Goal: Information Seeking & Learning: Learn about a topic

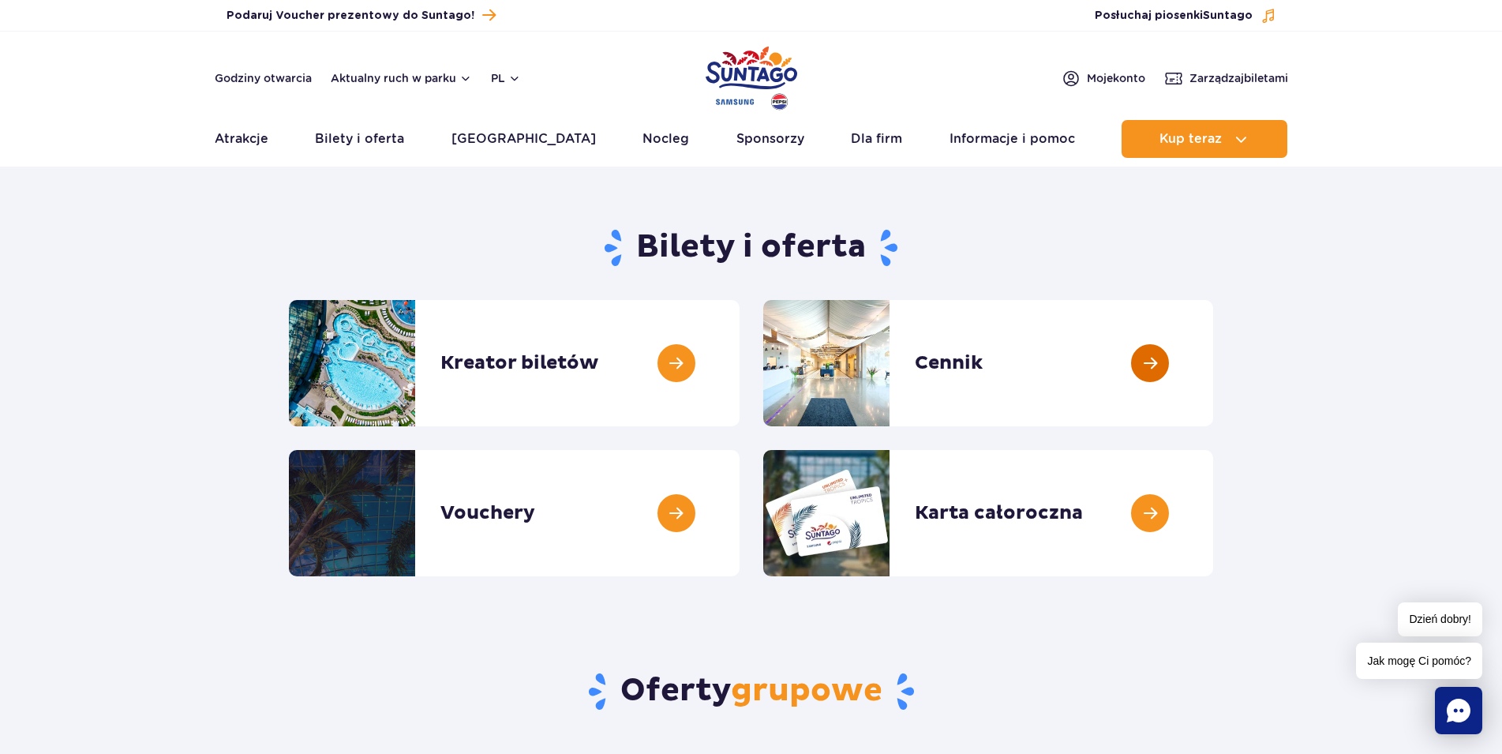
click at [1213, 360] on link at bounding box center [1213, 363] width 0 height 126
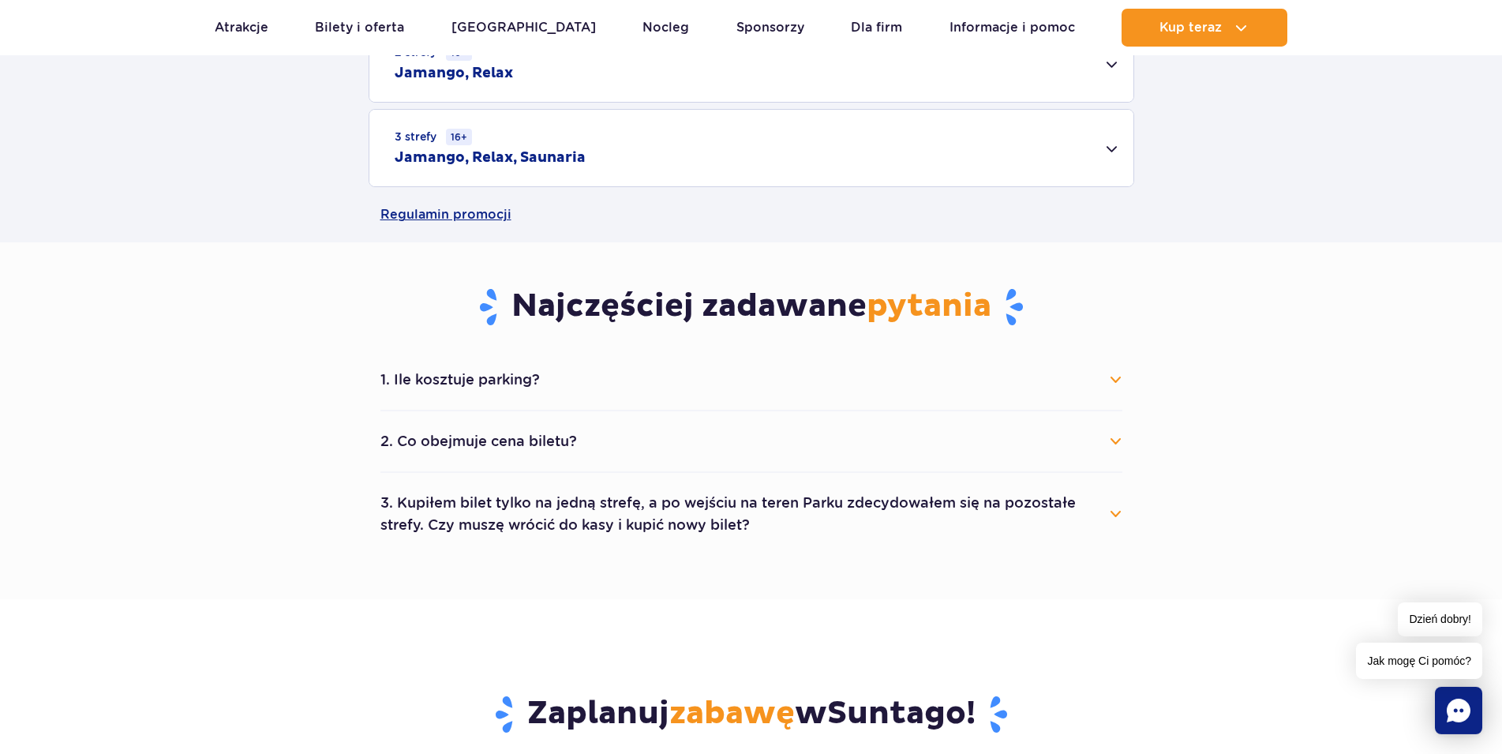
scroll to position [644, 0]
click at [1118, 438] on button "2. Co obejmuje cena biletu?" at bounding box center [751, 440] width 742 height 35
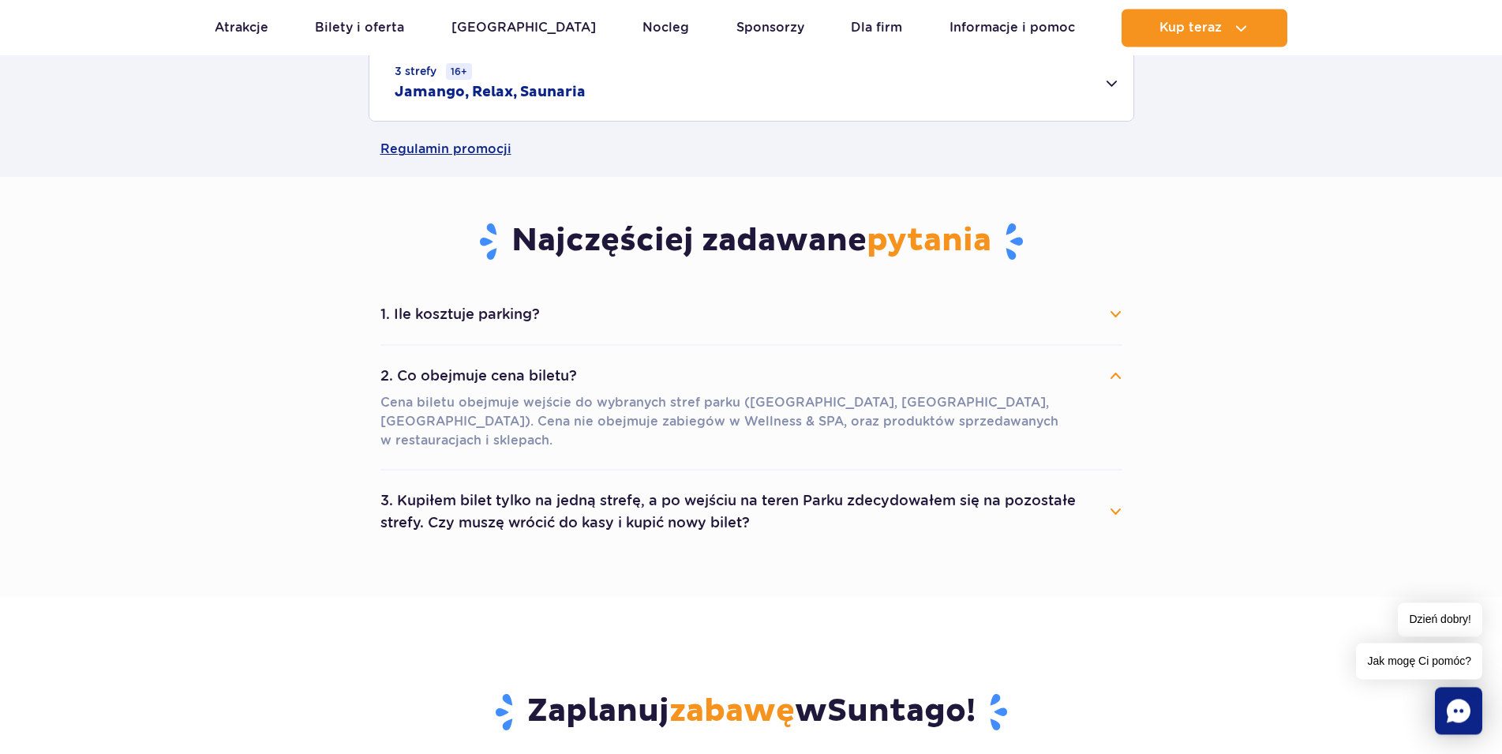
scroll to position [805, 0]
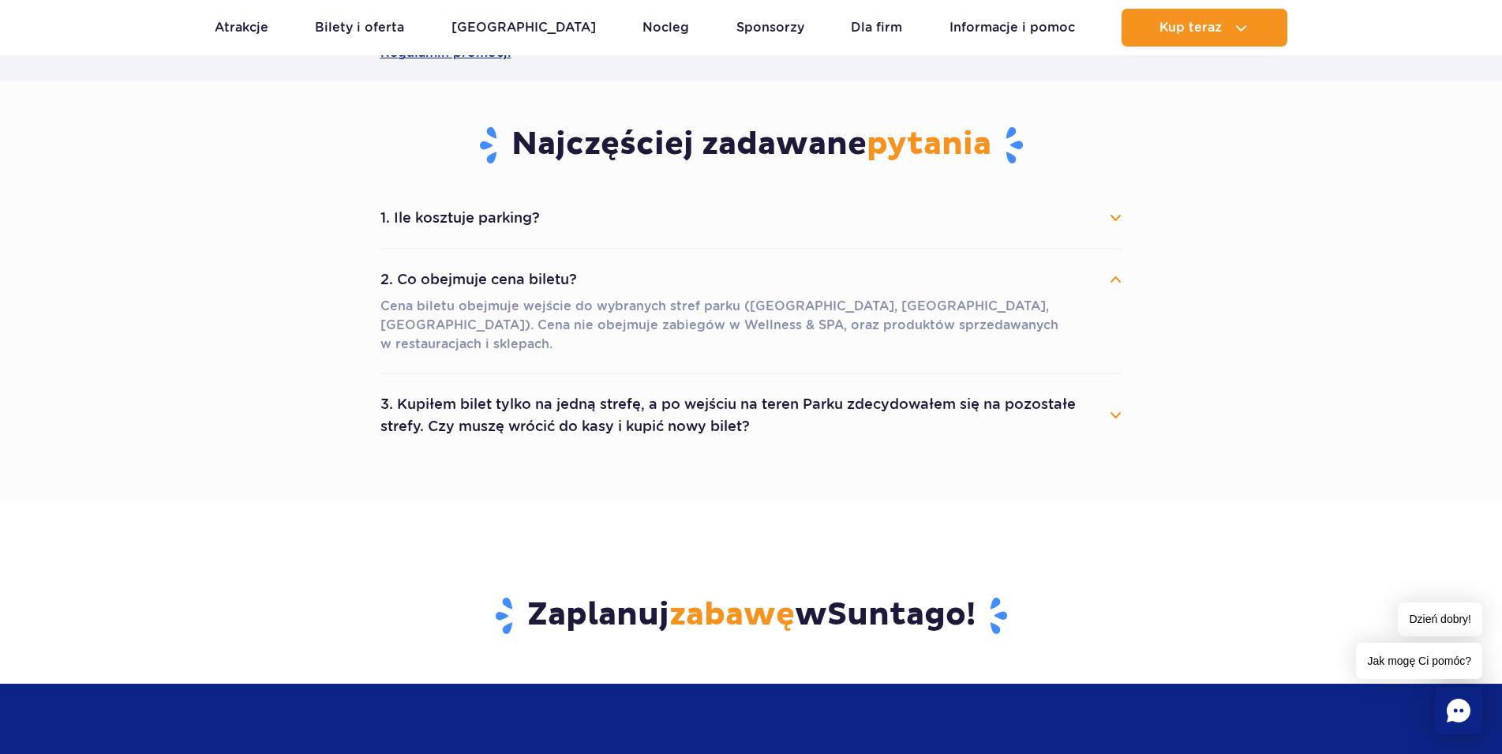
click at [1113, 213] on button "1. Ile kosztuje parking?" at bounding box center [751, 217] width 742 height 35
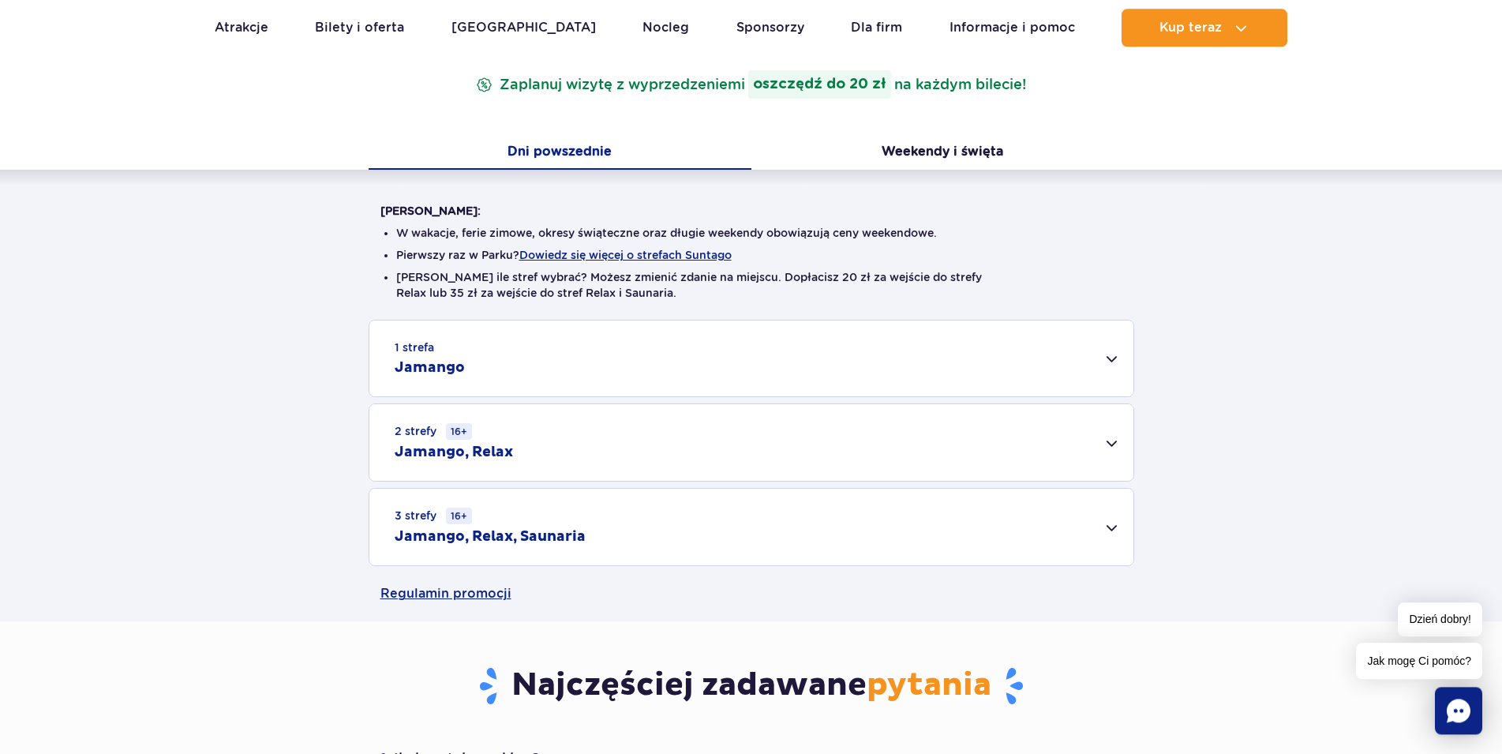
scroll to position [242, 0]
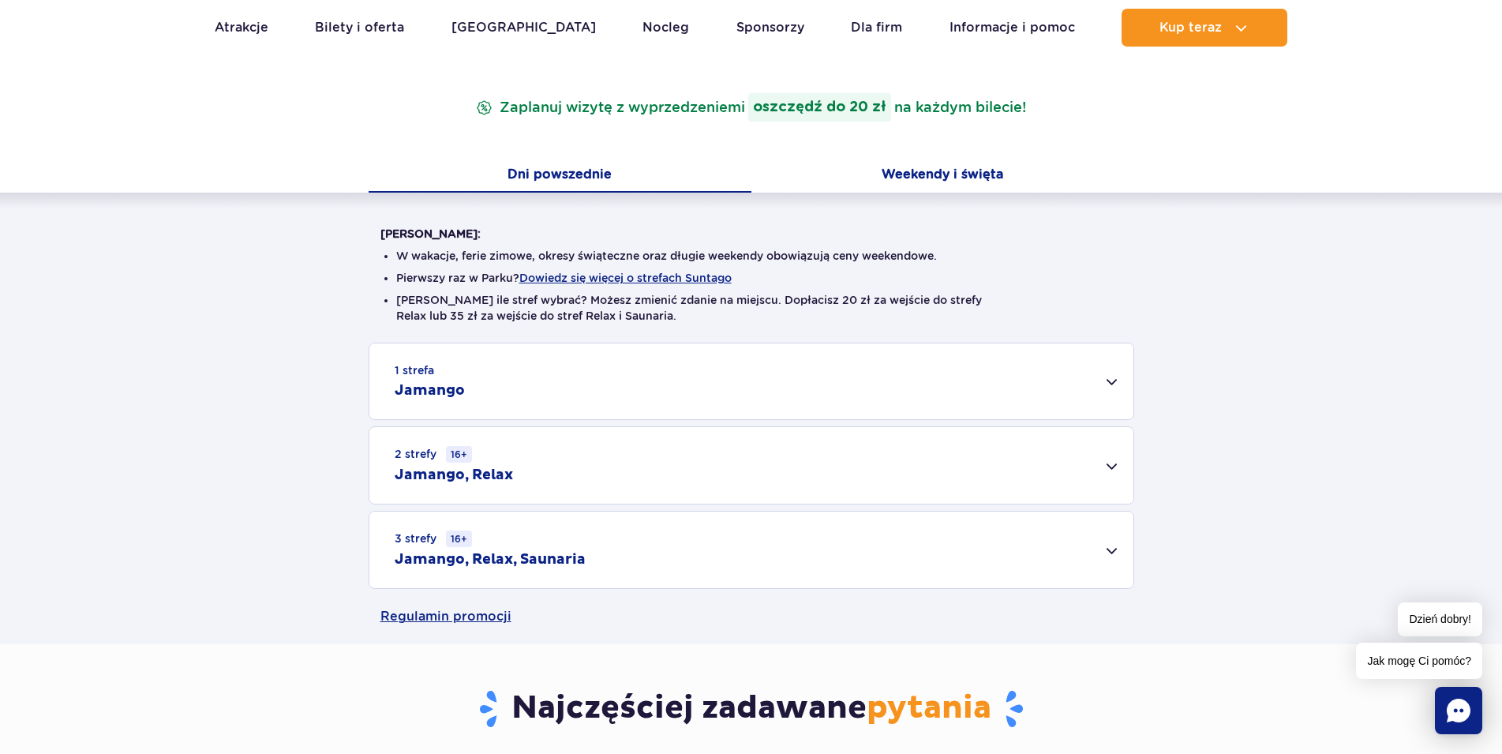
click at [960, 182] on button "Weekendy i święta" at bounding box center [942, 175] width 383 height 33
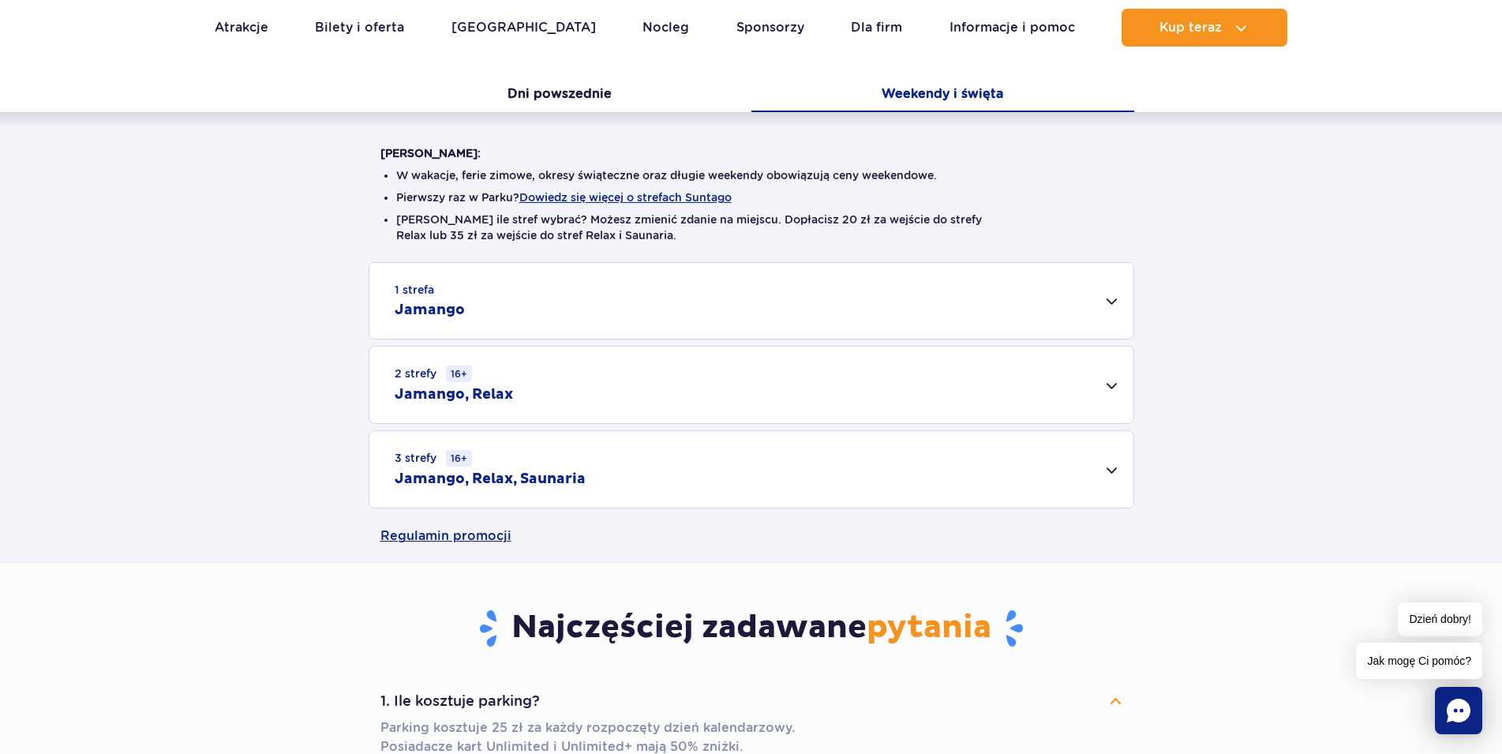
click at [1109, 305] on div "1 strefa Jamango" at bounding box center [751, 301] width 764 height 76
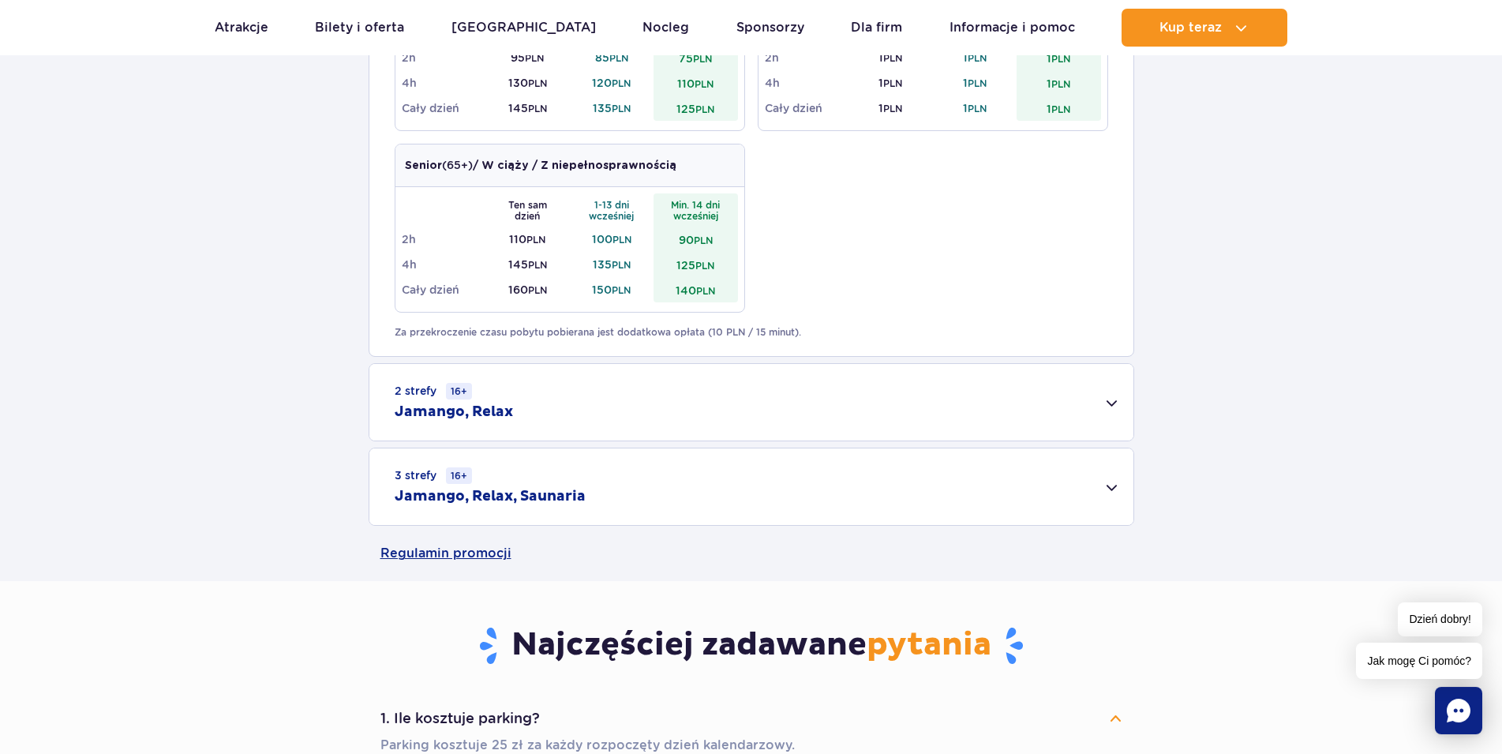
scroll to position [886, 0]
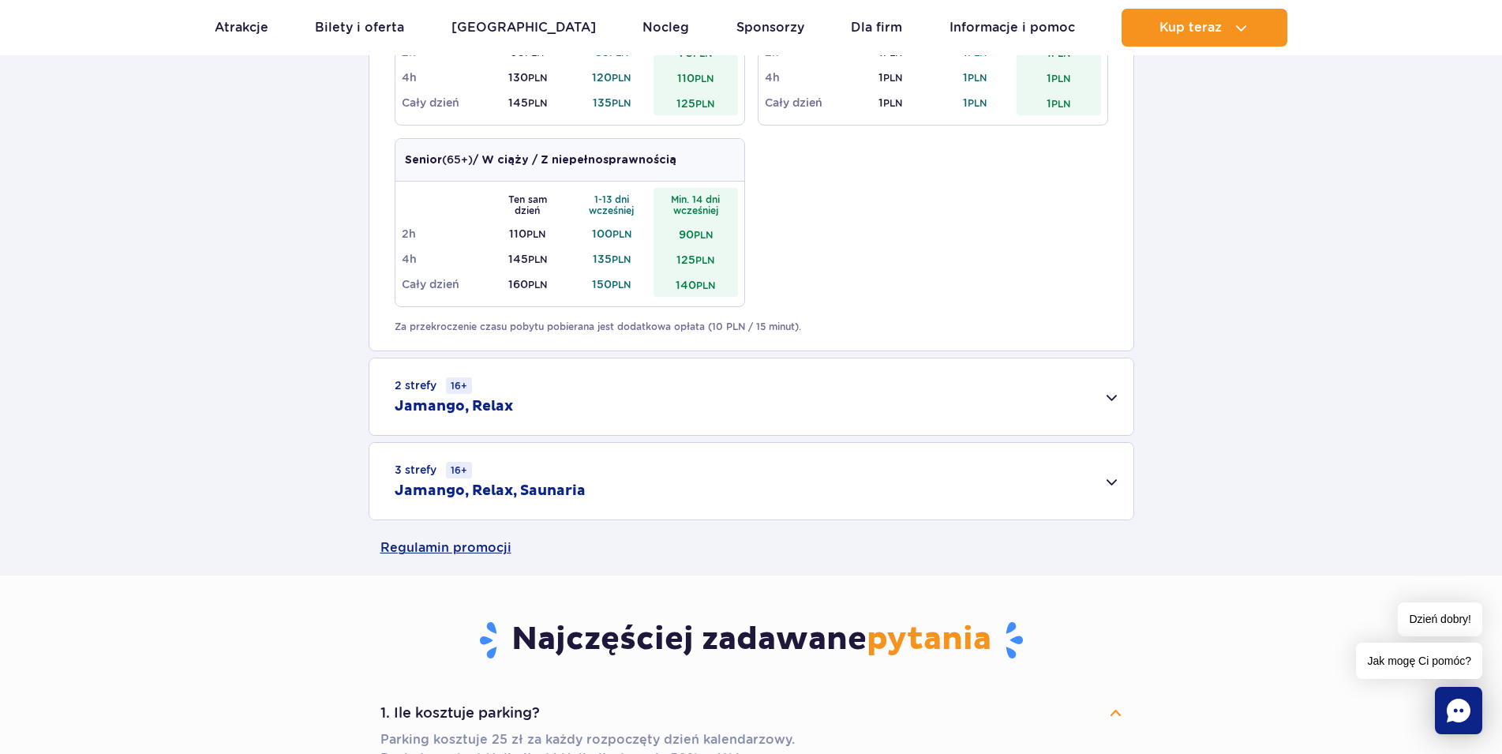
click at [1109, 396] on div "2 strefy 16+ Jamango, Relax" at bounding box center [751, 396] width 764 height 77
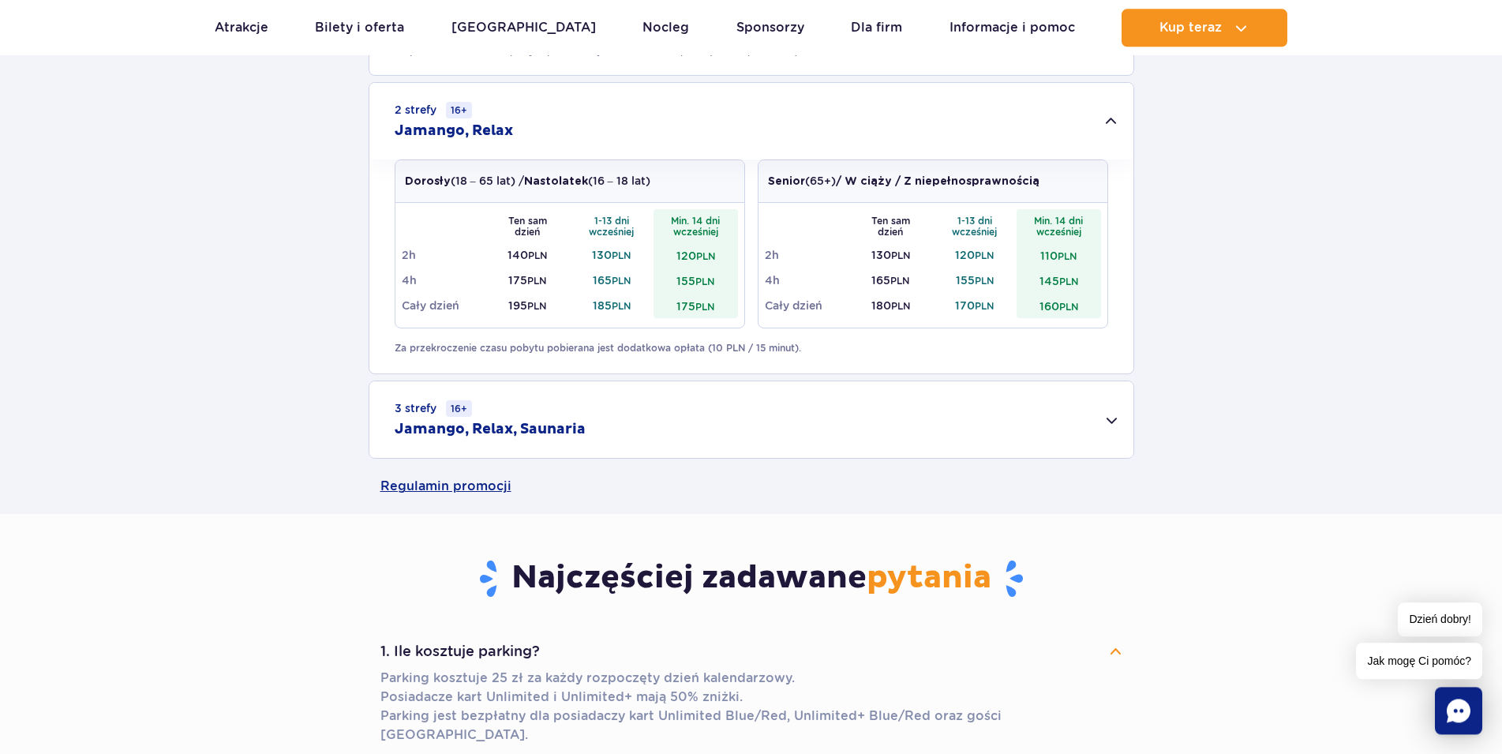
scroll to position [1208, 0]
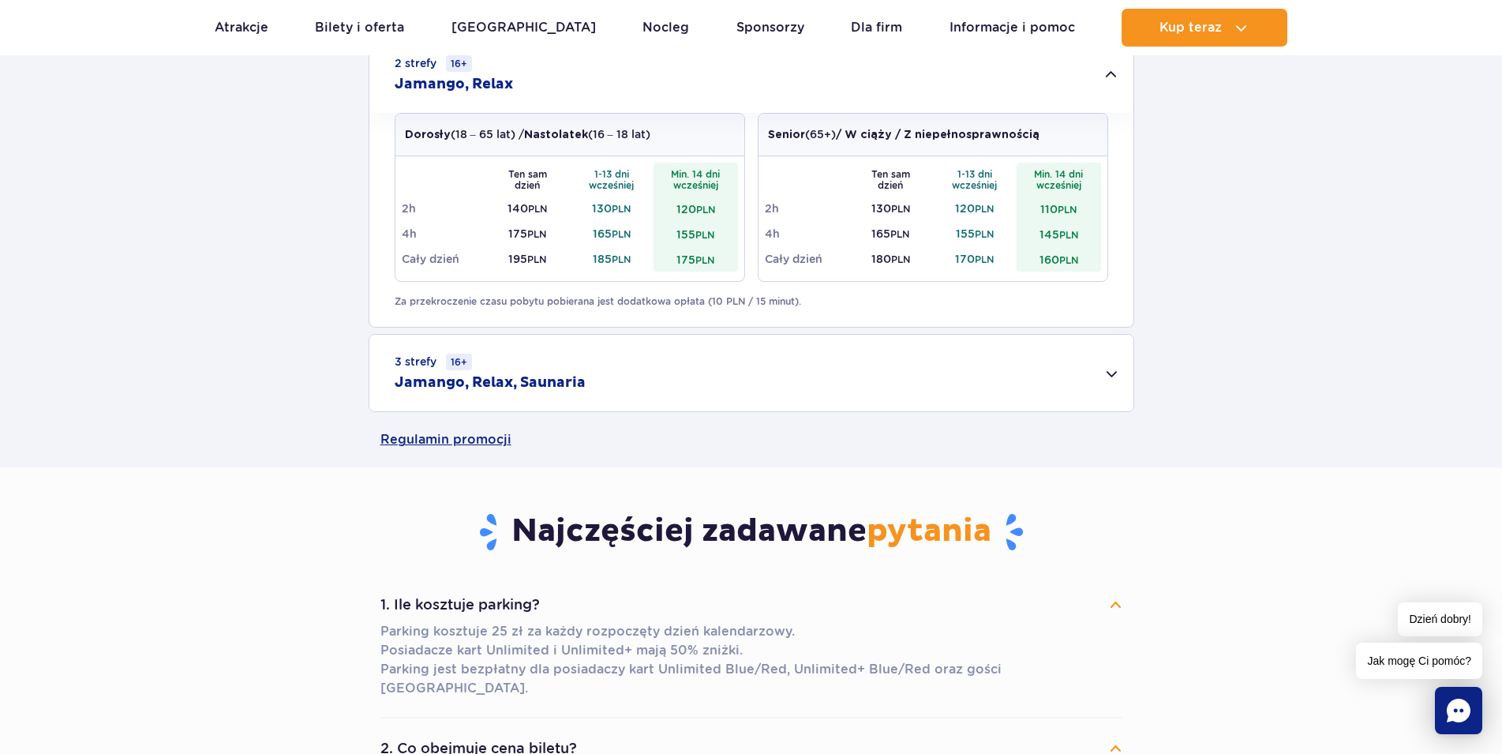
click at [1114, 376] on div "3 strefy 16+ Jamango, Relax, Saunaria" at bounding box center [751, 373] width 764 height 77
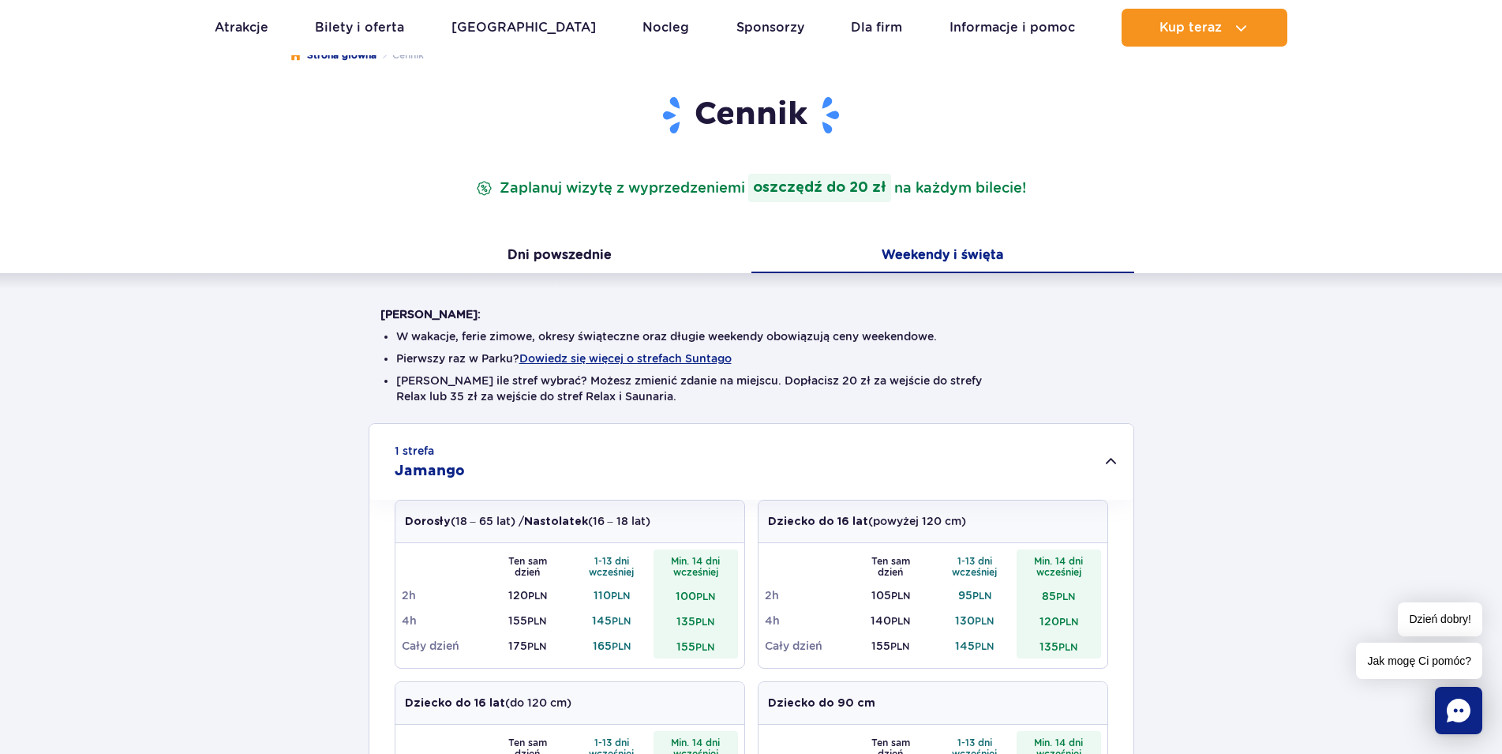
scroll to position [0, 0]
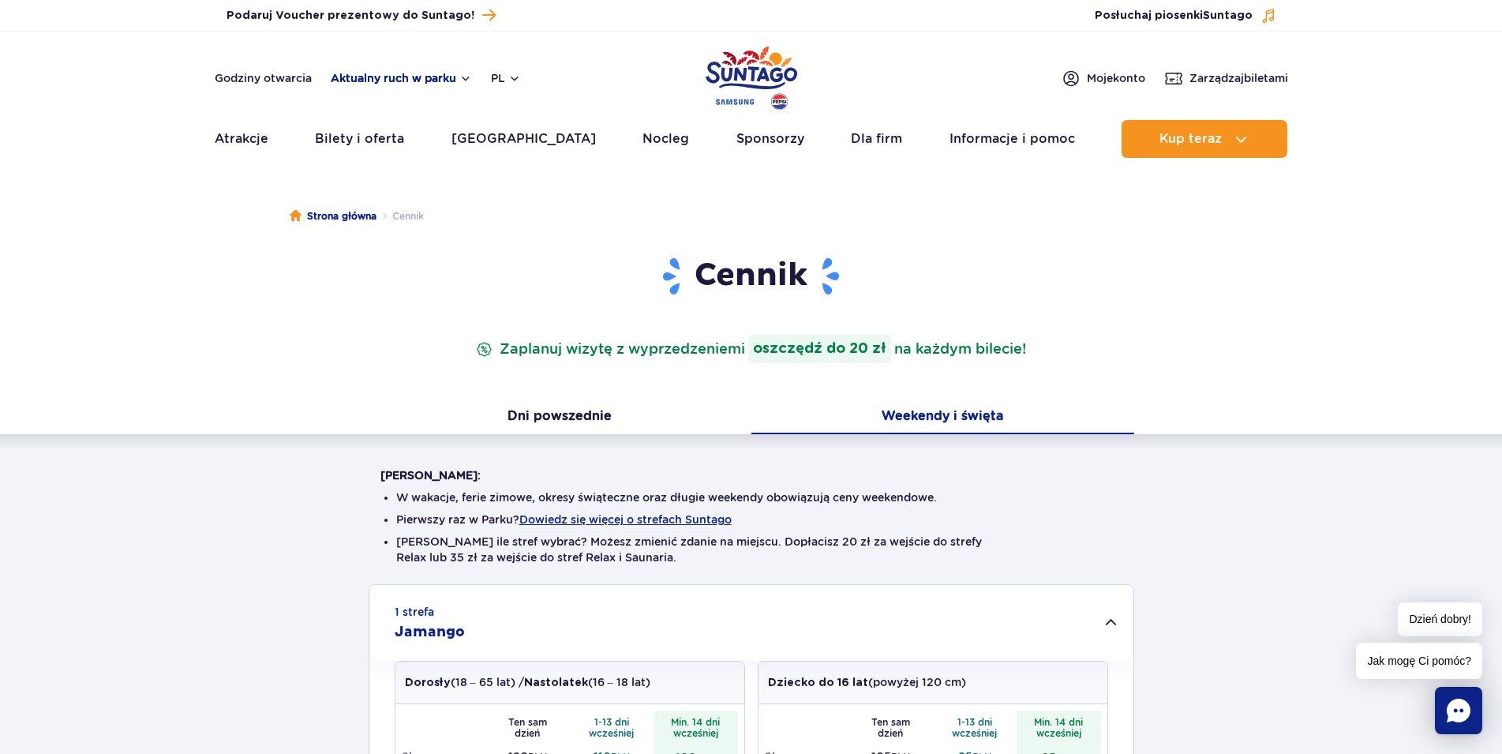
click at [439, 76] on button "Aktualny ruch w parku" at bounding box center [401, 78] width 141 height 13
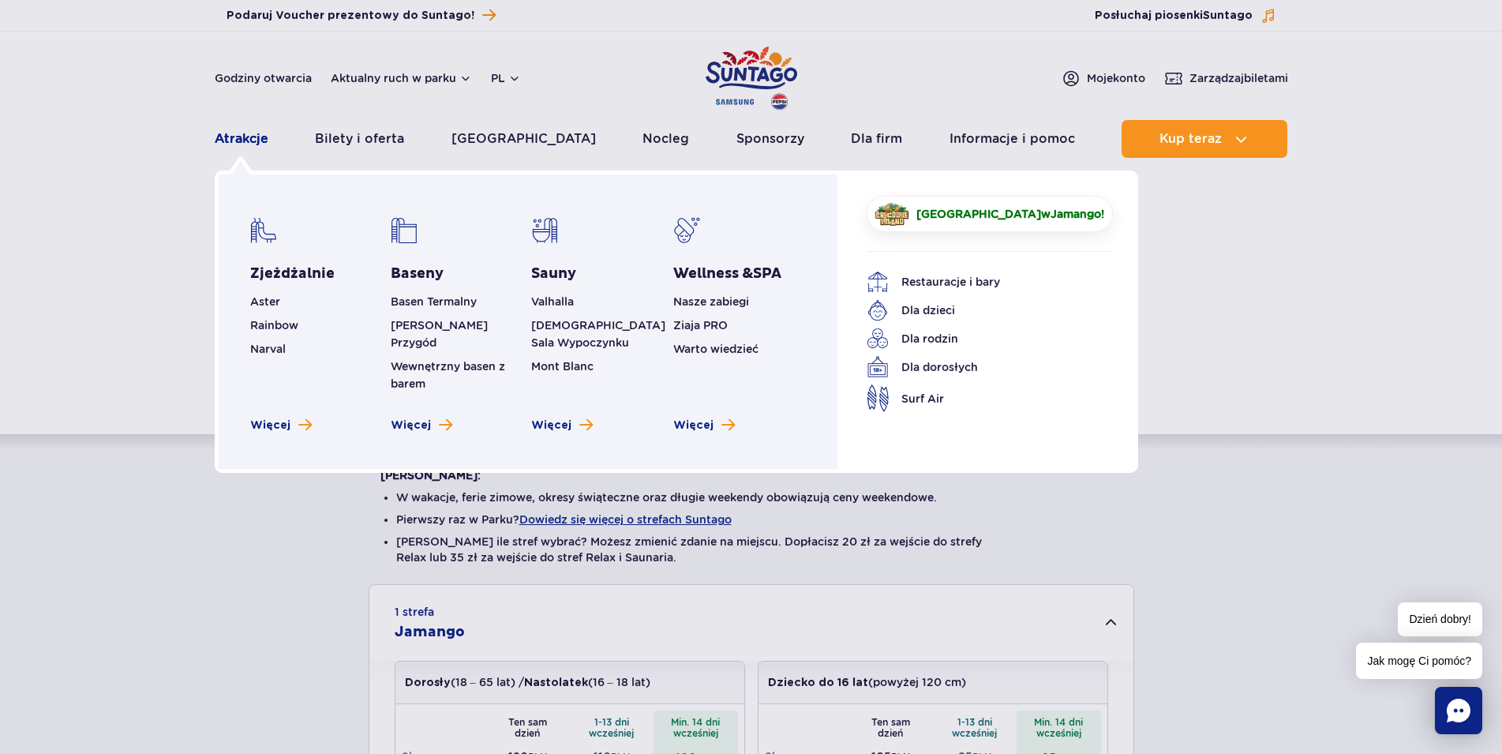
click at [238, 137] on link "Atrakcje" at bounding box center [242, 139] width 54 height 38
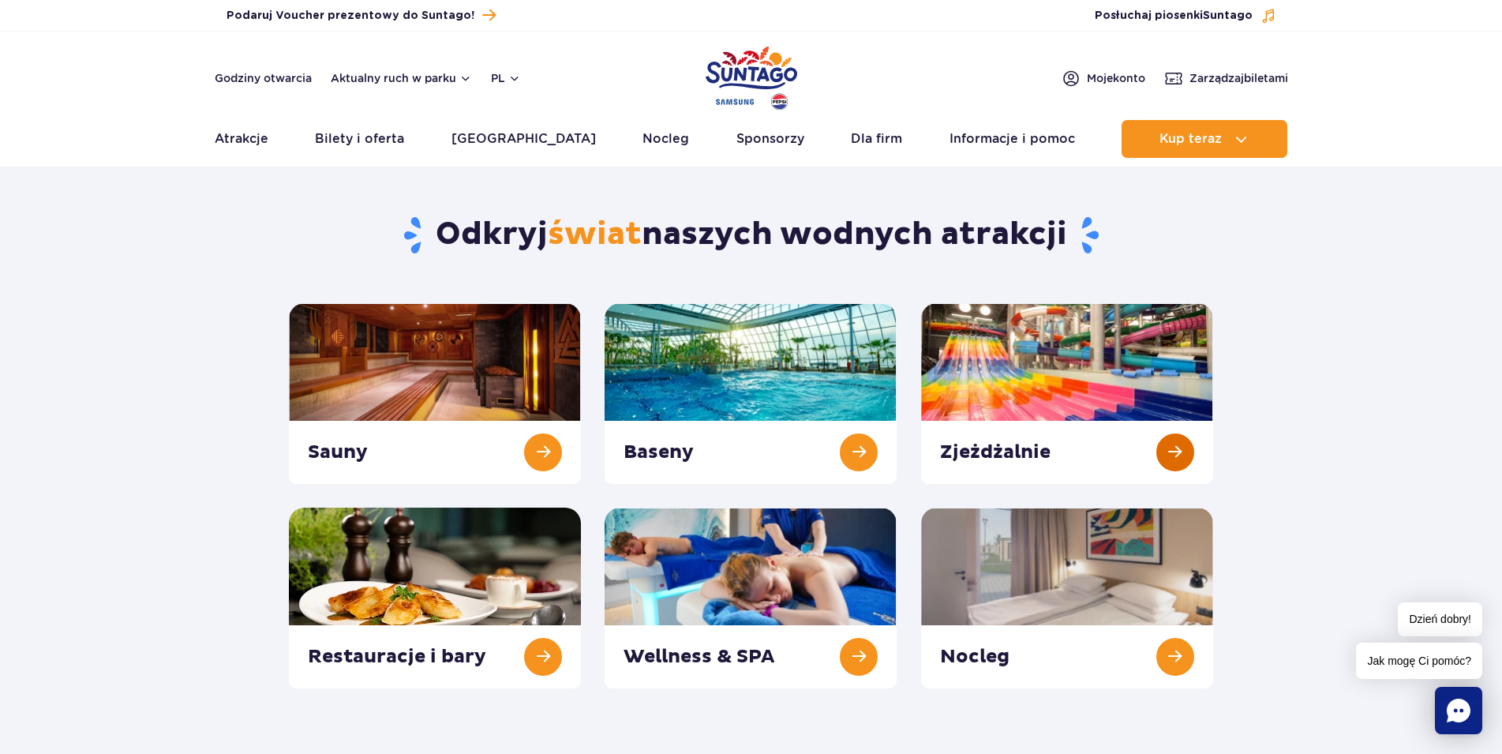
click at [1178, 461] on link at bounding box center [1067, 393] width 292 height 181
click at [853, 459] on link at bounding box center [751, 393] width 292 height 181
click at [549, 451] on link at bounding box center [435, 393] width 292 height 181
click at [863, 454] on link at bounding box center [751, 393] width 292 height 181
click at [1071, 362] on link at bounding box center [1067, 393] width 292 height 181
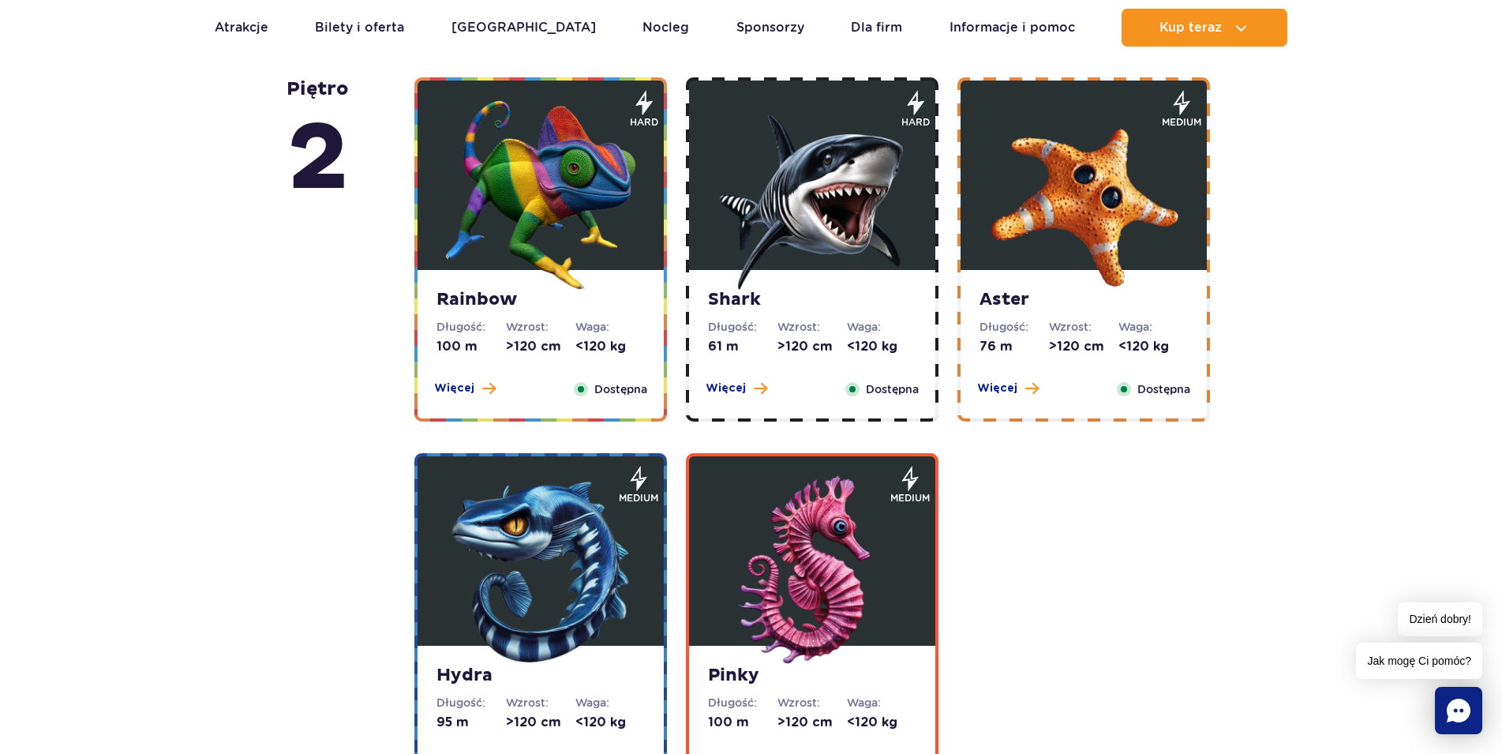
scroll to position [2979, 0]
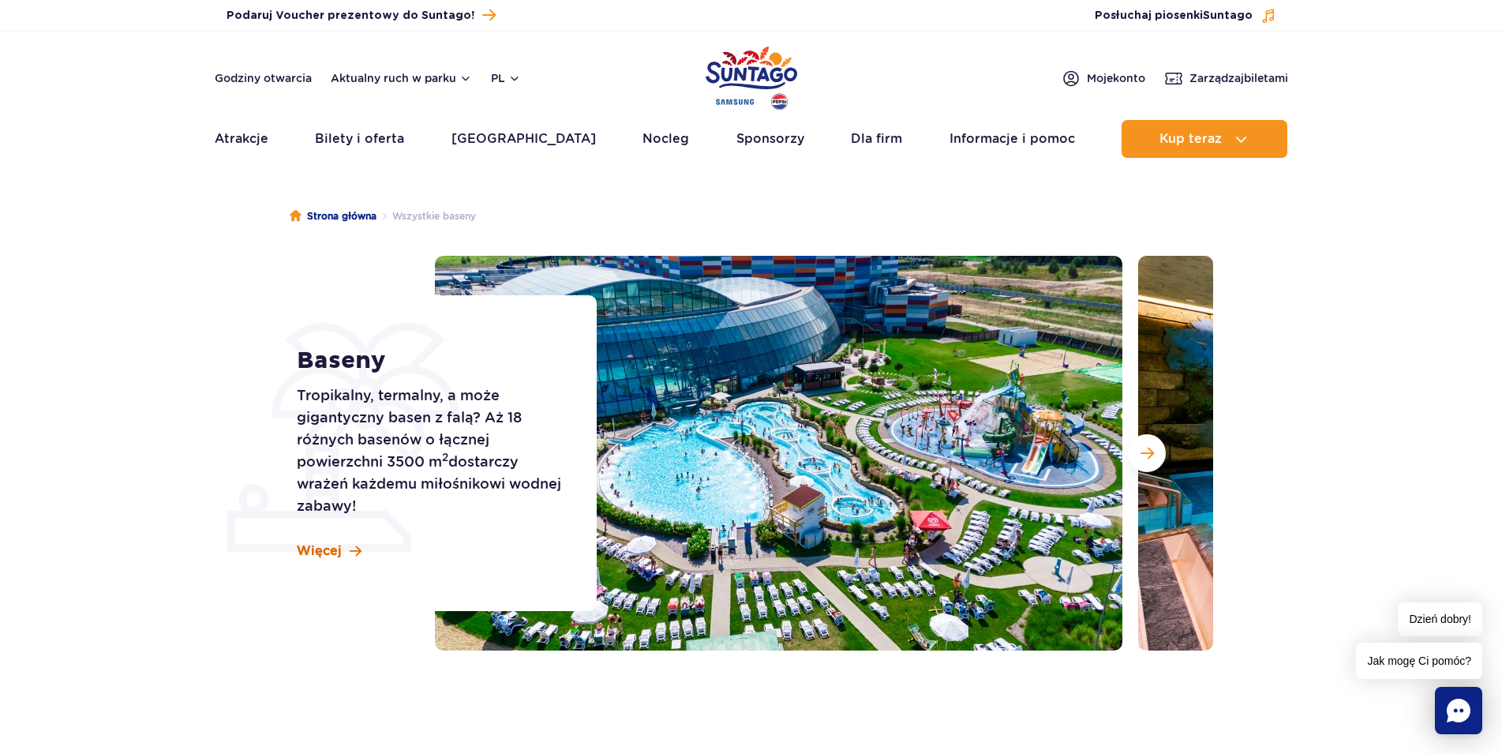
click at [333, 552] on span "Więcej" at bounding box center [319, 550] width 45 height 17
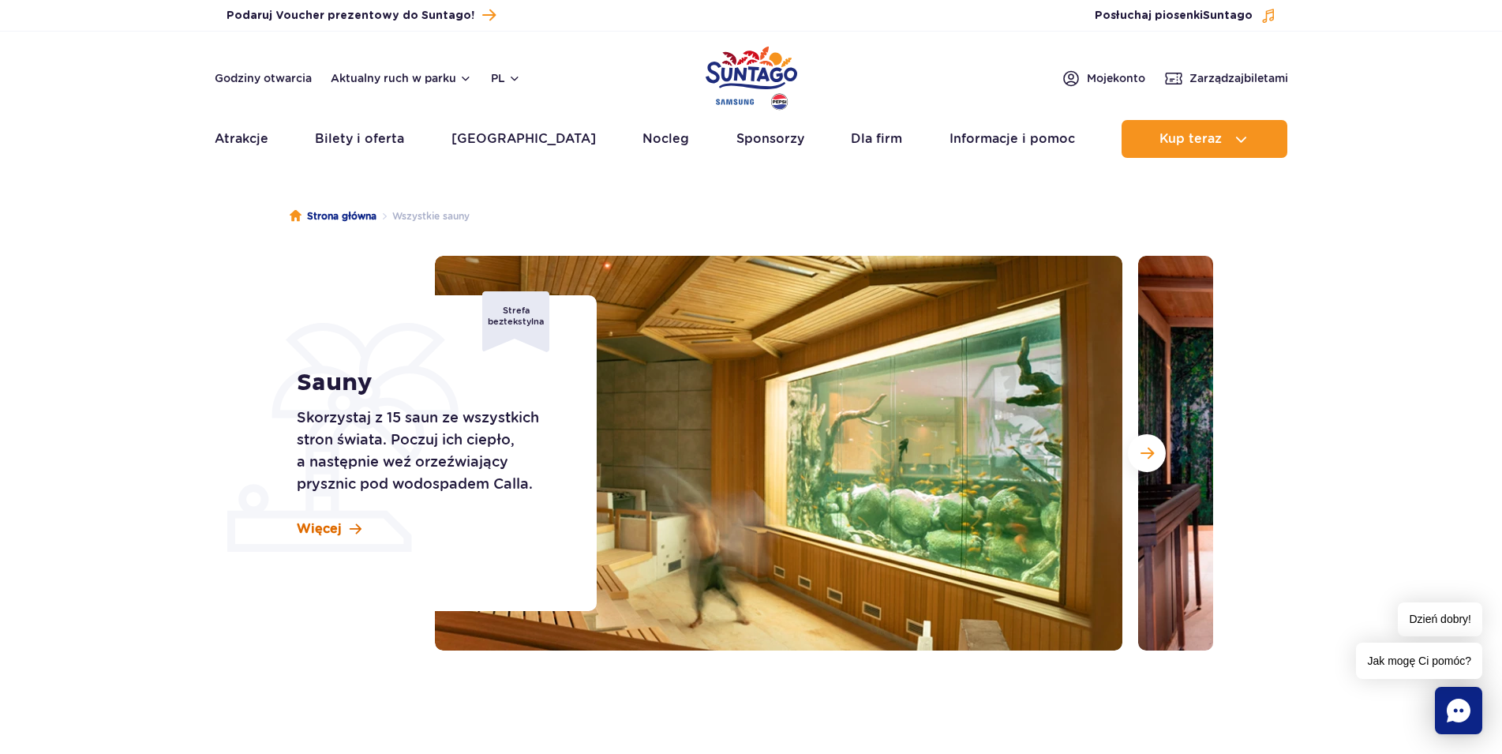
click at [331, 530] on span "Więcej" at bounding box center [319, 528] width 45 height 17
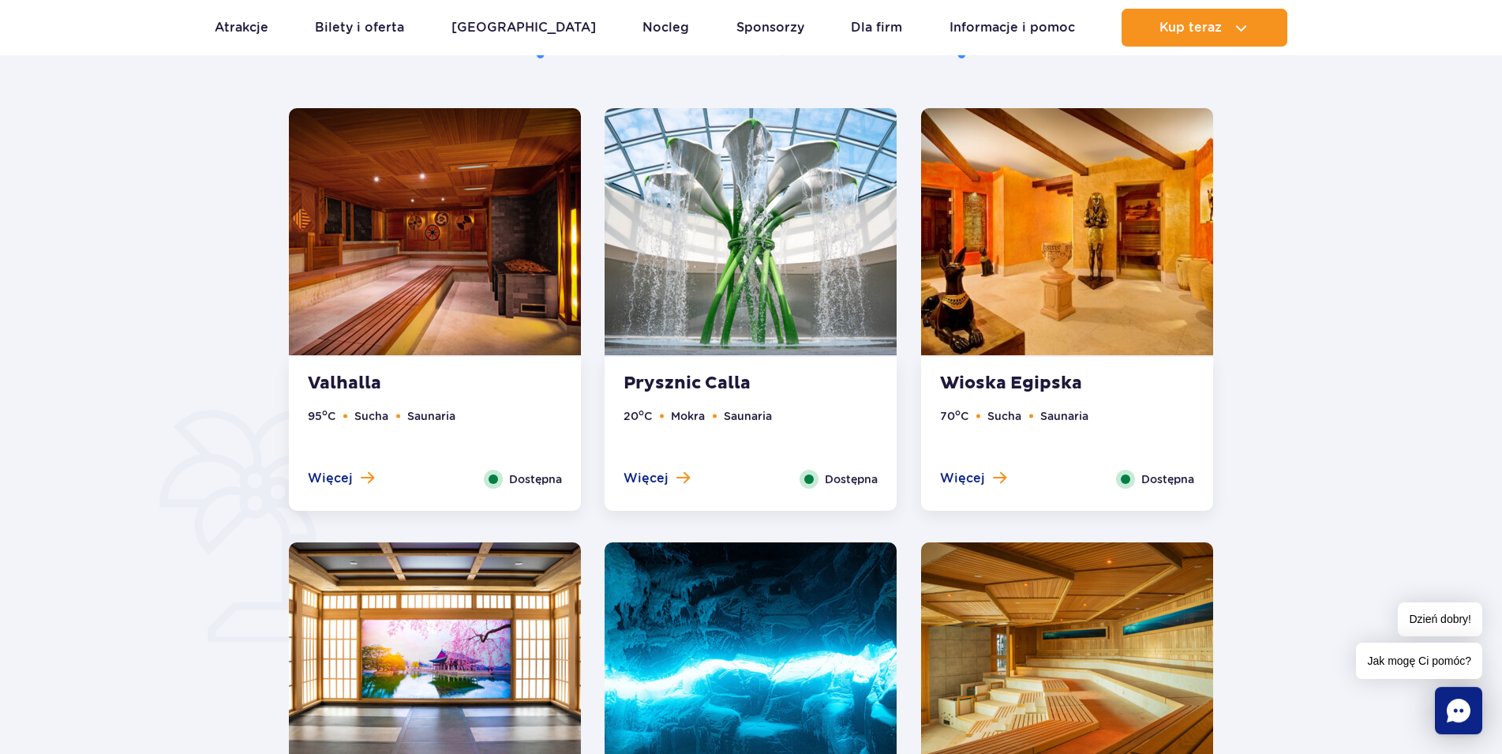
scroll to position [876, 0]
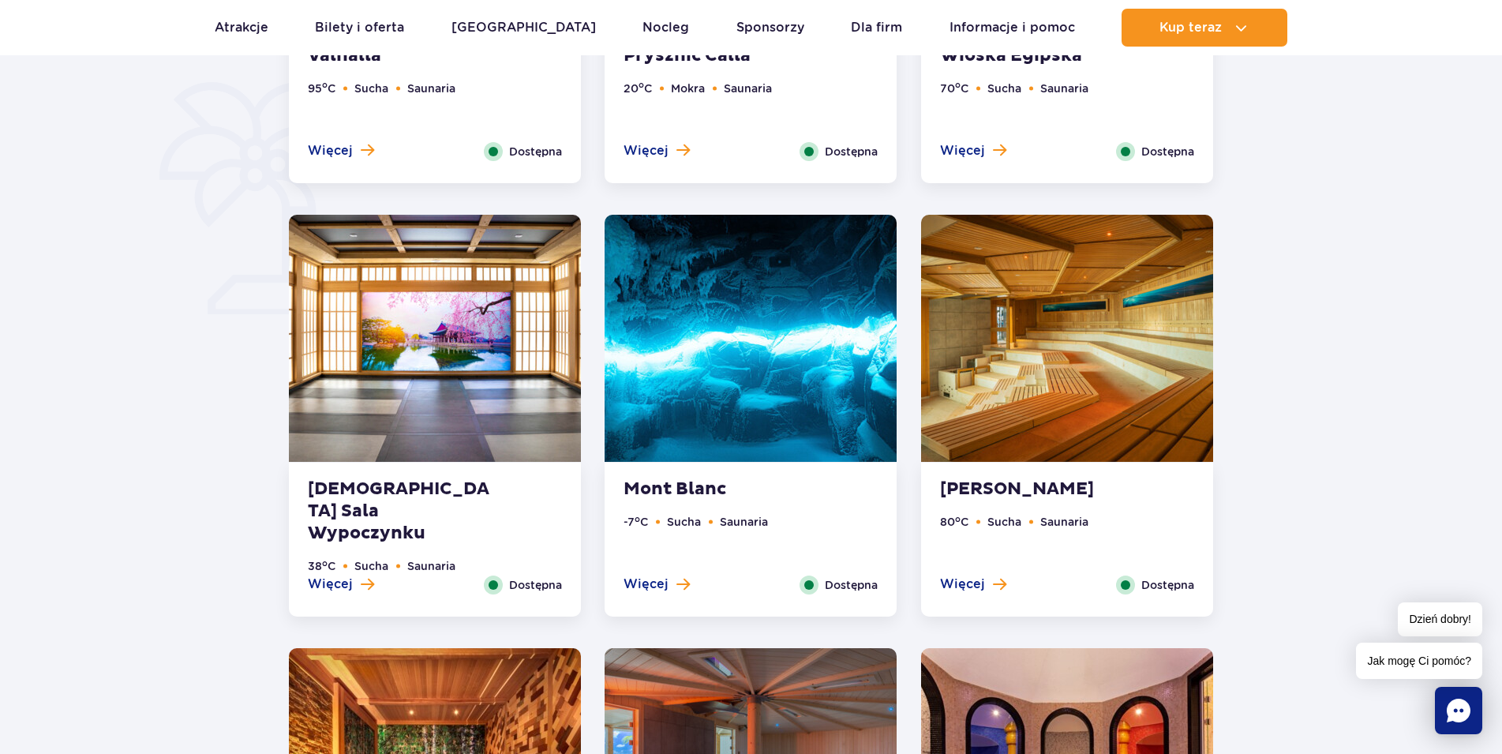
click at [757, 343] on img at bounding box center [751, 338] width 292 height 247
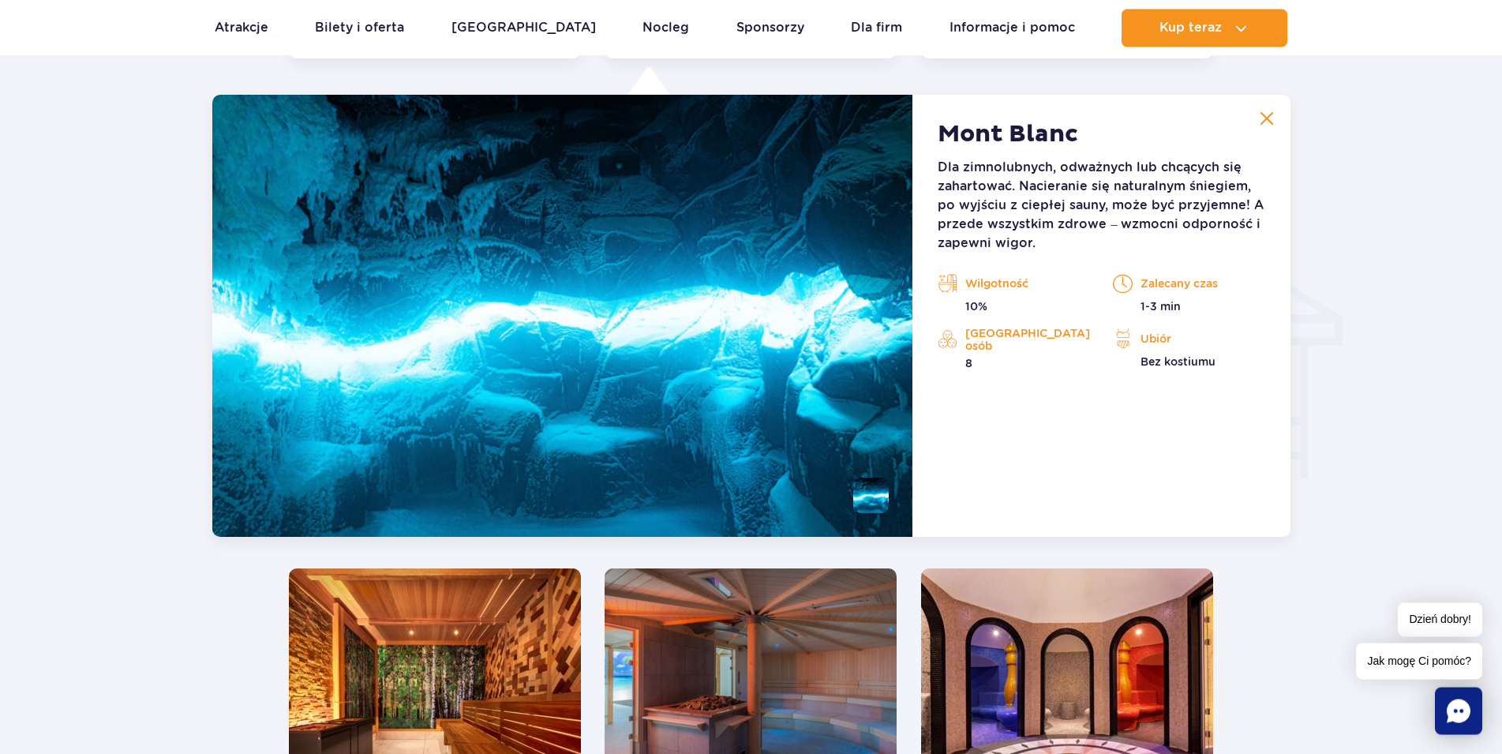
scroll to position [1837, 0]
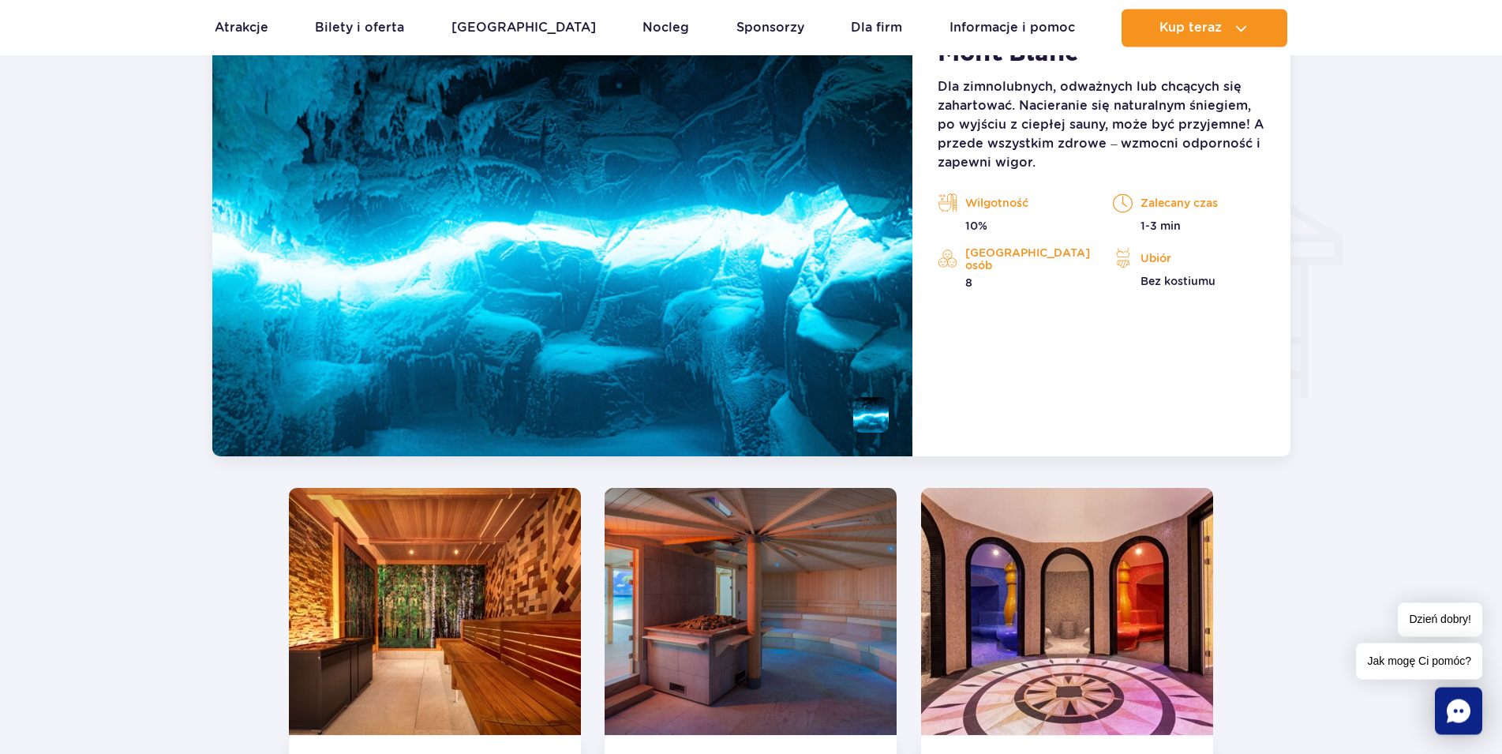
click at [877, 416] on li at bounding box center [871, 415] width 36 height 36
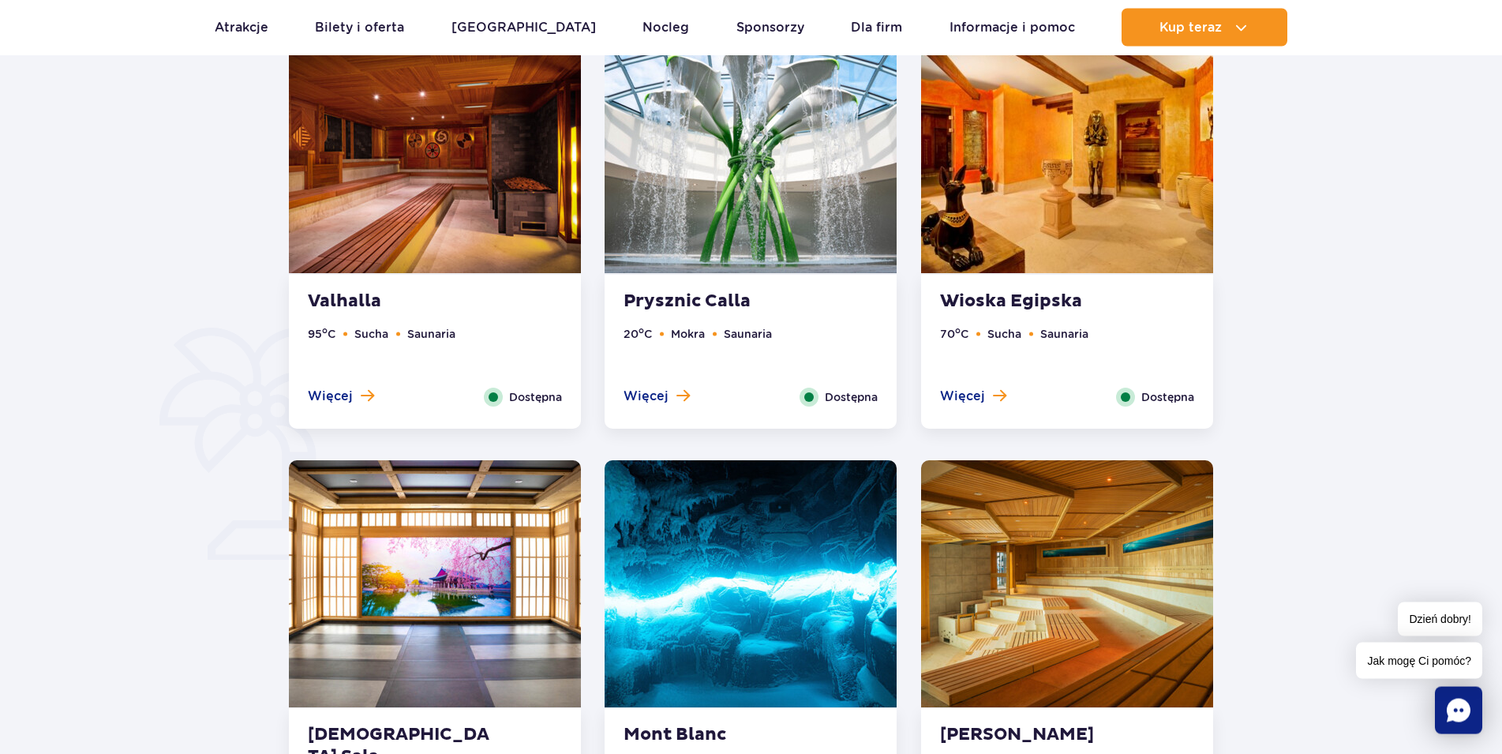
scroll to position [951, 0]
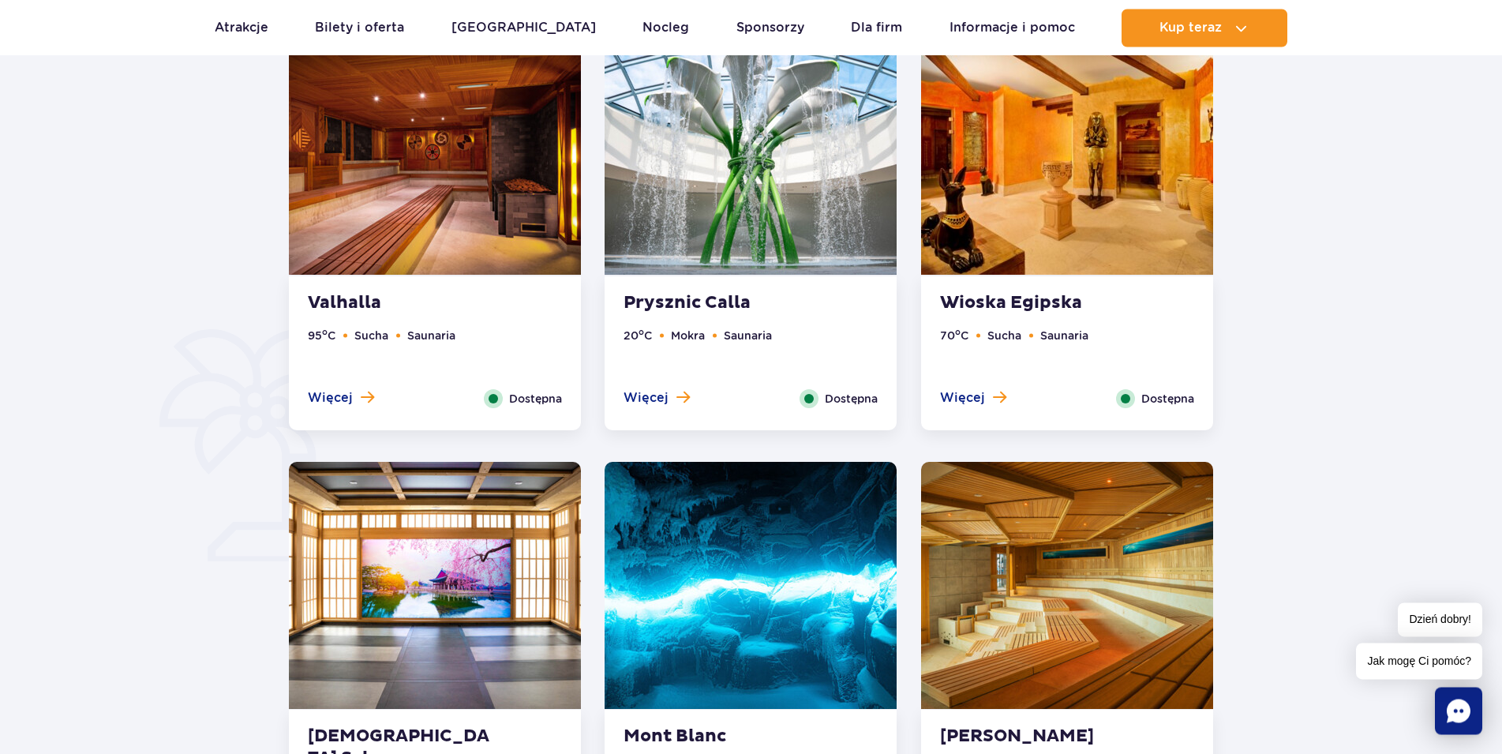
click at [439, 330] on li "Saunaria" at bounding box center [431, 335] width 48 height 17
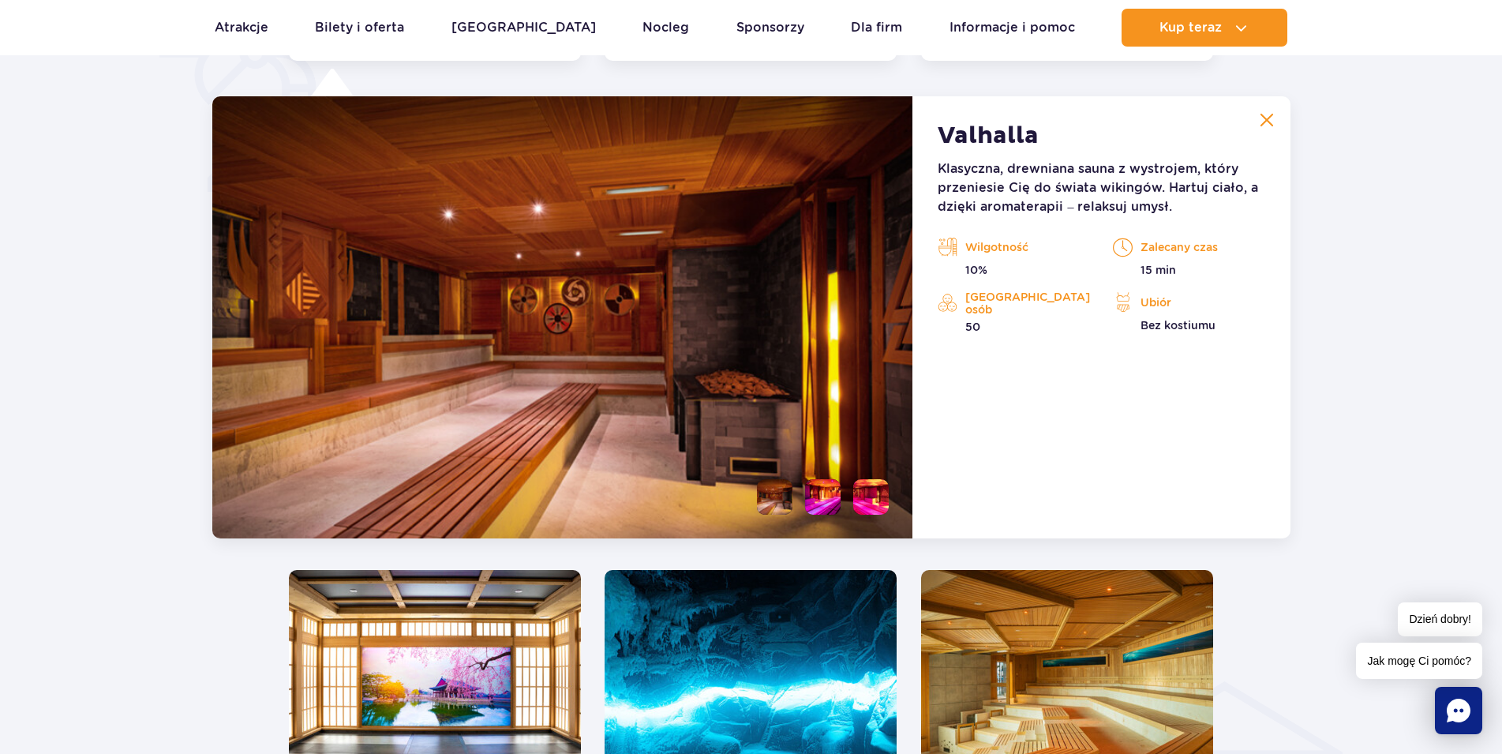
scroll to position [1322, 0]
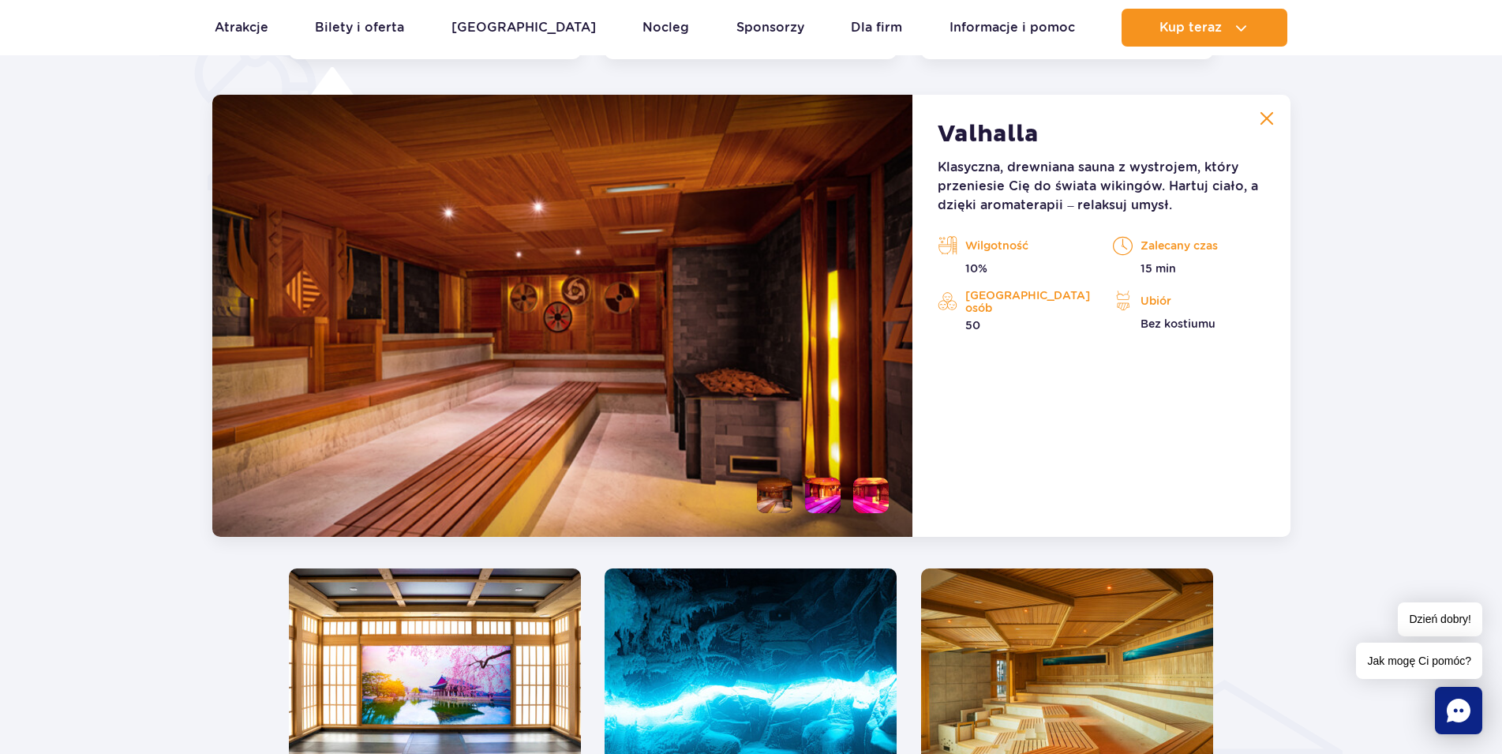
click at [773, 496] on li at bounding box center [775, 495] width 36 height 36
click at [822, 502] on li at bounding box center [823, 495] width 36 height 36
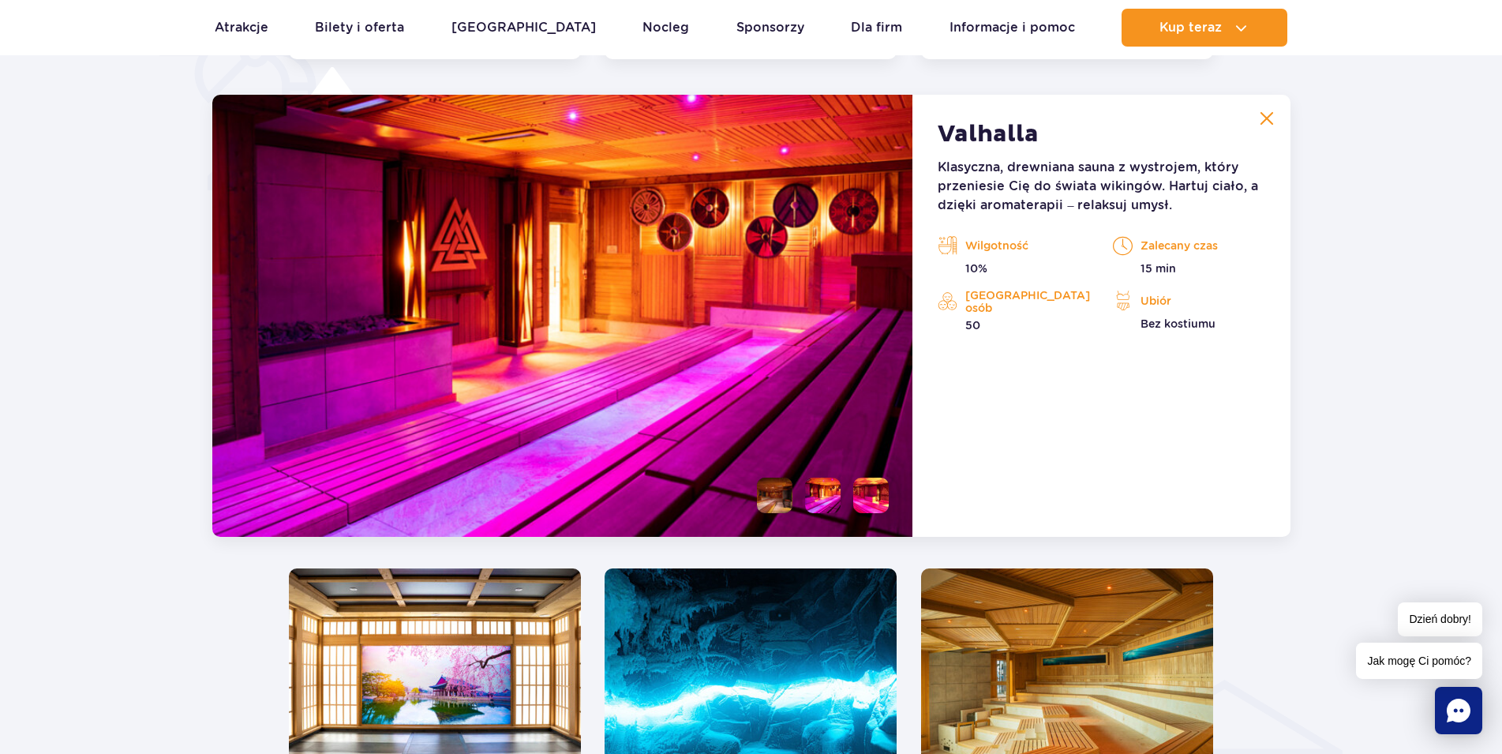
click at [867, 501] on li at bounding box center [871, 495] width 36 height 36
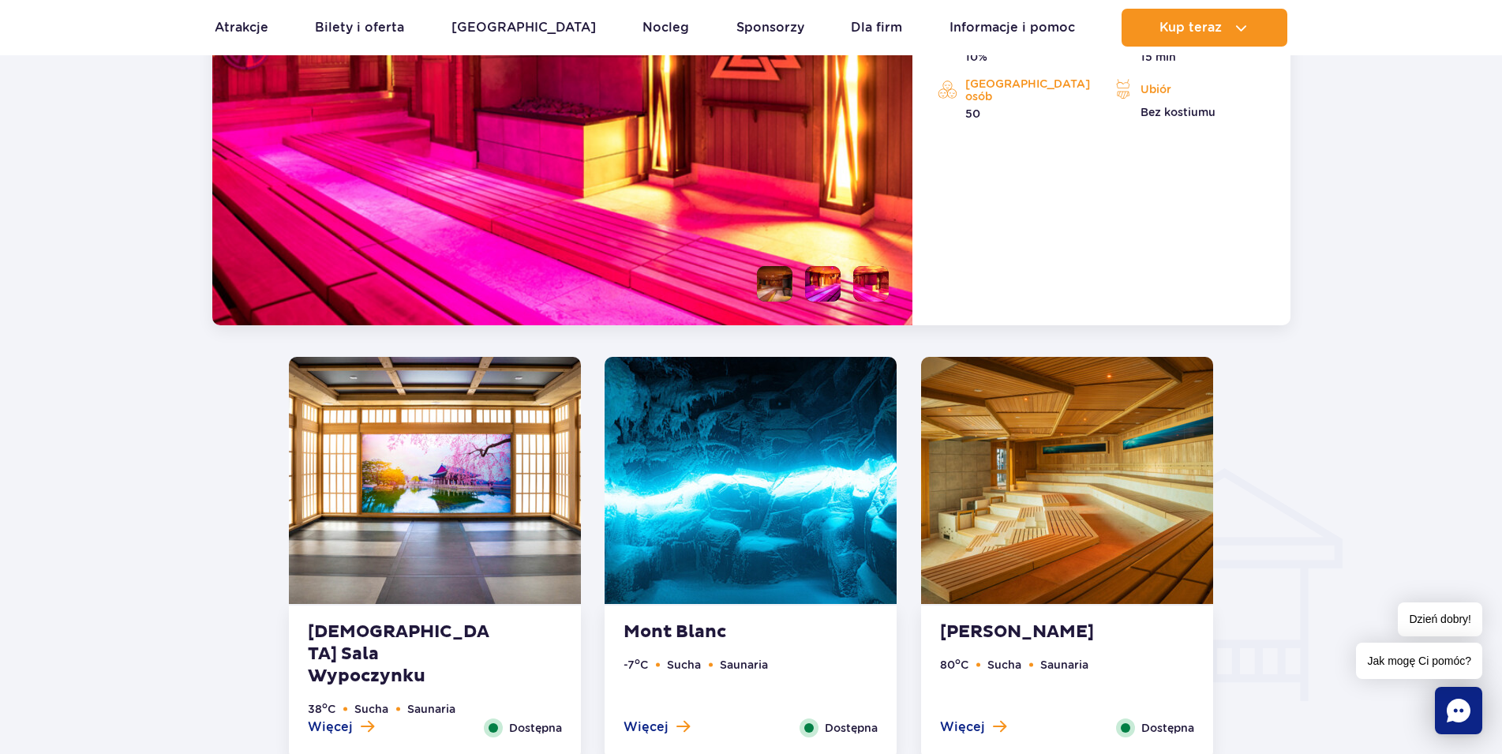
scroll to position [1644, 0]
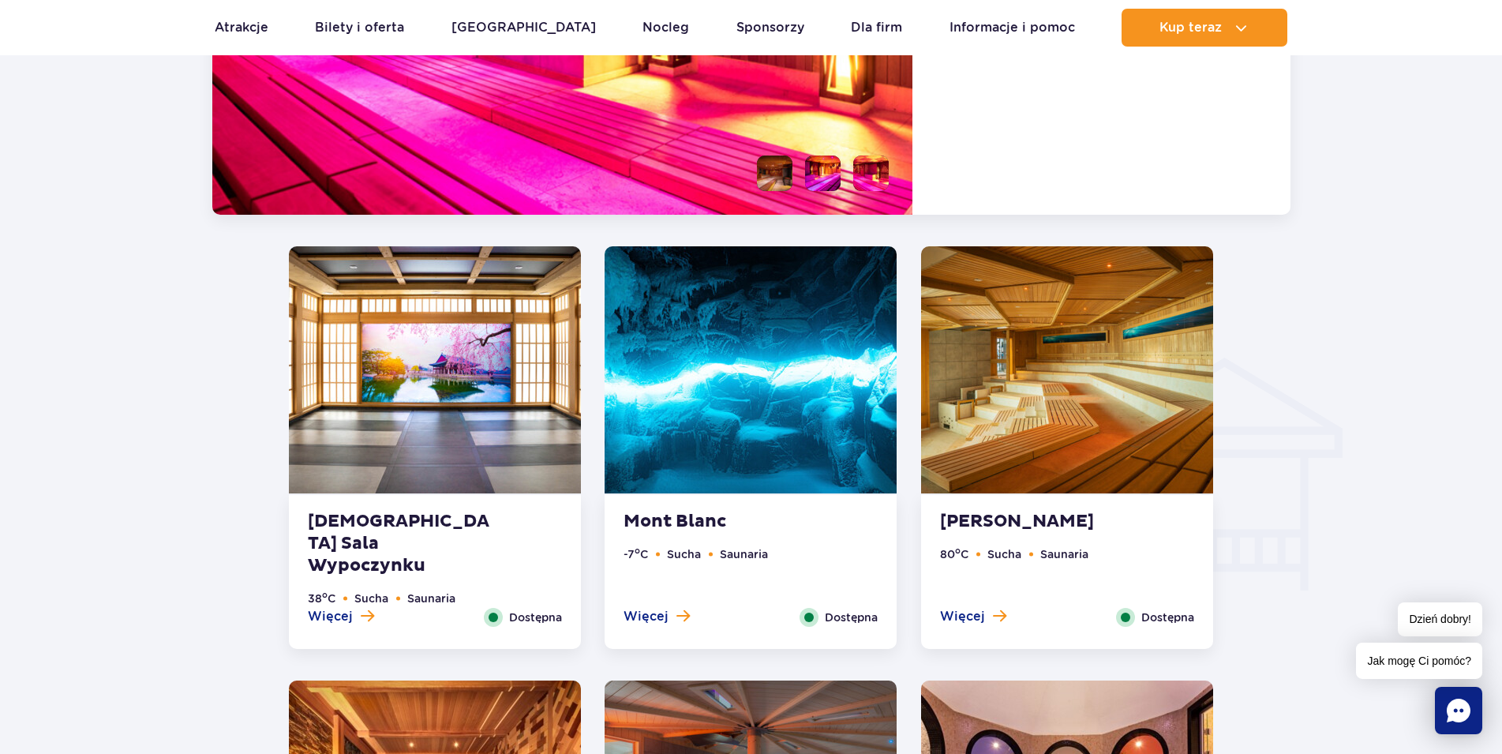
click at [1168, 390] on img at bounding box center [1067, 369] width 292 height 247
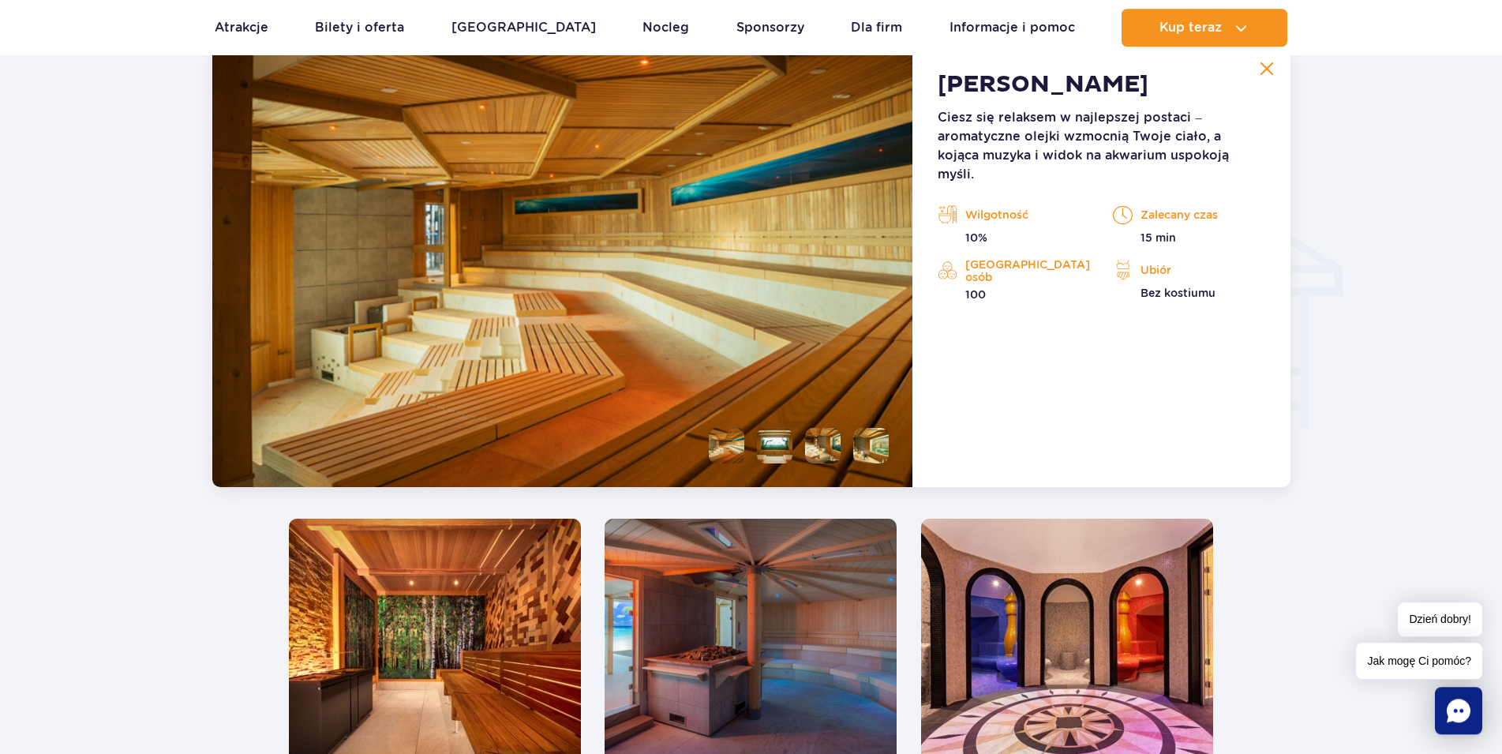
scroll to position [1837, 0]
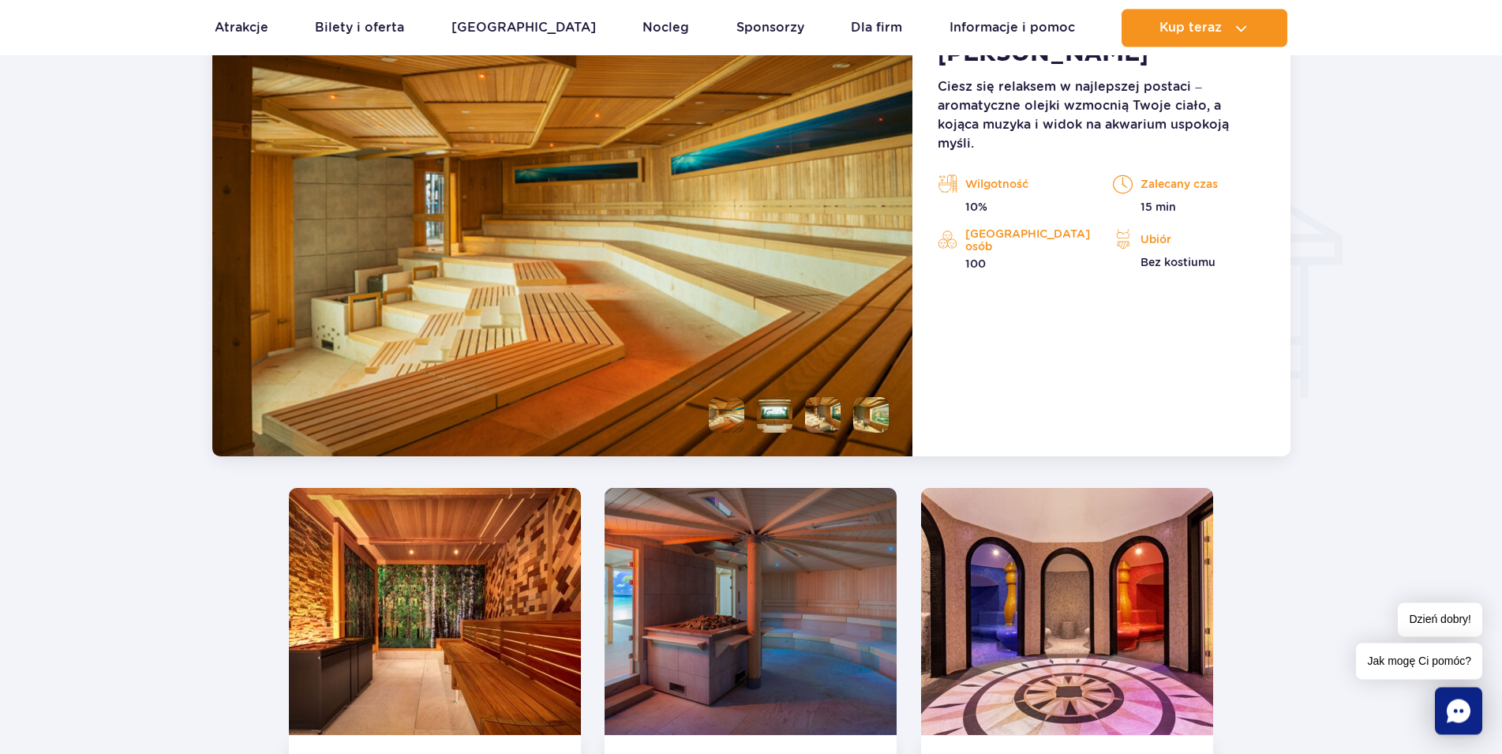
click at [776, 416] on li at bounding box center [775, 415] width 36 height 36
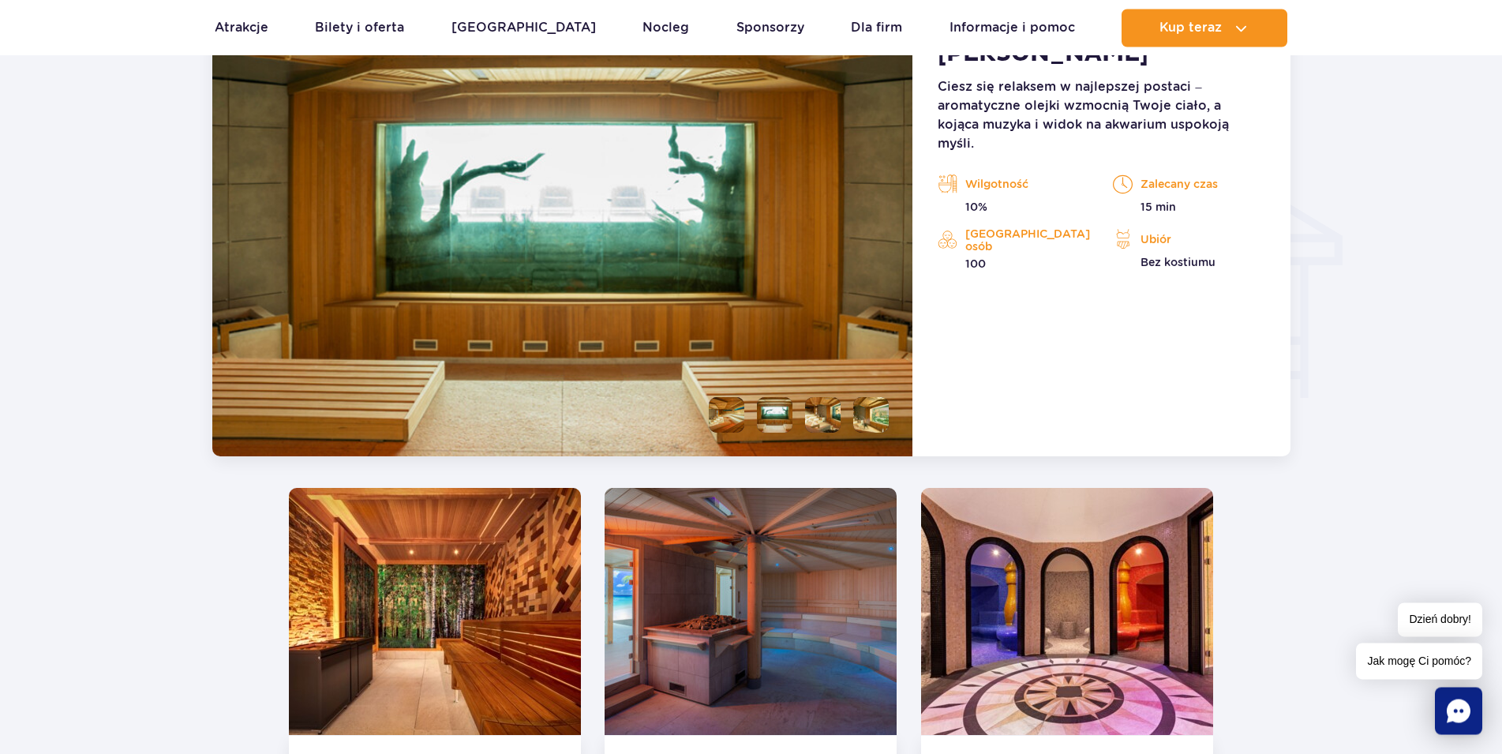
click at [820, 415] on li at bounding box center [823, 415] width 36 height 36
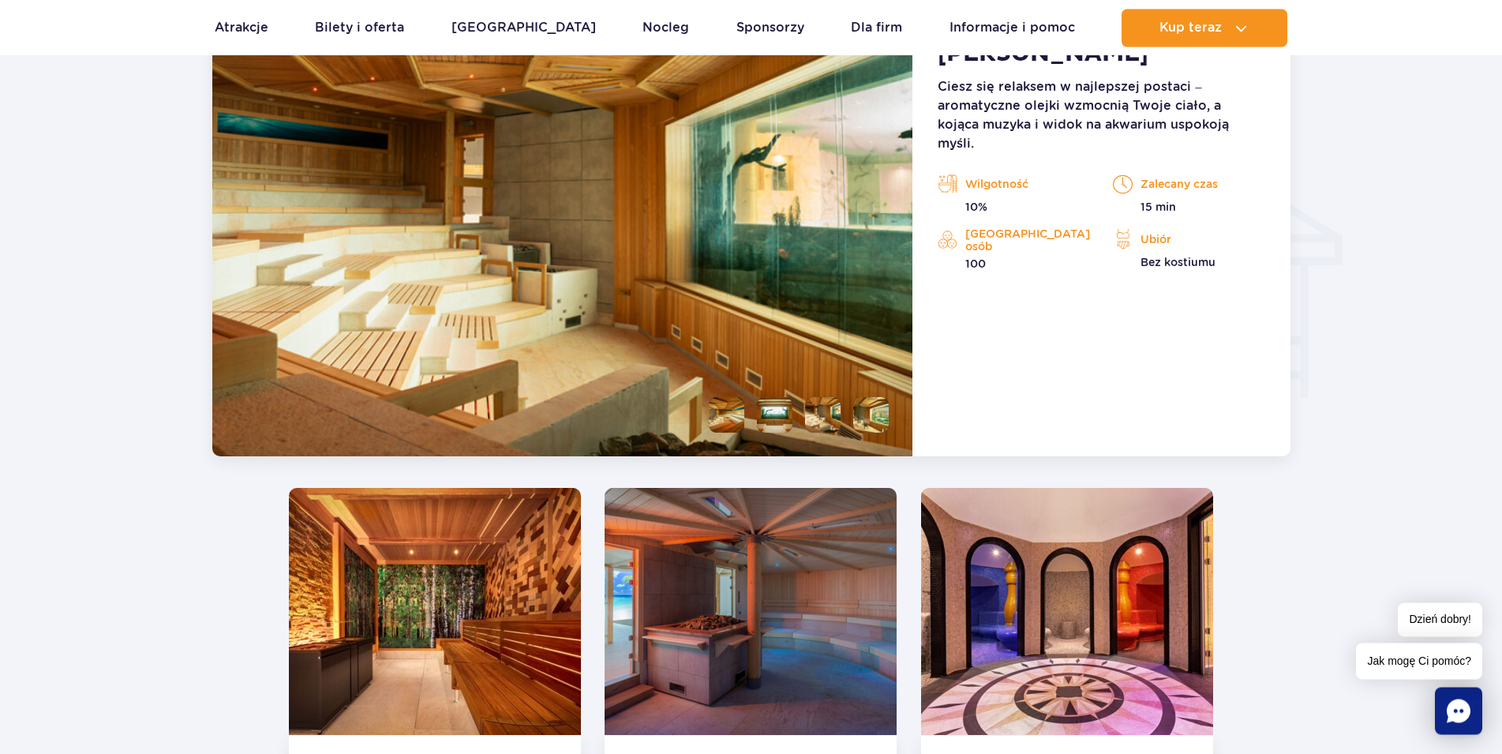
click at [869, 413] on li at bounding box center [871, 415] width 36 height 36
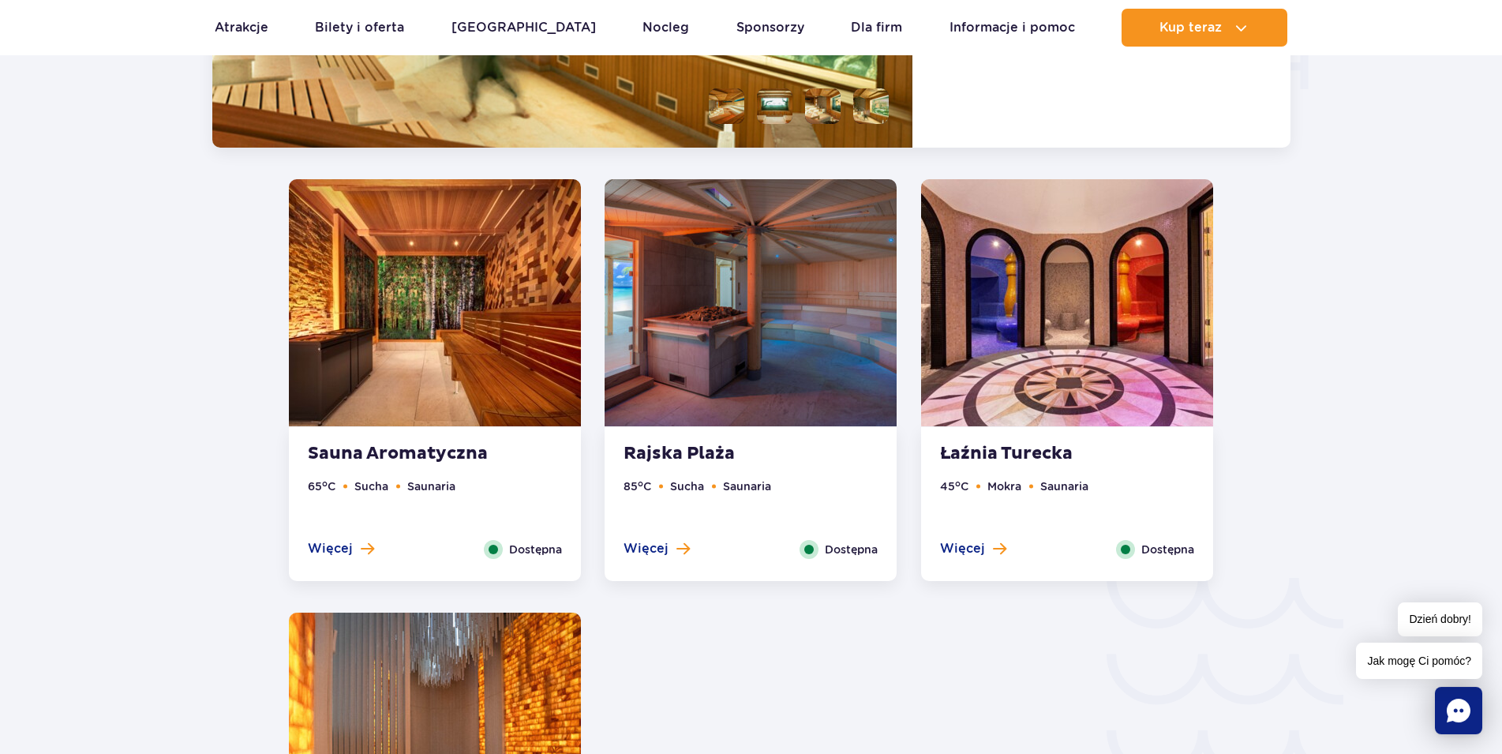
scroll to position [2159, 0]
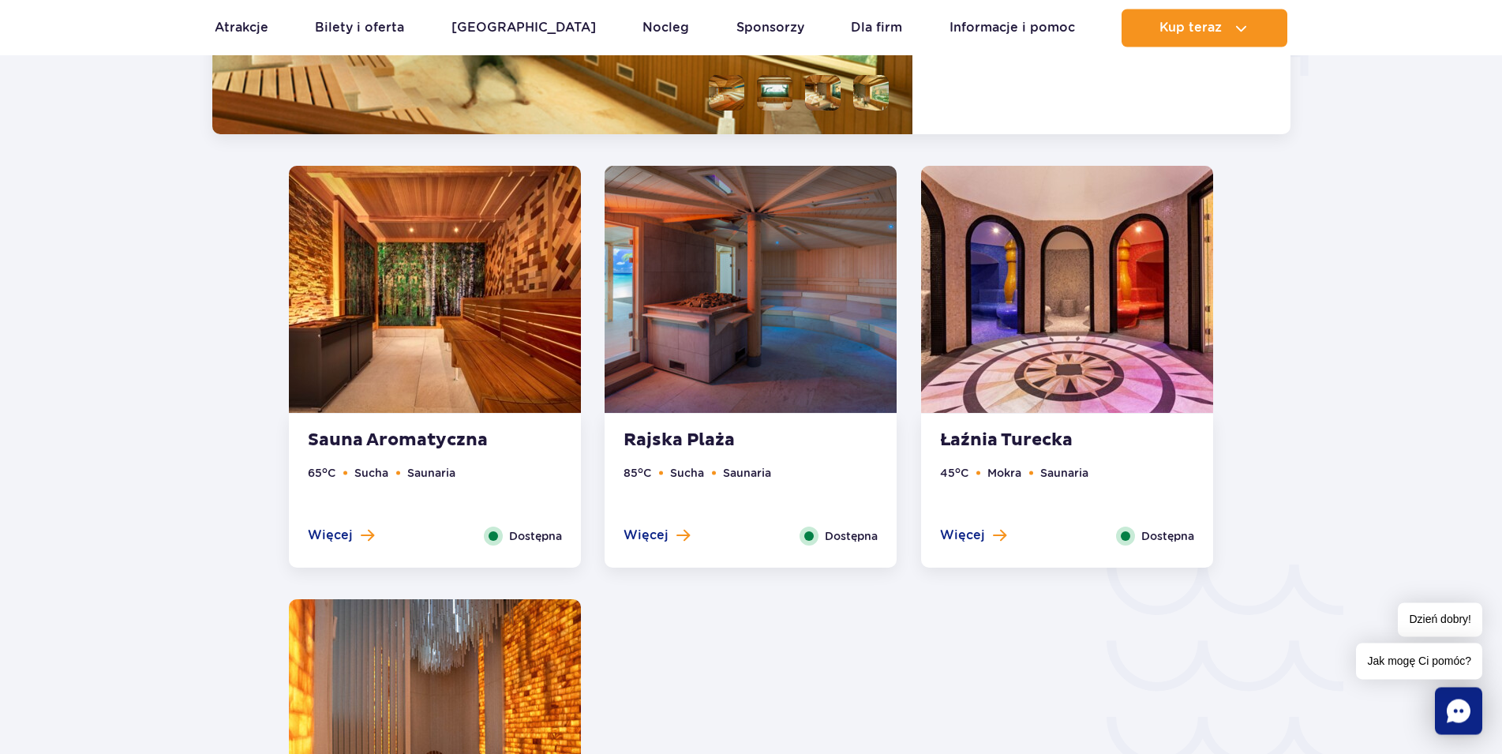
click at [739, 325] on img at bounding box center [751, 289] width 292 height 247
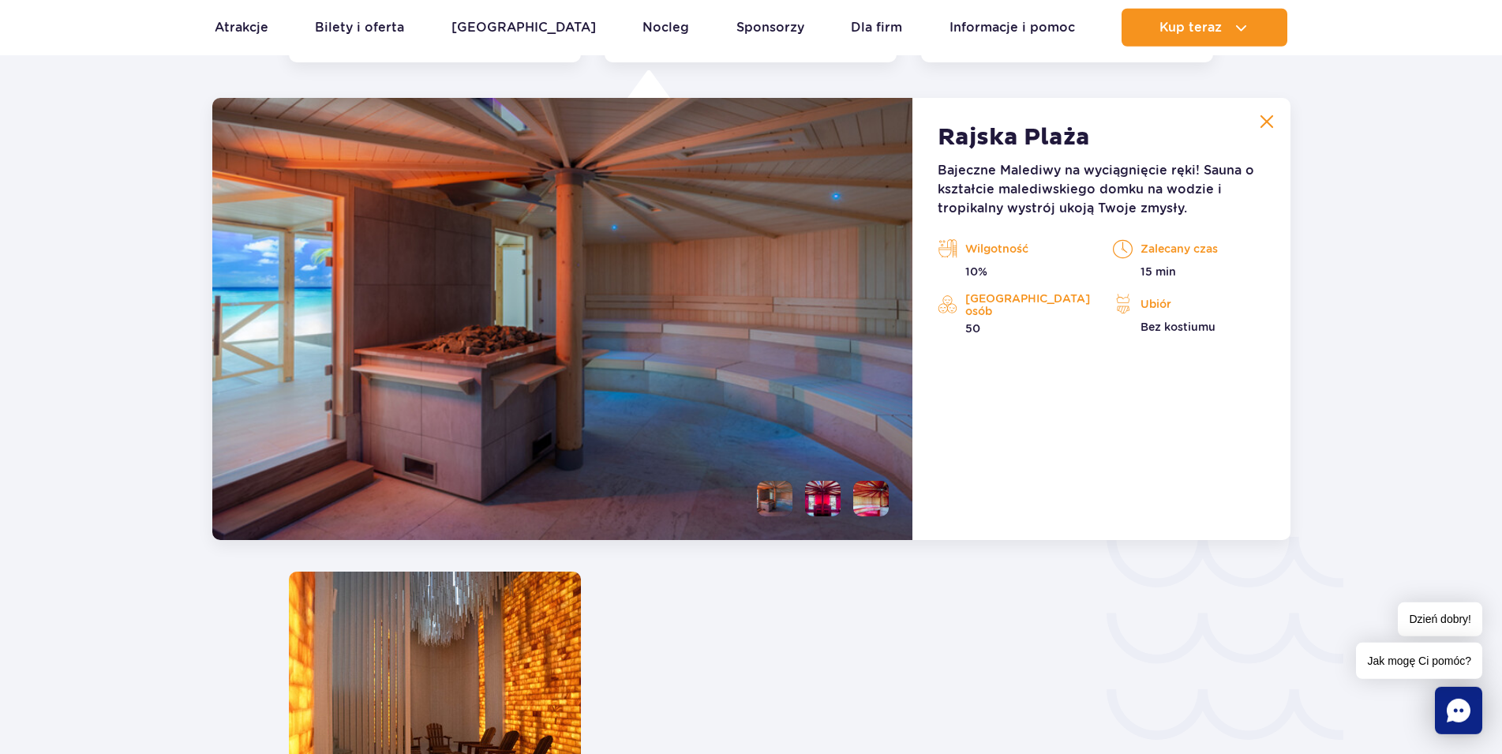
scroll to position [2189, 0]
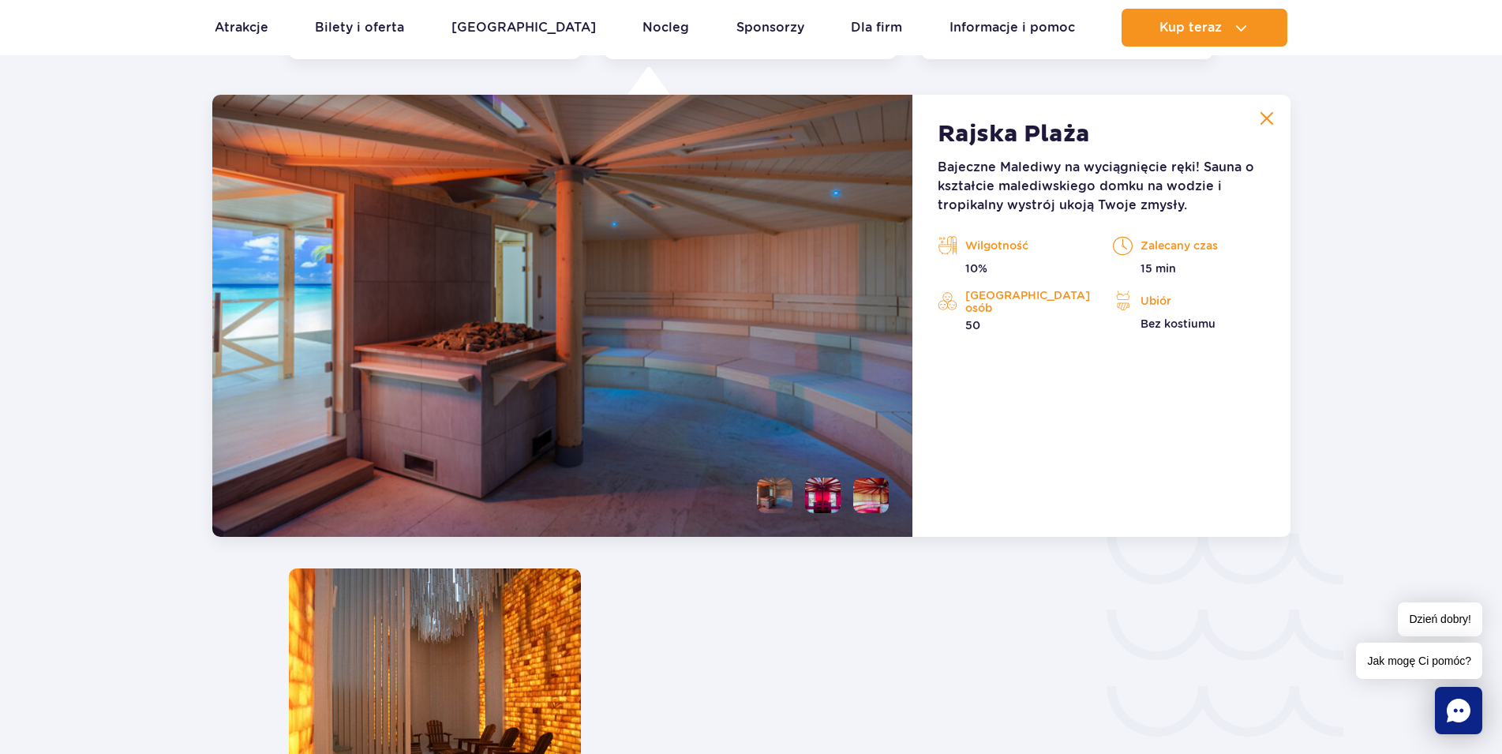
click at [766, 501] on li at bounding box center [775, 495] width 36 height 36
click at [823, 500] on li at bounding box center [823, 495] width 36 height 36
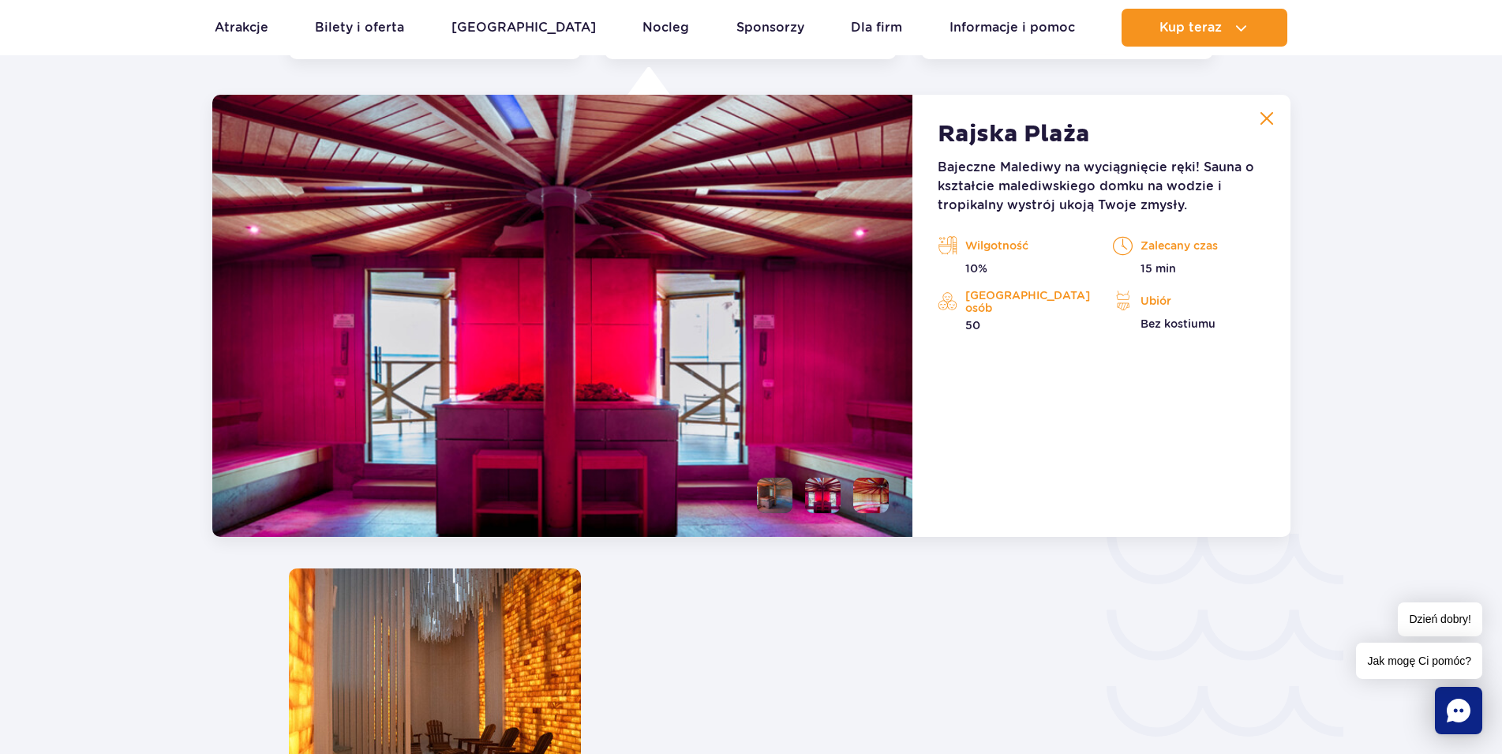
click at [867, 495] on li at bounding box center [871, 495] width 36 height 36
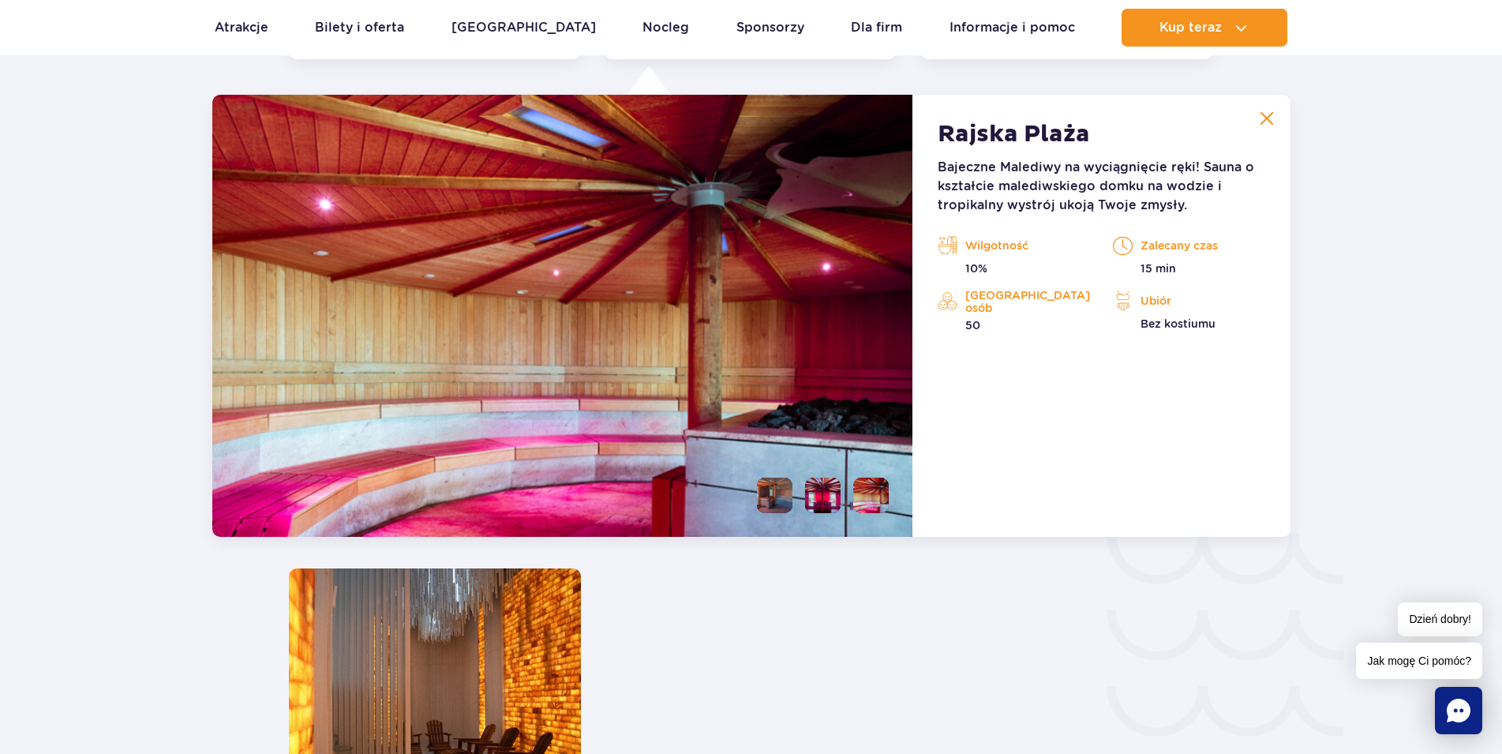
scroll to position [2350, 0]
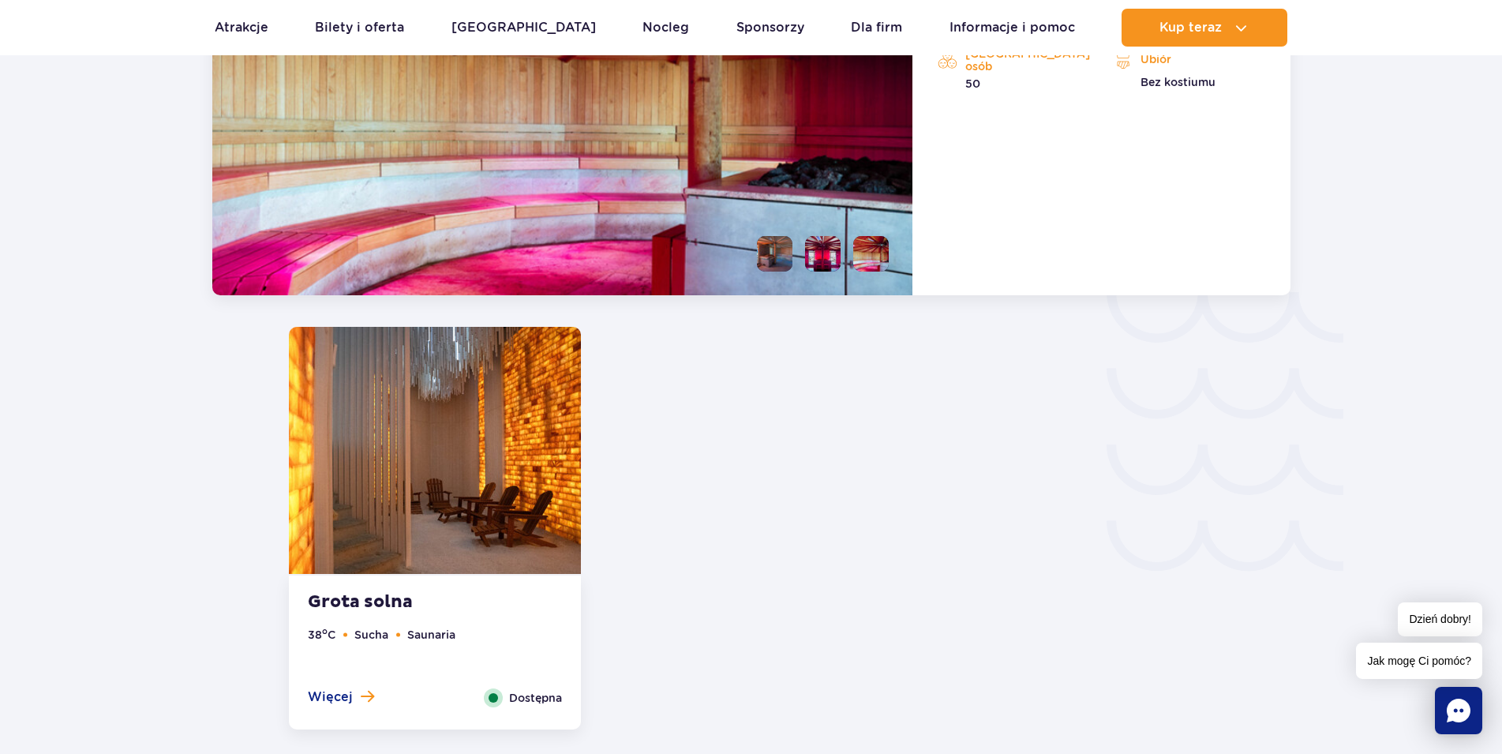
click at [450, 483] on img at bounding box center [435, 450] width 292 height 247
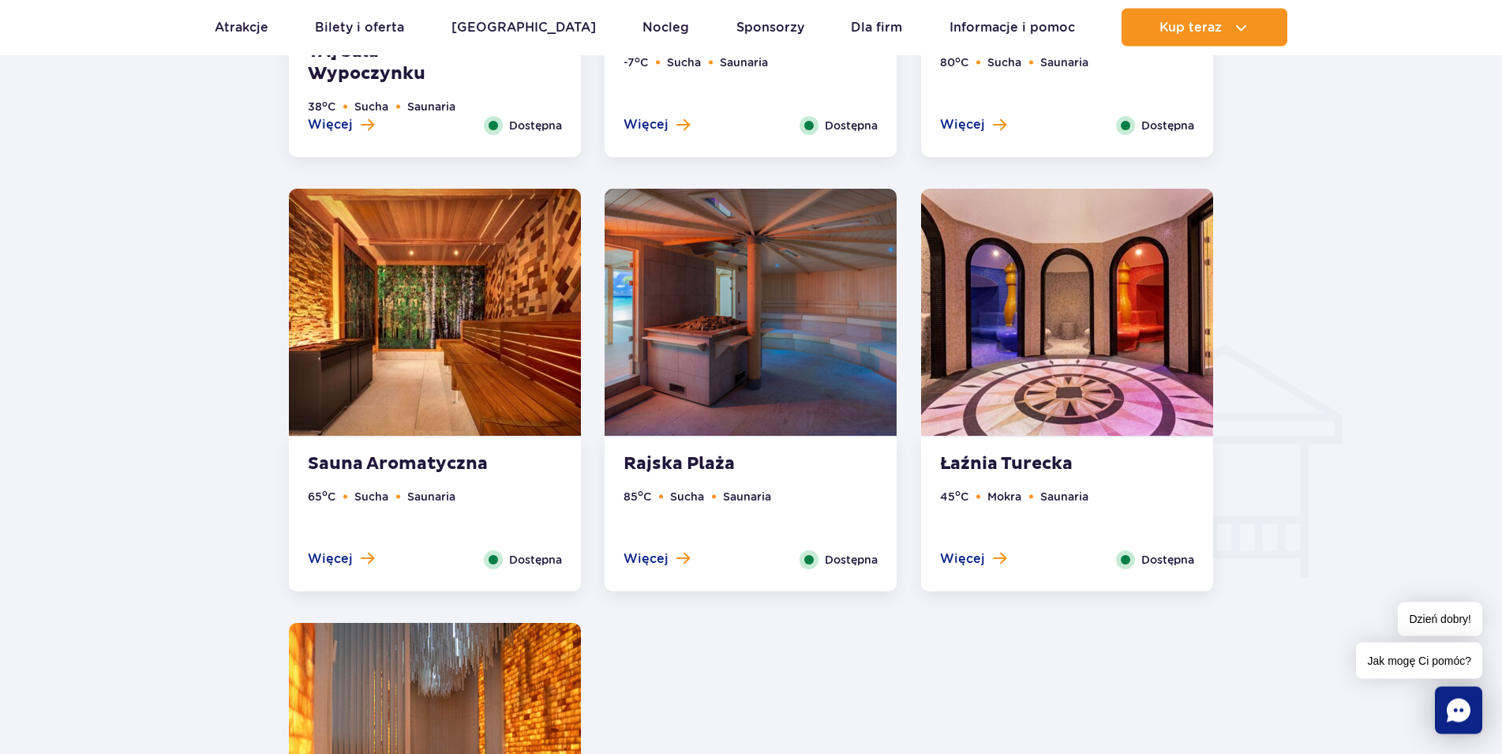
scroll to position [1577, 0]
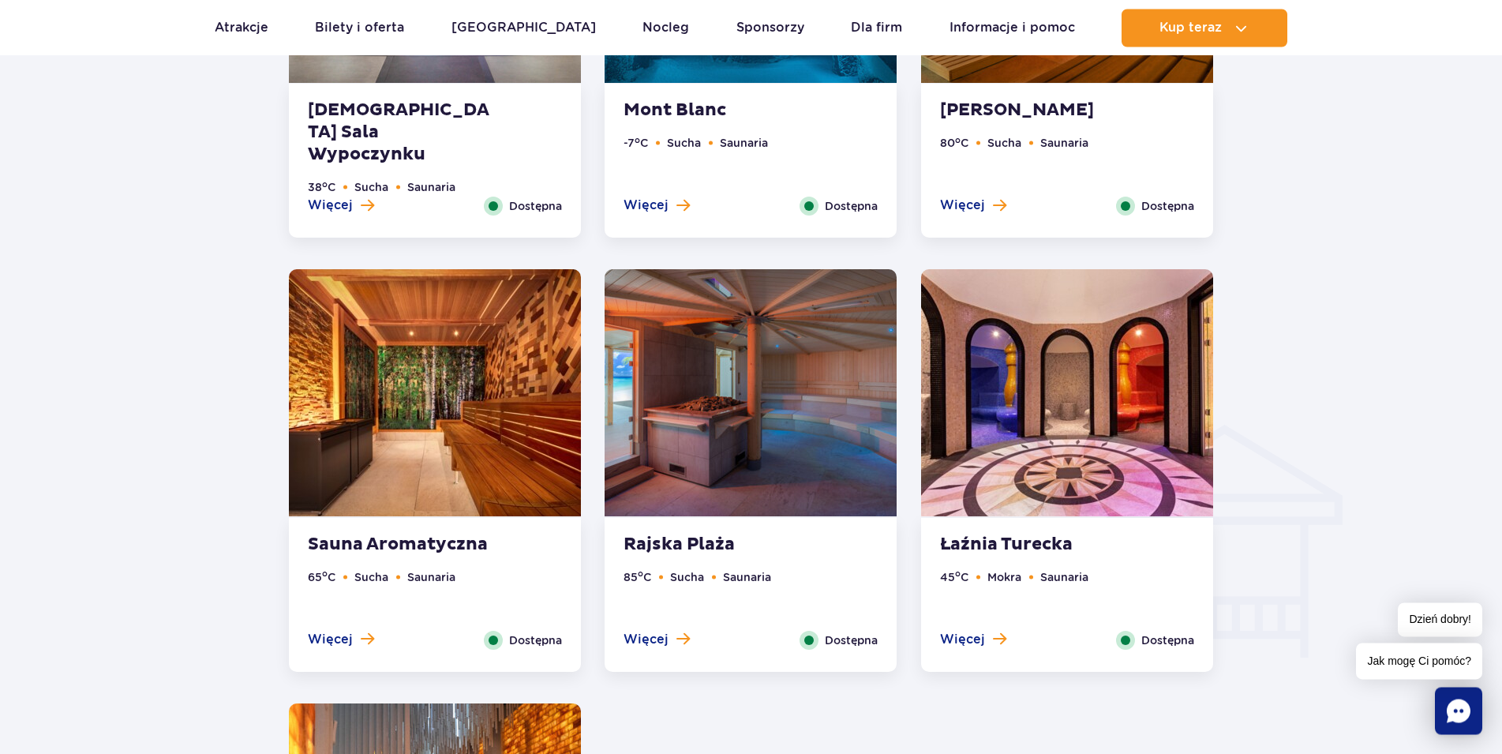
click at [1091, 432] on img at bounding box center [1067, 392] width 292 height 247
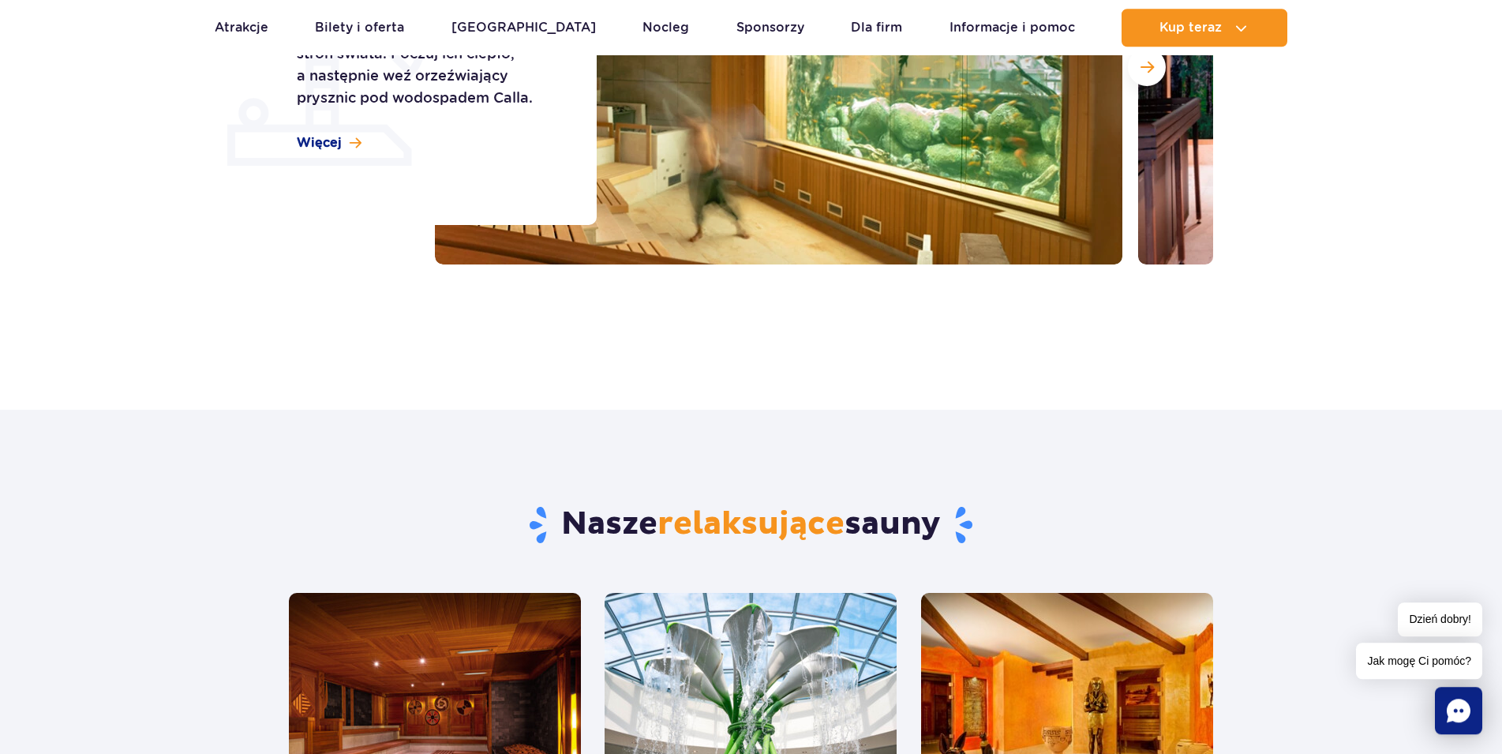
scroll to position [338, 0]
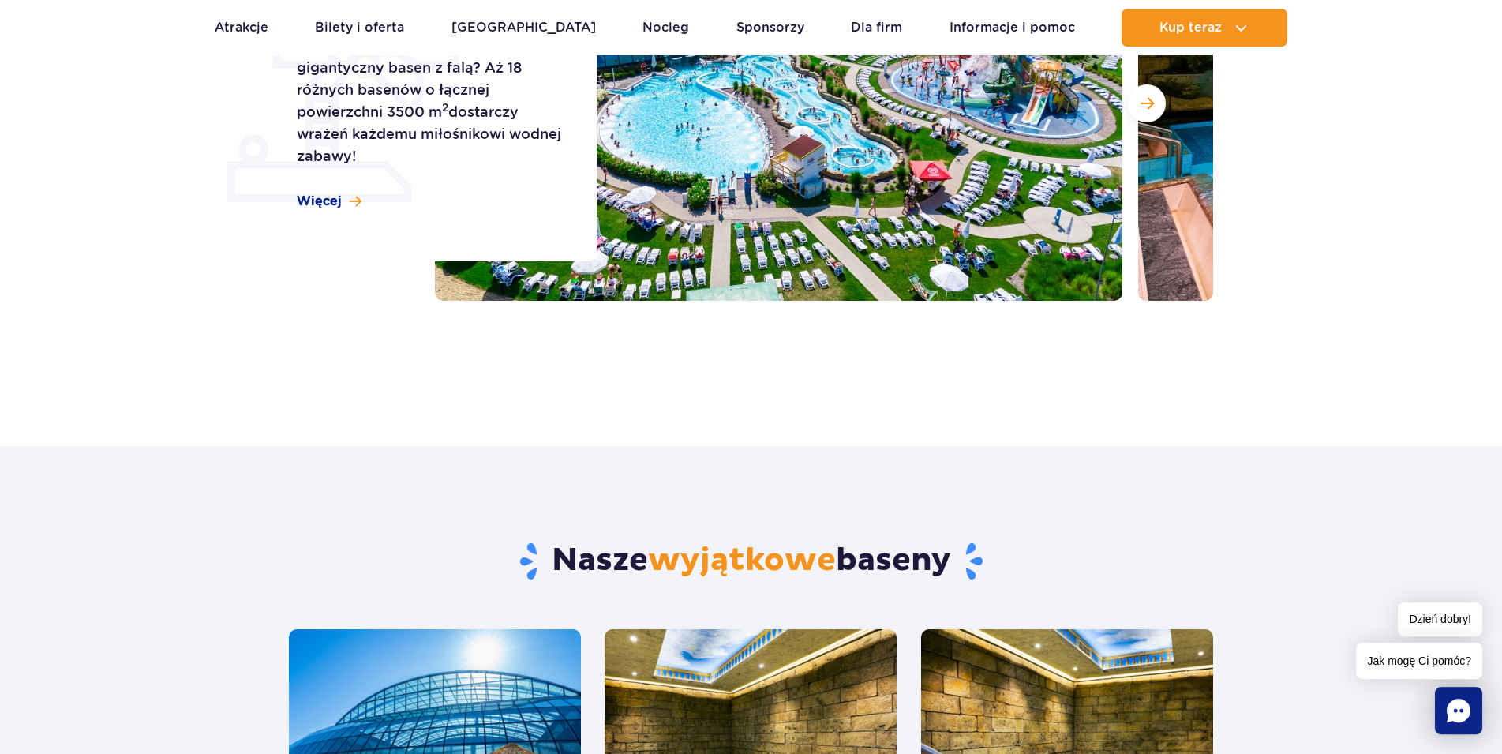
scroll to position [242, 0]
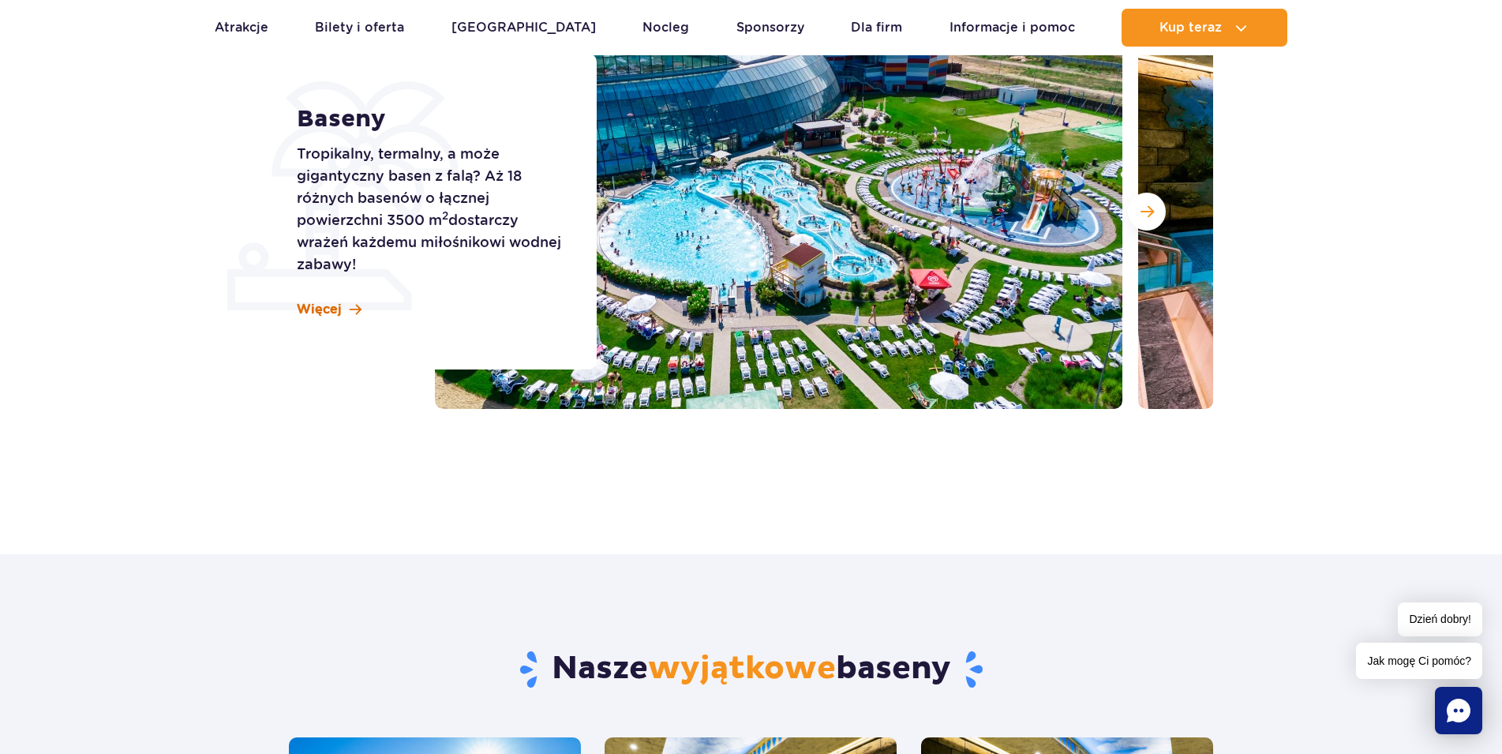
click at [322, 306] on span "Więcej" at bounding box center [319, 309] width 45 height 17
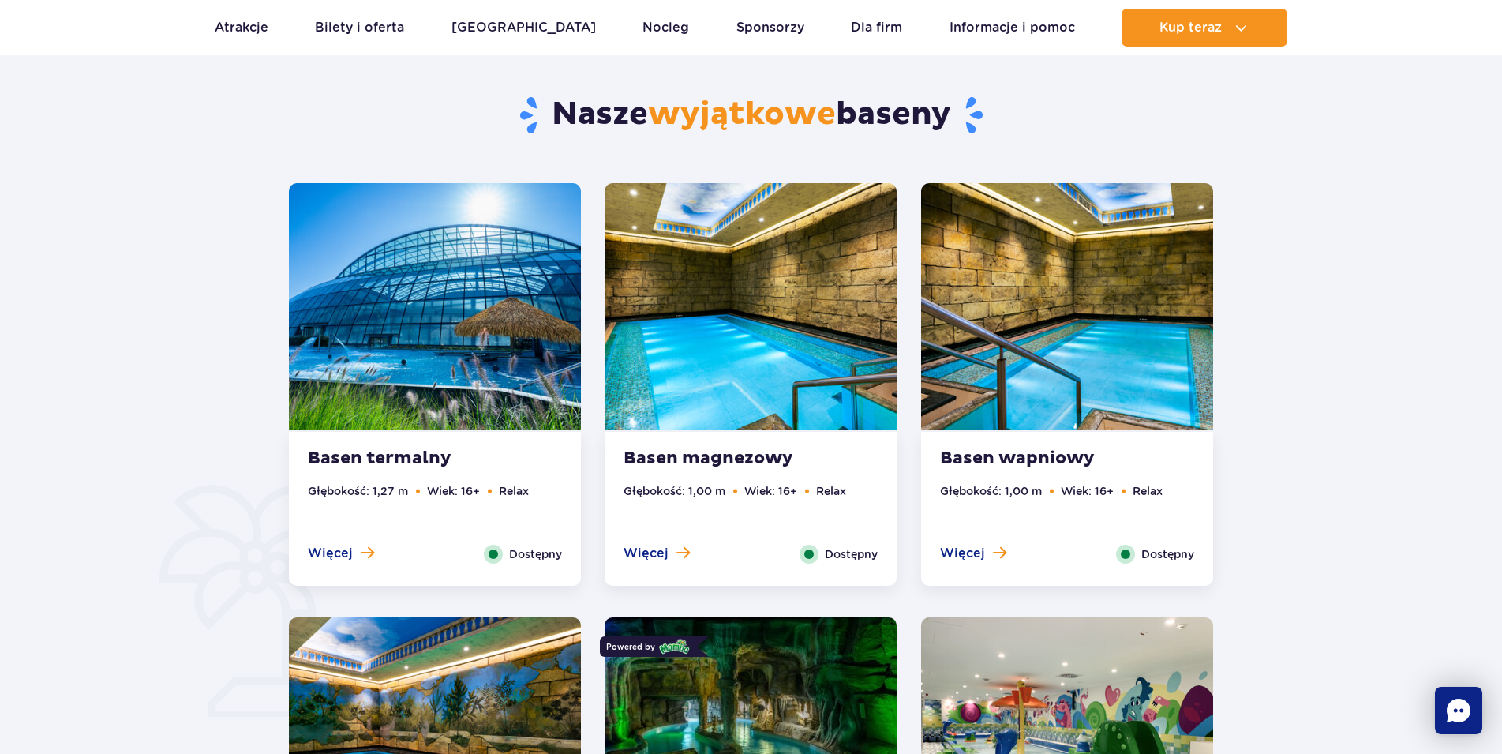
click at [424, 358] on img at bounding box center [435, 306] width 292 height 247
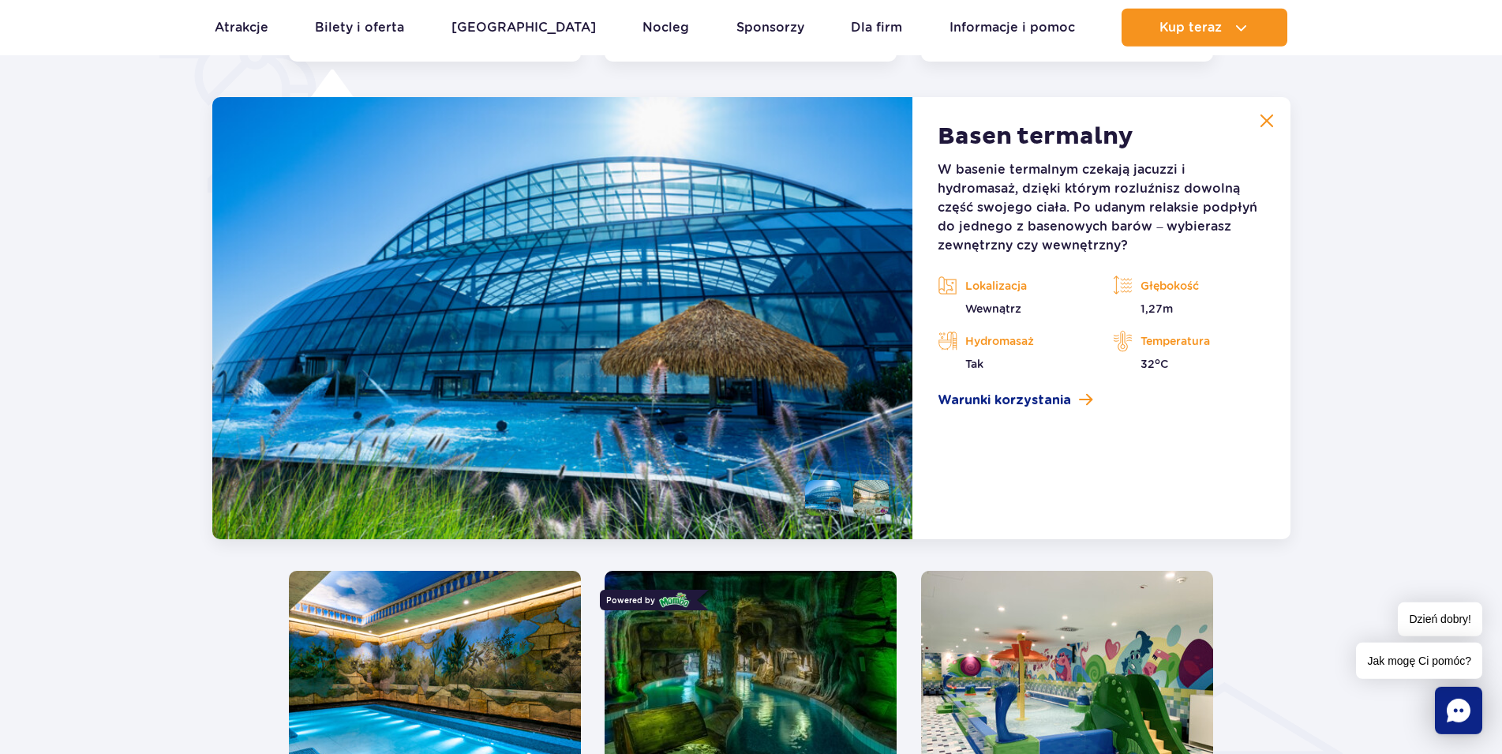
scroll to position [1322, 0]
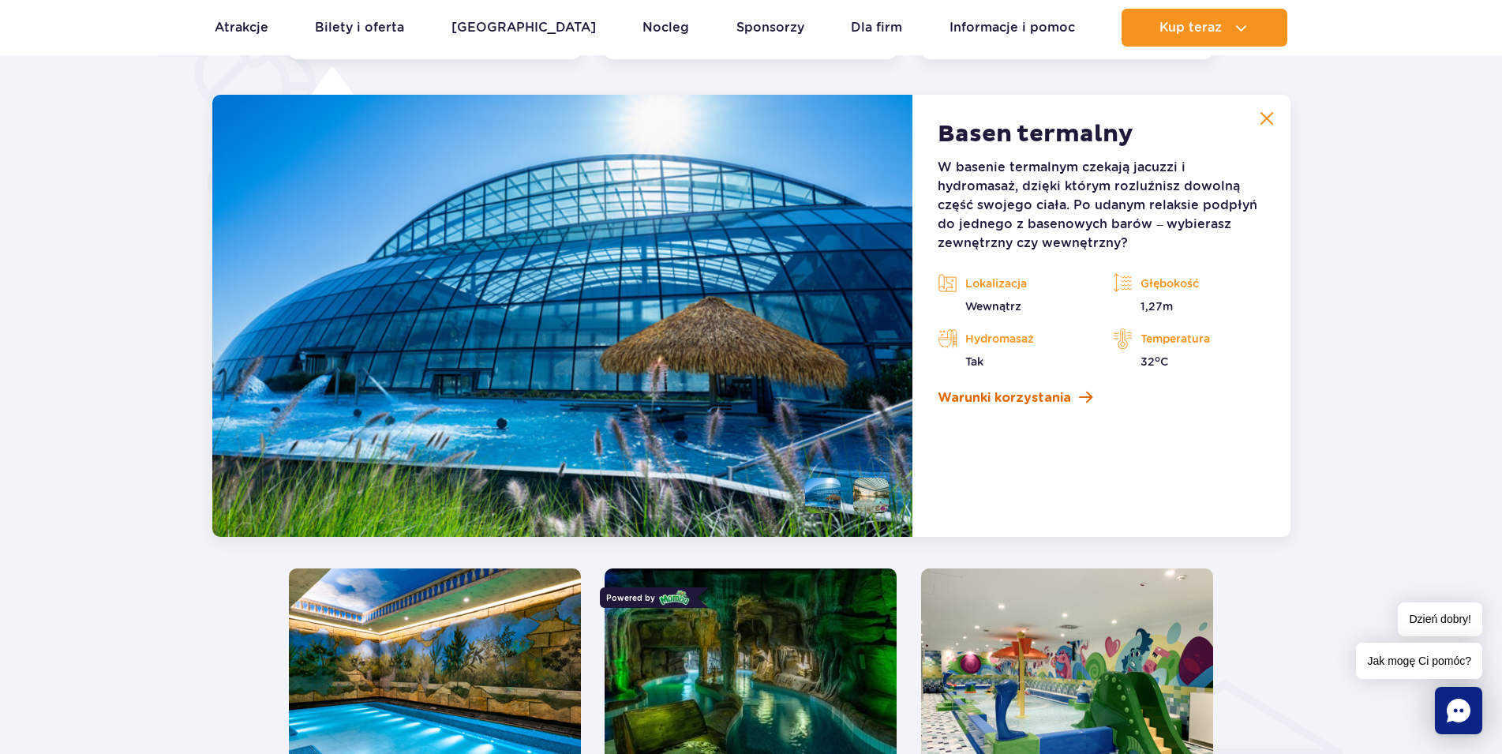
click at [1066, 400] on span "Warunki korzystania" at bounding box center [1004, 397] width 133 height 19
click at [867, 501] on li at bounding box center [871, 495] width 36 height 36
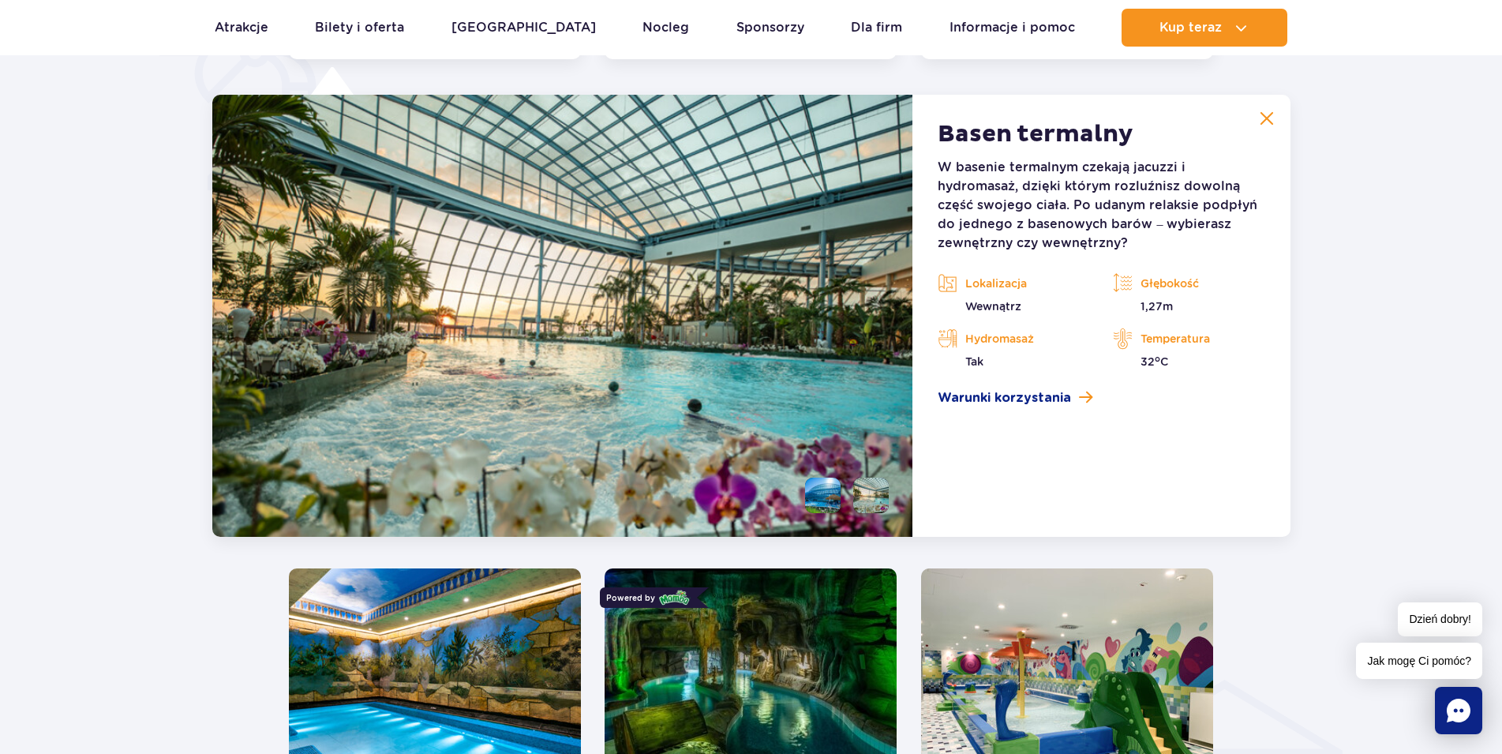
click at [829, 502] on li at bounding box center [823, 495] width 36 height 36
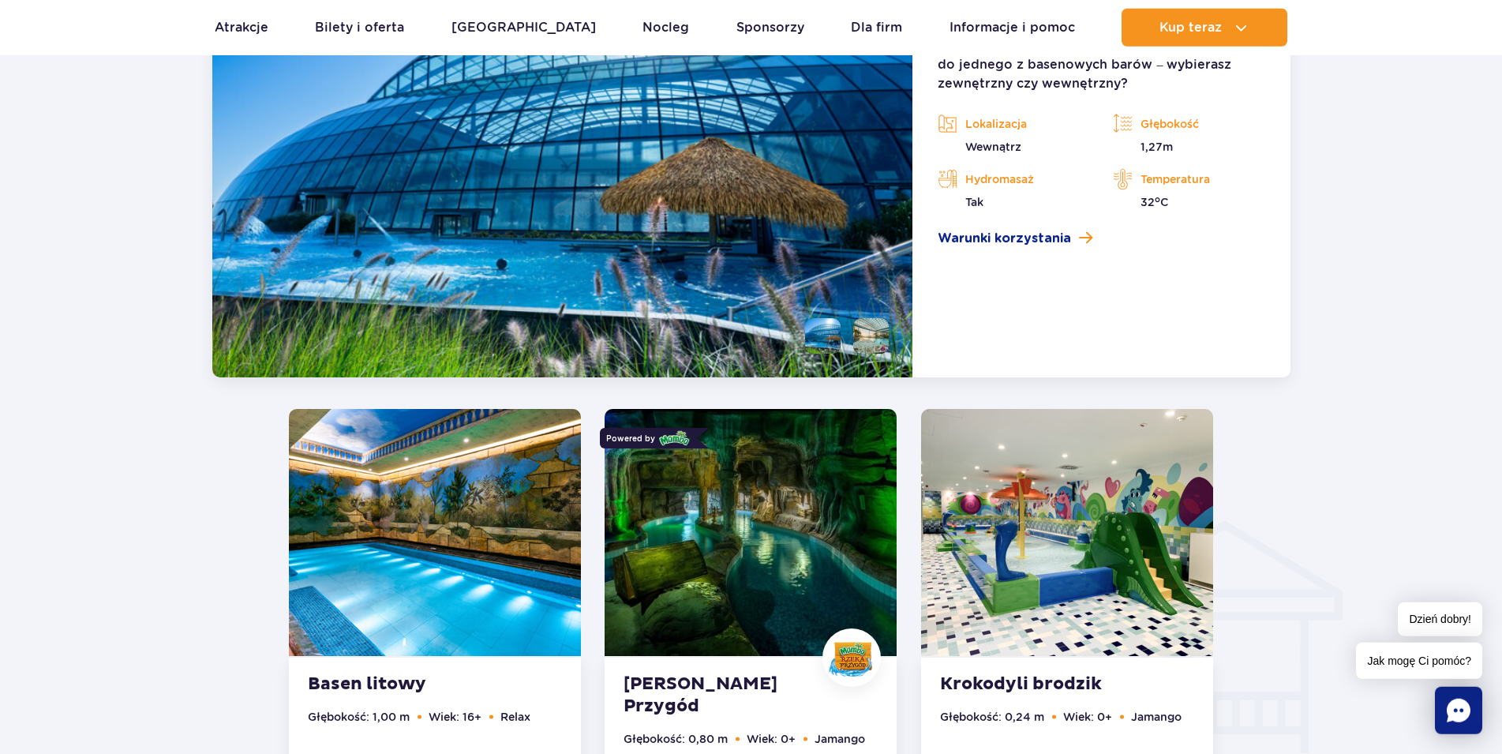
scroll to position [1483, 0]
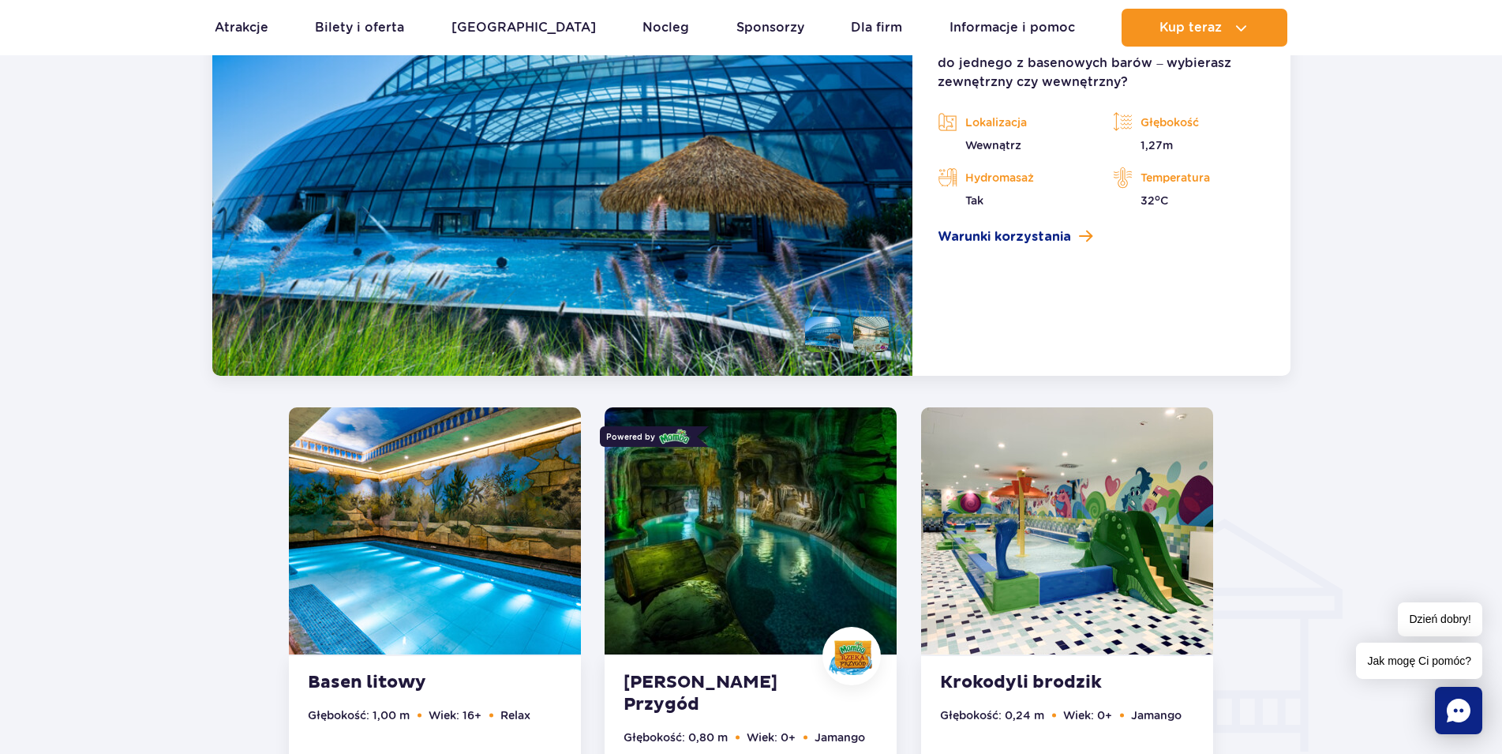
click at [470, 574] on img at bounding box center [435, 530] width 292 height 247
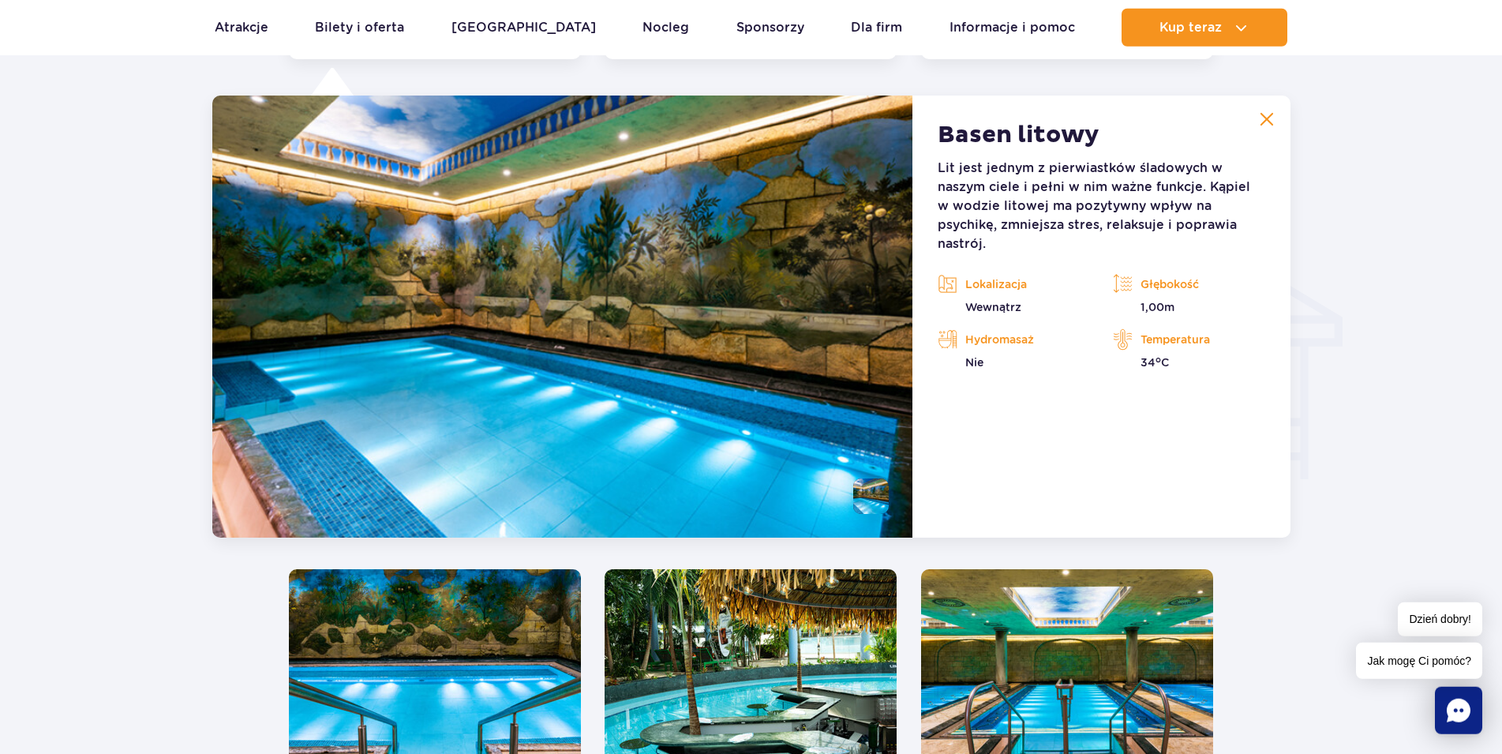
scroll to position [1756, 0]
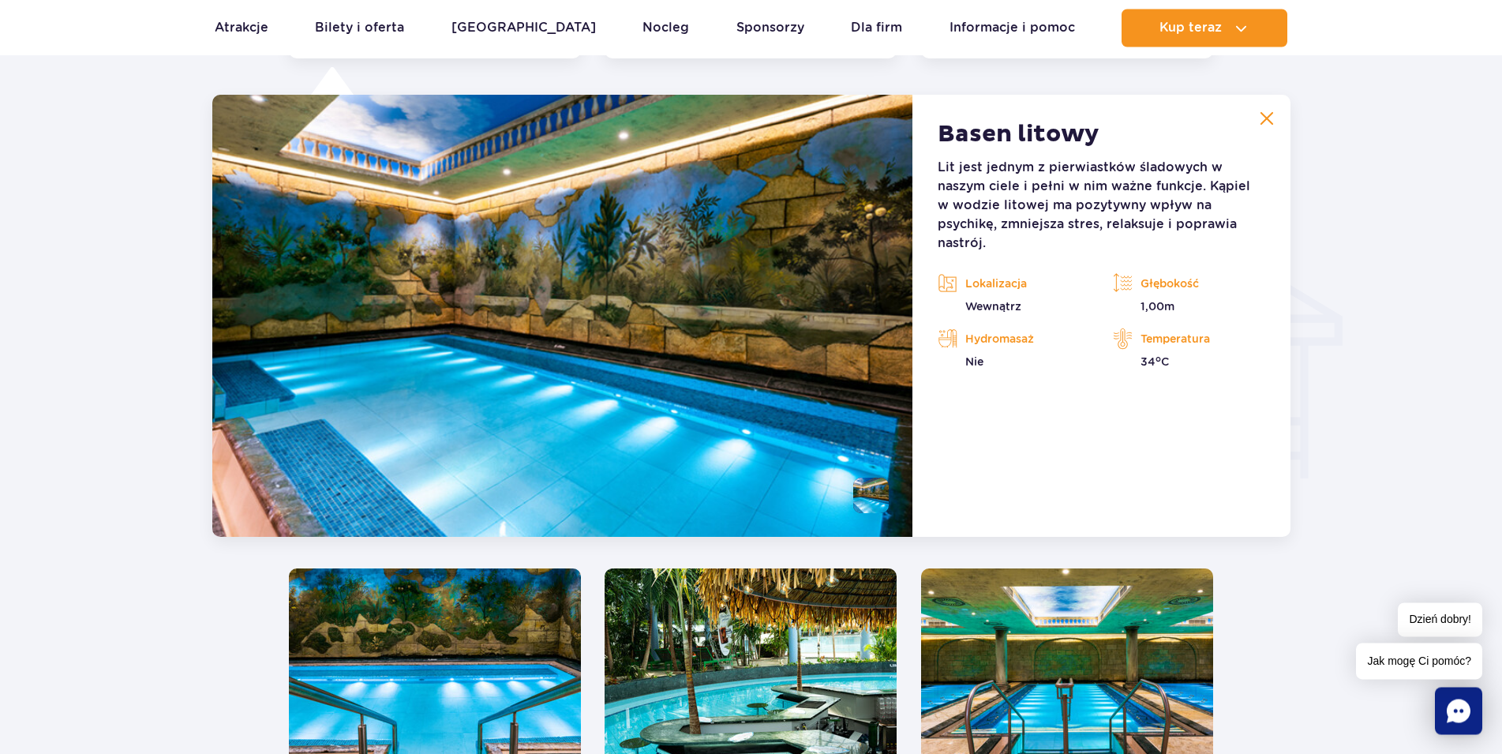
click at [877, 496] on li at bounding box center [871, 495] width 36 height 36
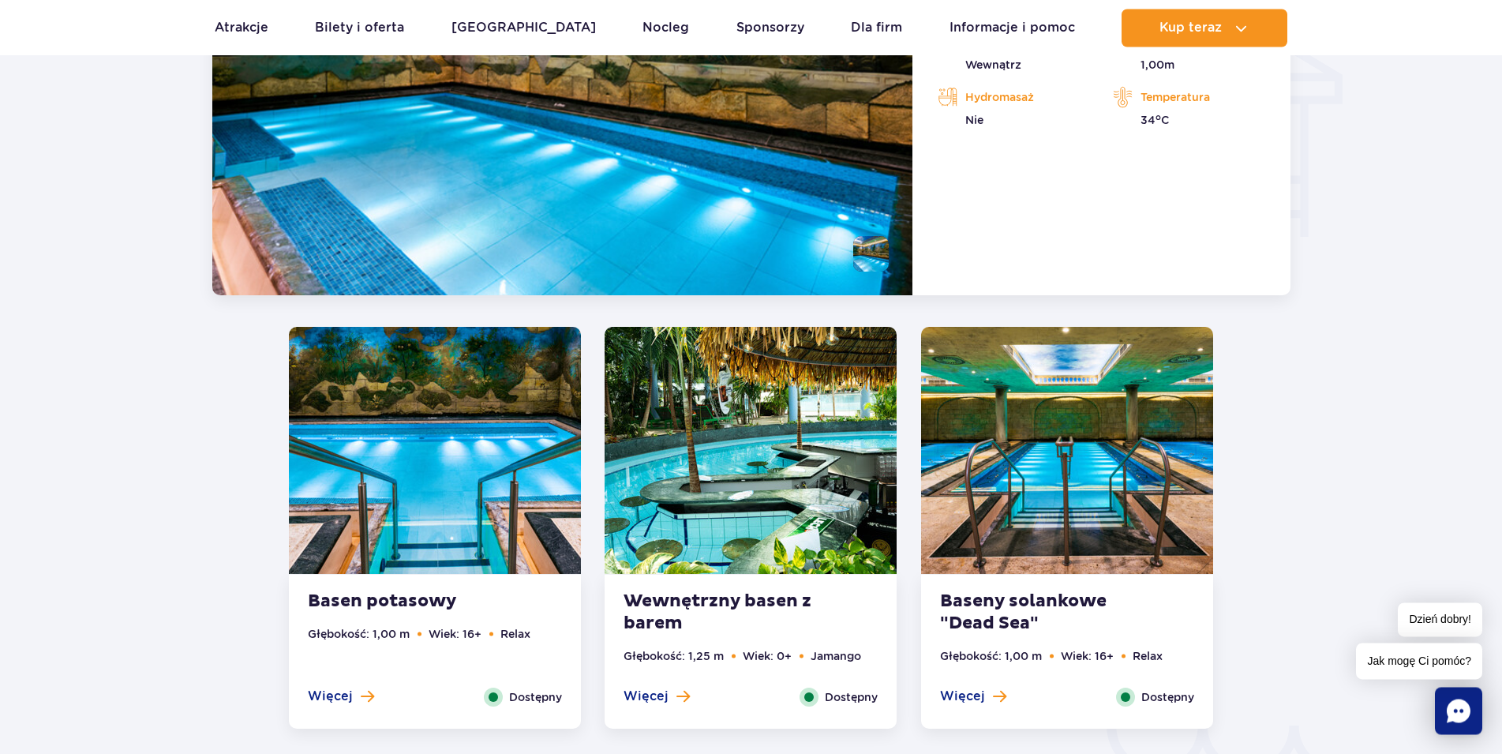
click at [484, 427] on img at bounding box center [435, 450] width 292 height 247
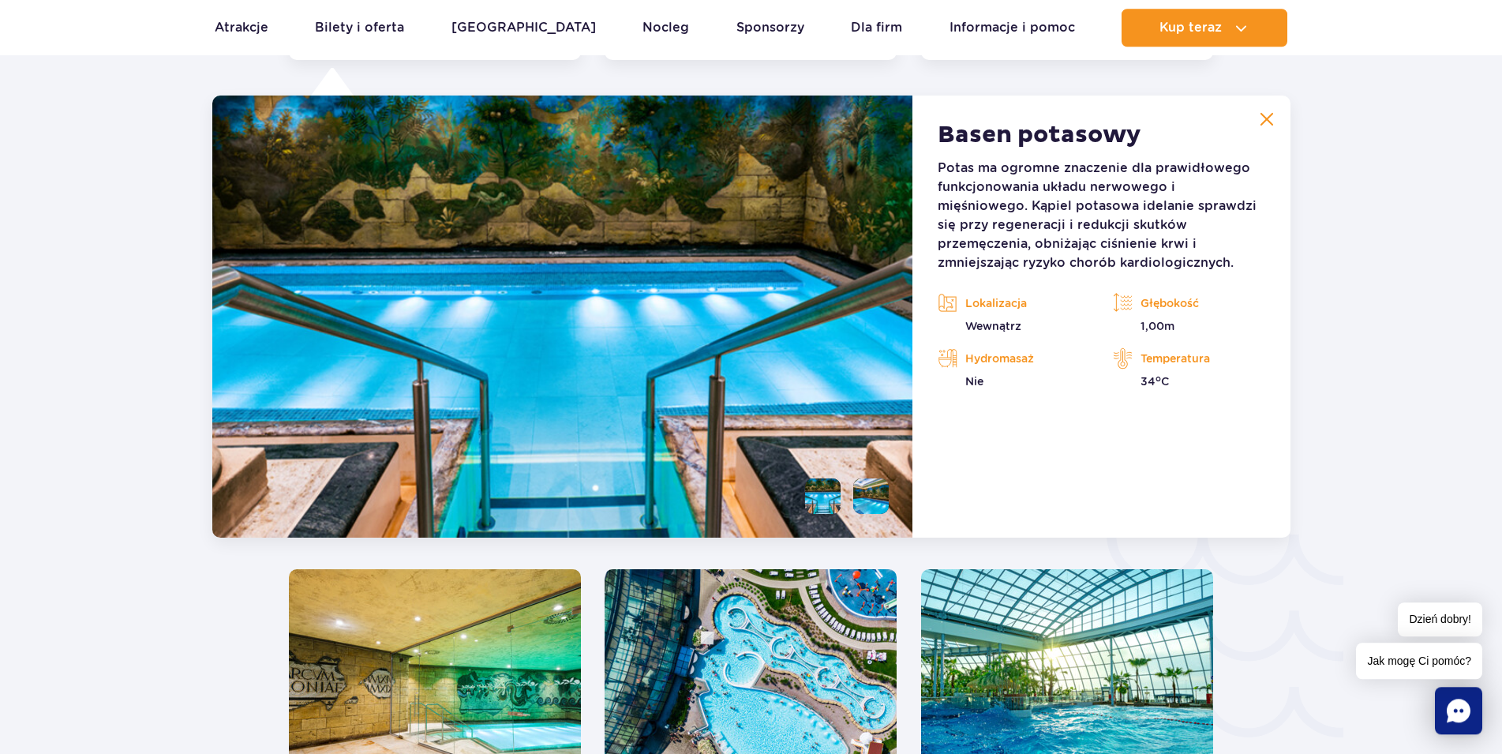
scroll to position [2189, 0]
click at [795, 495] on ul at bounding box center [840, 495] width 96 height 36
click at [863, 492] on li at bounding box center [871, 495] width 36 height 36
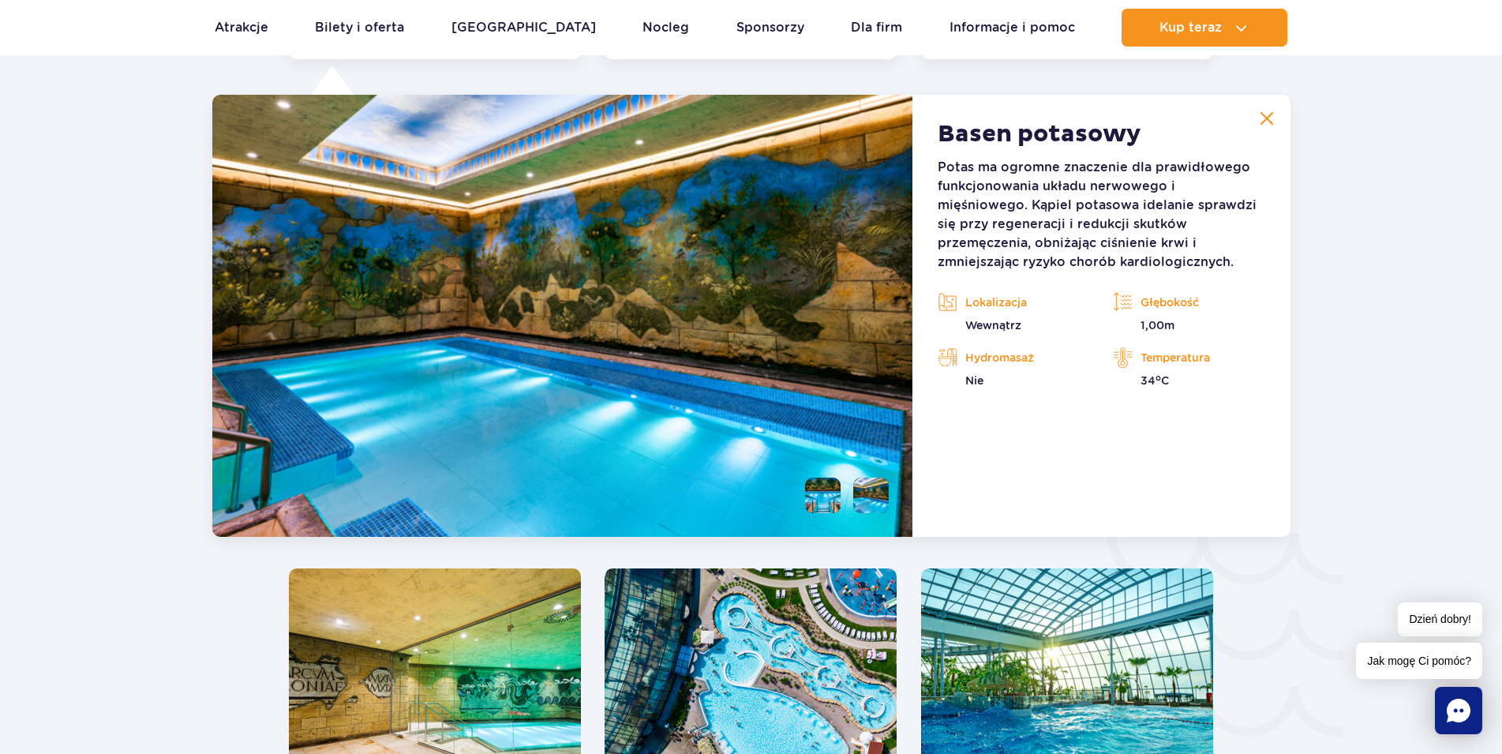
click at [818, 492] on li at bounding box center [823, 495] width 36 height 36
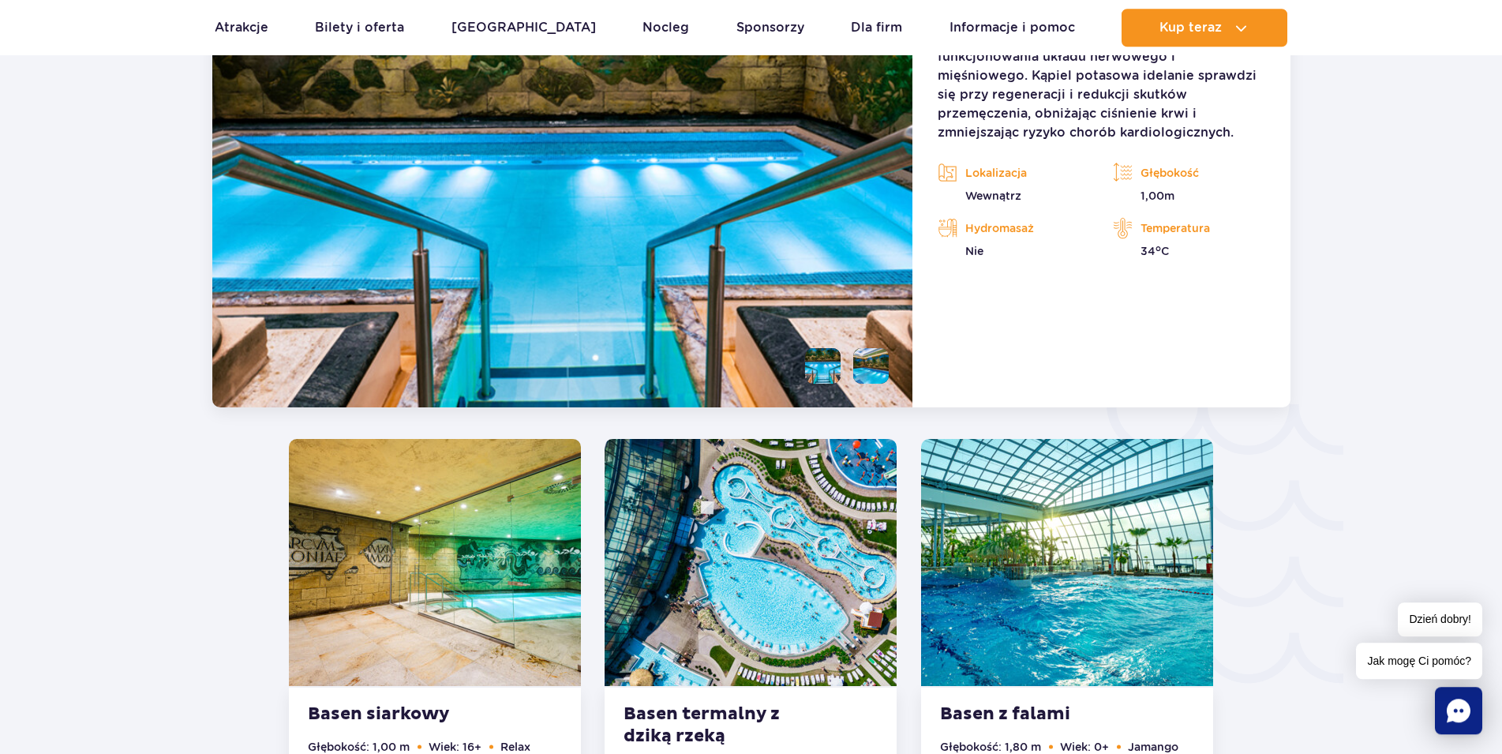
scroll to position [2350, 0]
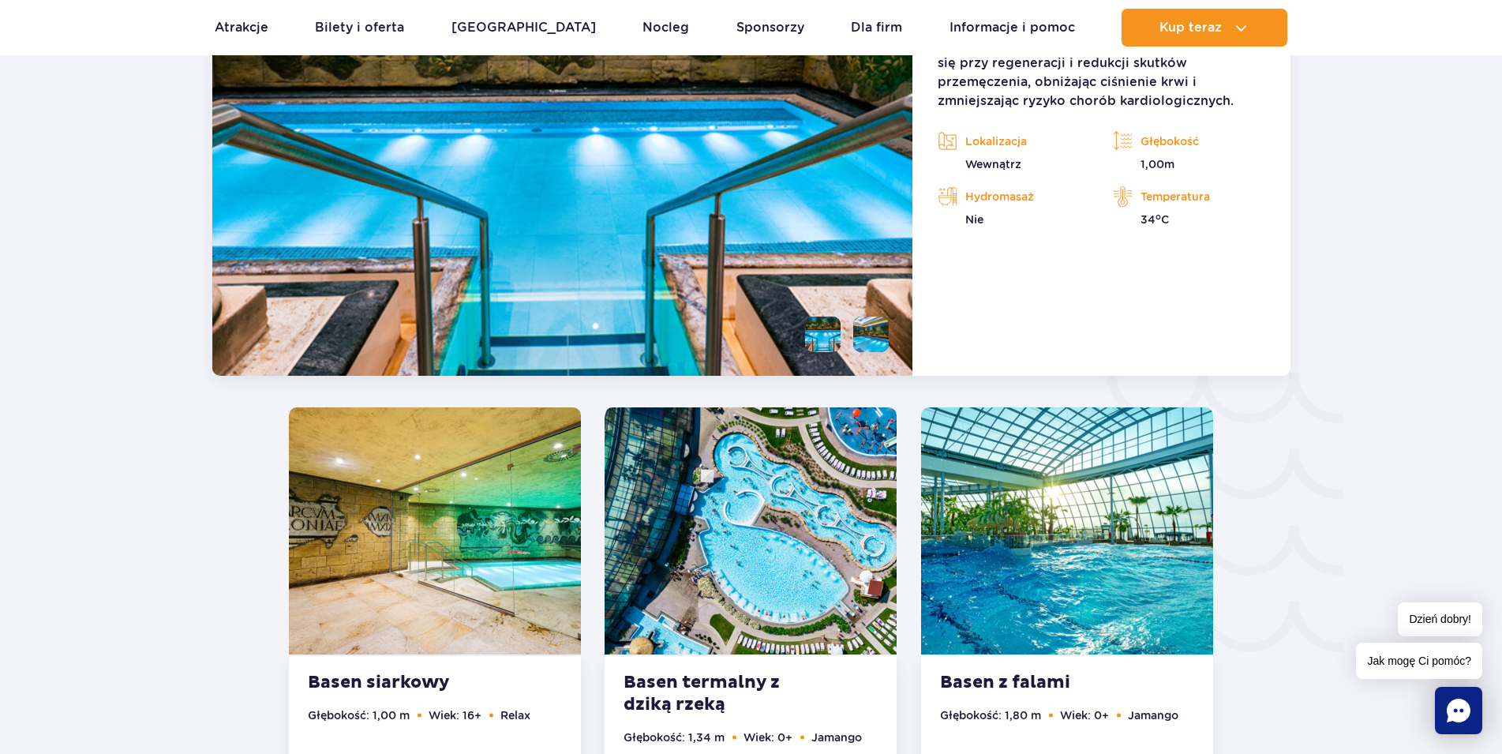
click at [474, 515] on img at bounding box center [435, 530] width 292 height 247
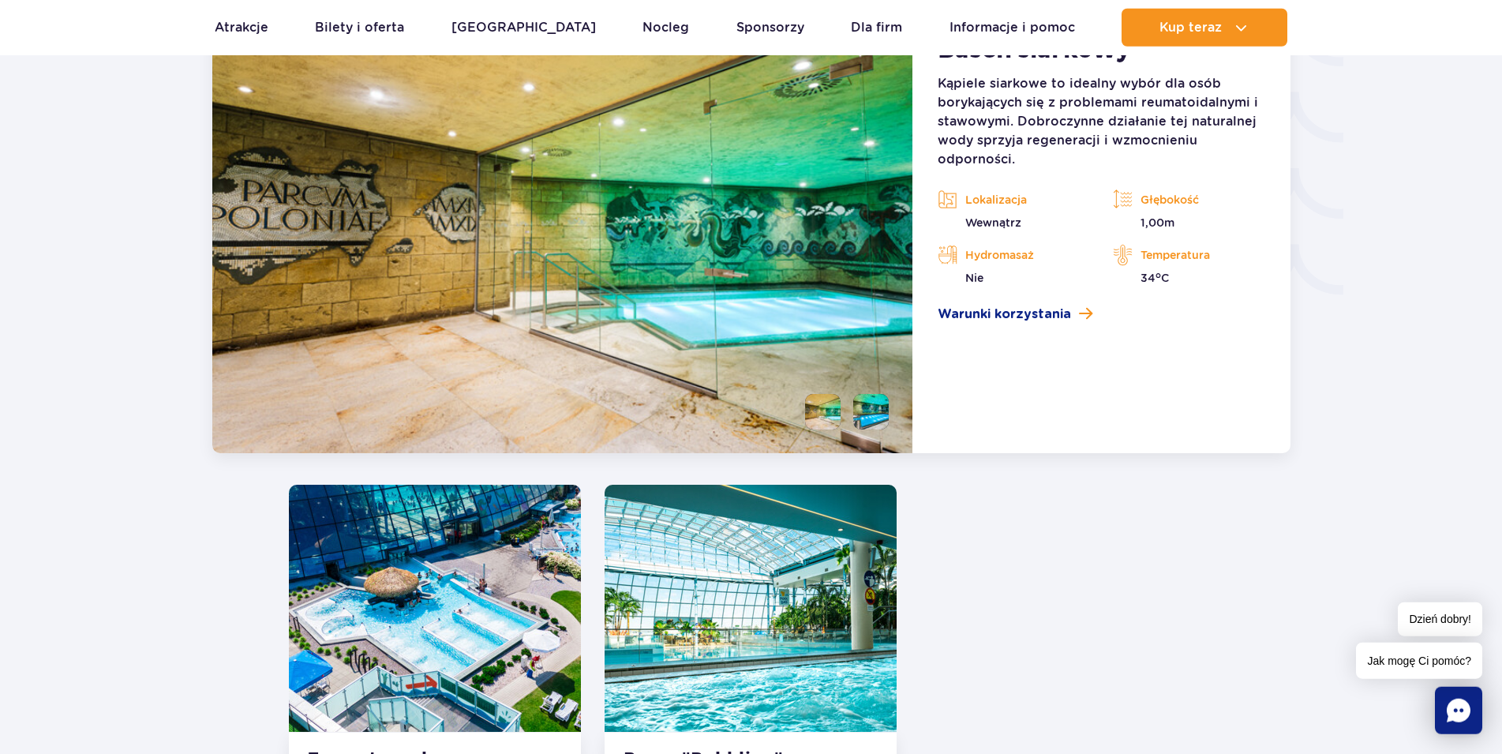
scroll to position [2784, 0]
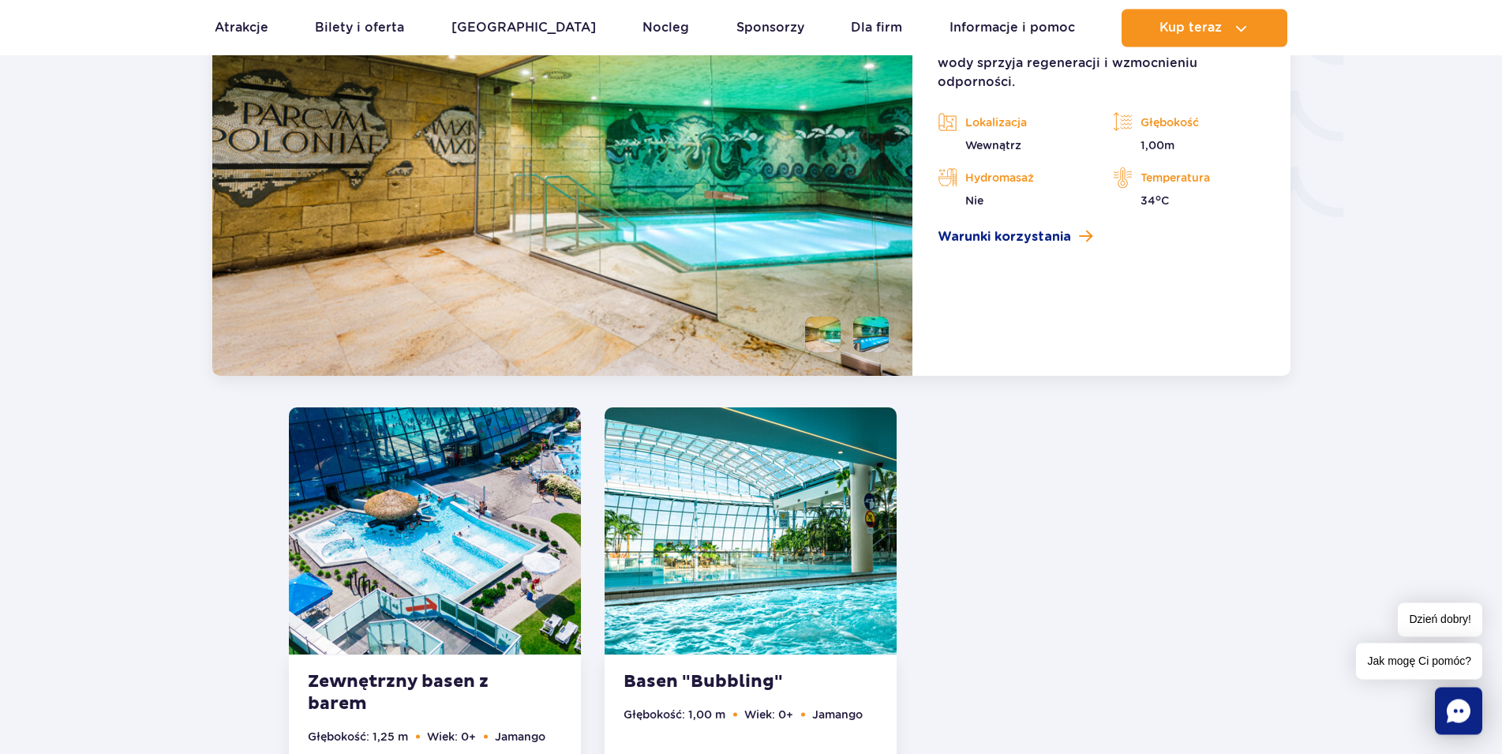
click at [458, 575] on img at bounding box center [435, 530] width 292 height 247
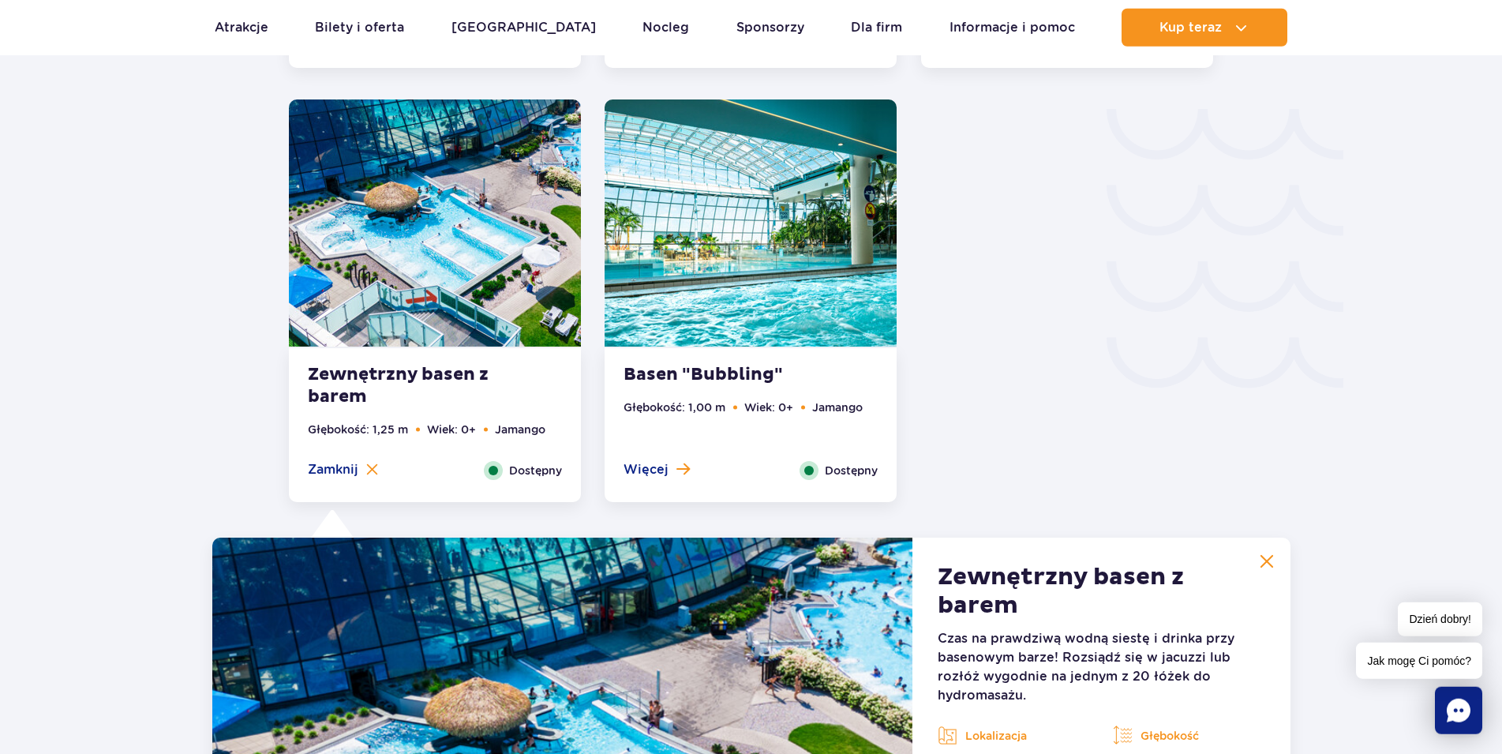
scroll to position [2493, 0]
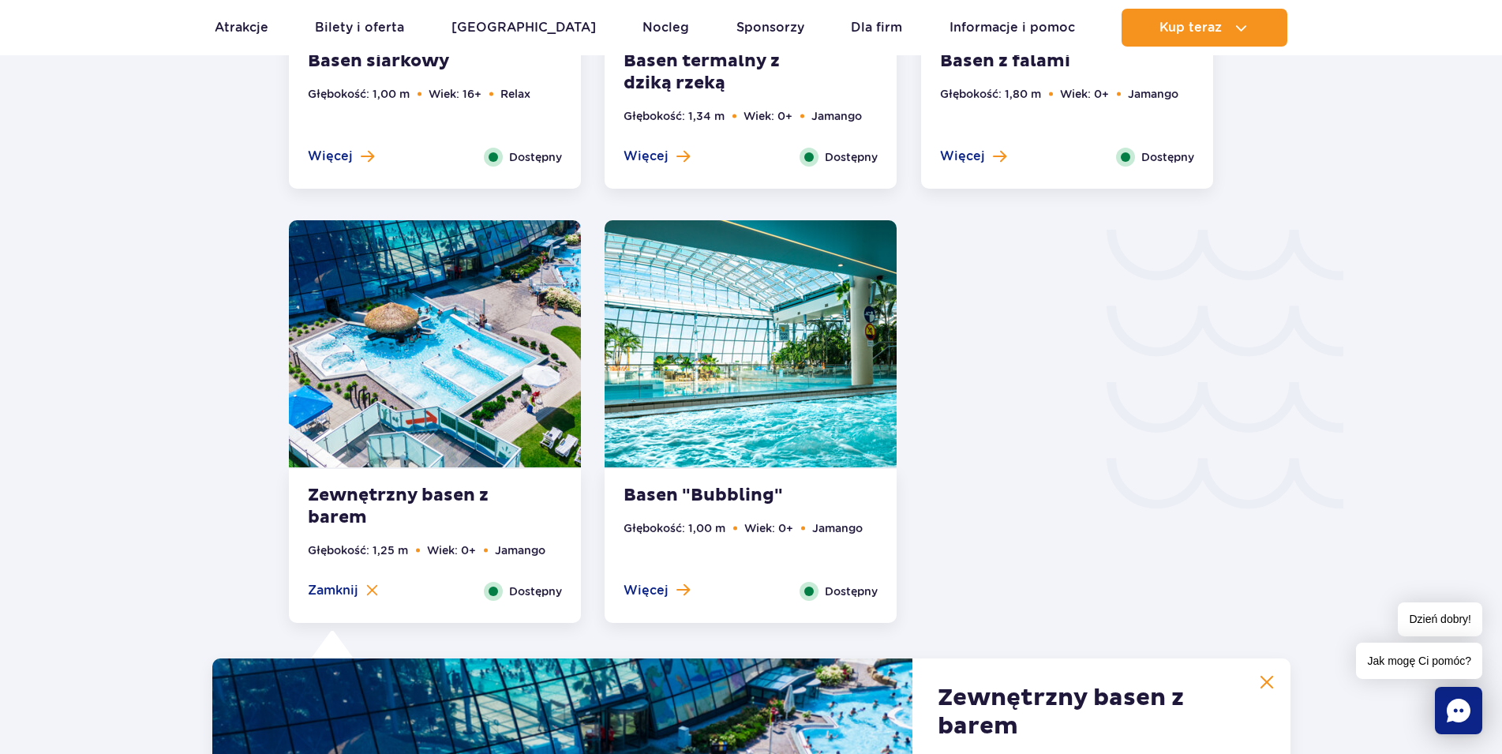
click at [766, 390] on img at bounding box center [751, 343] width 292 height 247
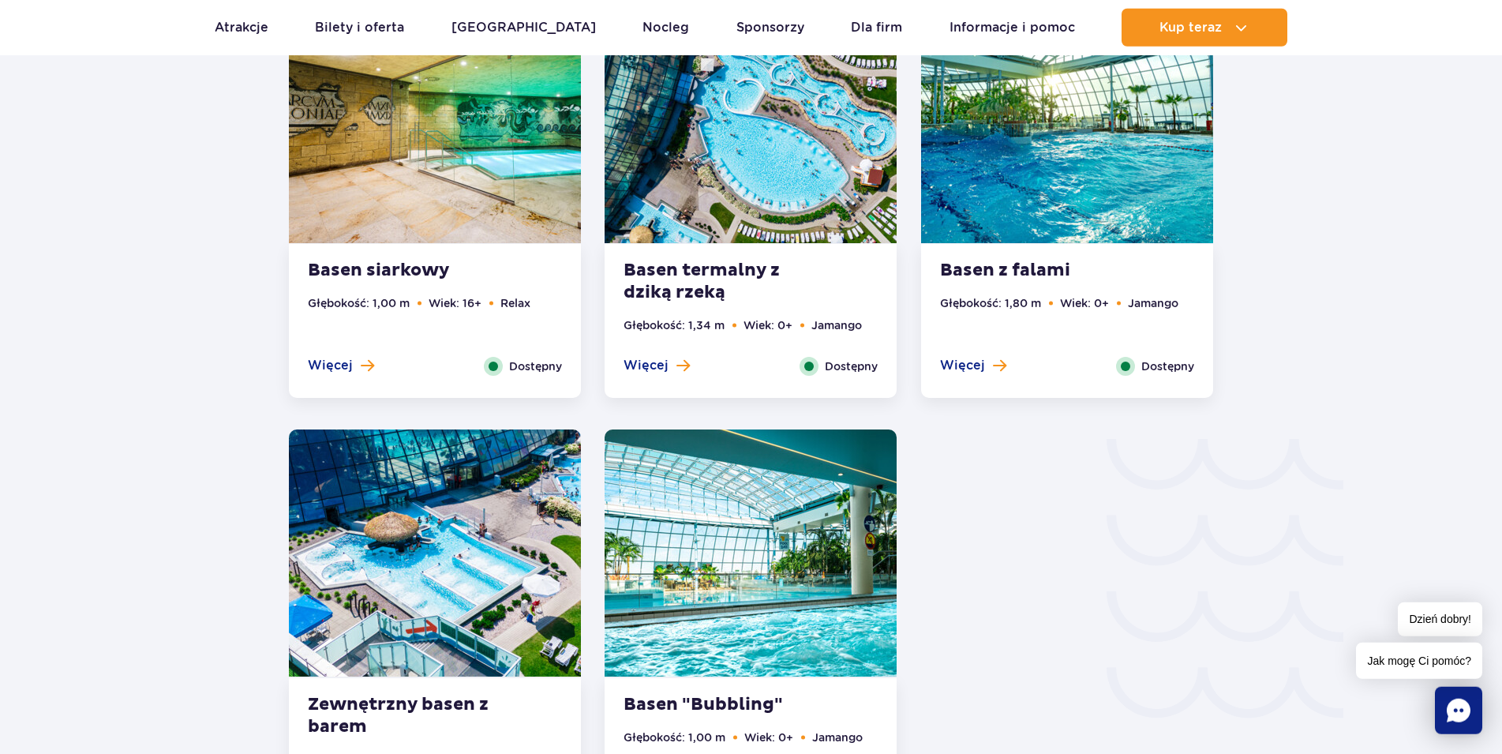
scroll to position [2252, 0]
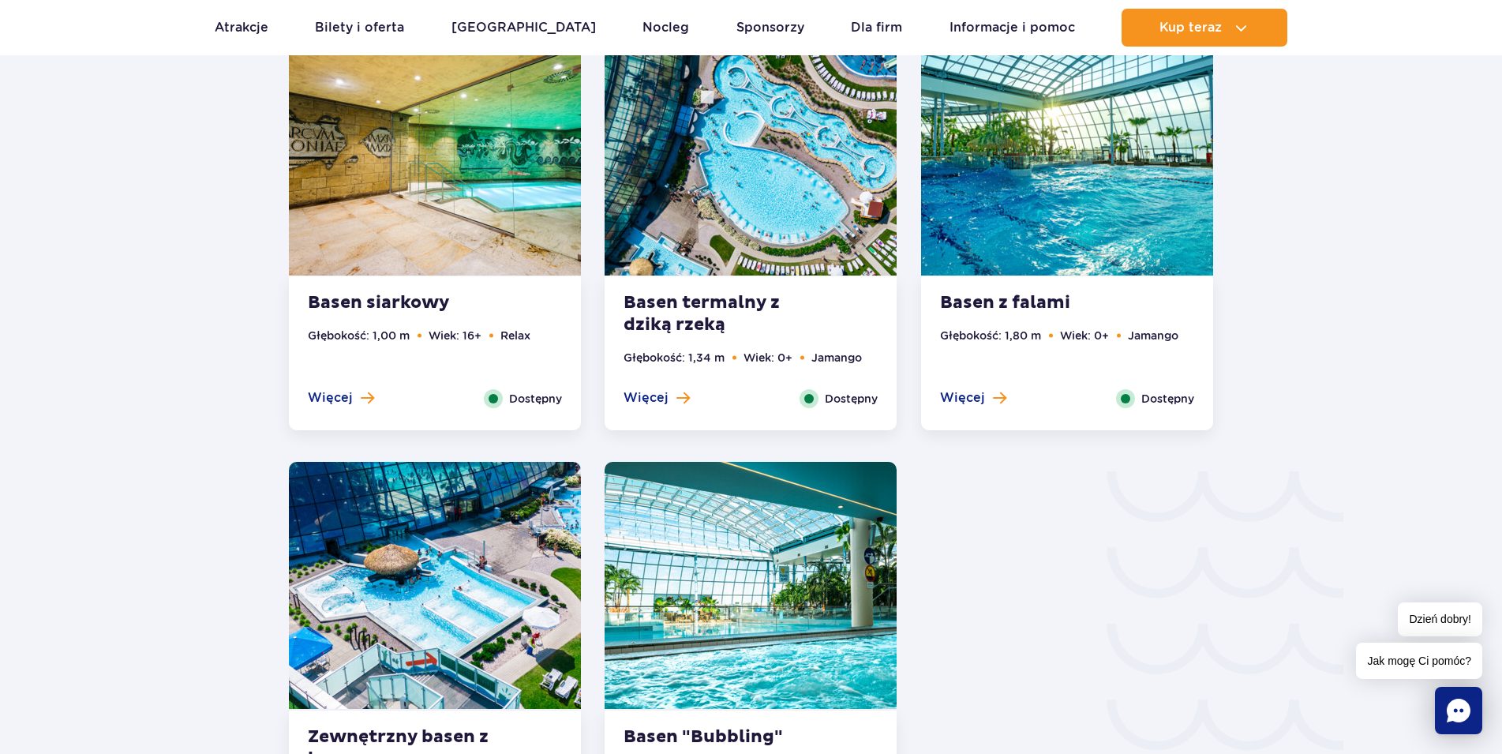
click at [1107, 176] on img at bounding box center [1067, 151] width 292 height 247
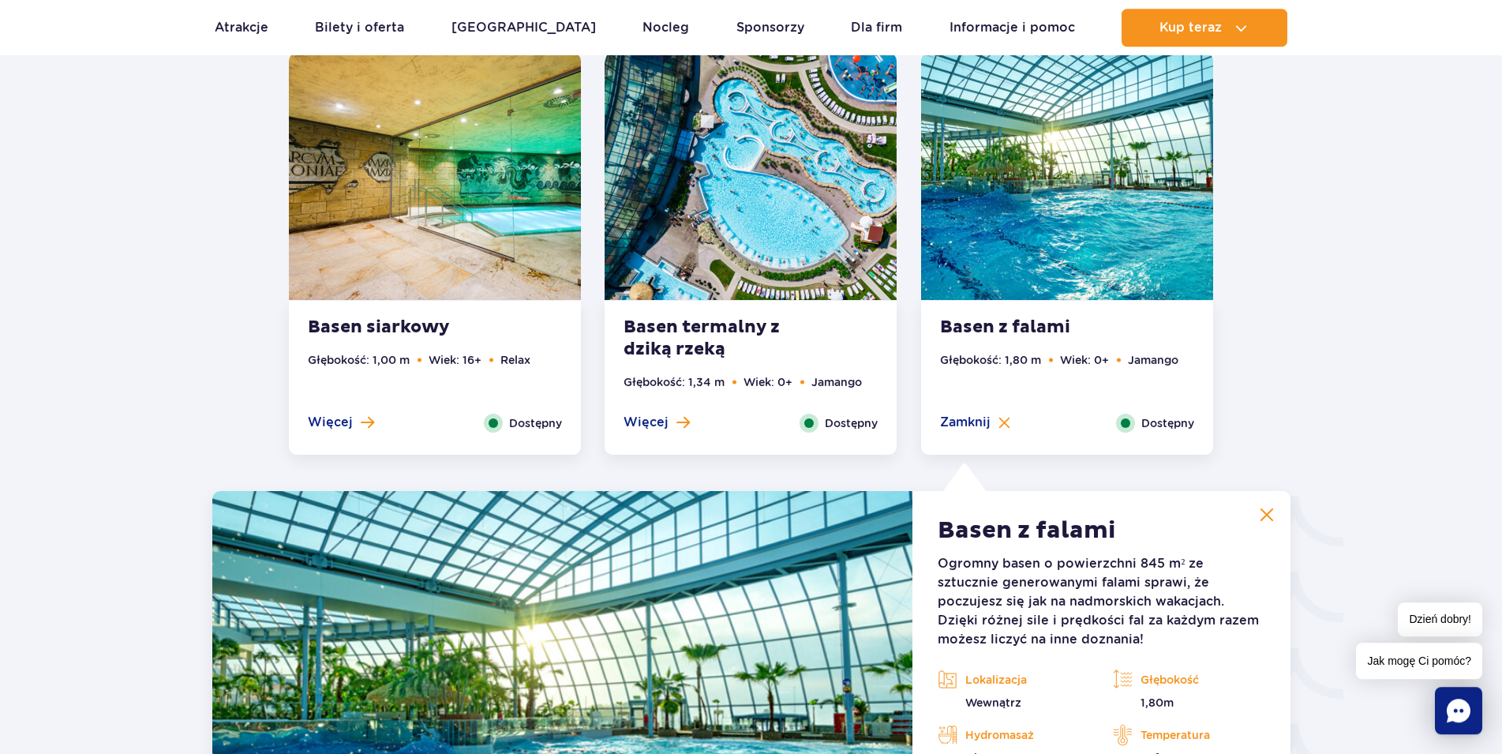
scroll to position [2140, 0]
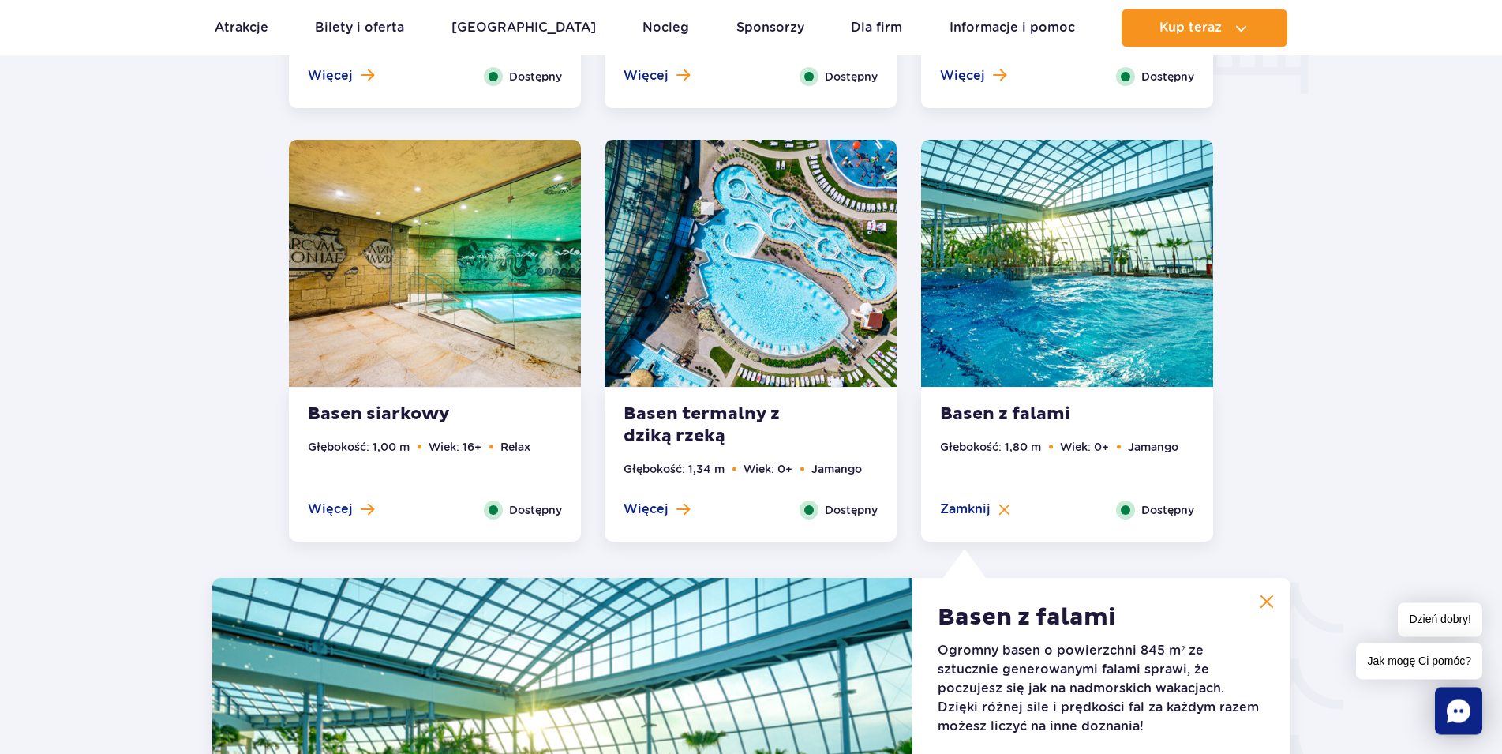
click at [787, 290] on img at bounding box center [751, 263] width 292 height 247
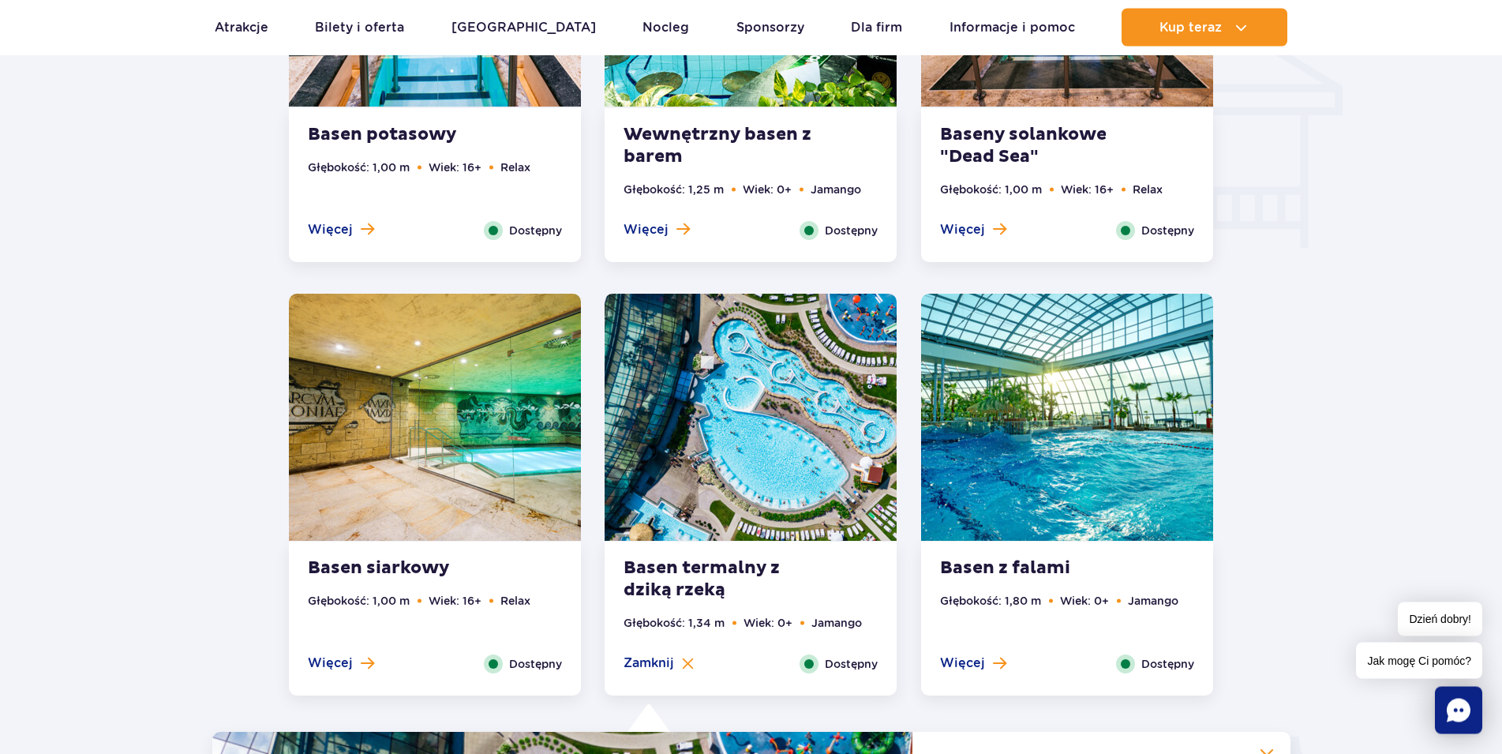
scroll to position [1818, 0]
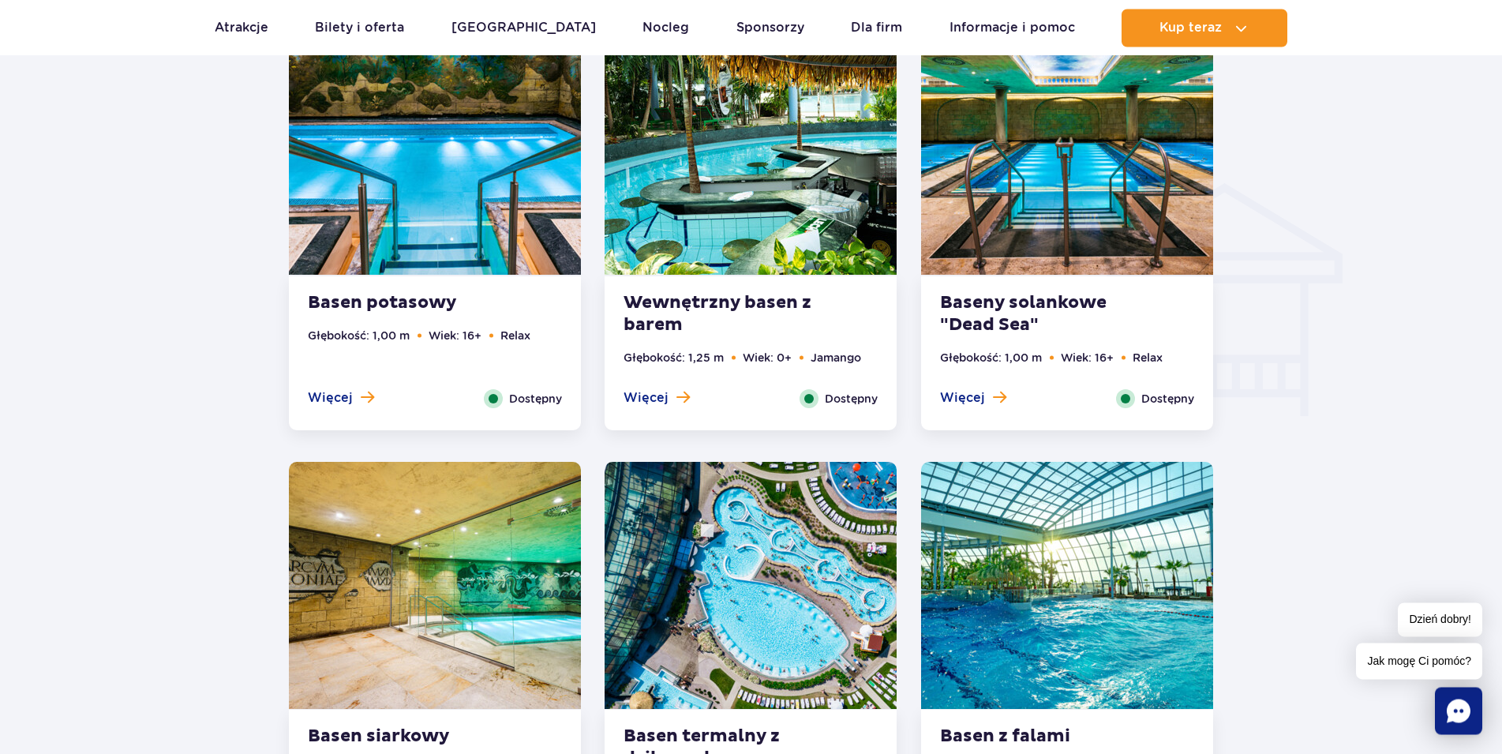
click at [1052, 210] on img at bounding box center [1067, 151] width 292 height 247
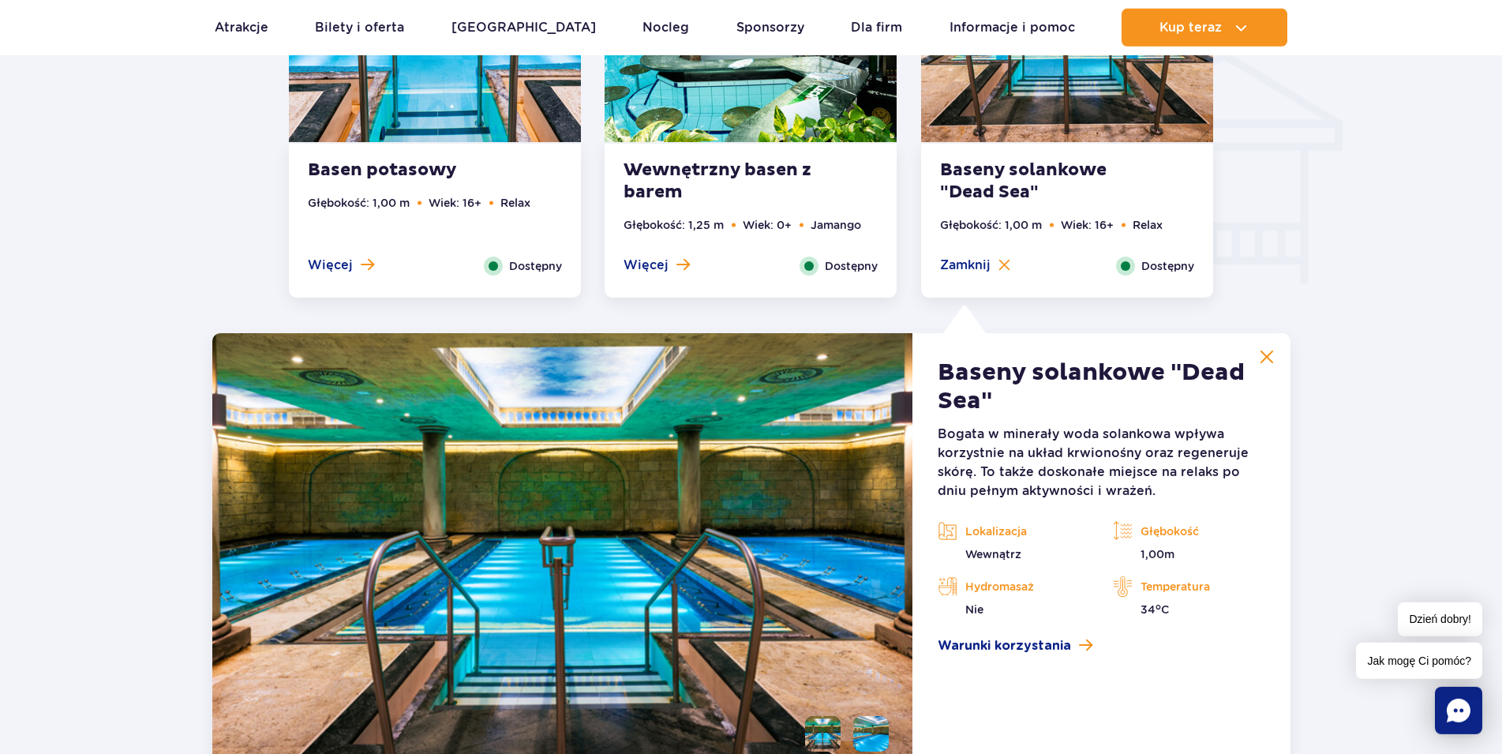
scroll to position [1787, 0]
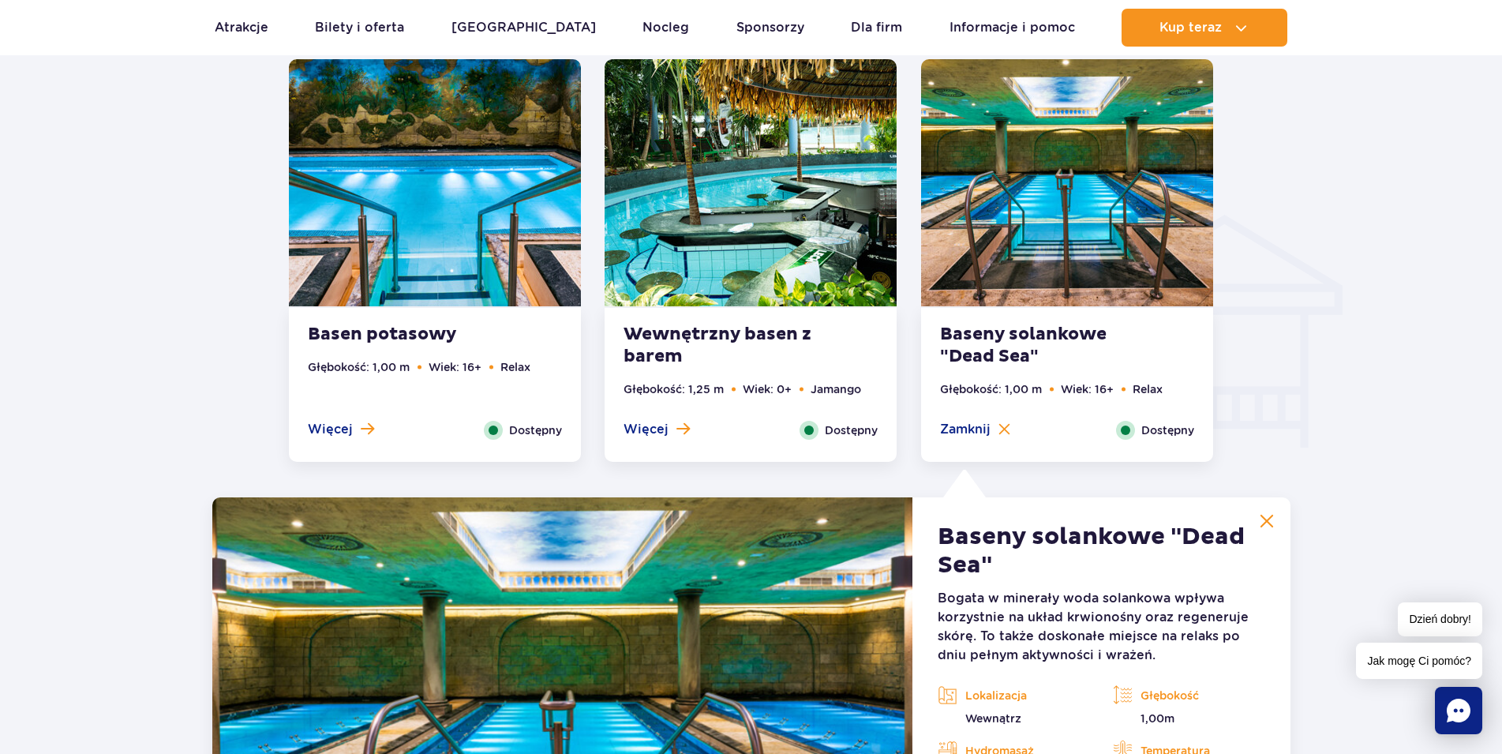
click at [803, 159] on img at bounding box center [751, 182] width 292 height 247
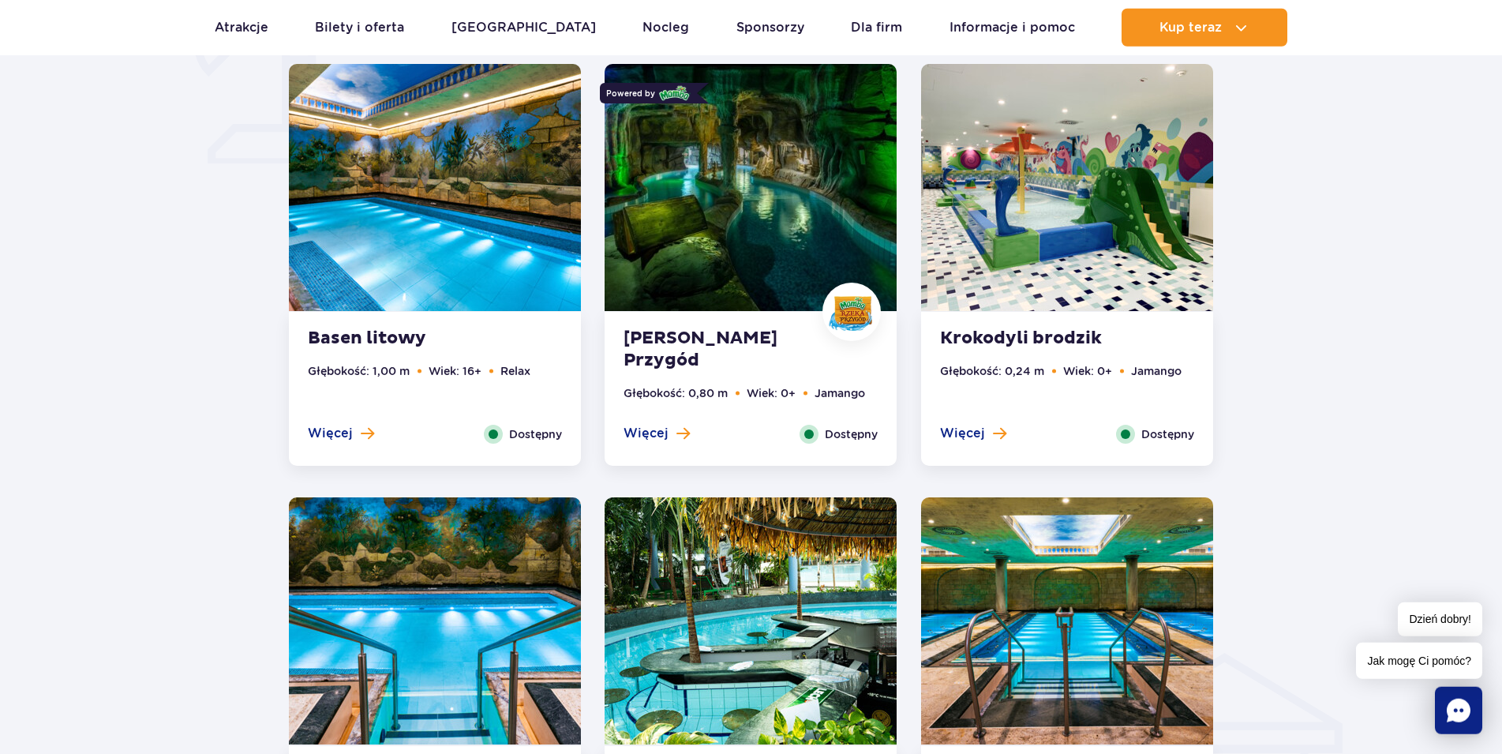
scroll to position [1304, 0]
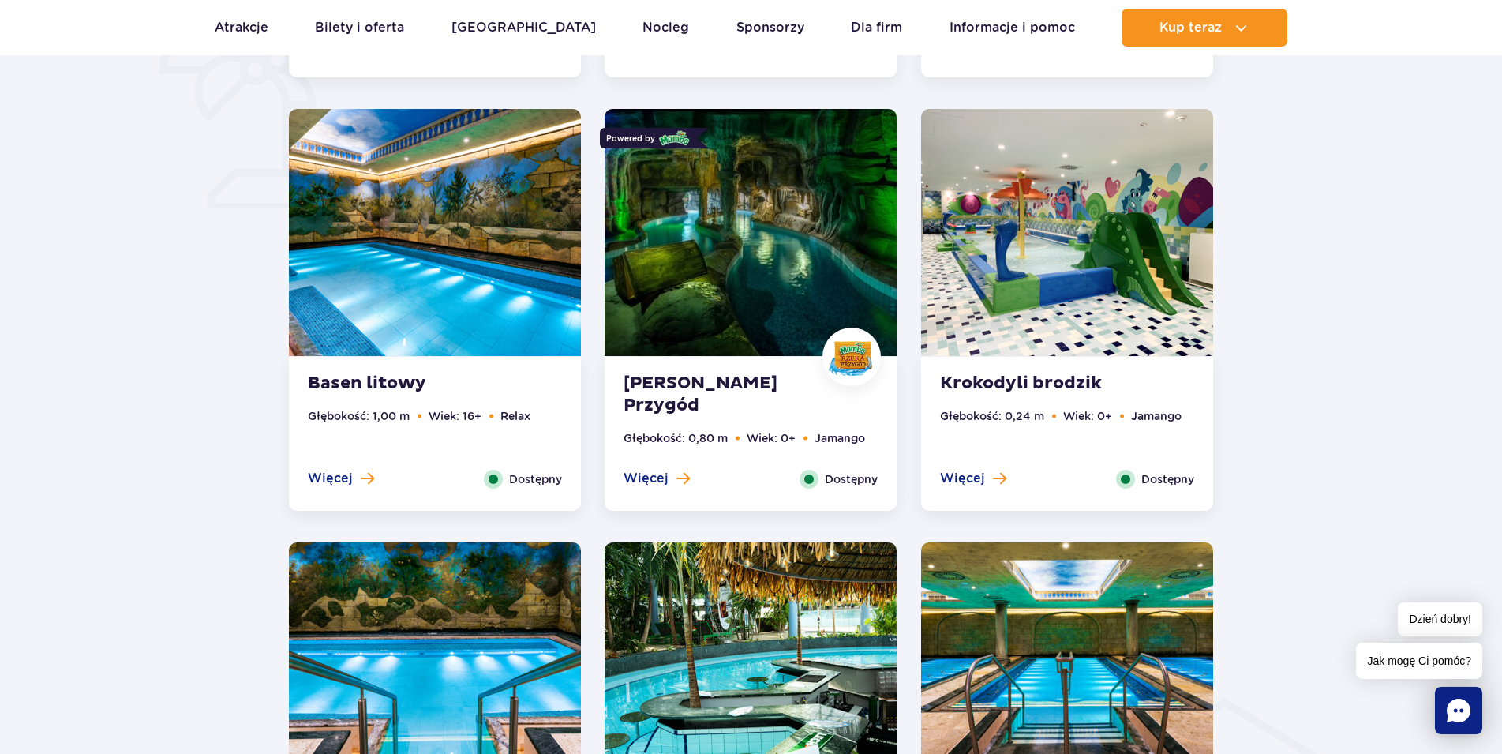
click at [1138, 237] on img at bounding box center [1067, 232] width 292 height 247
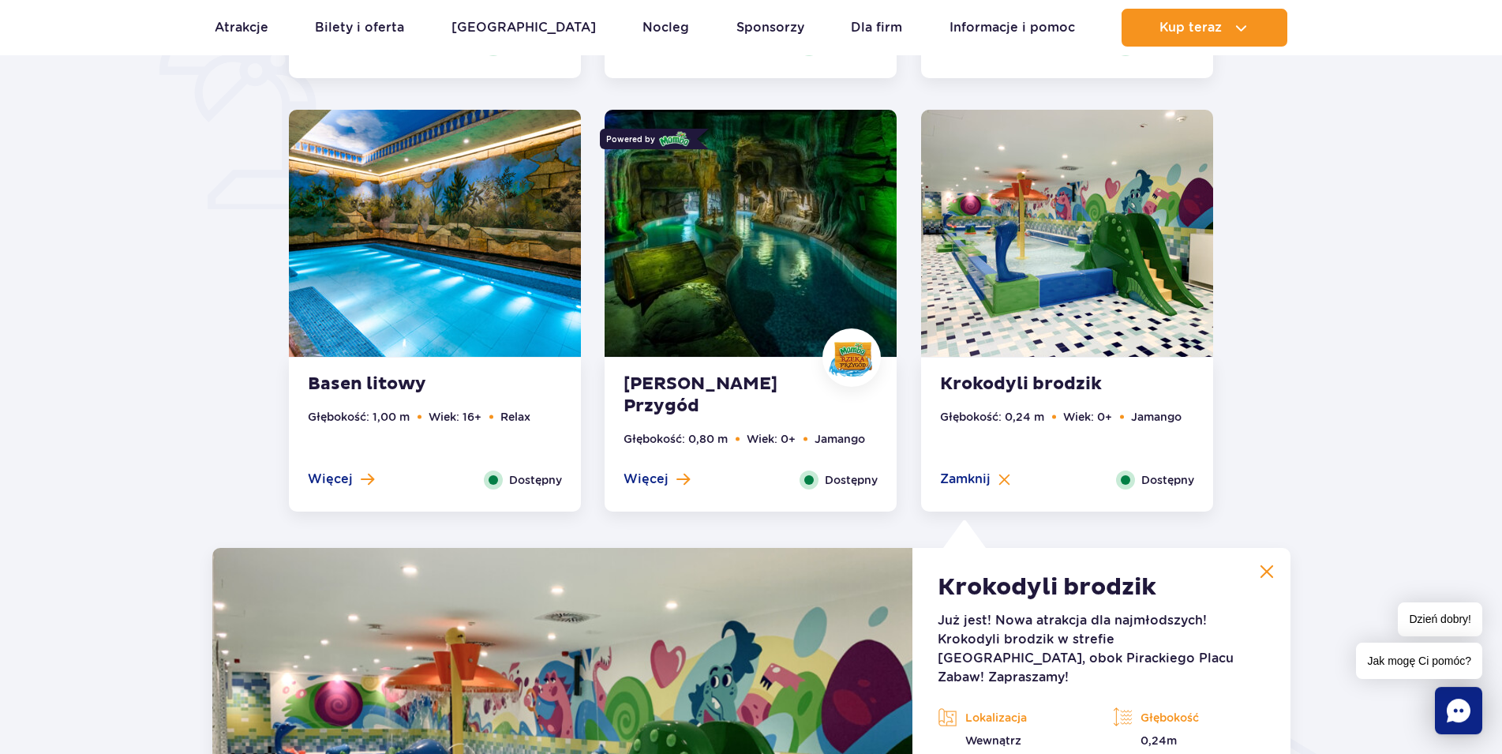
scroll to position [1273, 0]
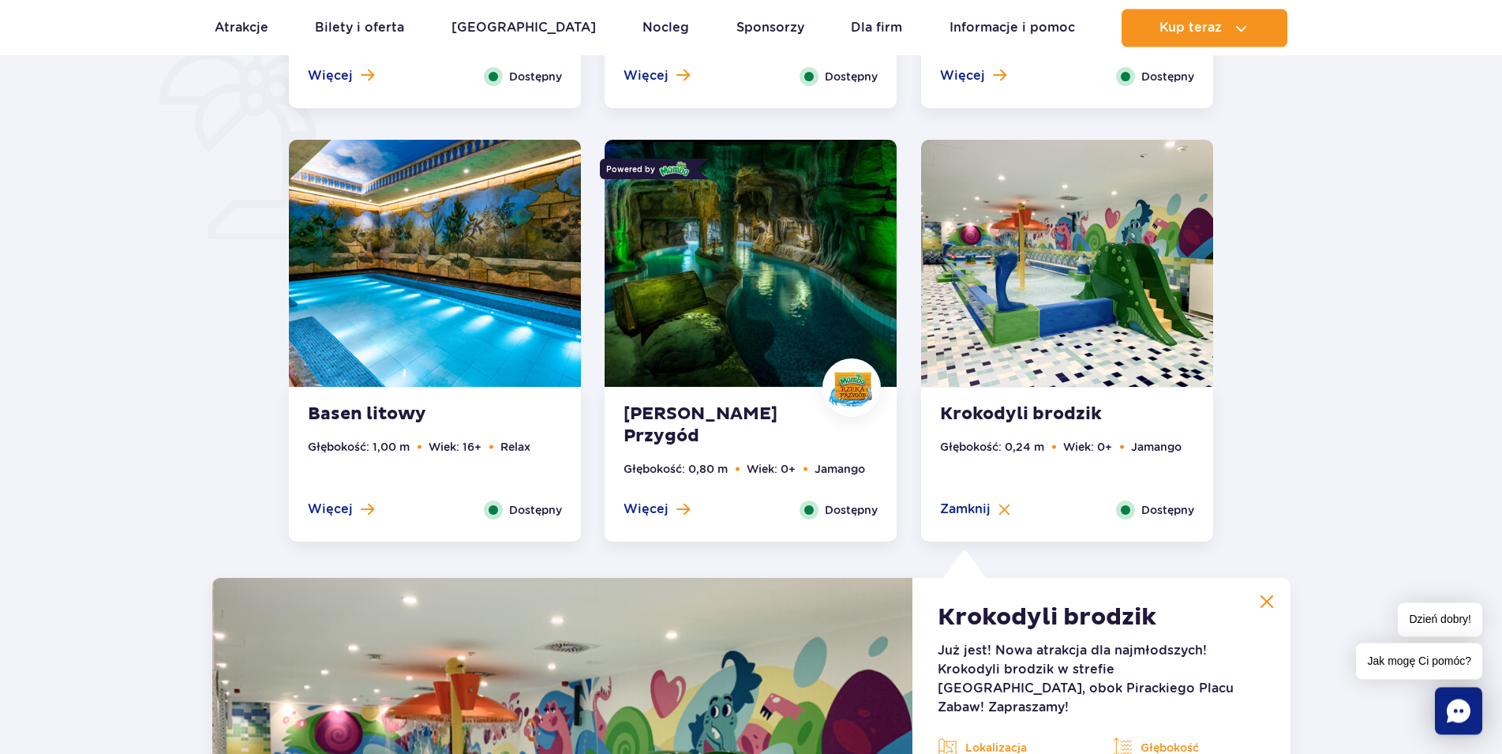
click at [796, 245] on img at bounding box center [751, 263] width 292 height 247
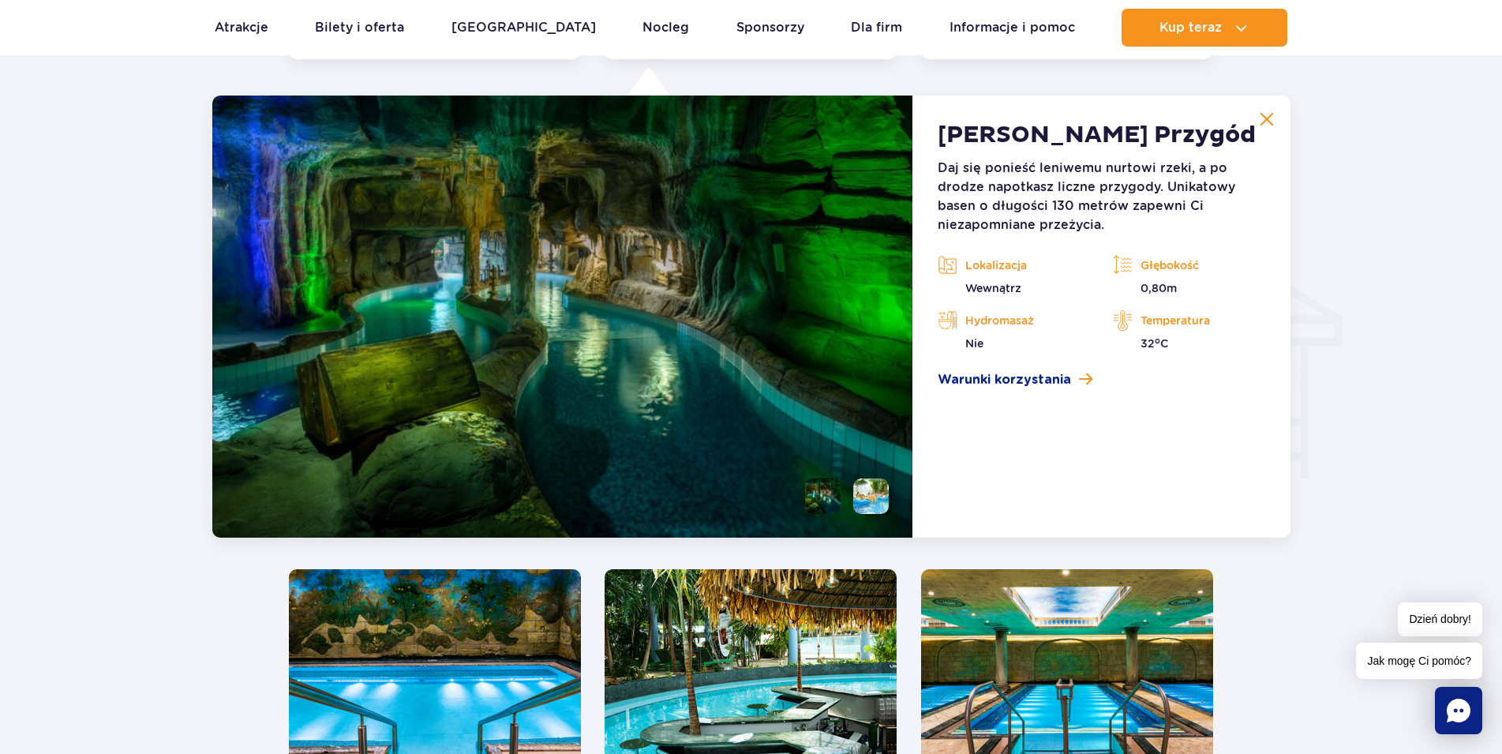
scroll to position [1756, 0]
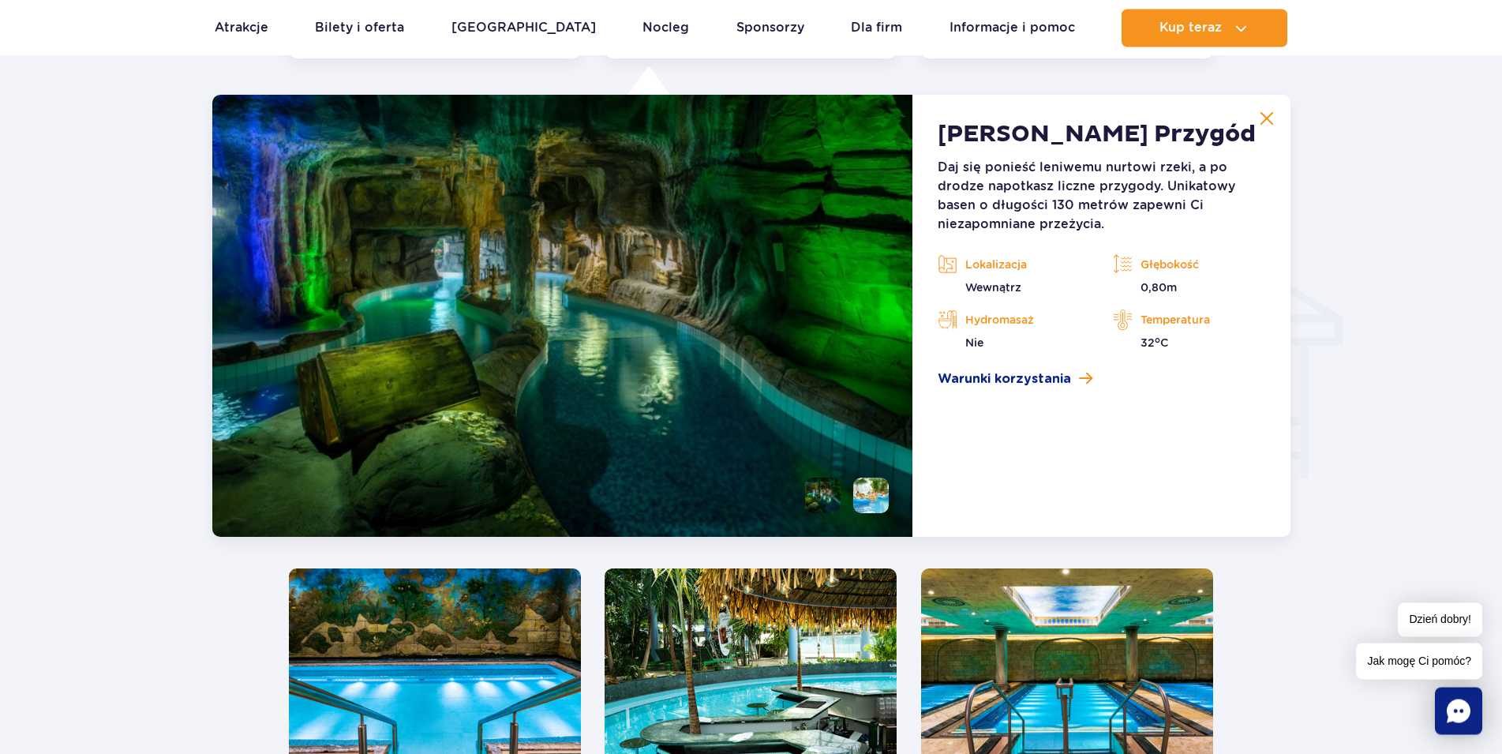
click at [886, 493] on li at bounding box center [871, 495] width 36 height 36
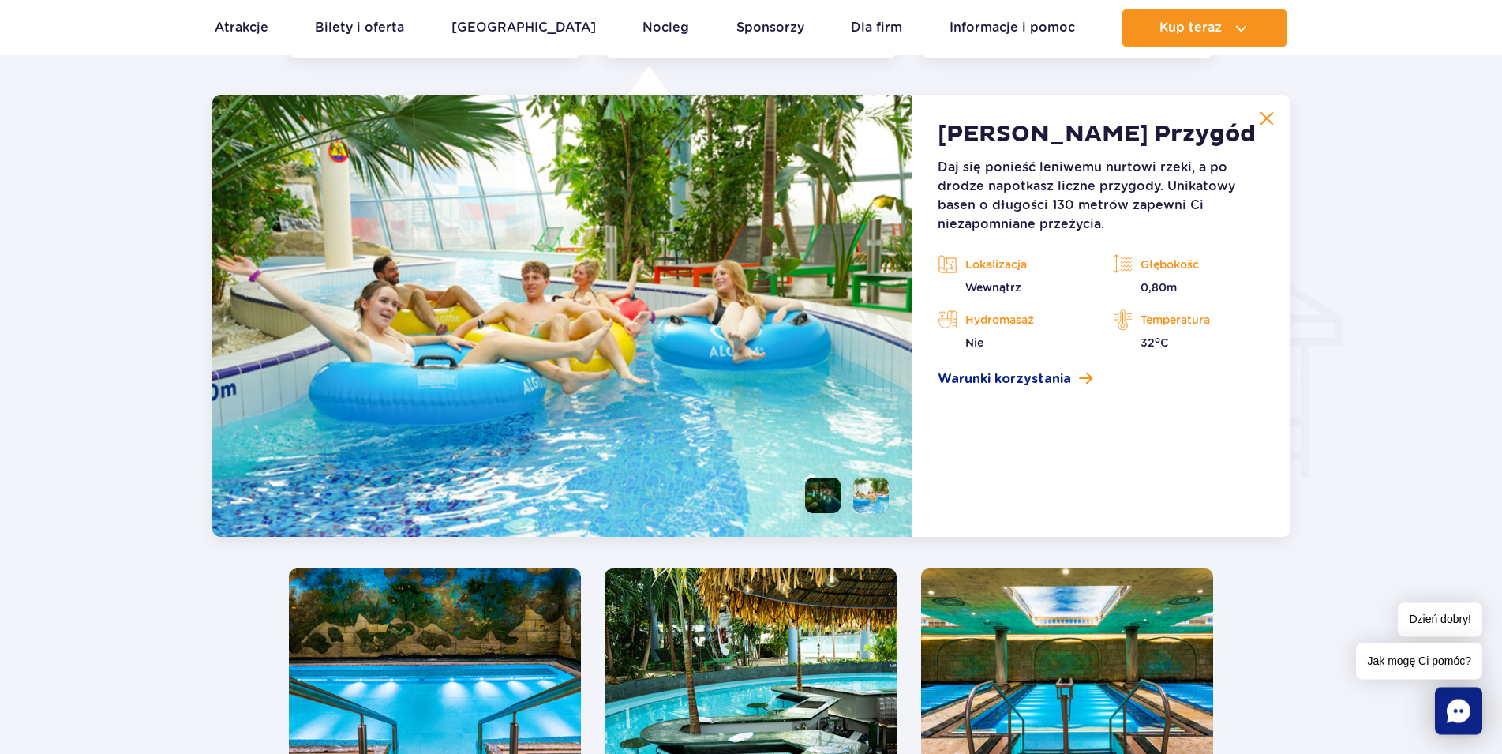
click at [824, 500] on li at bounding box center [823, 495] width 36 height 36
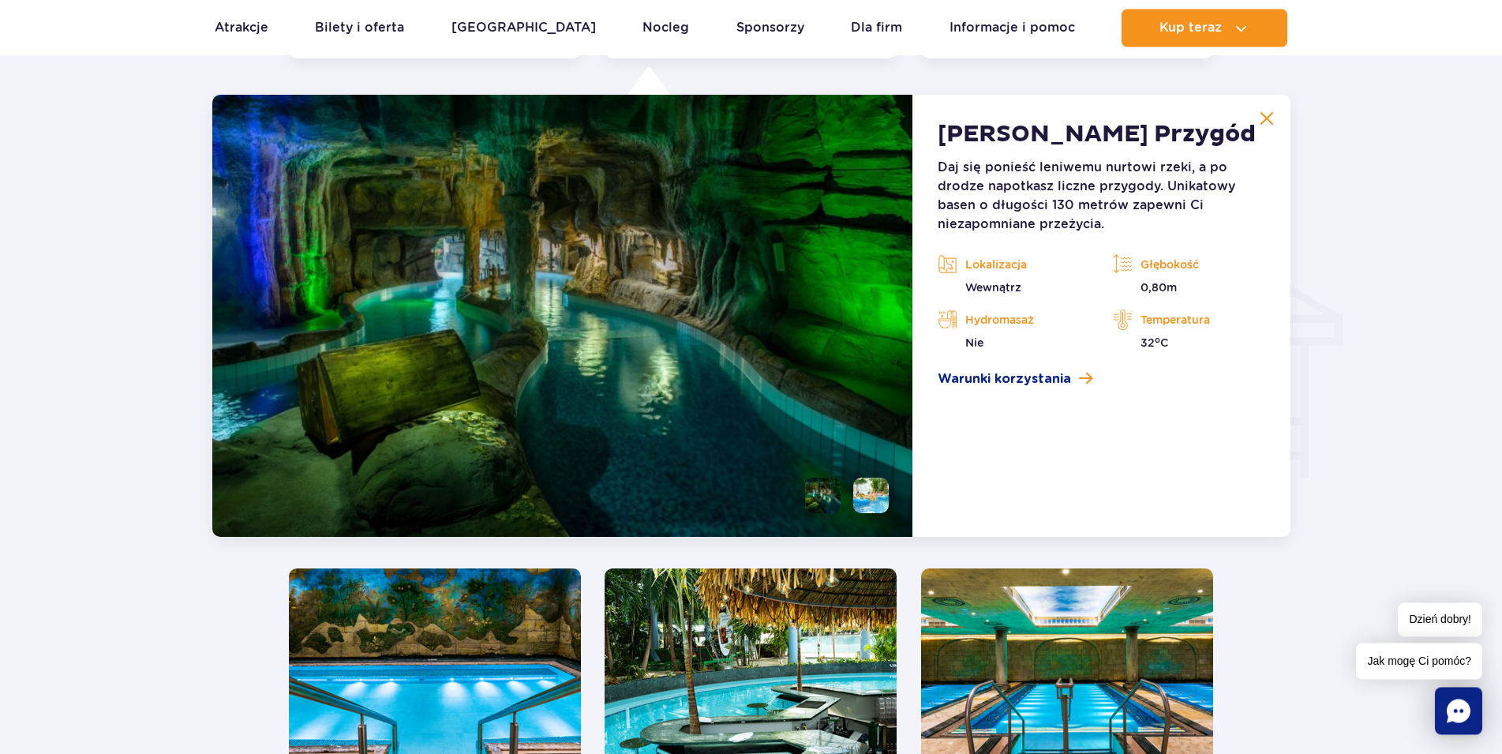
click at [880, 495] on li at bounding box center [871, 495] width 36 height 36
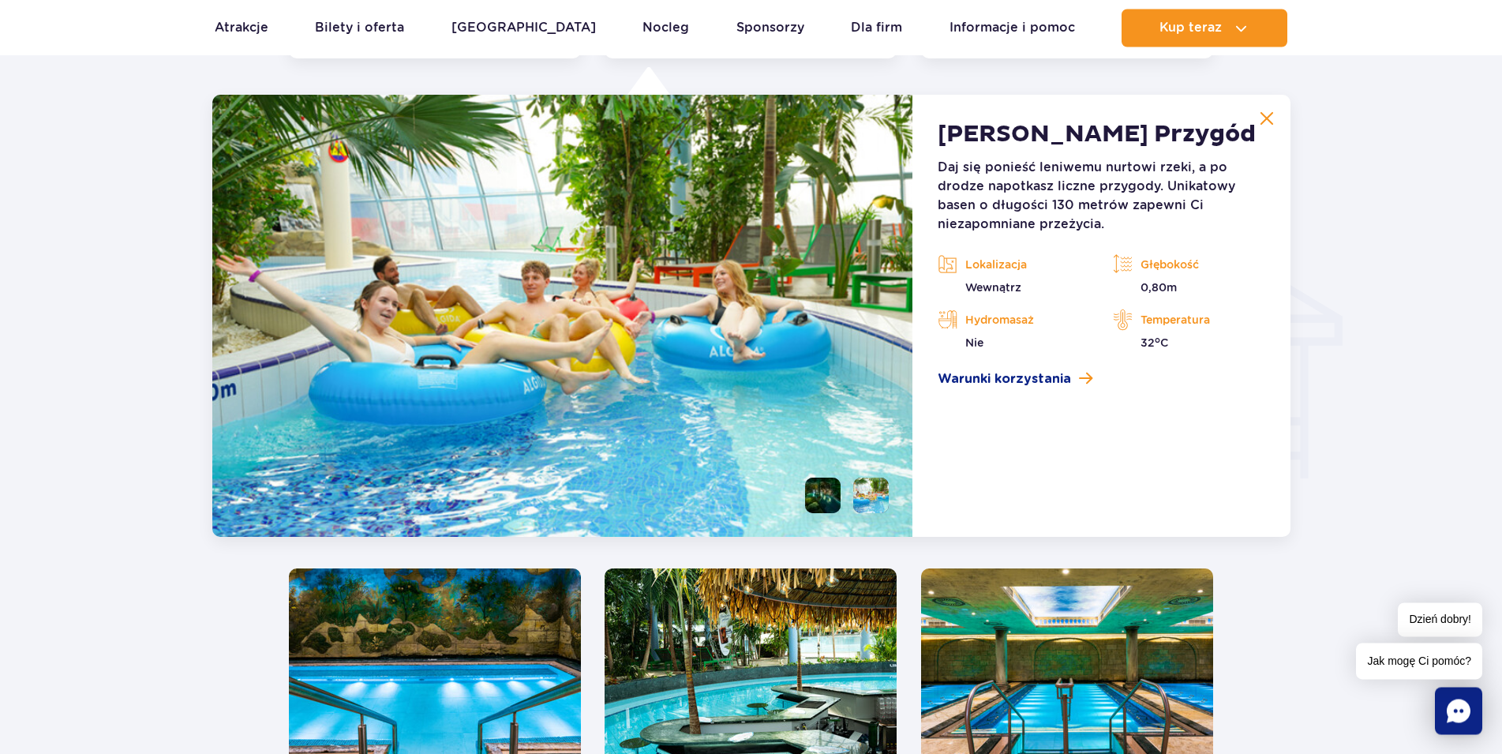
click at [806, 495] on li at bounding box center [823, 495] width 36 height 36
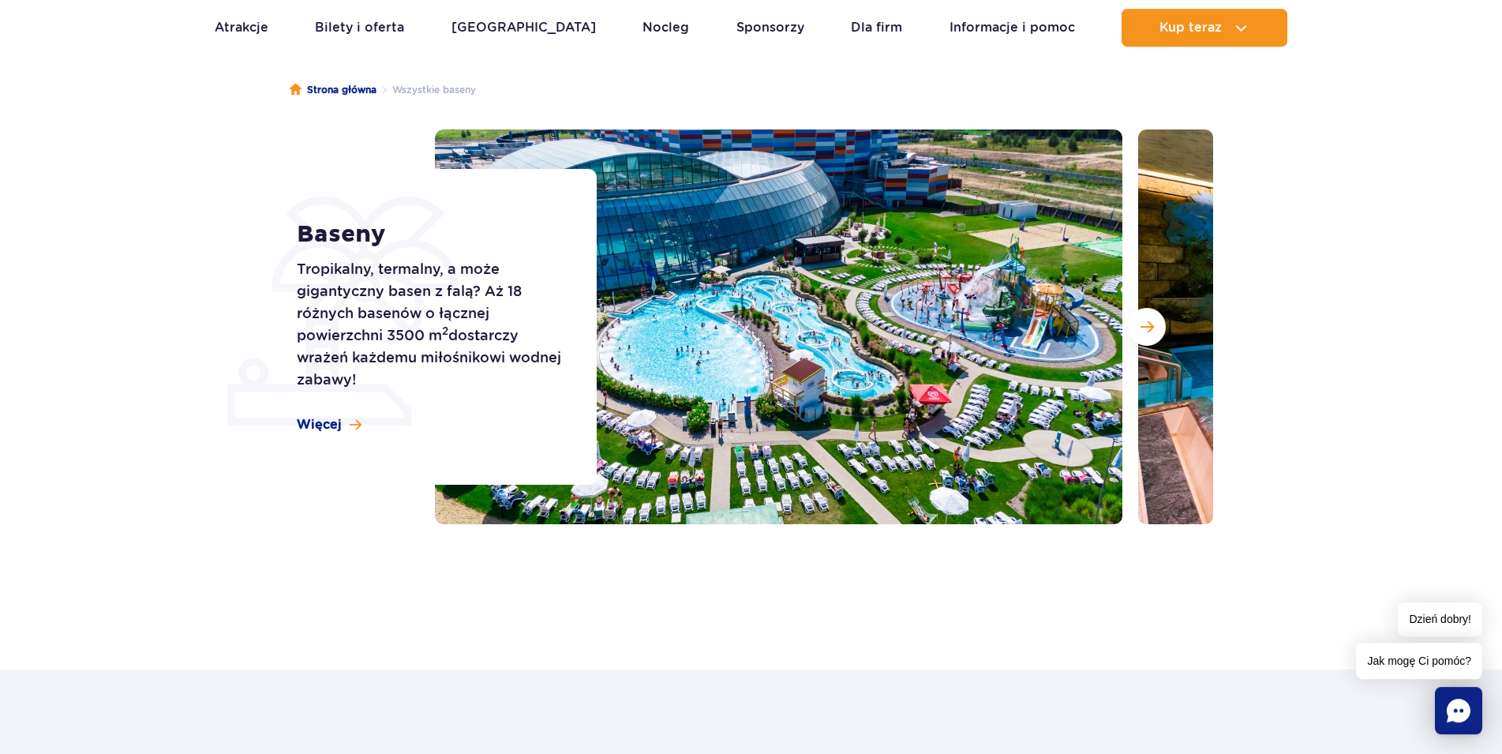
scroll to position [66, 0]
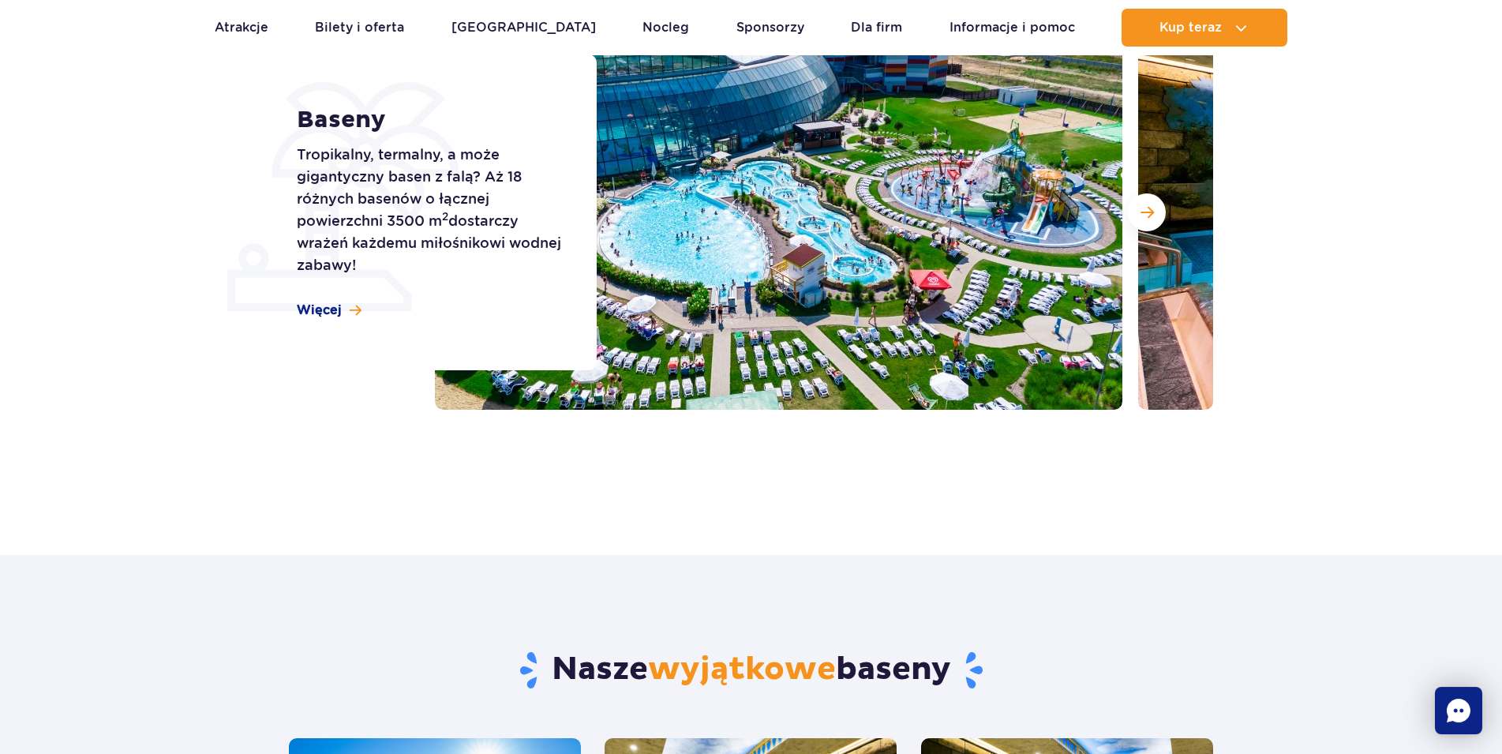
scroll to position [242, 0]
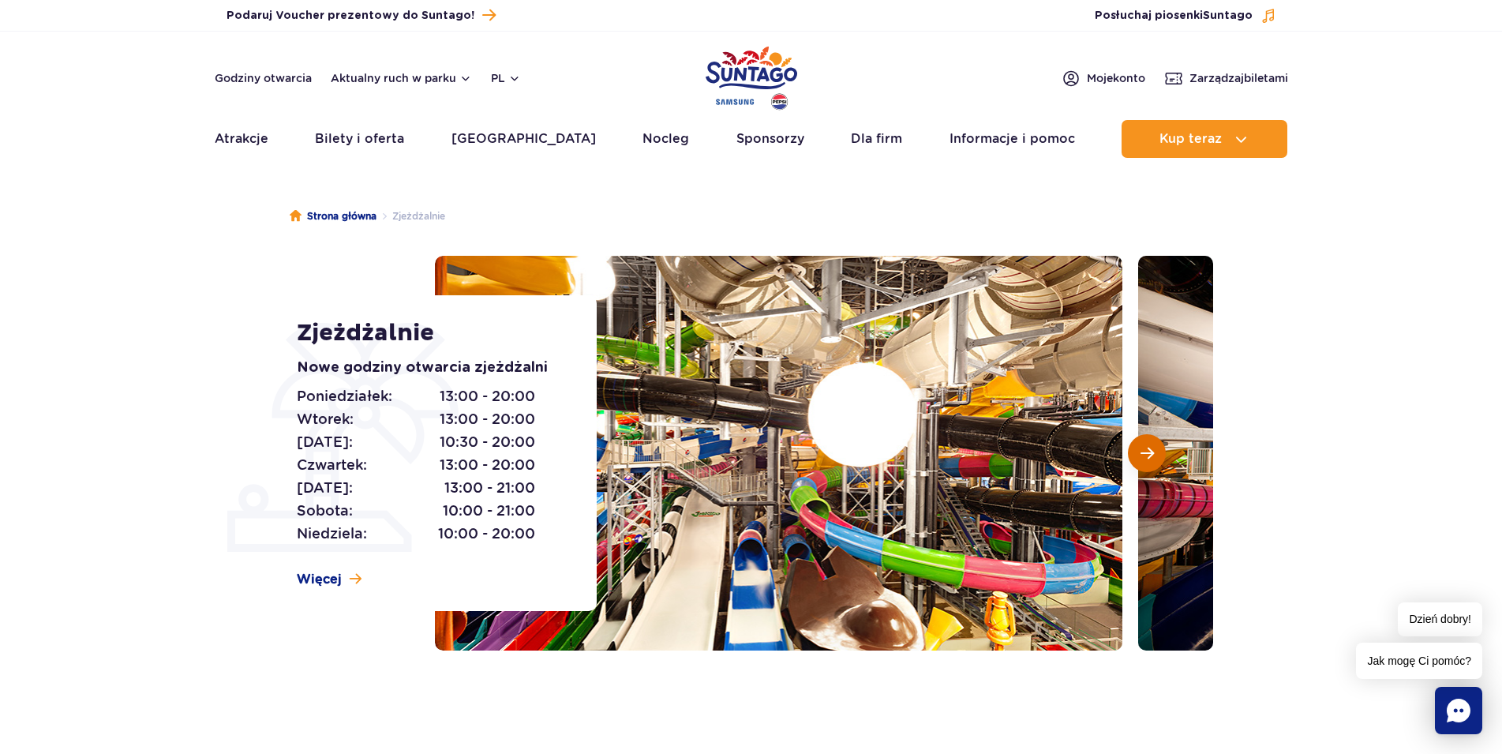
click at [1156, 460] on button "Następny slajd" at bounding box center [1147, 453] width 38 height 38
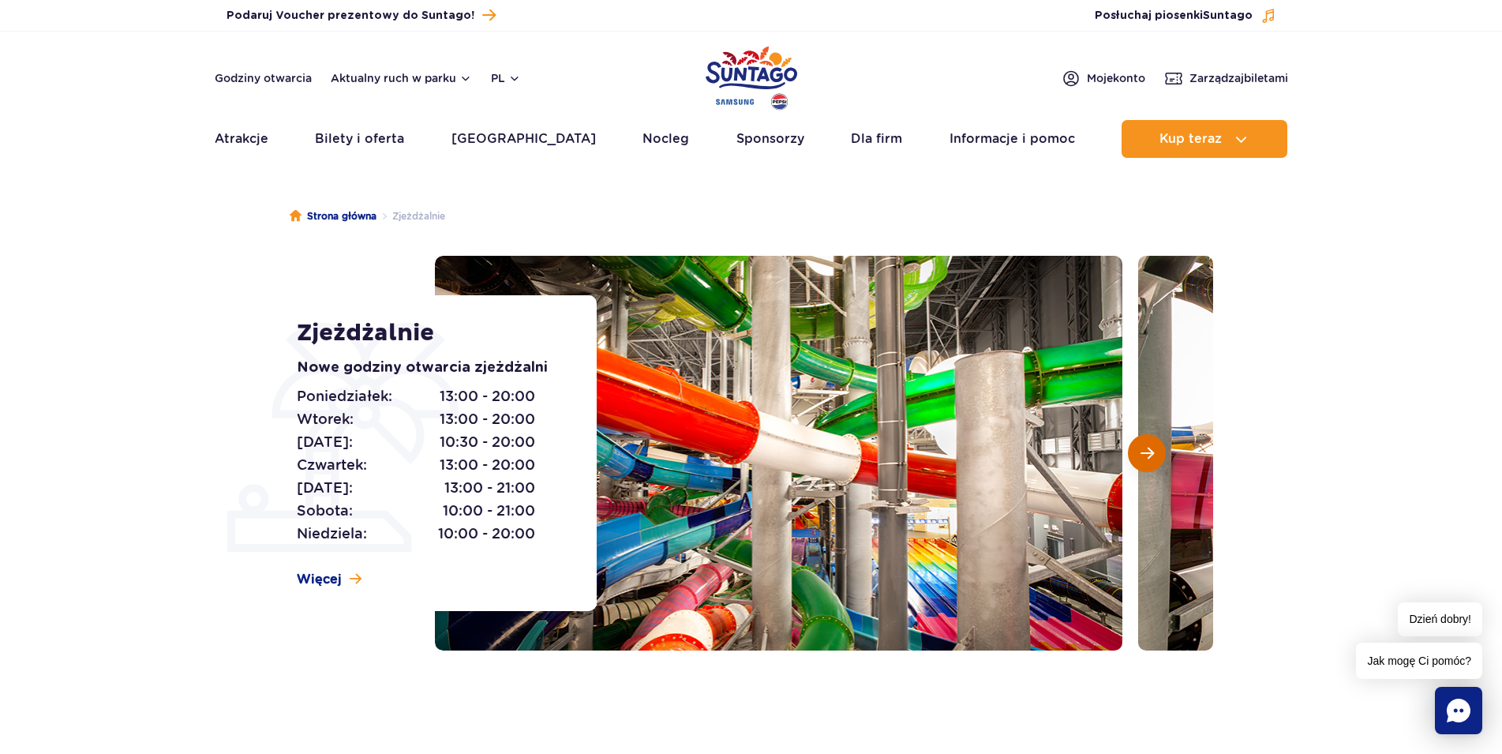
click at [1148, 454] on span "Następny slajd" at bounding box center [1146, 453] width 13 height 14
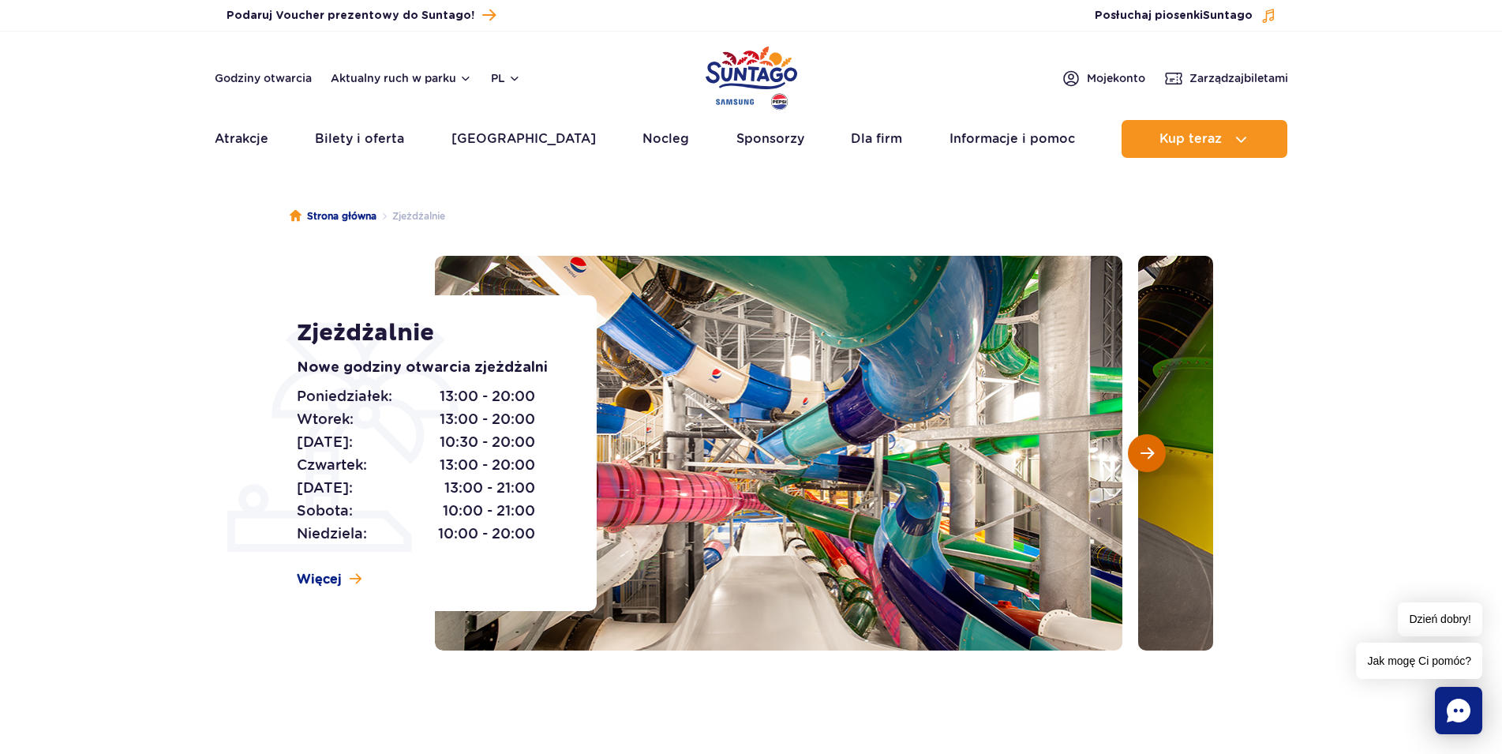
click at [1148, 454] on span "Następny slajd" at bounding box center [1146, 453] width 13 height 14
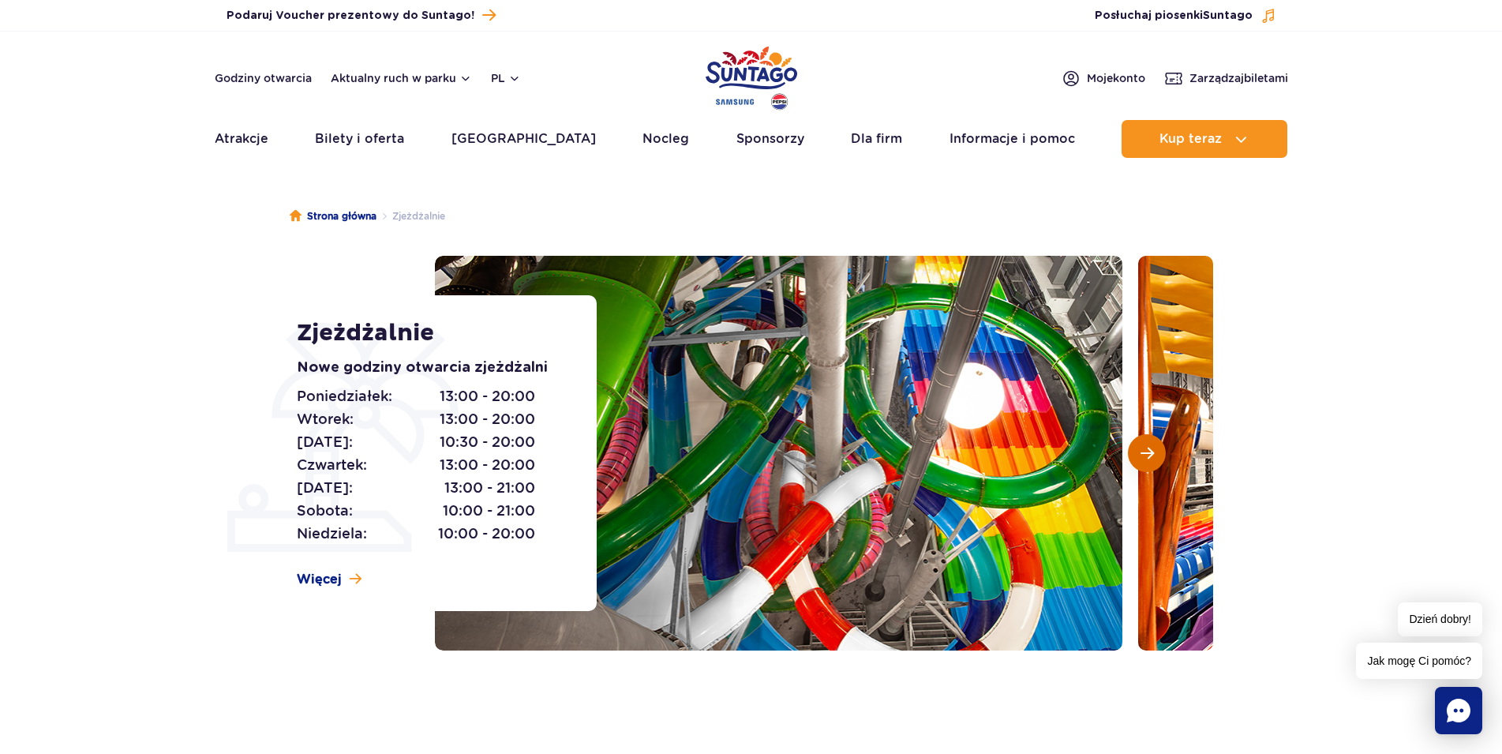
click at [1148, 454] on span "Następny slajd" at bounding box center [1146, 453] width 13 height 14
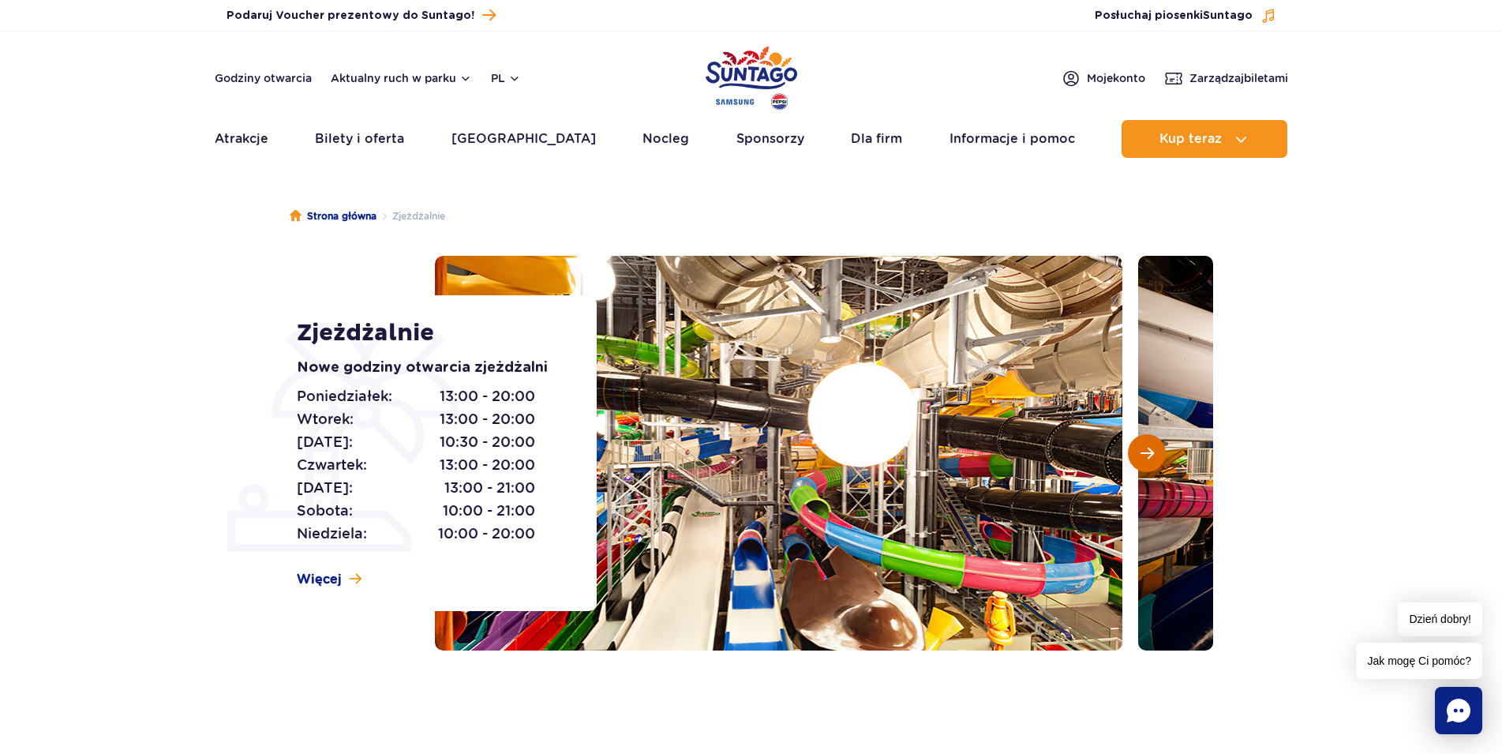
click at [1148, 455] on span "Następny slajd" at bounding box center [1146, 453] width 13 height 14
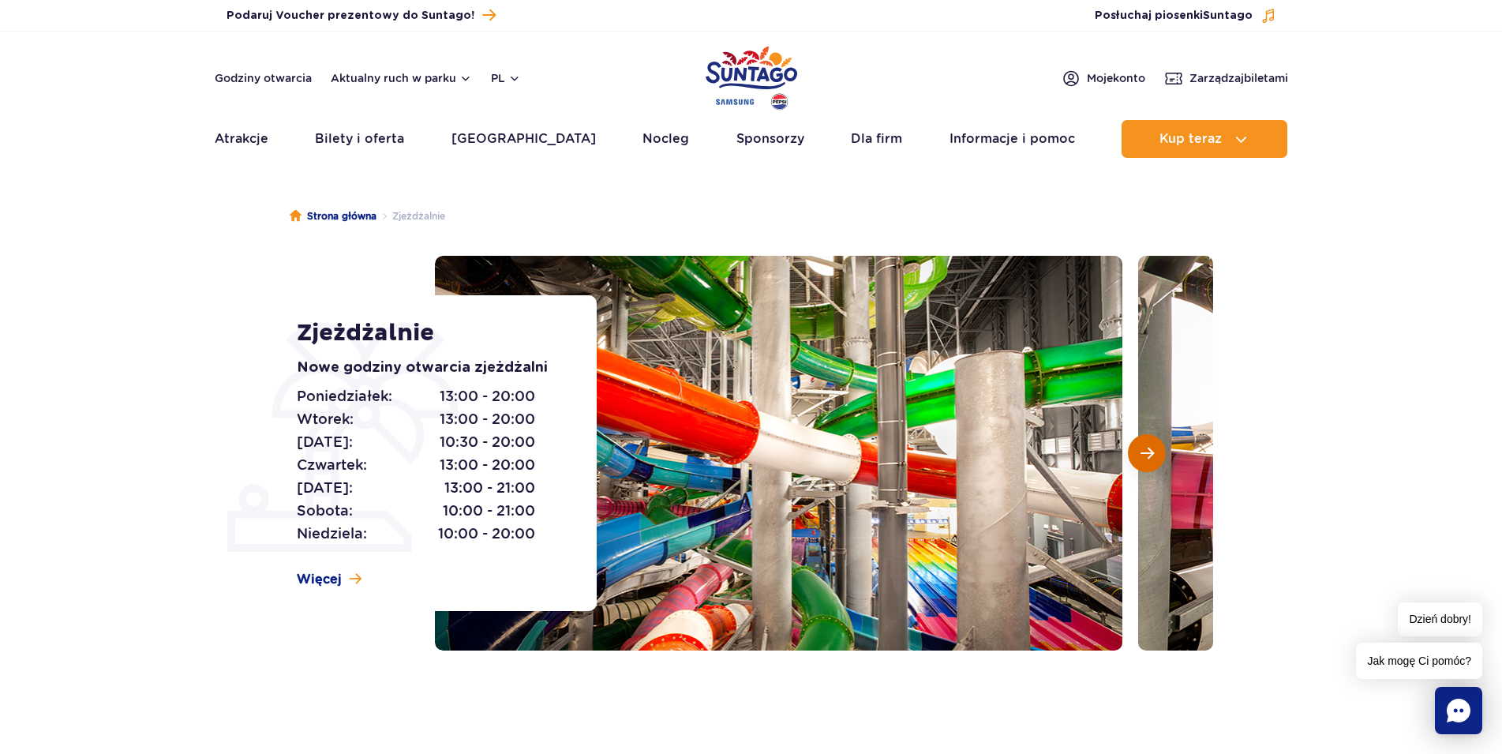
click at [1148, 455] on span "Następny slajd" at bounding box center [1146, 453] width 13 height 14
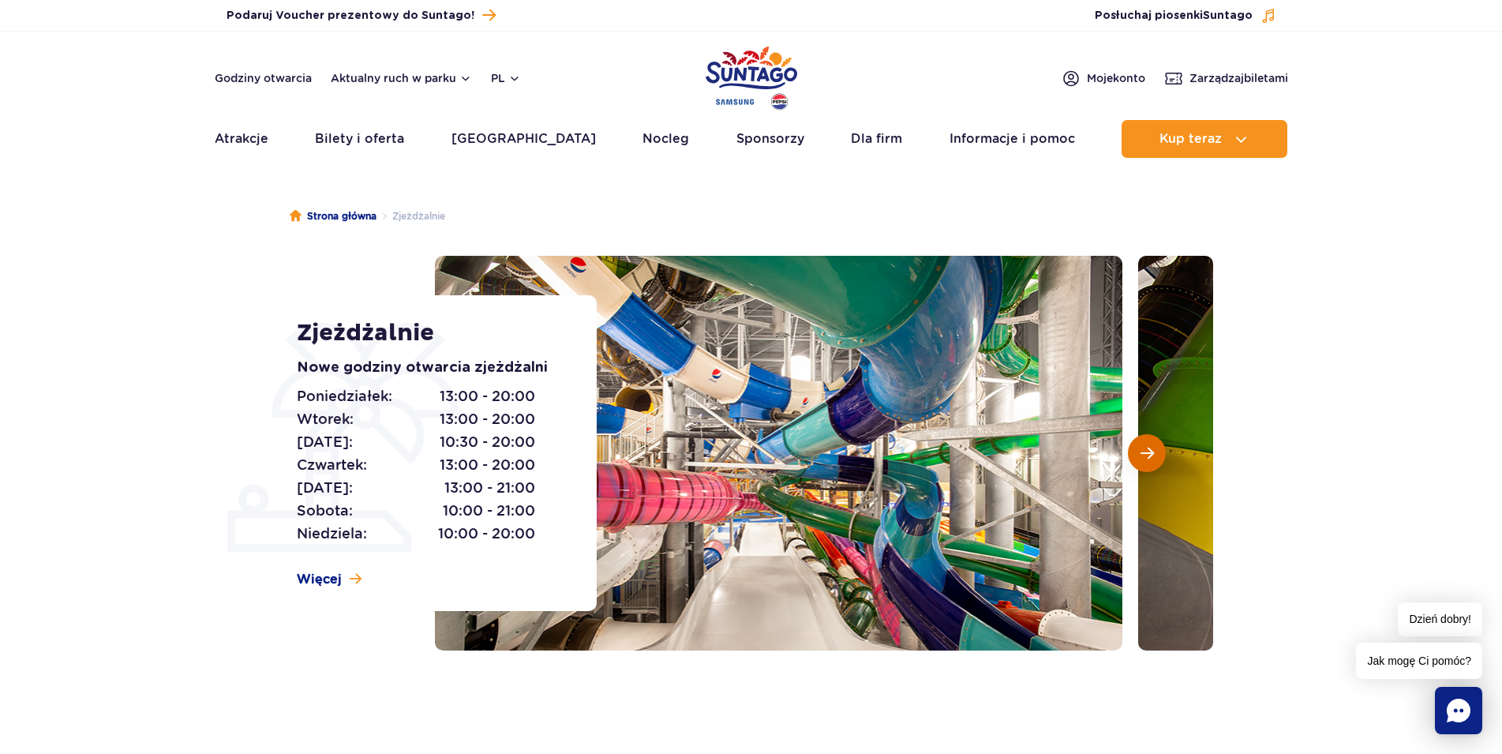
click at [1148, 455] on span "Następny slajd" at bounding box center [1146, 453] width 13 height 14
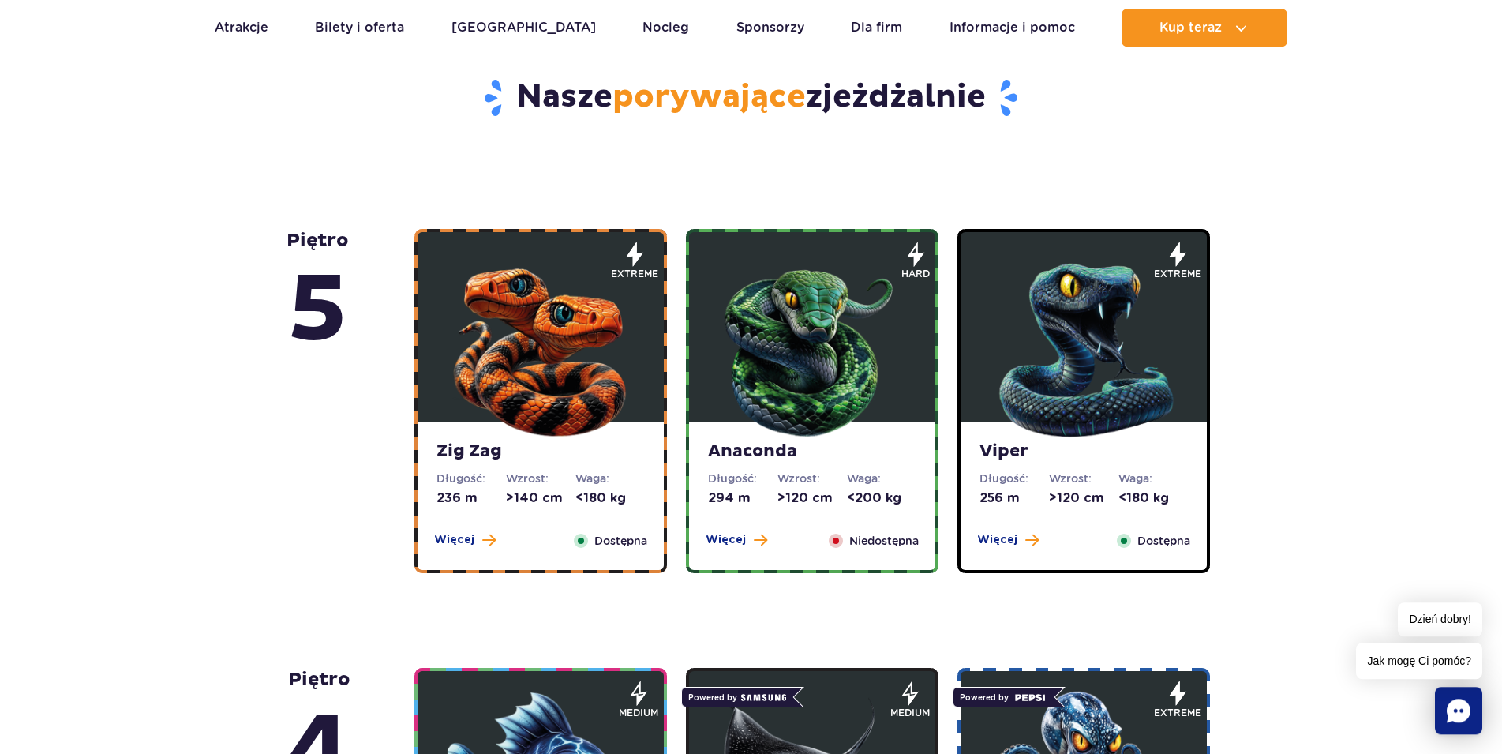
scroll to position [805, 0]
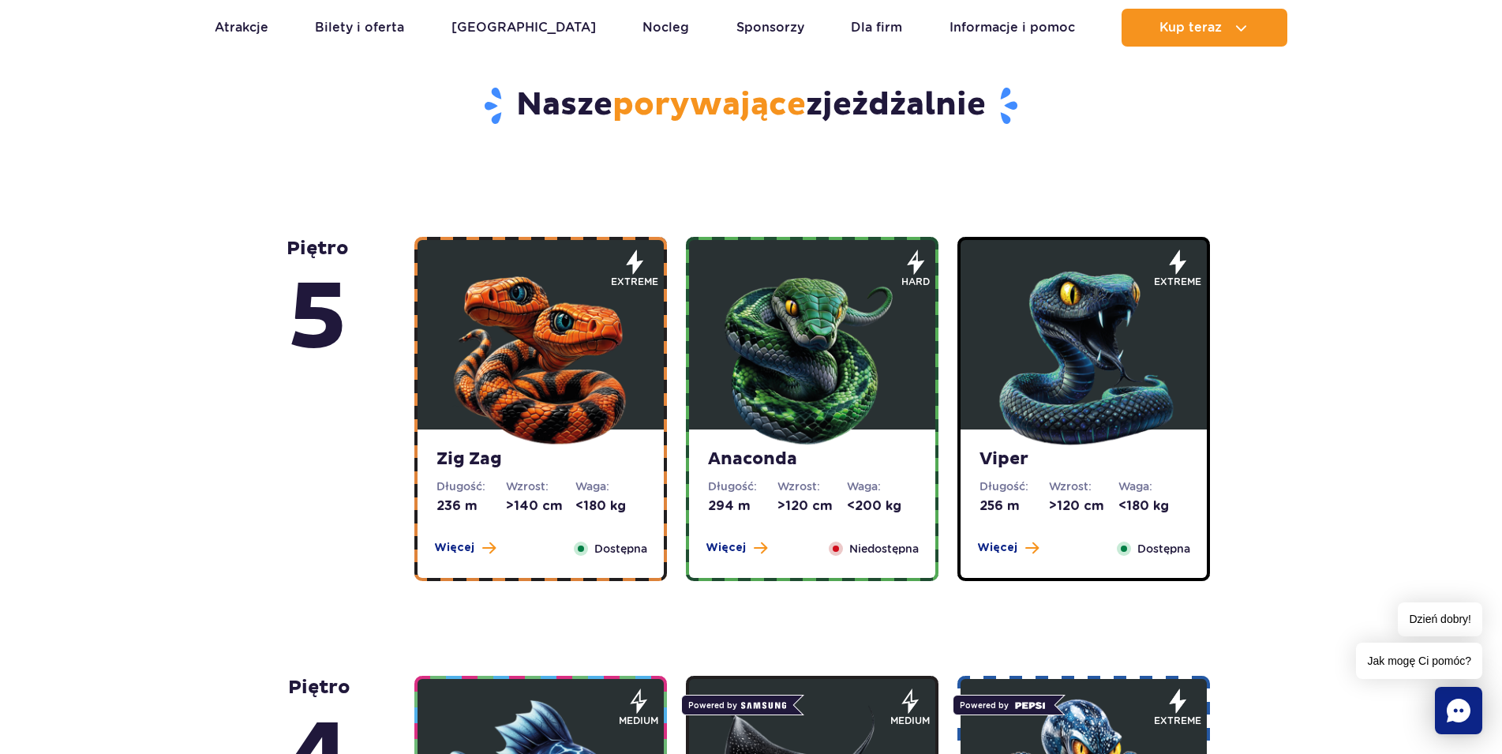
click at [494, 339] on img at bounding box center [540, 354] width 189 height 189
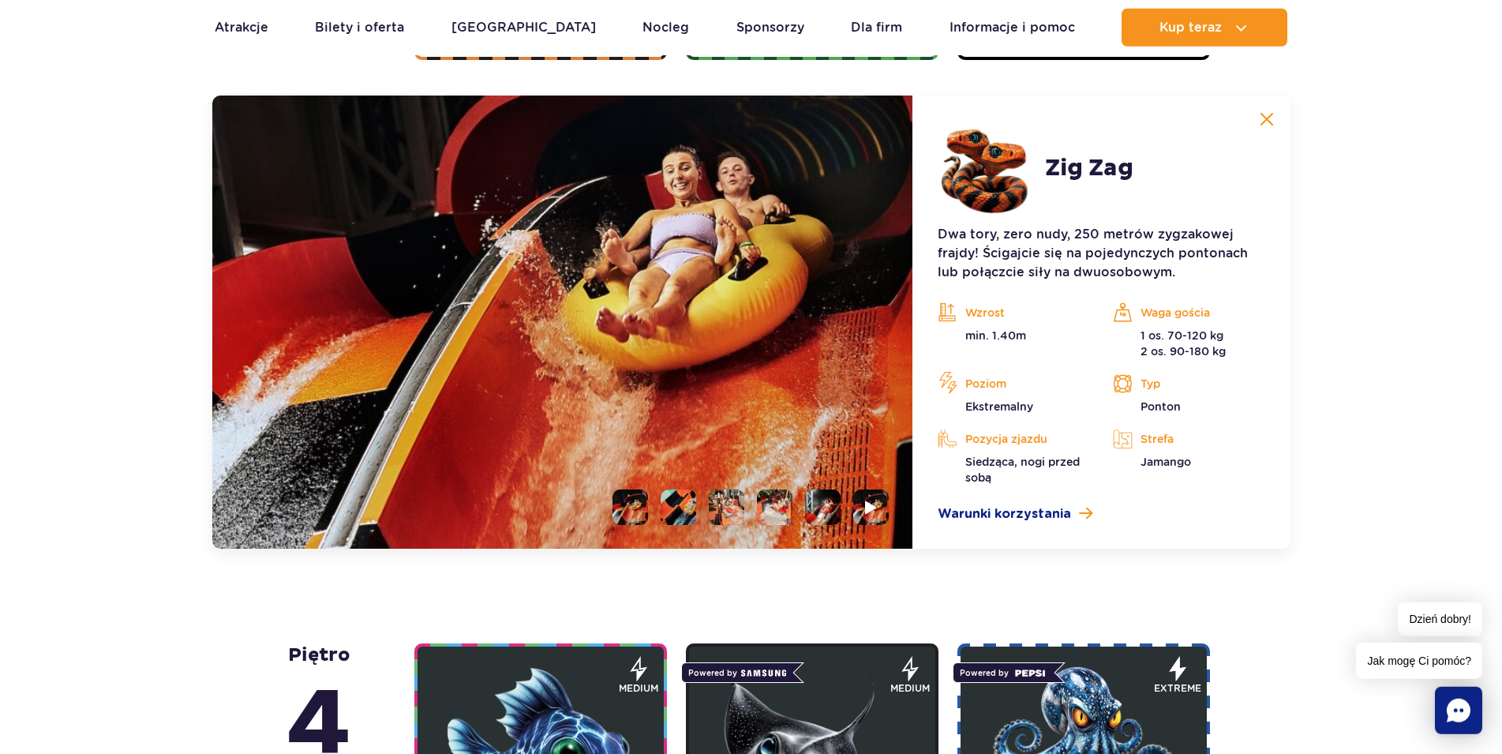
scroll to position [1327, 0]
click at [874, 504] on img at bounding box center [871, 506] width 15 height 18
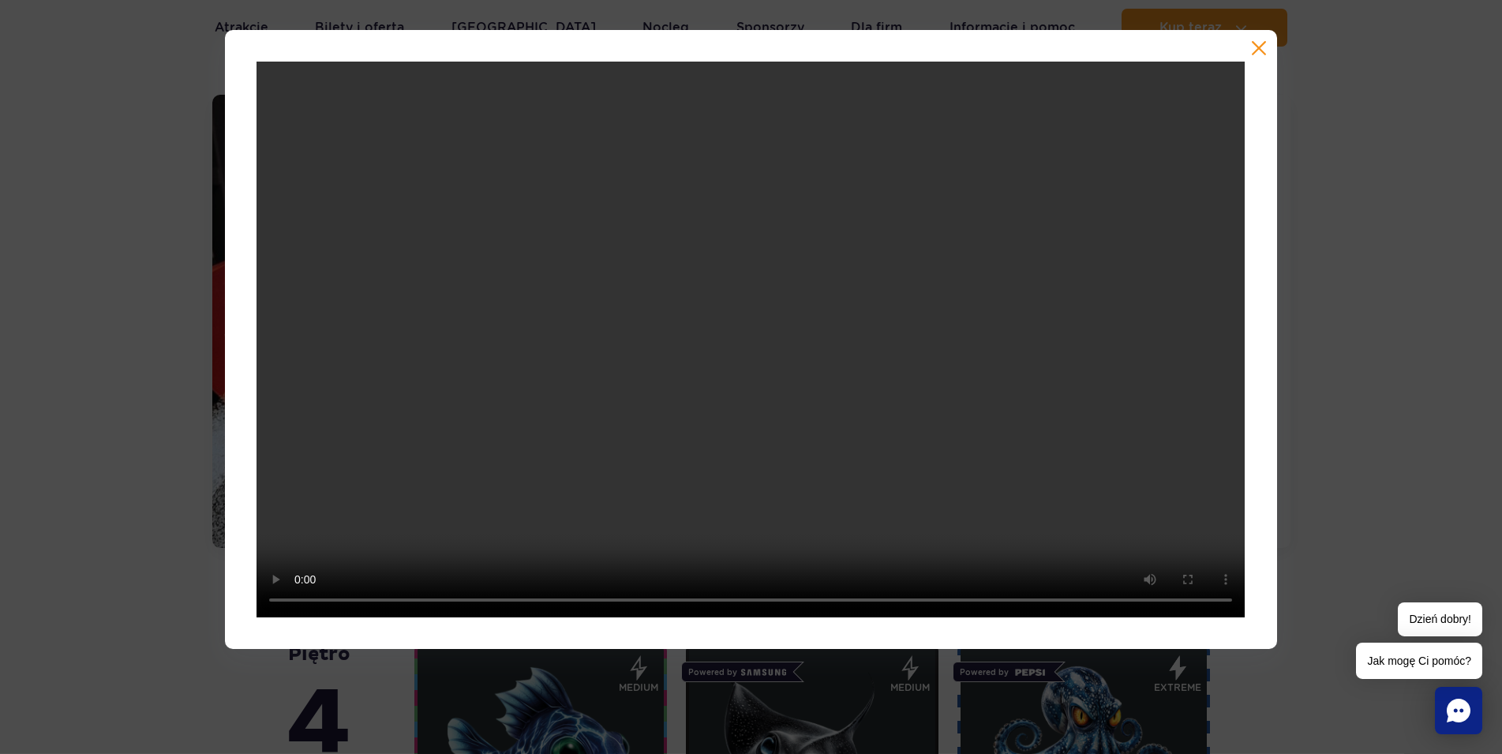
click at [1255, 42] on button "button" at bounding box center [1259, 48] width 16 height 16
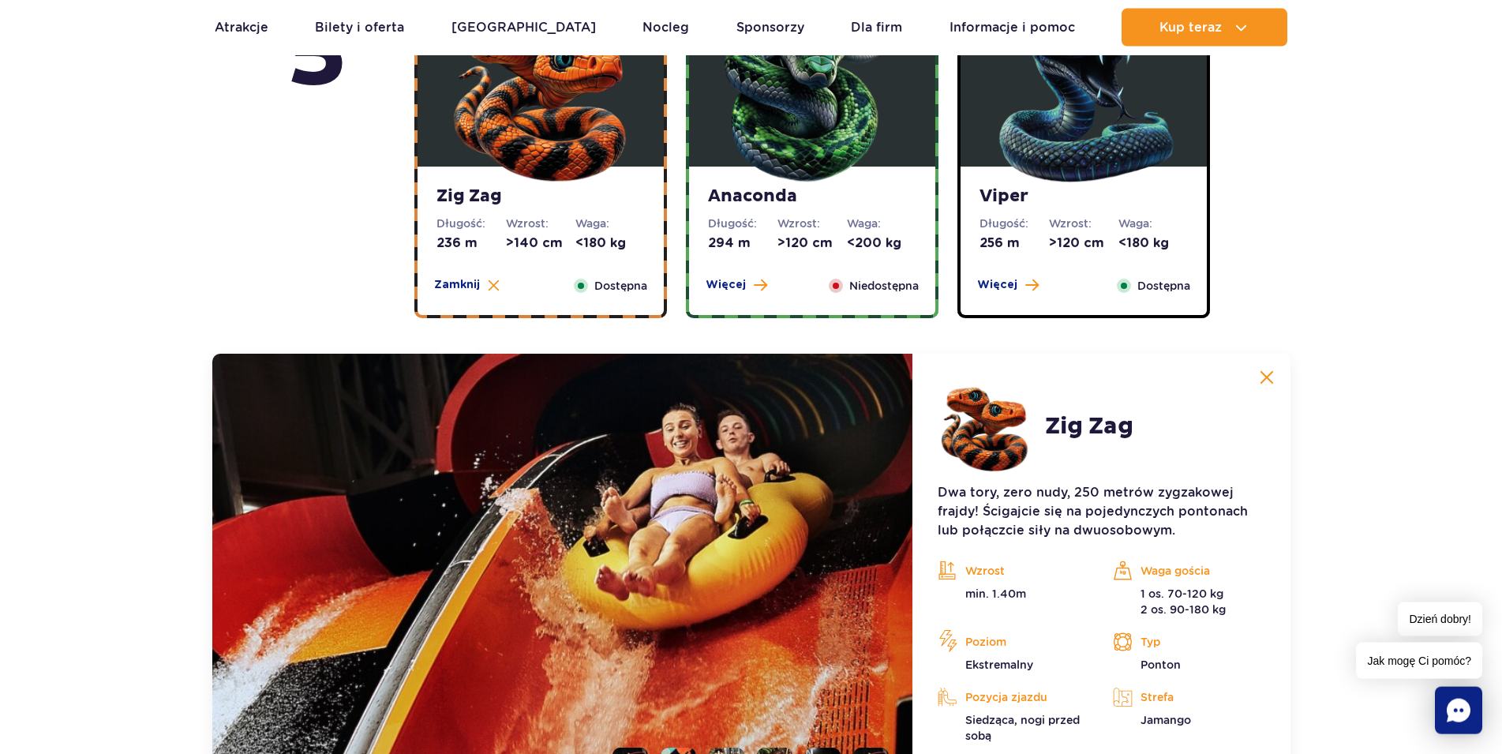
scroll to position [1005, 0]
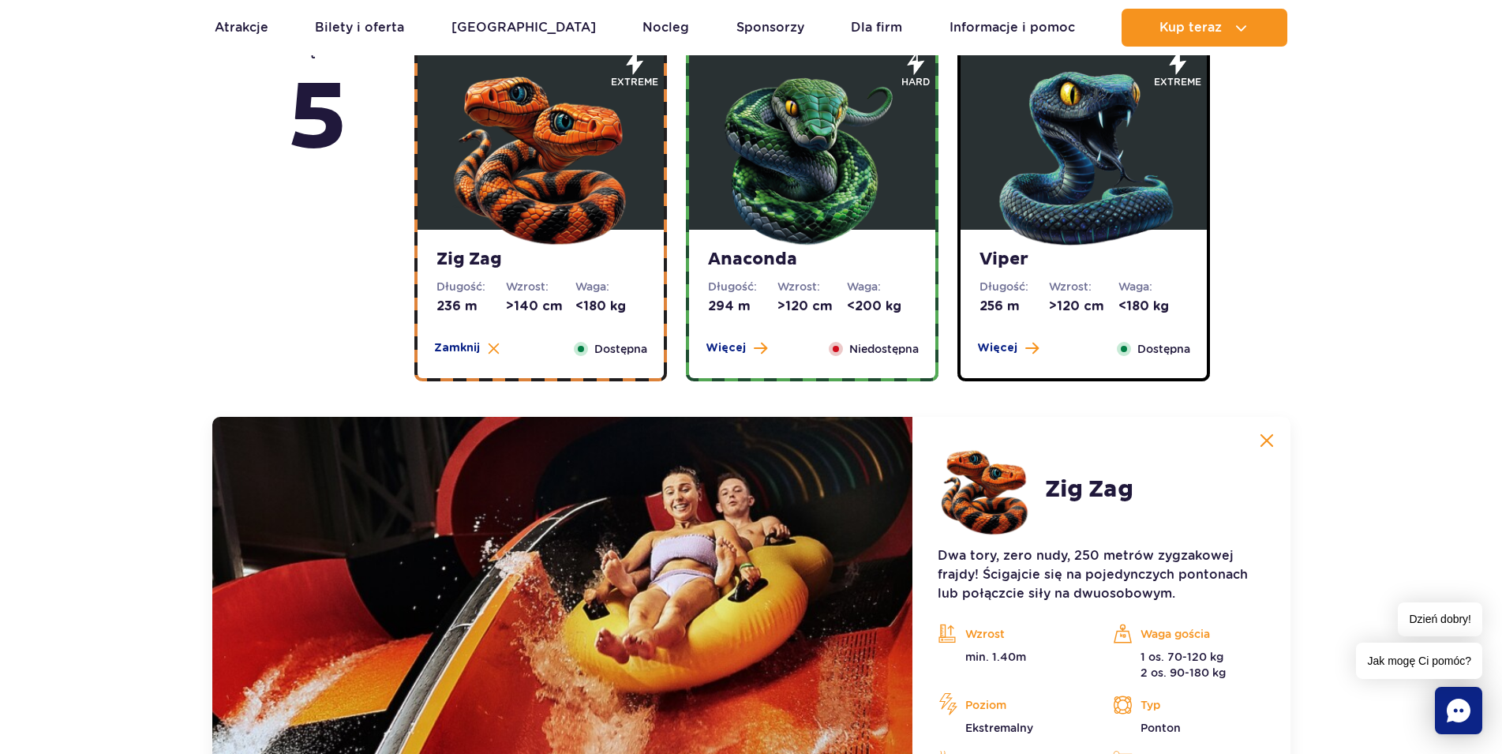
click at [1092, 181] on img at bounding box center [1083, 154] width 189 height 189
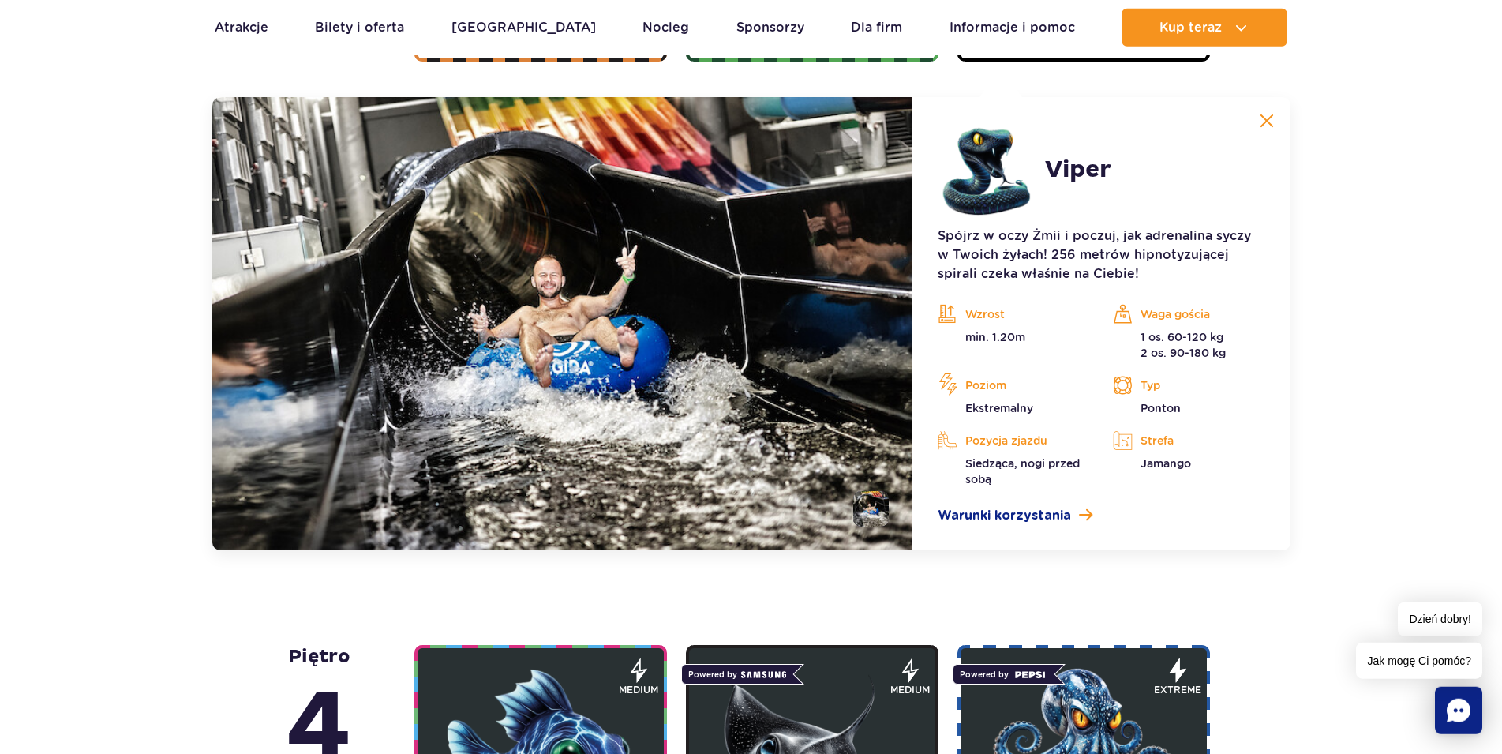
scroll to position [1327, 0]
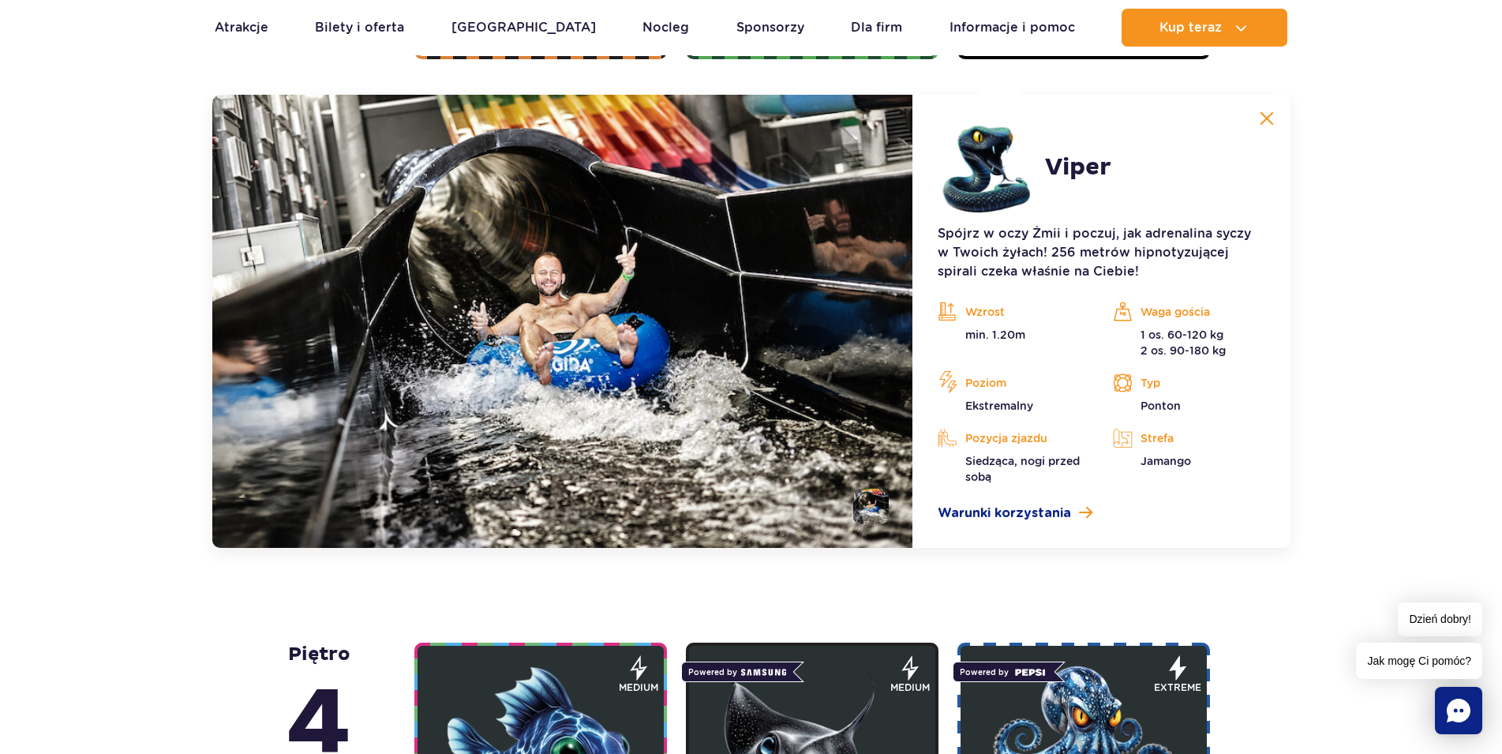
click at [871, 497] on li at bounding box center [871, 507] width 36 height 36
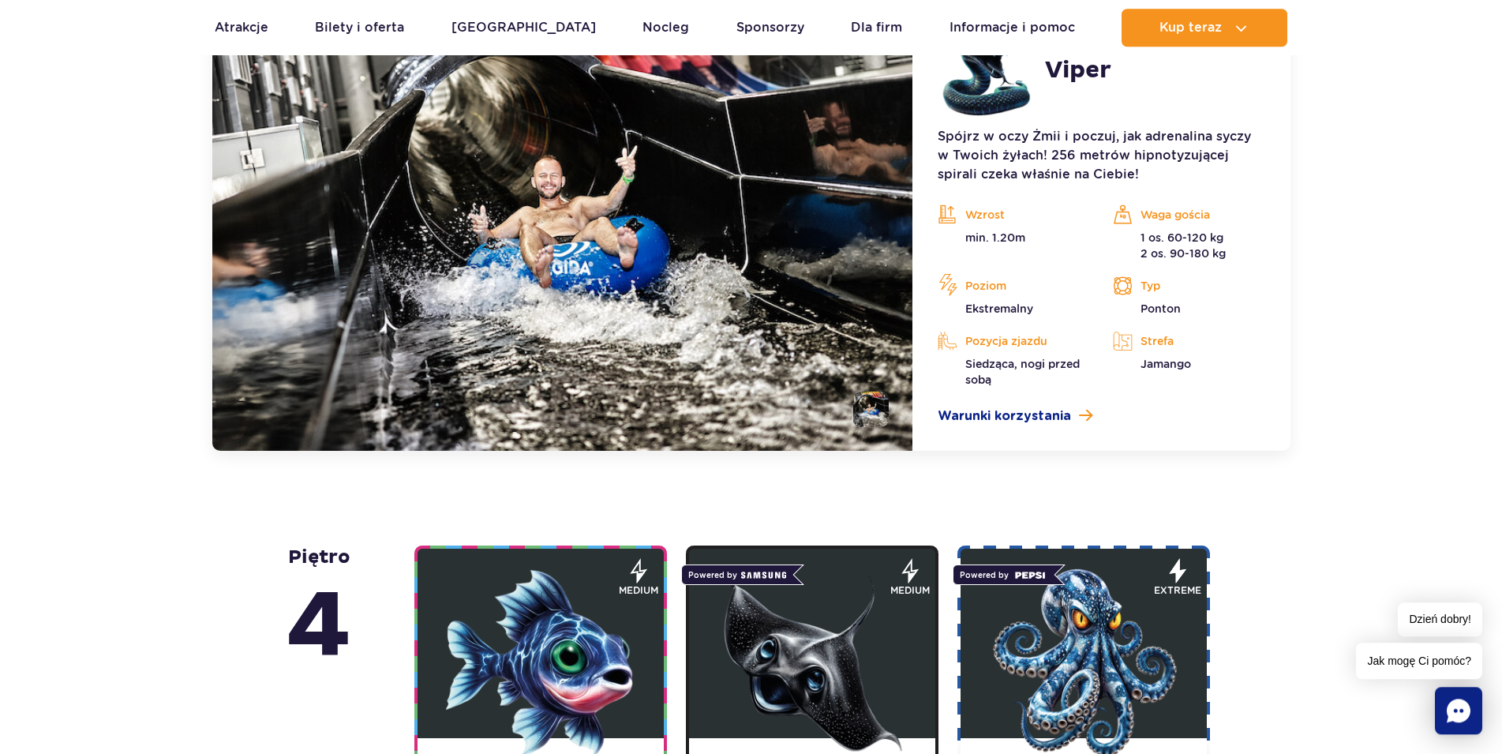
scroll to position [1568, 0]
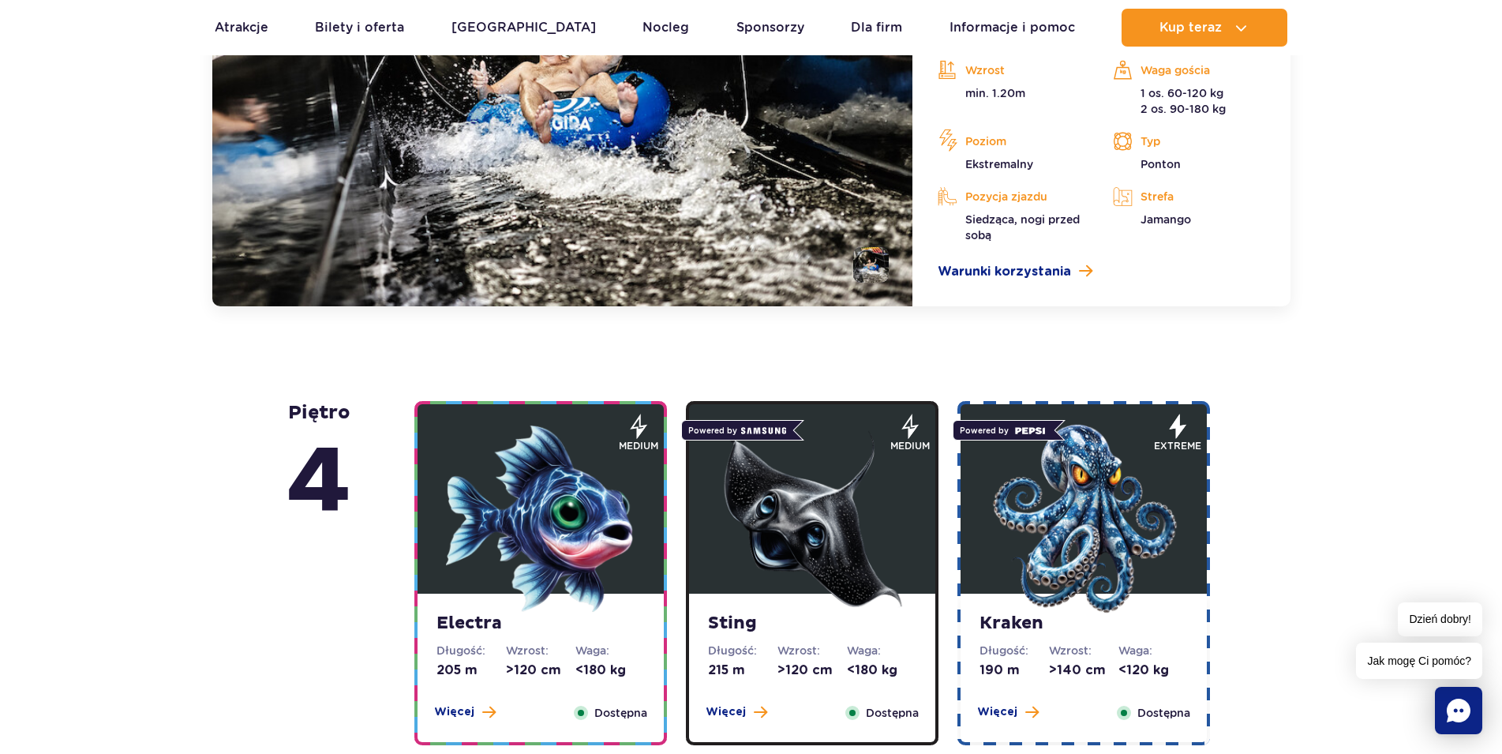
click at [582, 530] on img at bounding box center [540, 518] width 189 height 189
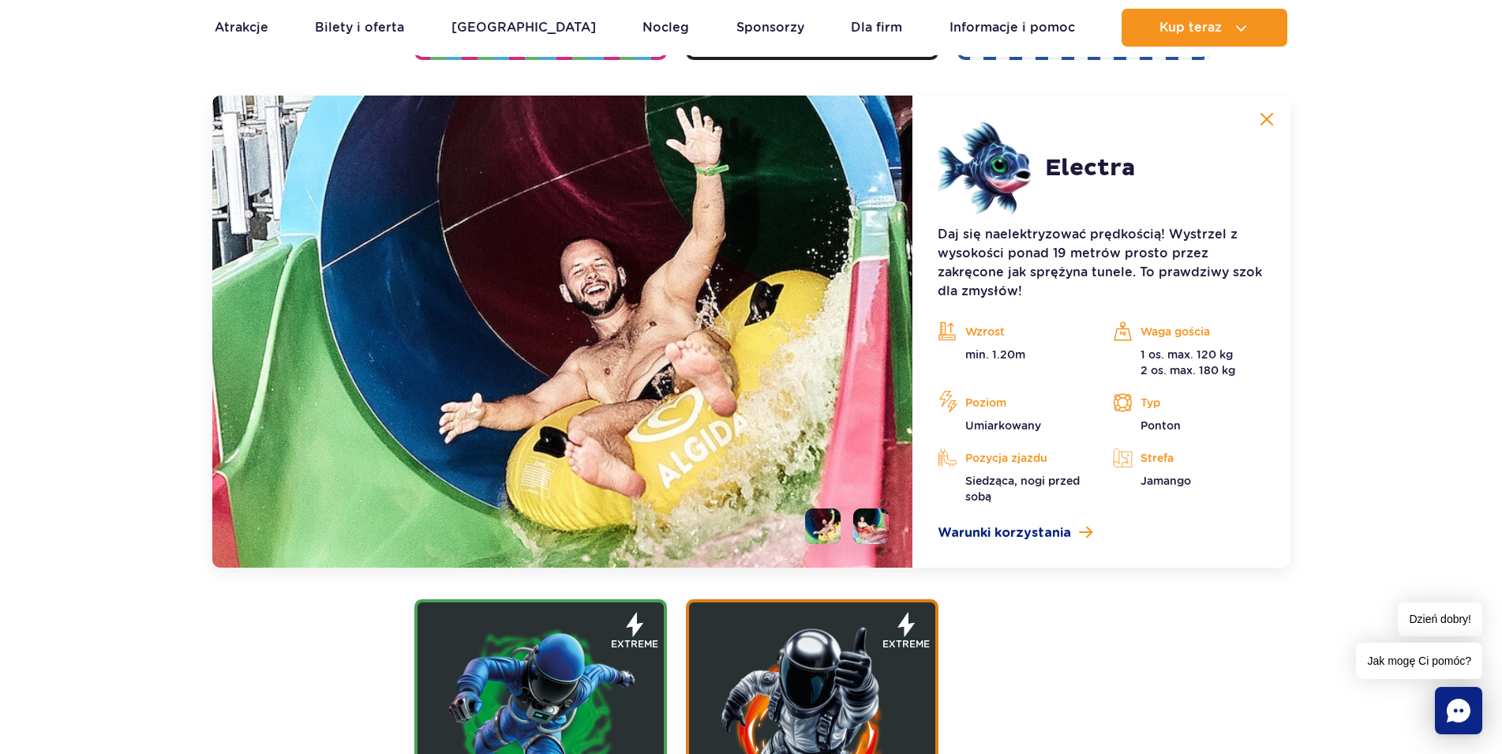
scroll to position [1765, 0]
click at [866, 527] on li at bounding box center [871, 525] width 36 height 36
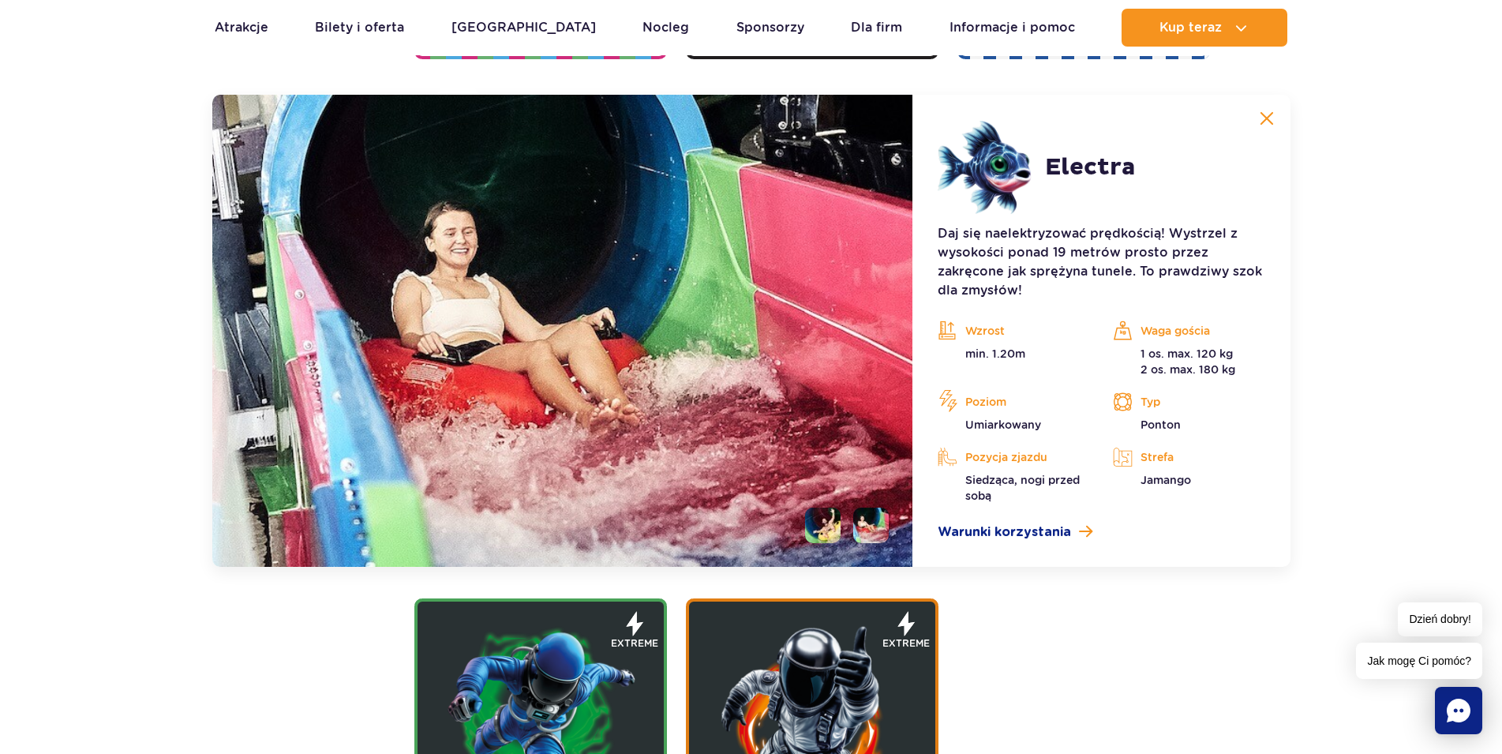
click at [826, 525] on li at bounding box center [823, 525] width 36 height 36
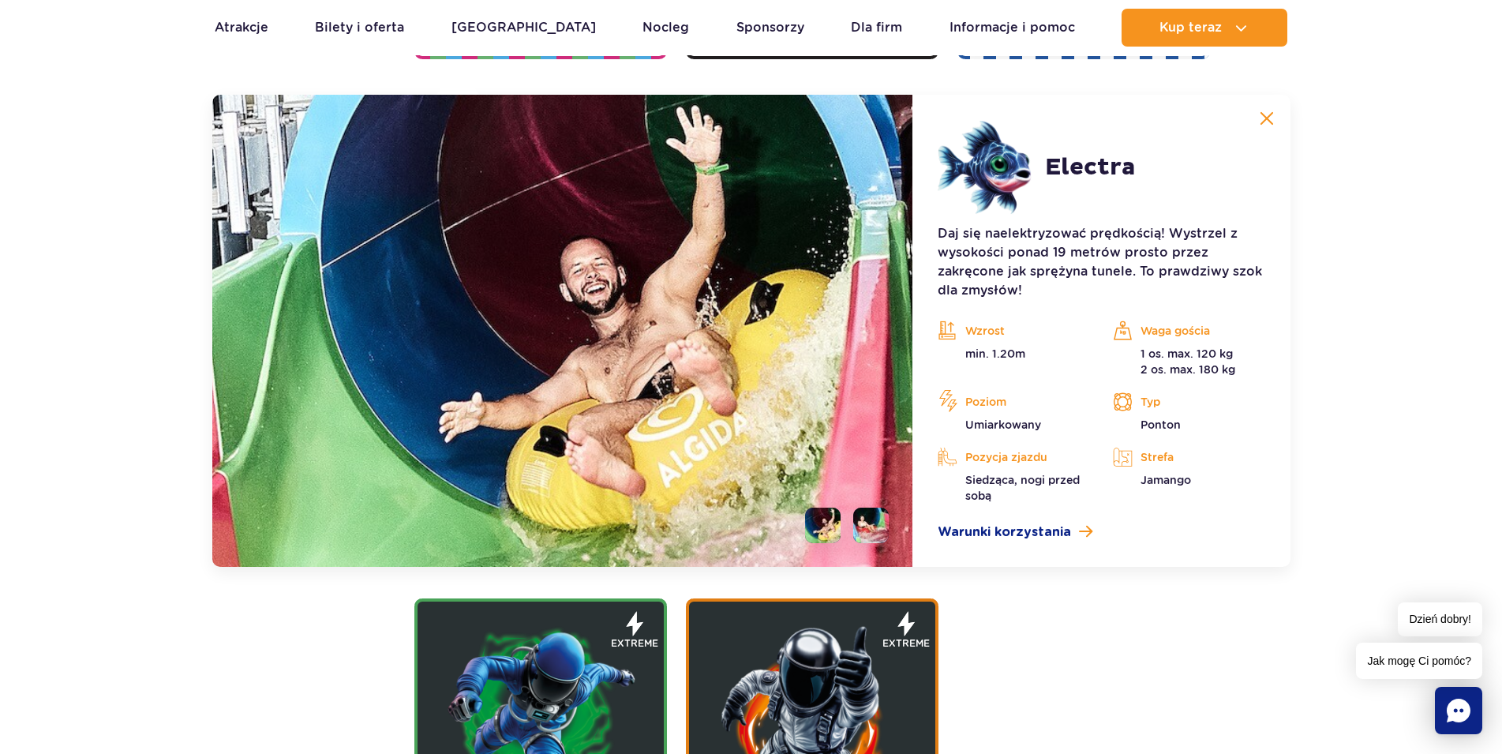
scroll to position [1443, 0]
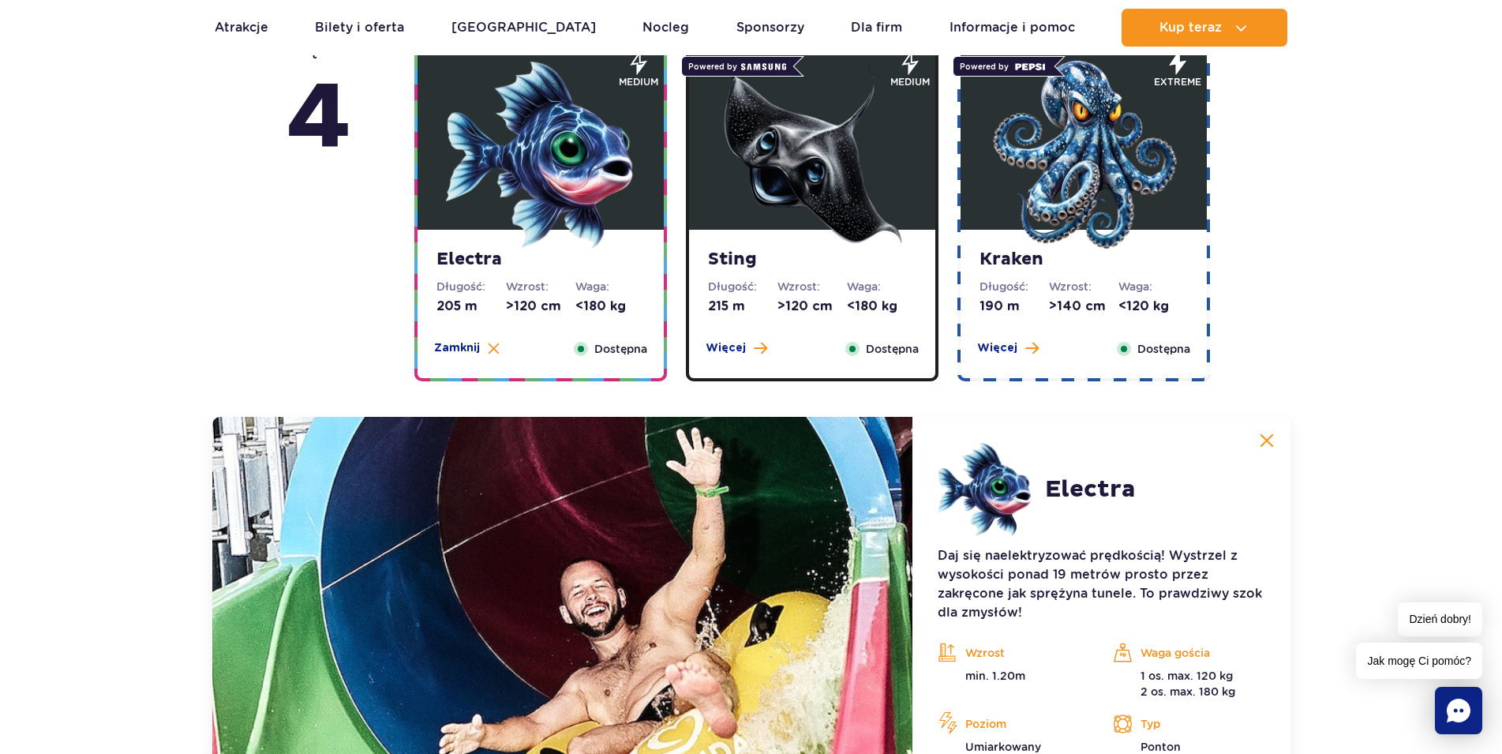
click at [784, 257] on strong "Sting" at bounding box center [812, 260] width 208 height 22
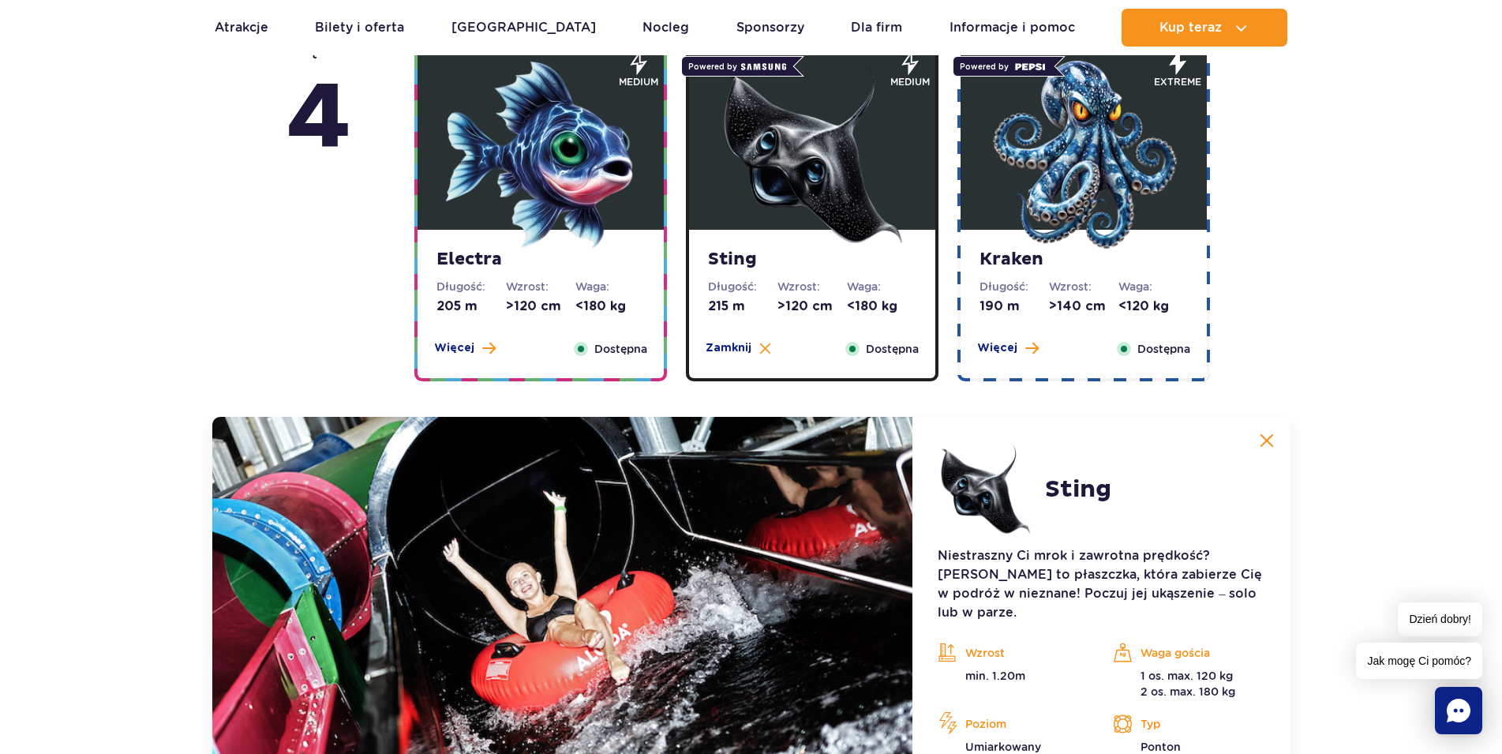
click at [1062, 259] on strong "Kraken" at bounding box center [1083, 260] width 208 height 22
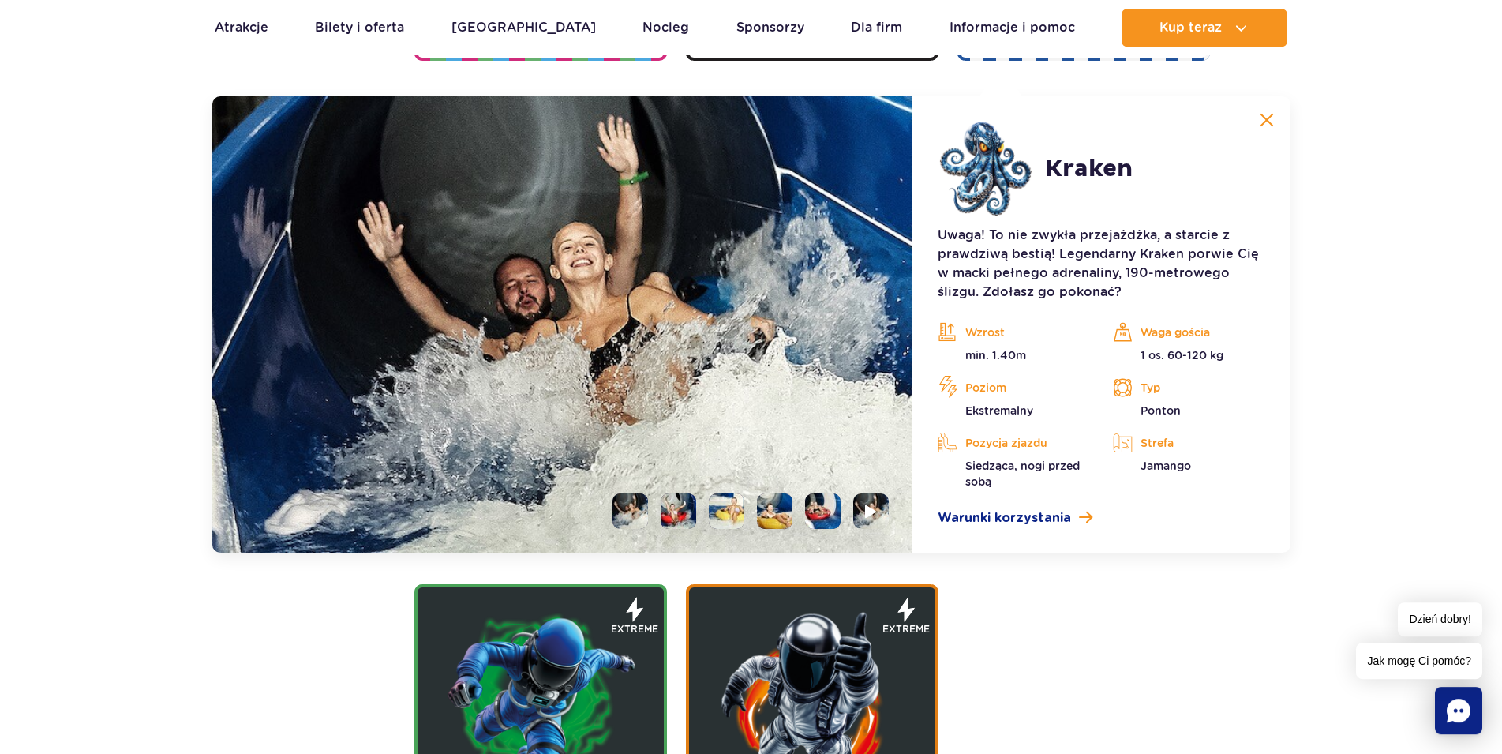
scroll to position [1765, 0]
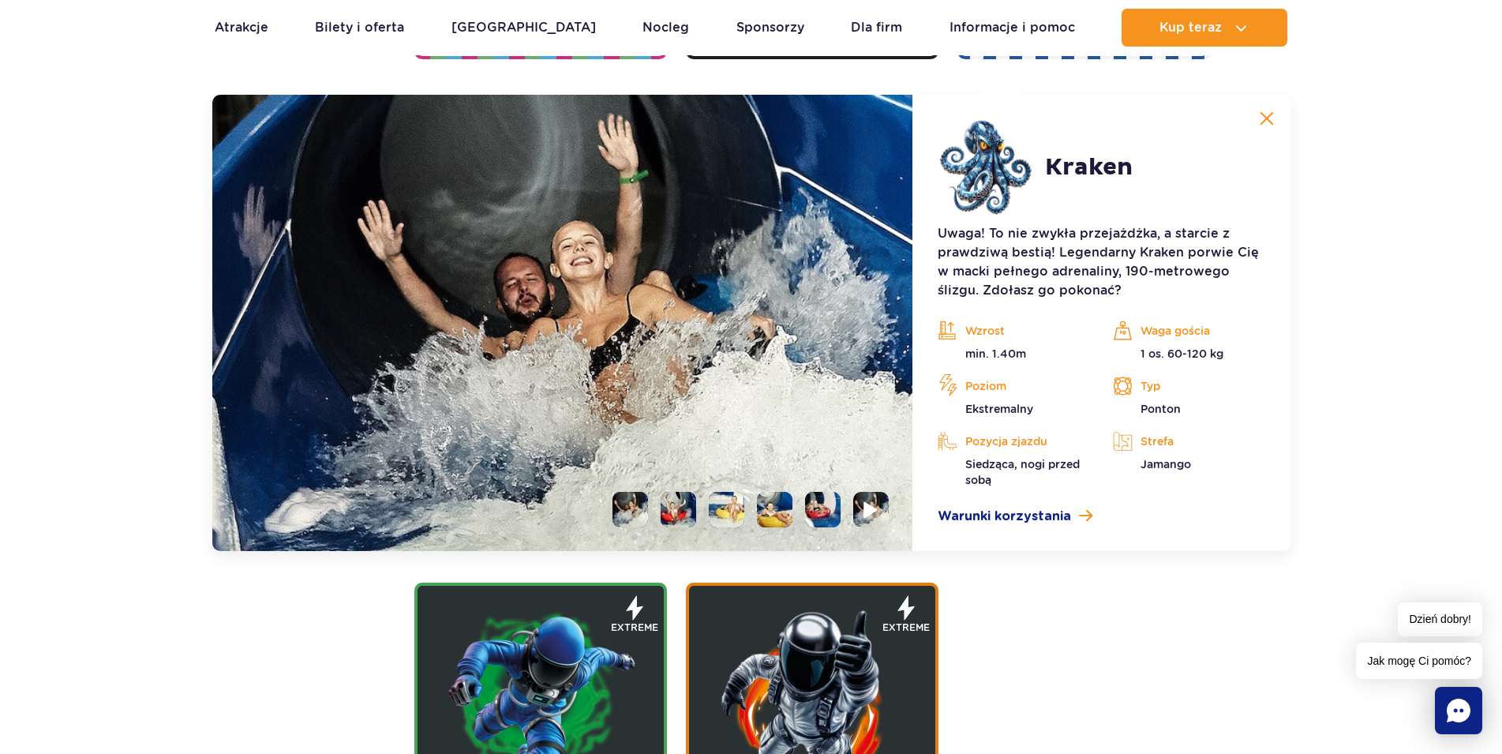
click at [876, 511] on img at bounding box center [871, 509] width 15 height 18
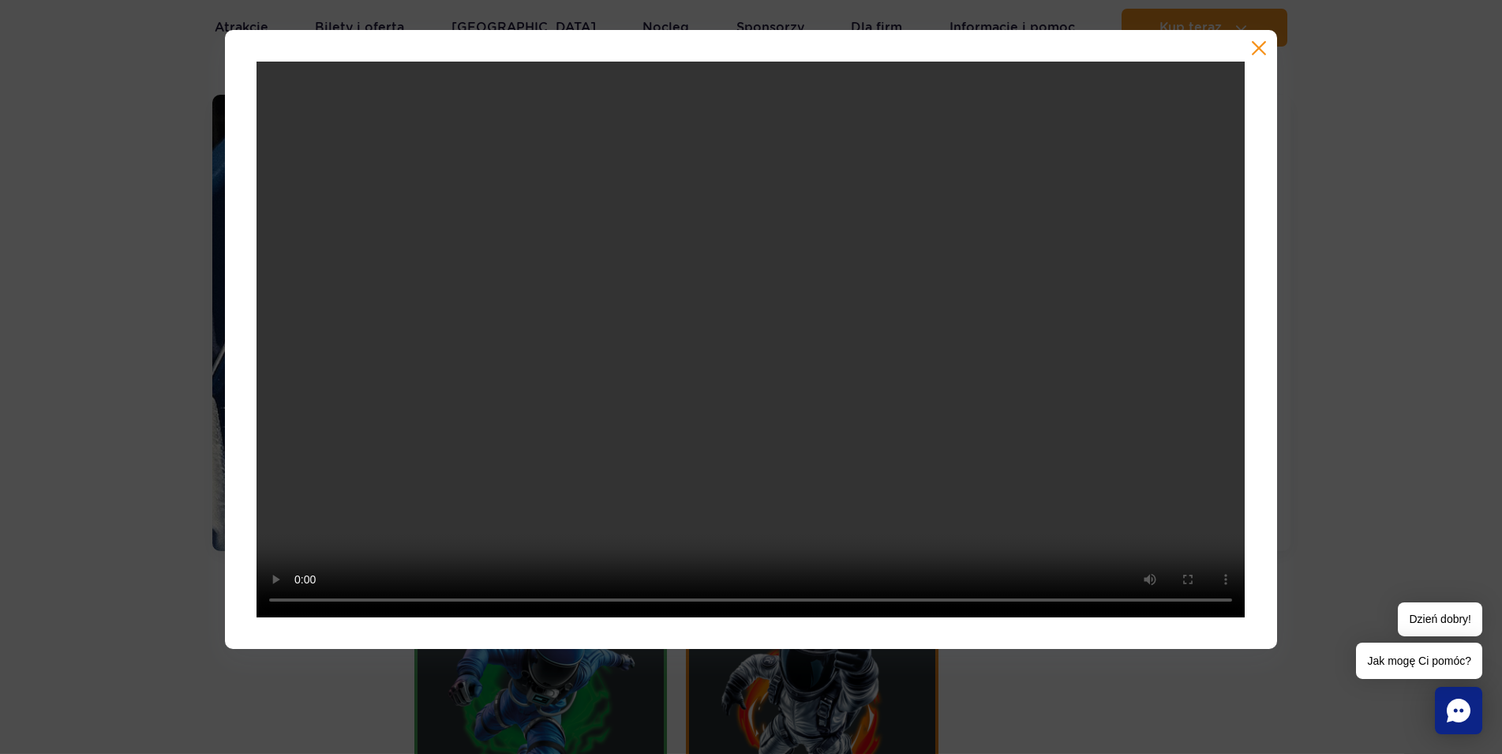
click at [1267, 46] on div at bounding box center [750, 339] width 1051 height 619
click at [1255, 46] on button "button" at bounding box center [1259, 48] width 16 height 16
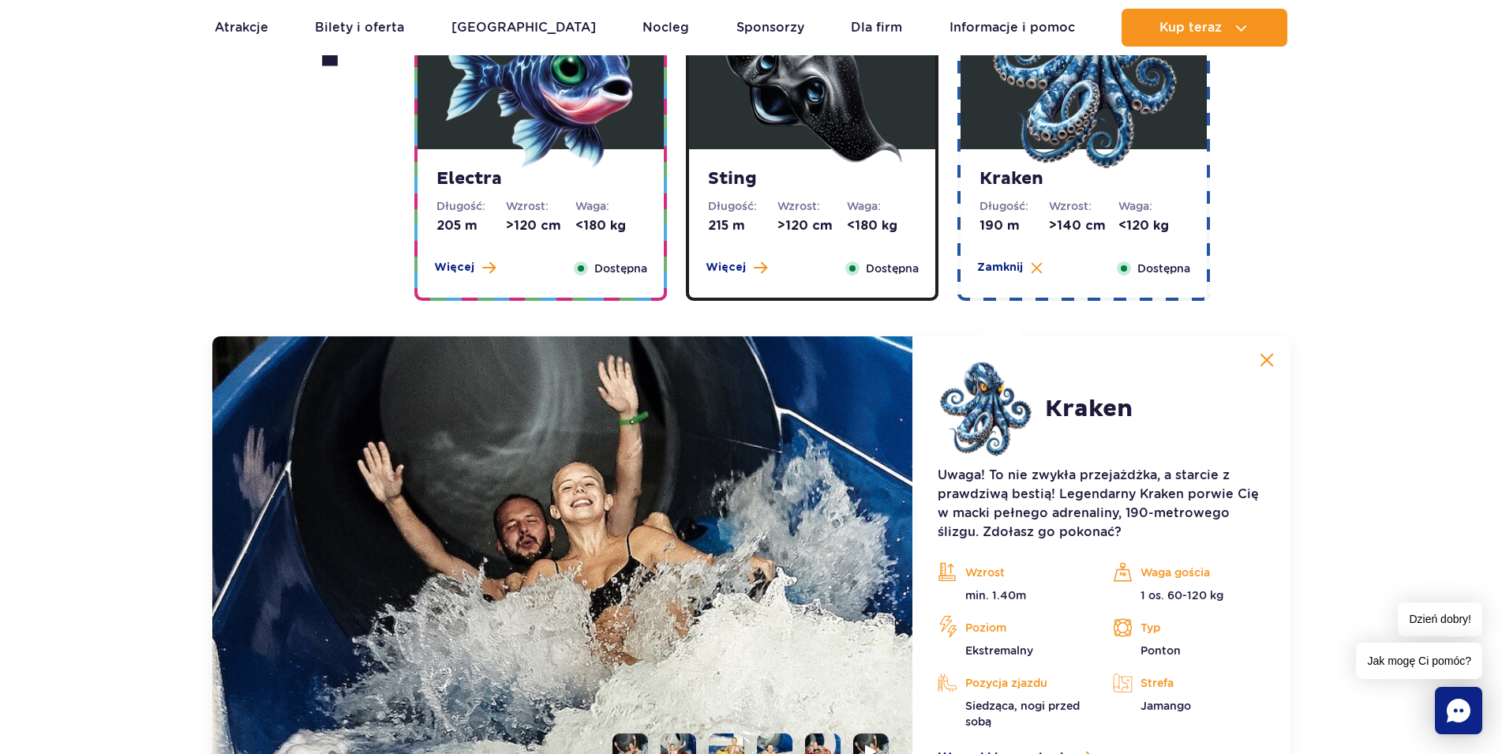
click at [824, 149] on img at bounding box center [811, 73] width 189 height 189
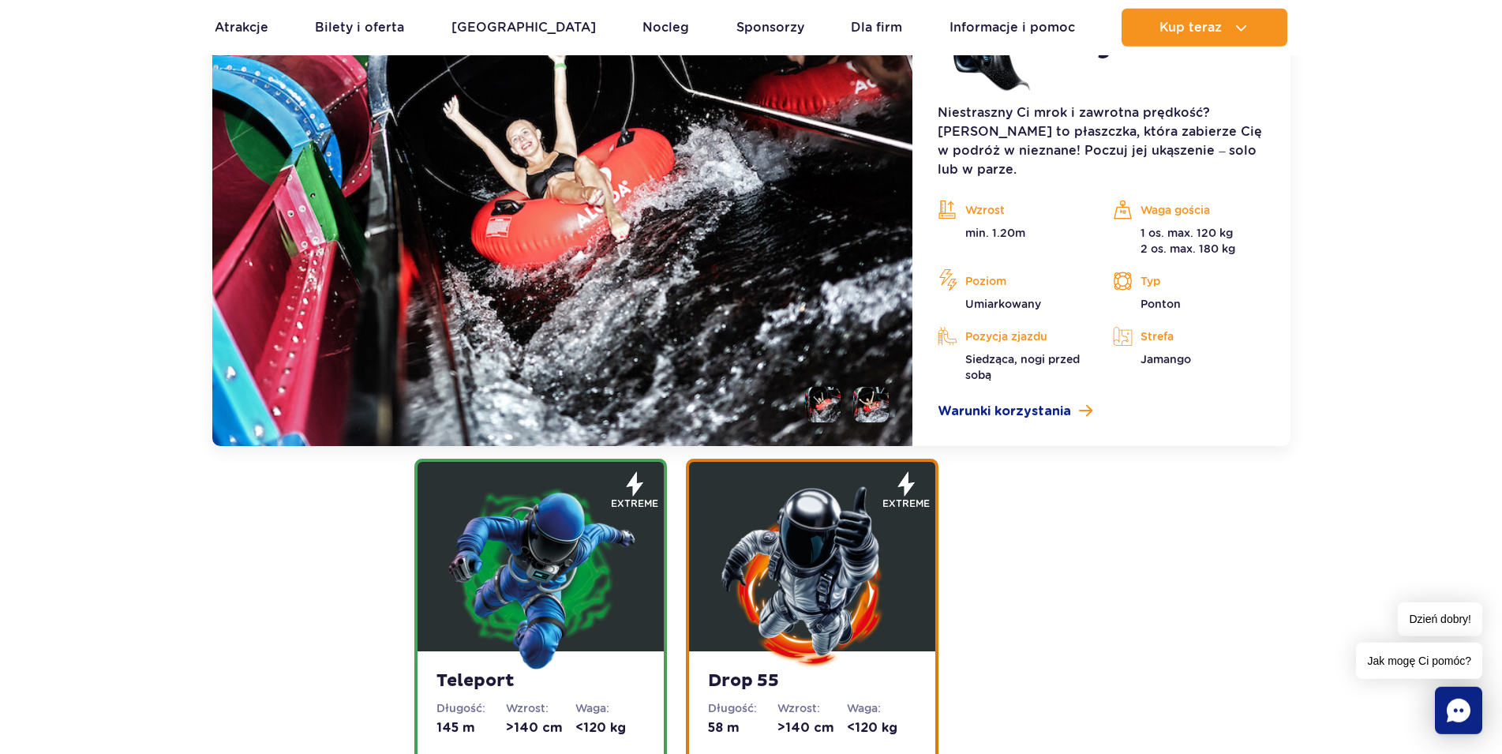
scroll to position [2007, 0]
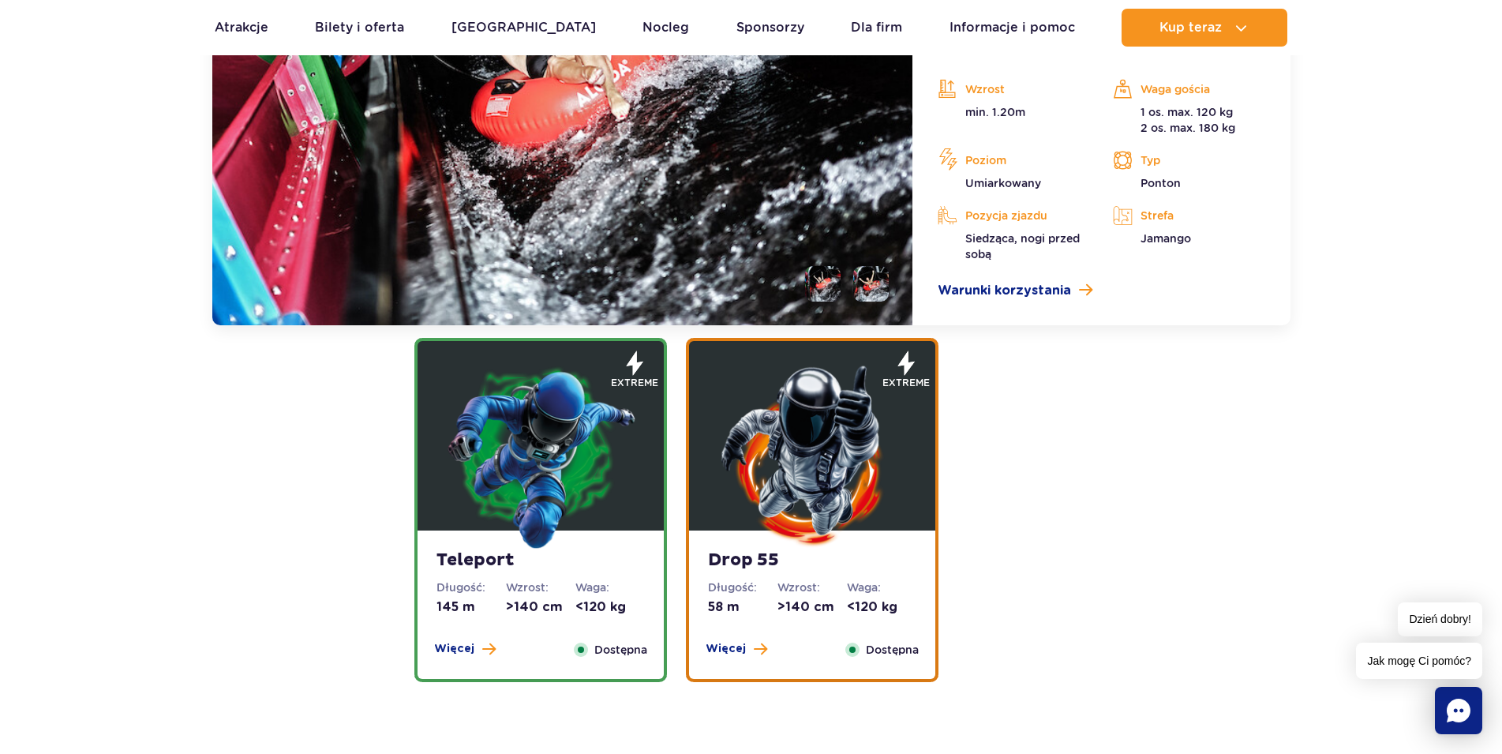
click at [621, 493] on img at bounding box center [540, 455] width 189 height 189
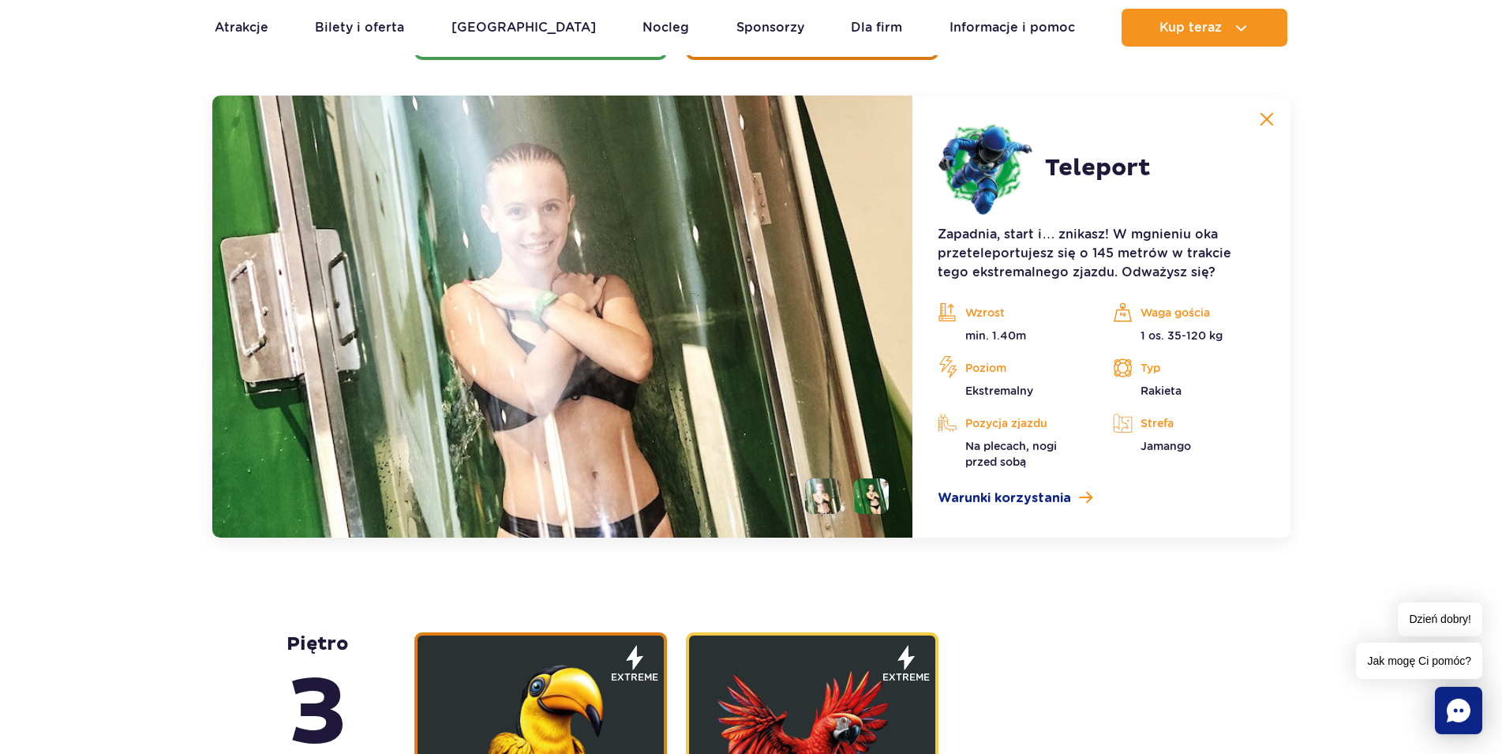
scroll to position [2141, 0]
click at [876, 498] on li at bounding box center [871, 495] width 36 height 36
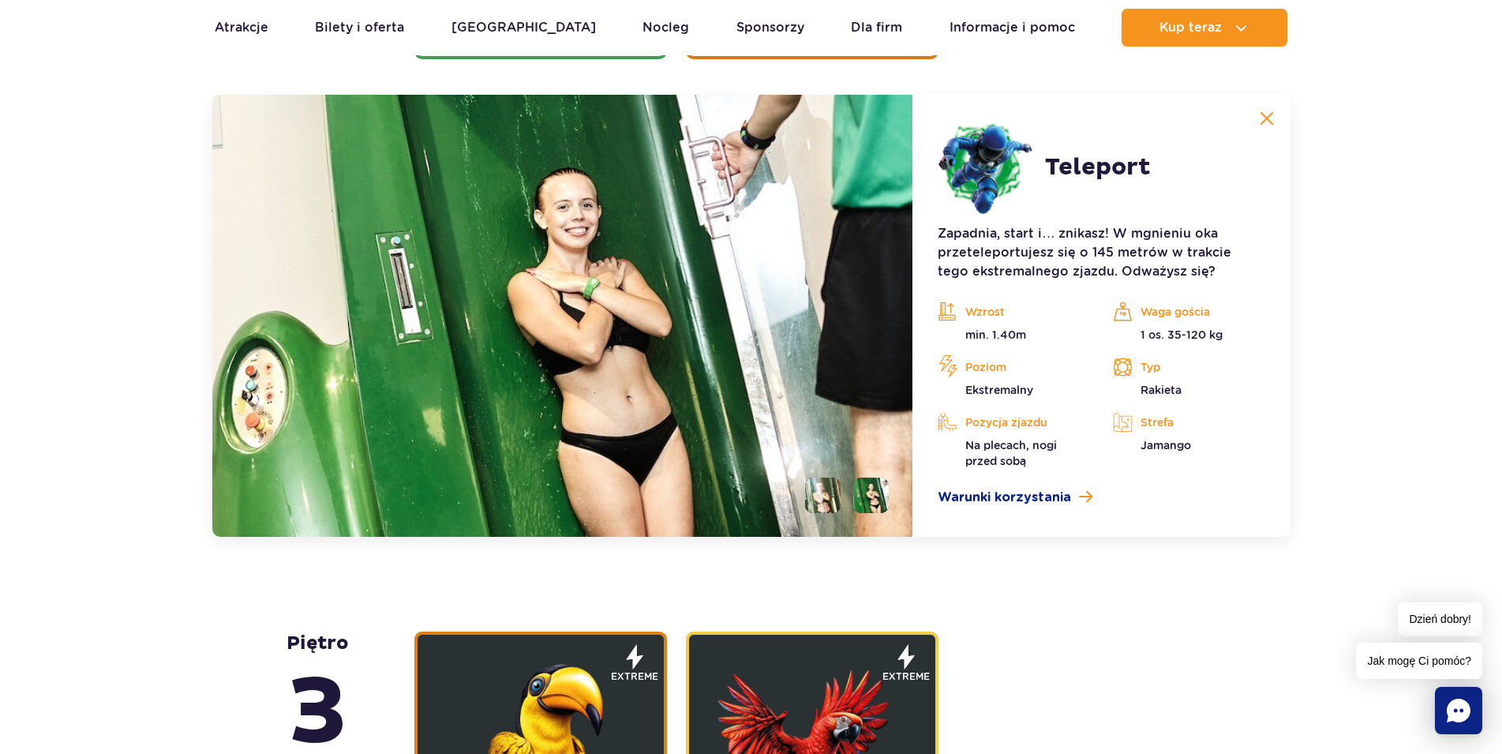
click at [826, 496] on li at bounding box center [823, 495] width 36 height 36
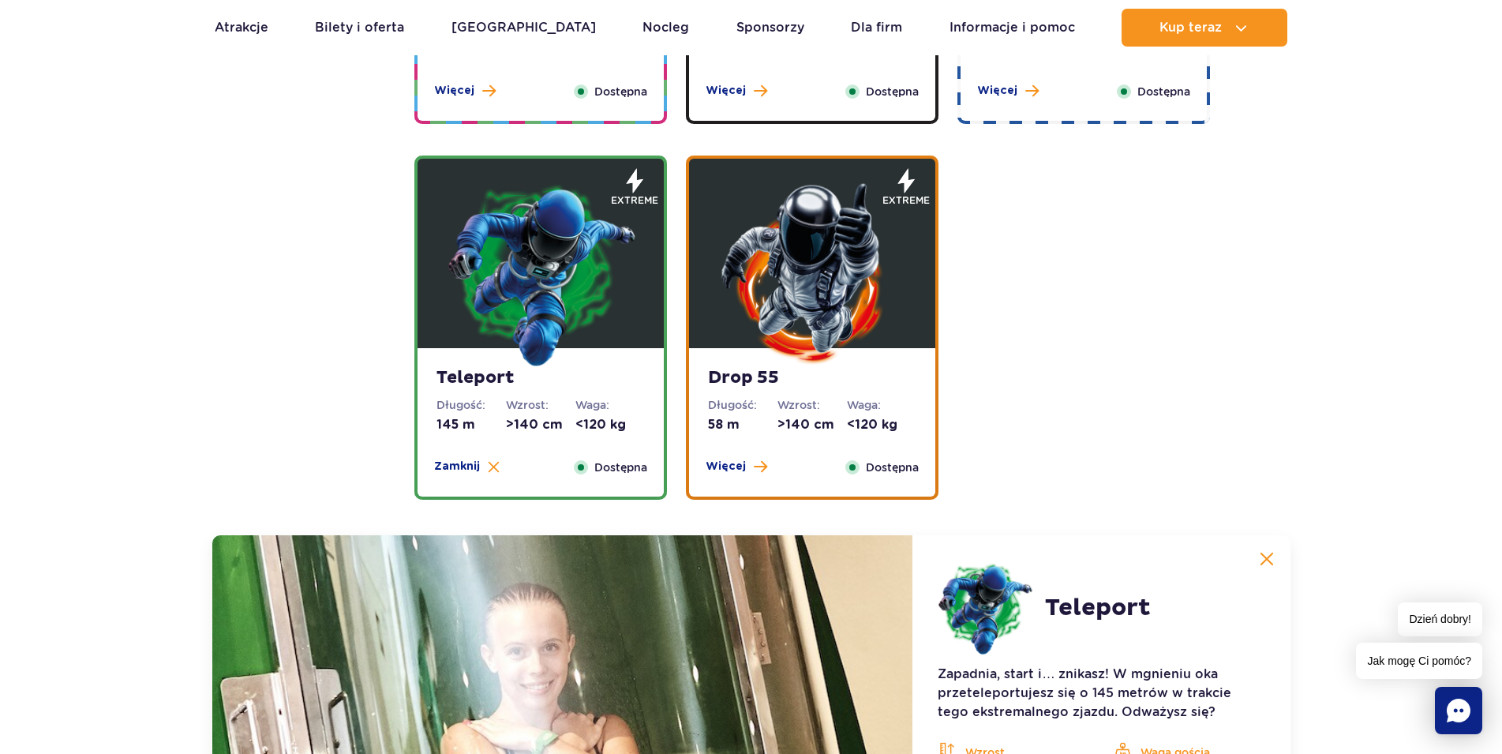
scroll to position [1658, 0]
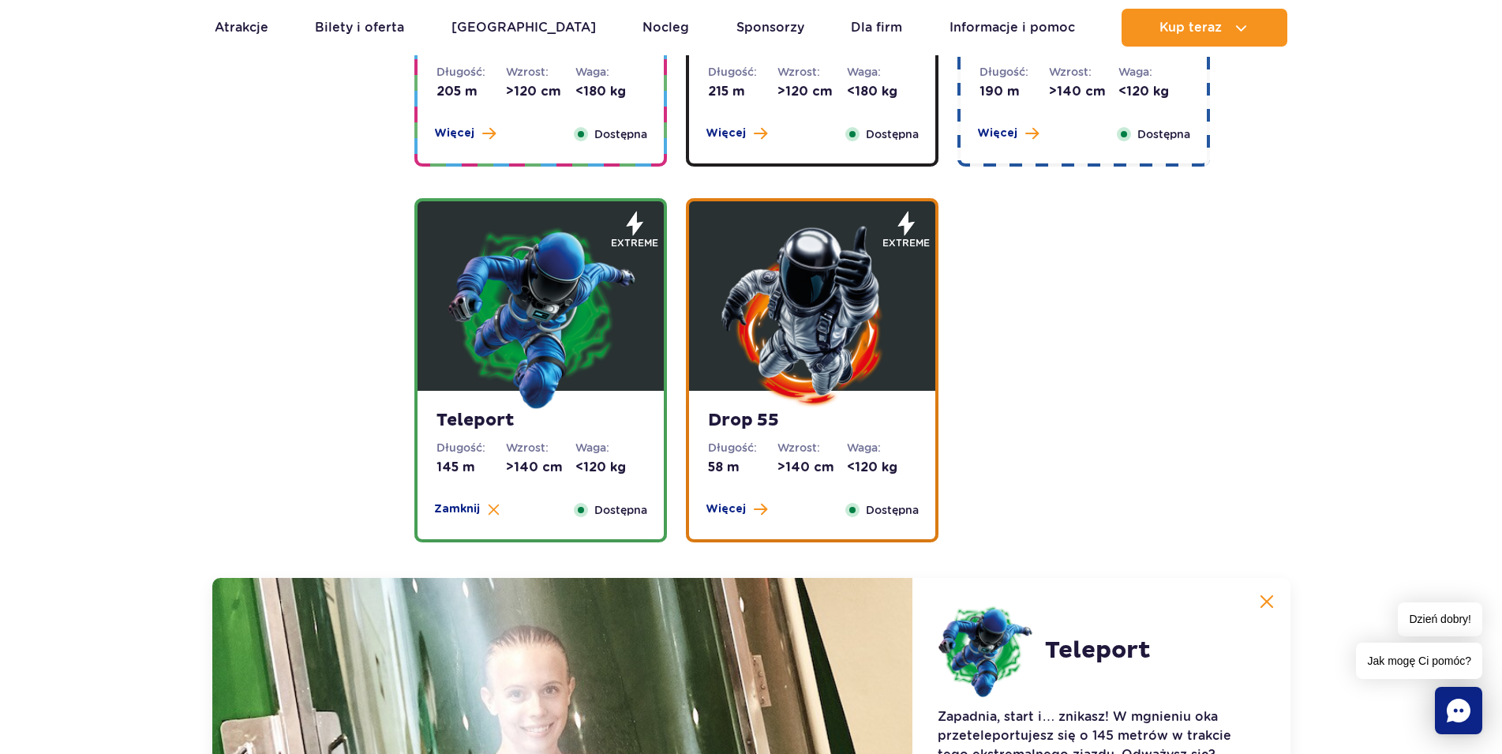
click at [808, 406] on img at bounding box center [811, 315] width 189 height 189
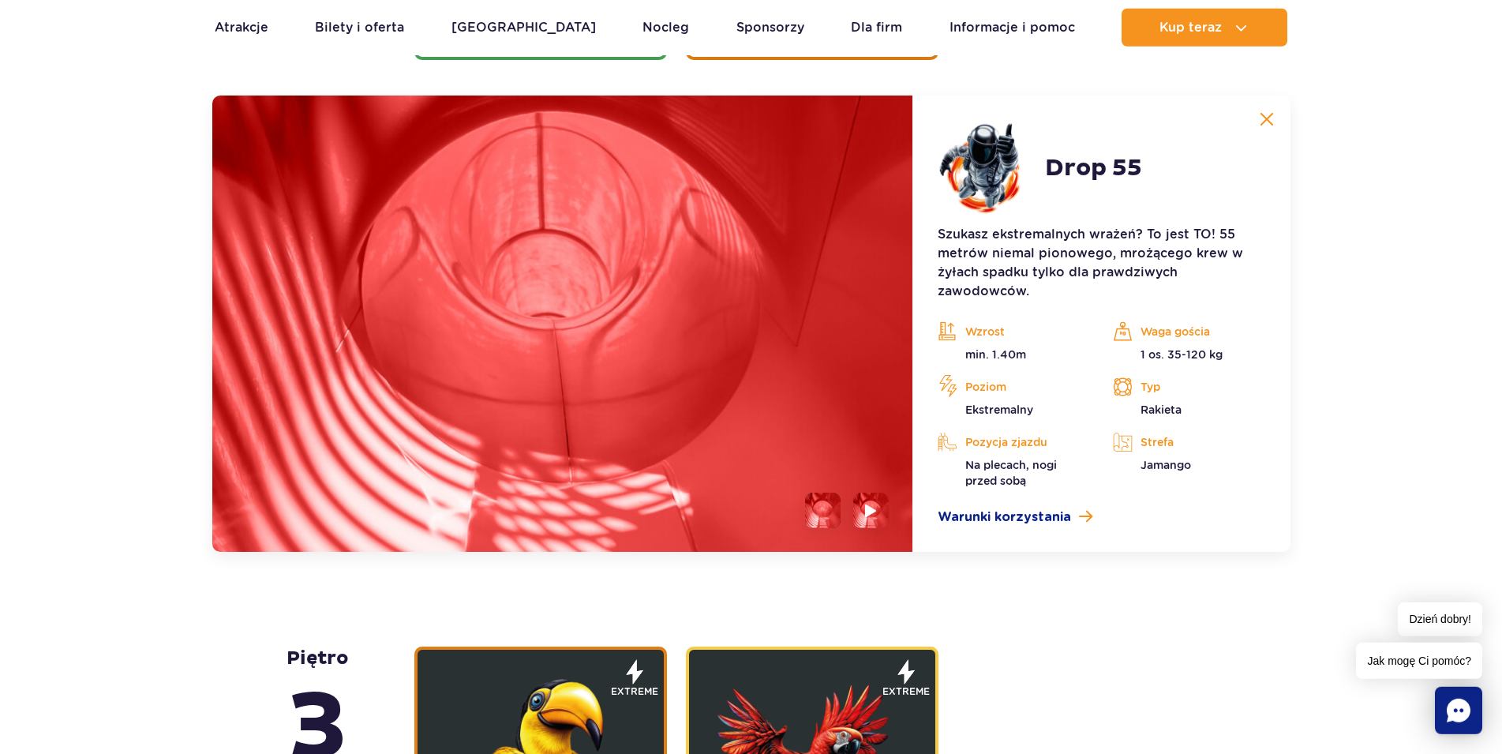
scroll to position [2141, 0]
click at [867, 509] on img at bounding box center [871, 509] width 15 height 18
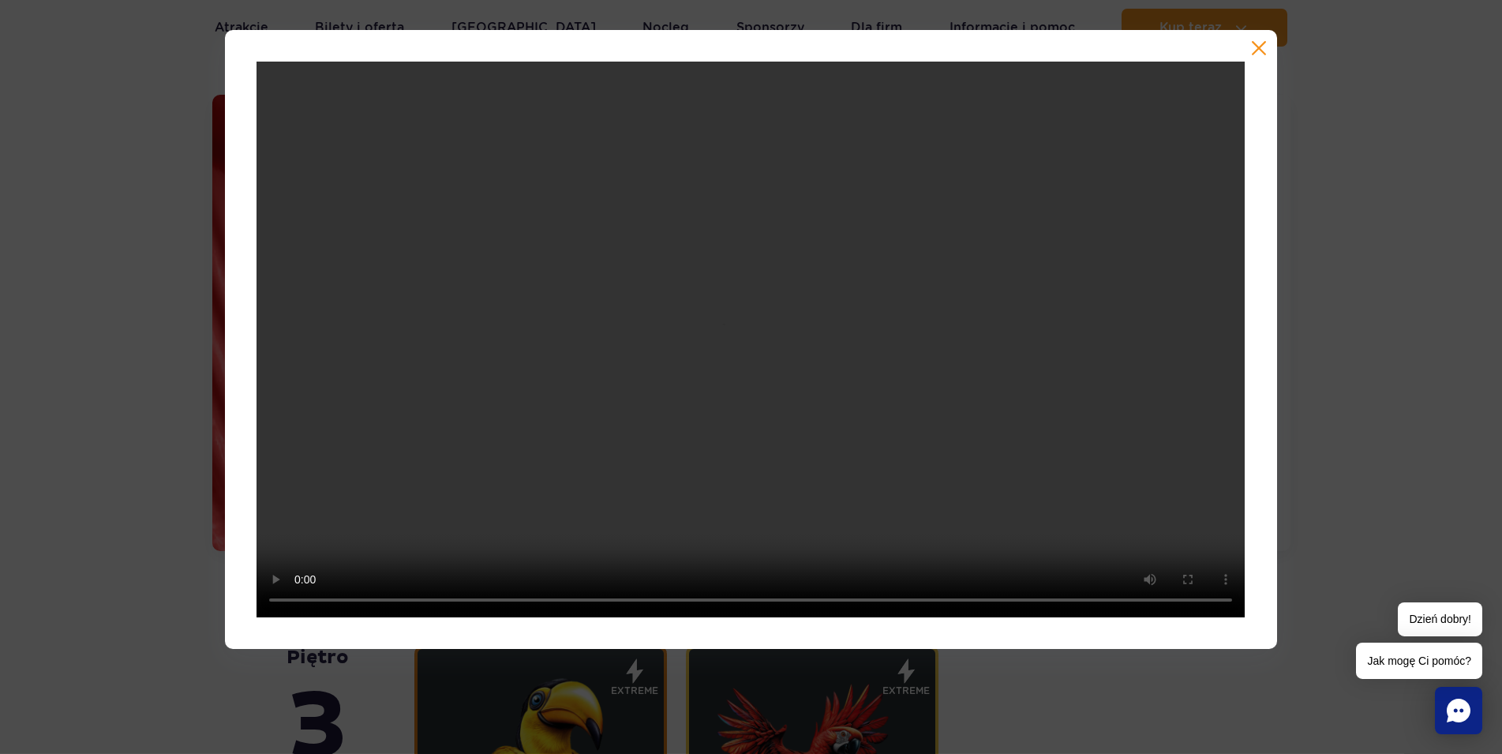
click at [1257, 51] on button "button" at bounding box center [1259, 48] width 16 height 16
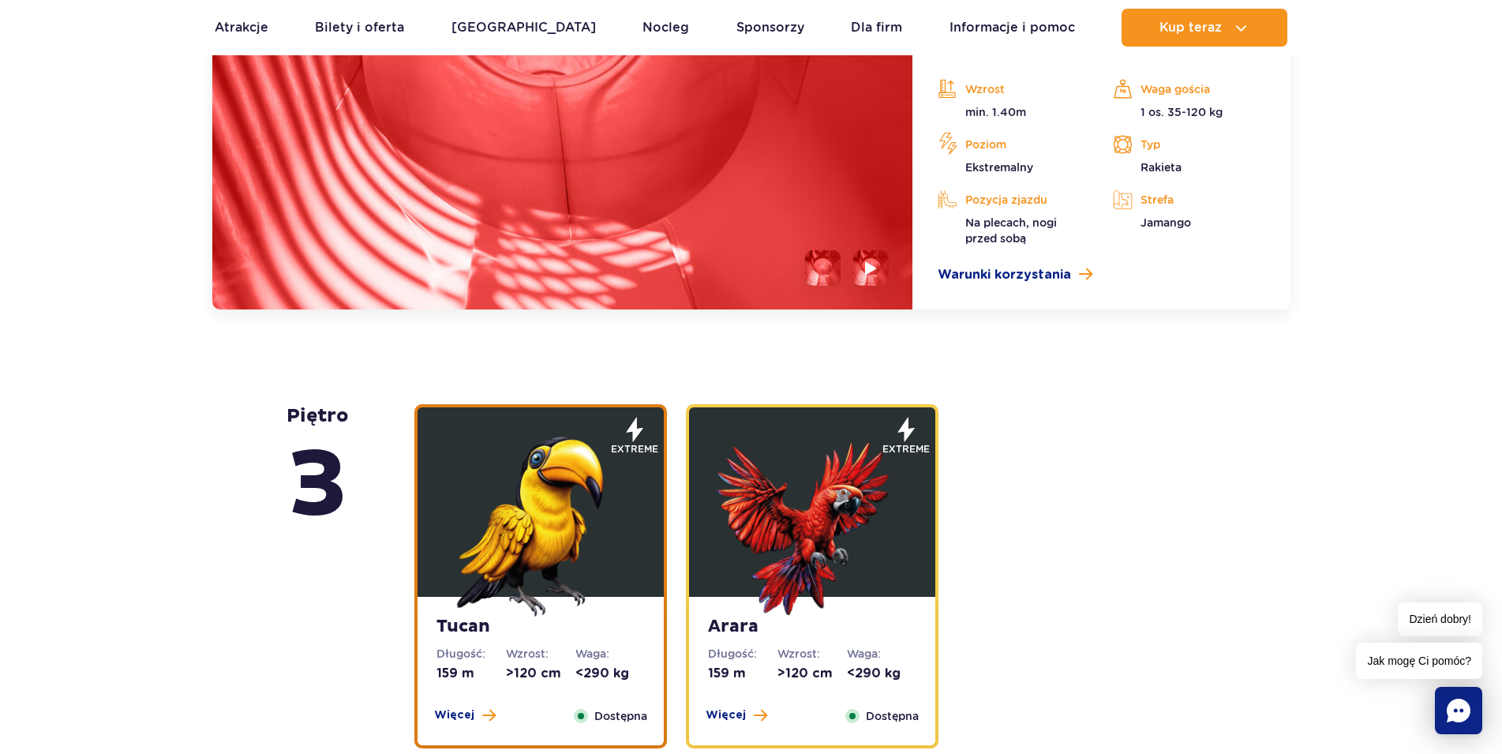
click at [603, 578] on img at bounding box center [540, 521] width 189 height 189
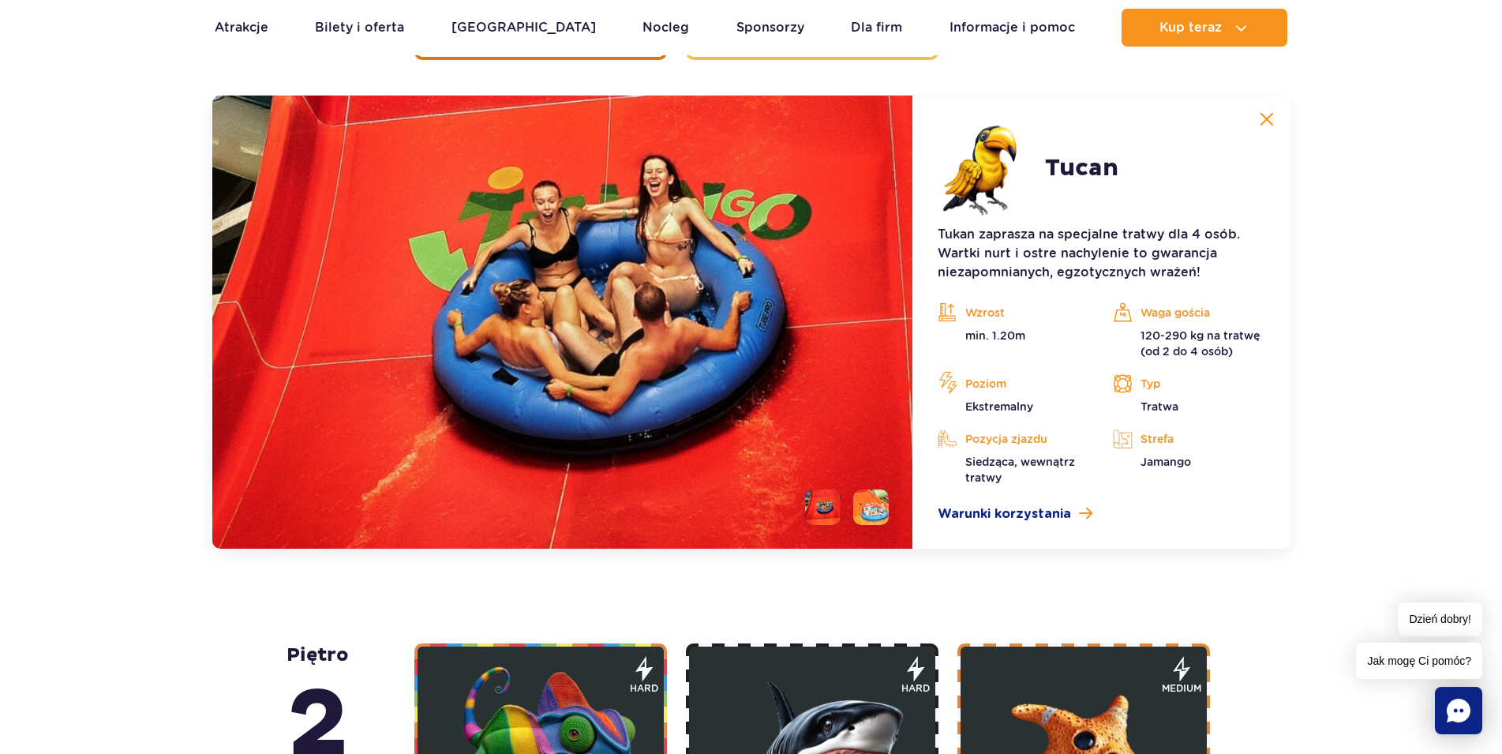
scroll to position [2580, 0]
click at [874, 504] on li at bounding box center [871, 507] width 36 height 36
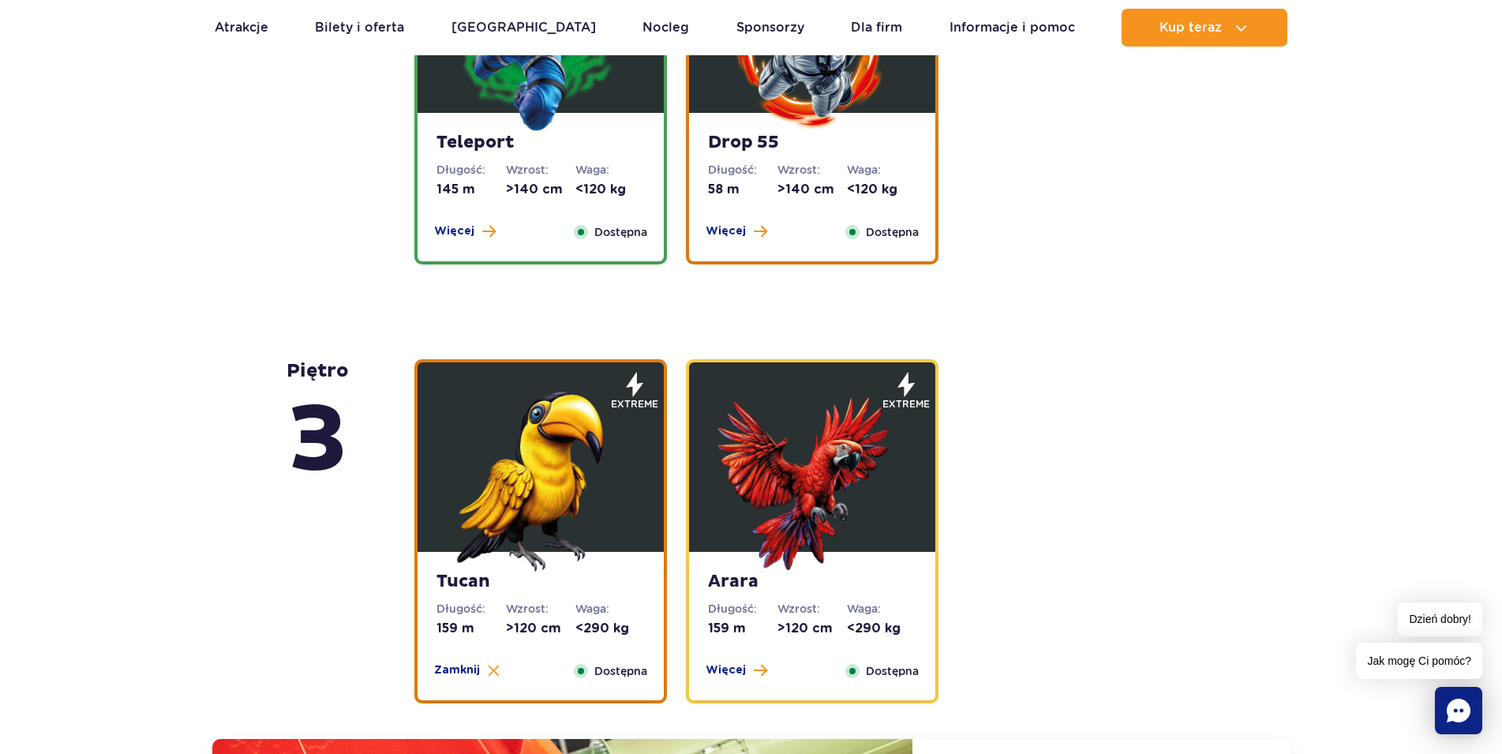
click at [811, 479] on img at bounding box center [811, 476] width 189 height 189
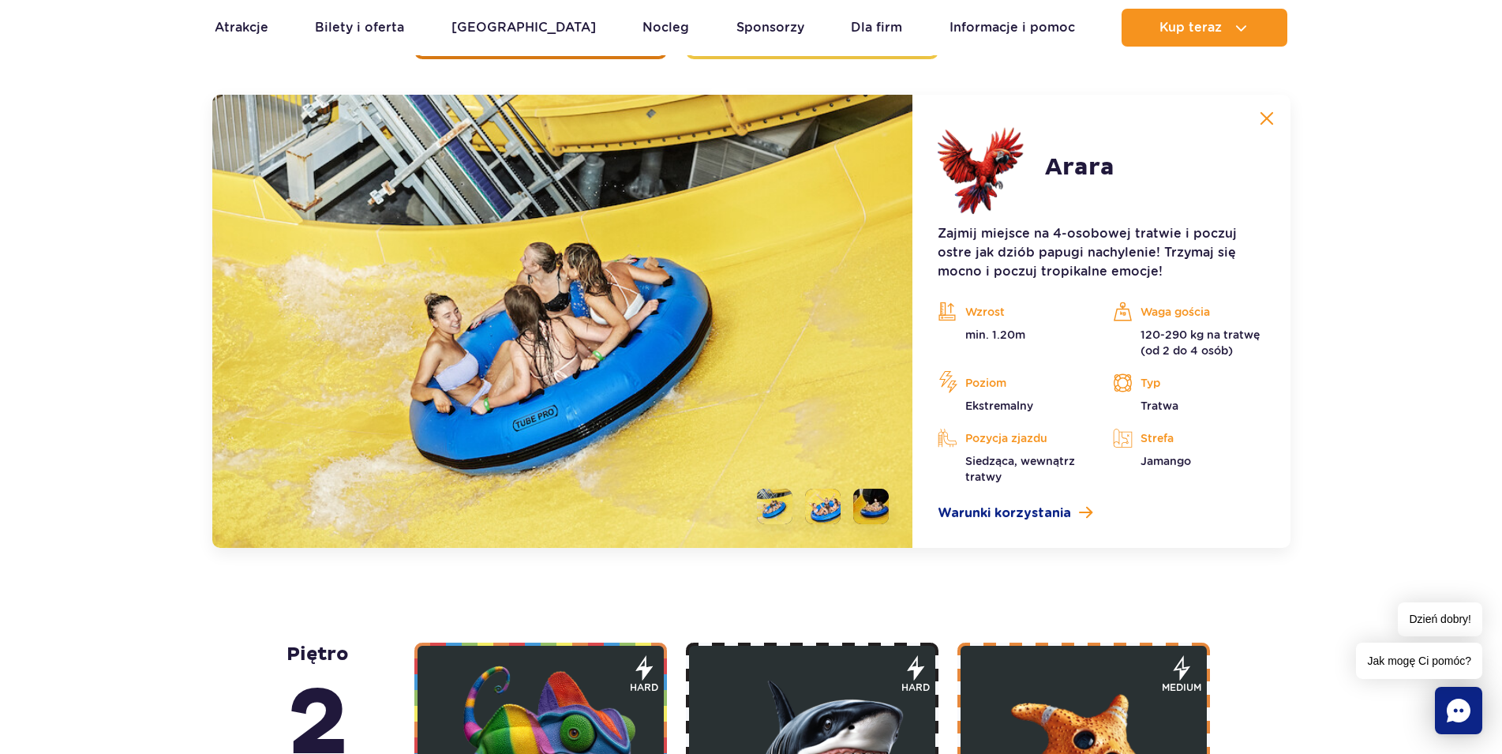
click at [874, 508] on li at bounding box center [871, 507] width 36 height 36
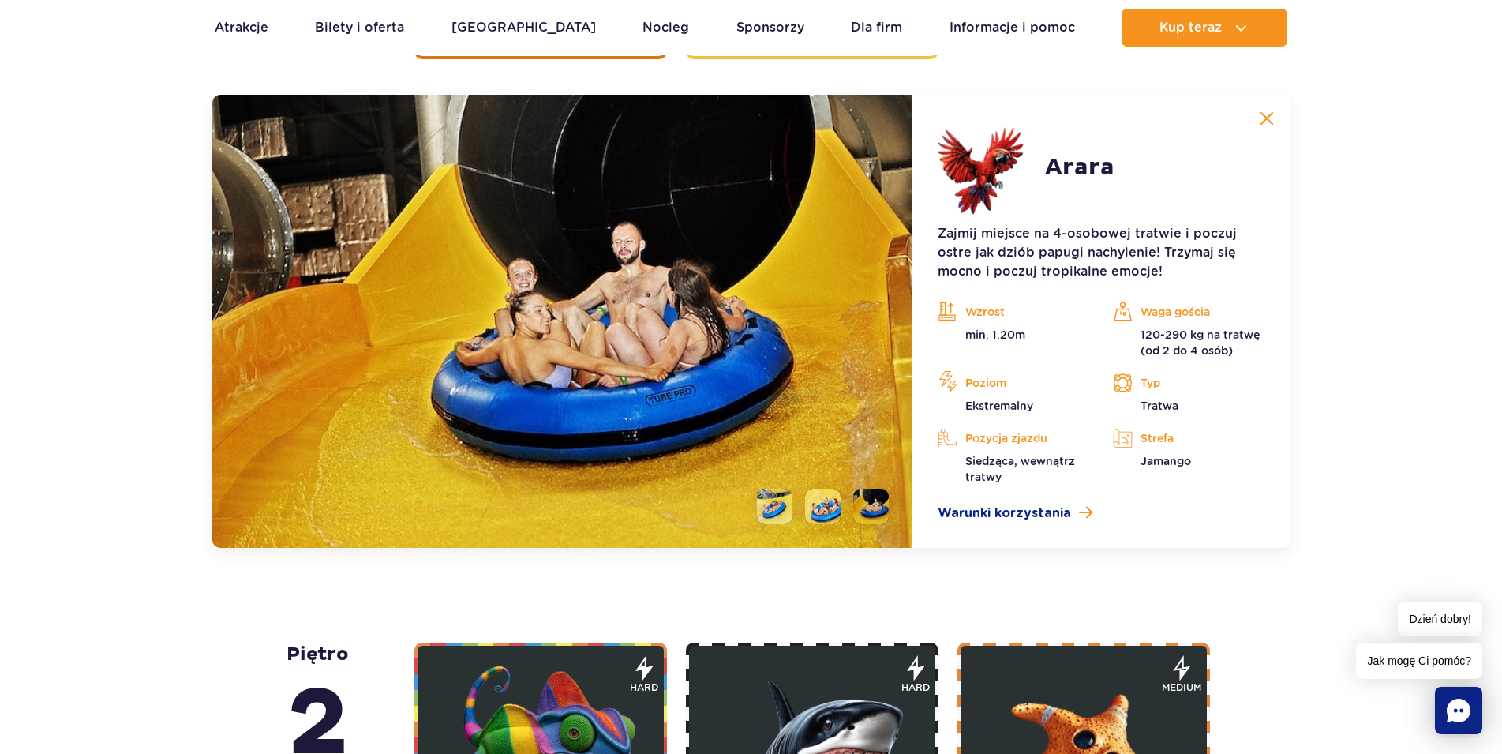
click at [820, 511] on li at bounding box center [823, 507] width 36 height 36
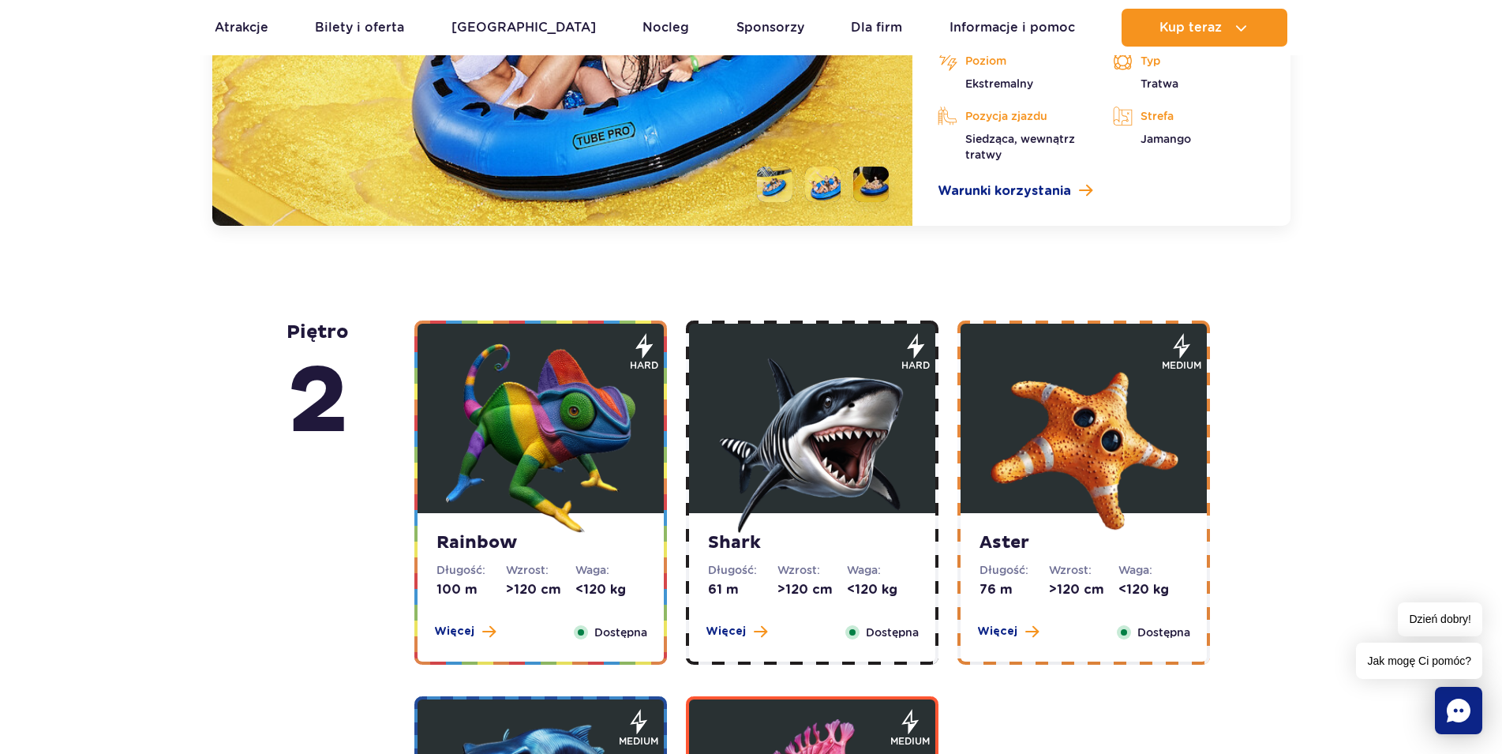
click at [584, 492] on img at bounding box center [540, 437] width 189 height 189
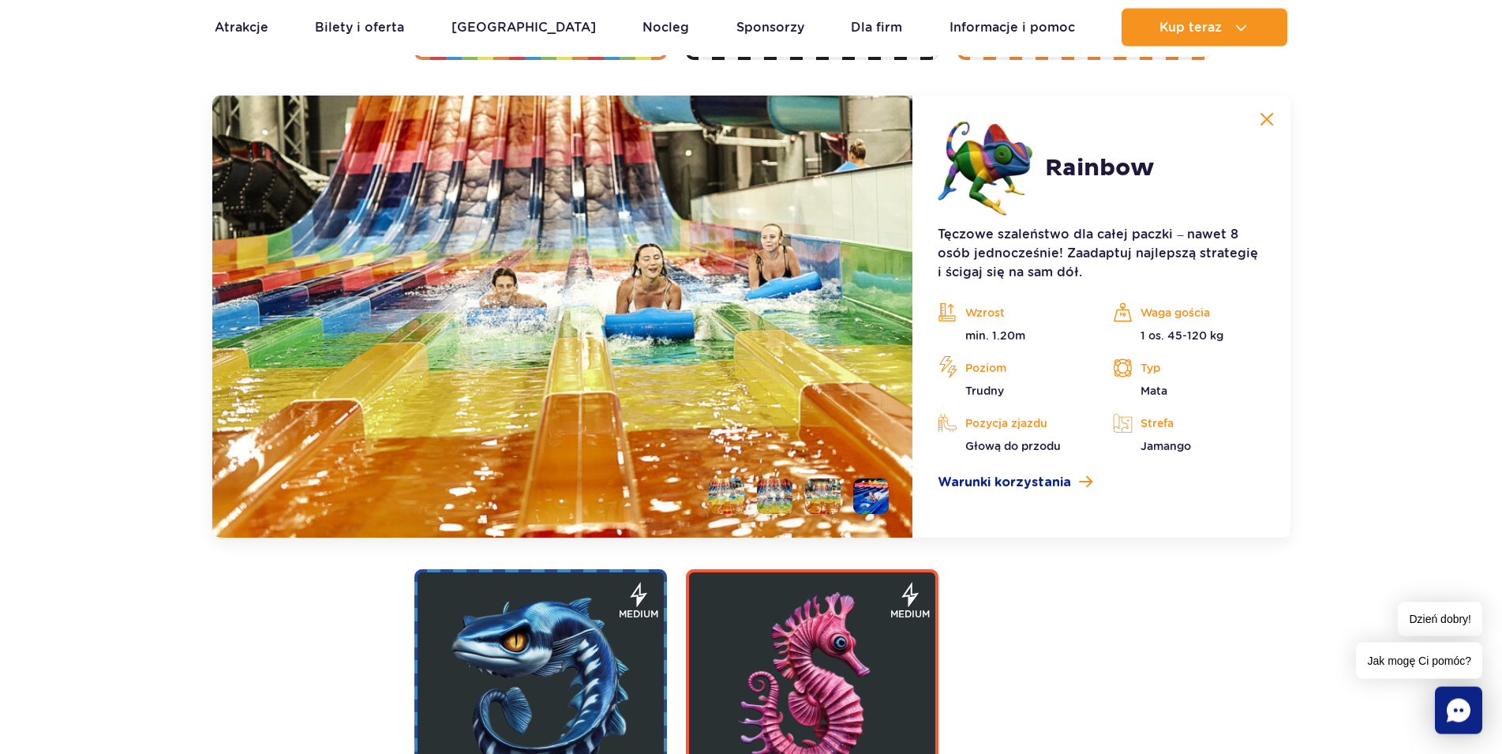
scroll to position [3019, 0]
click at [779, 487] on li at bounding box center [775, 495] width 36 height 36
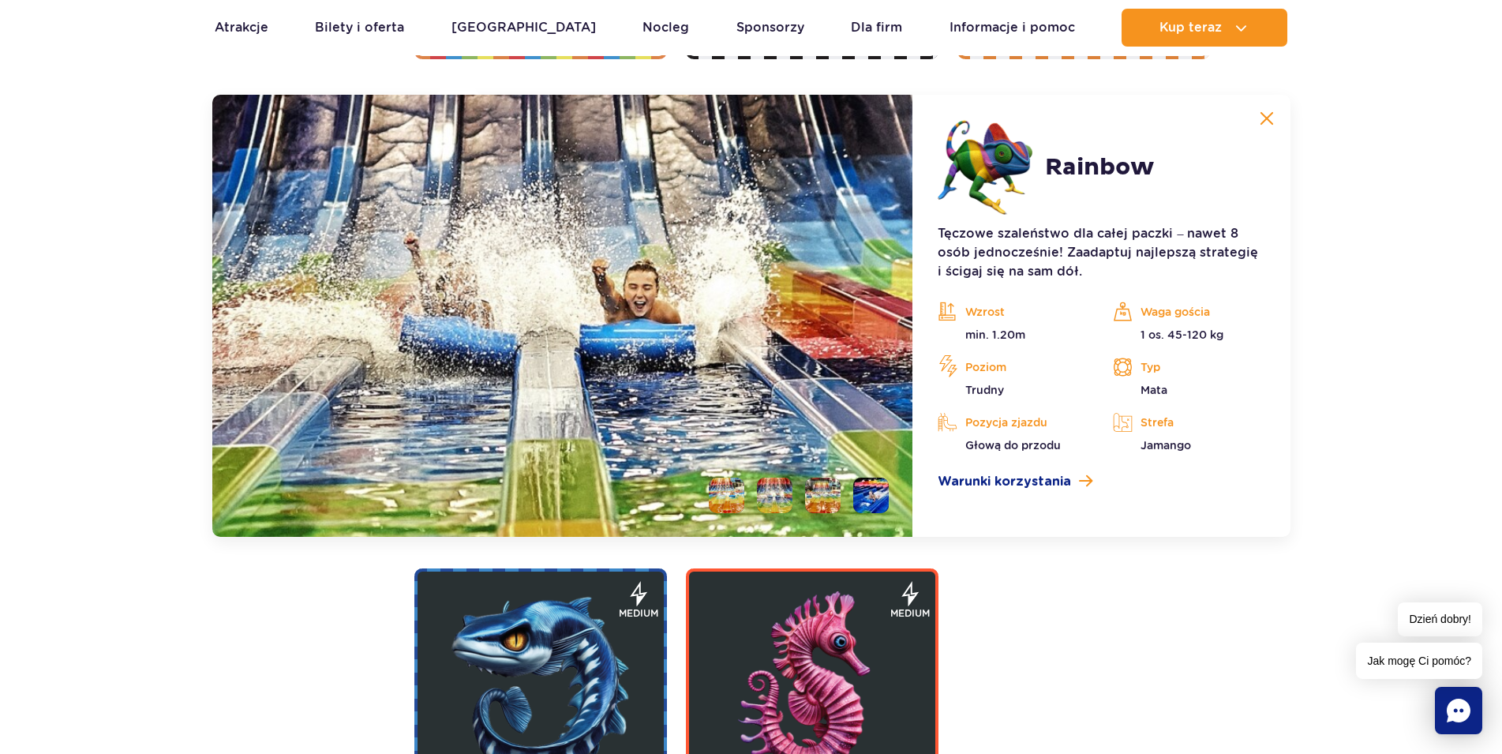
click at [825, 490] on li at bounding box center [823, 495] width 36 height 36
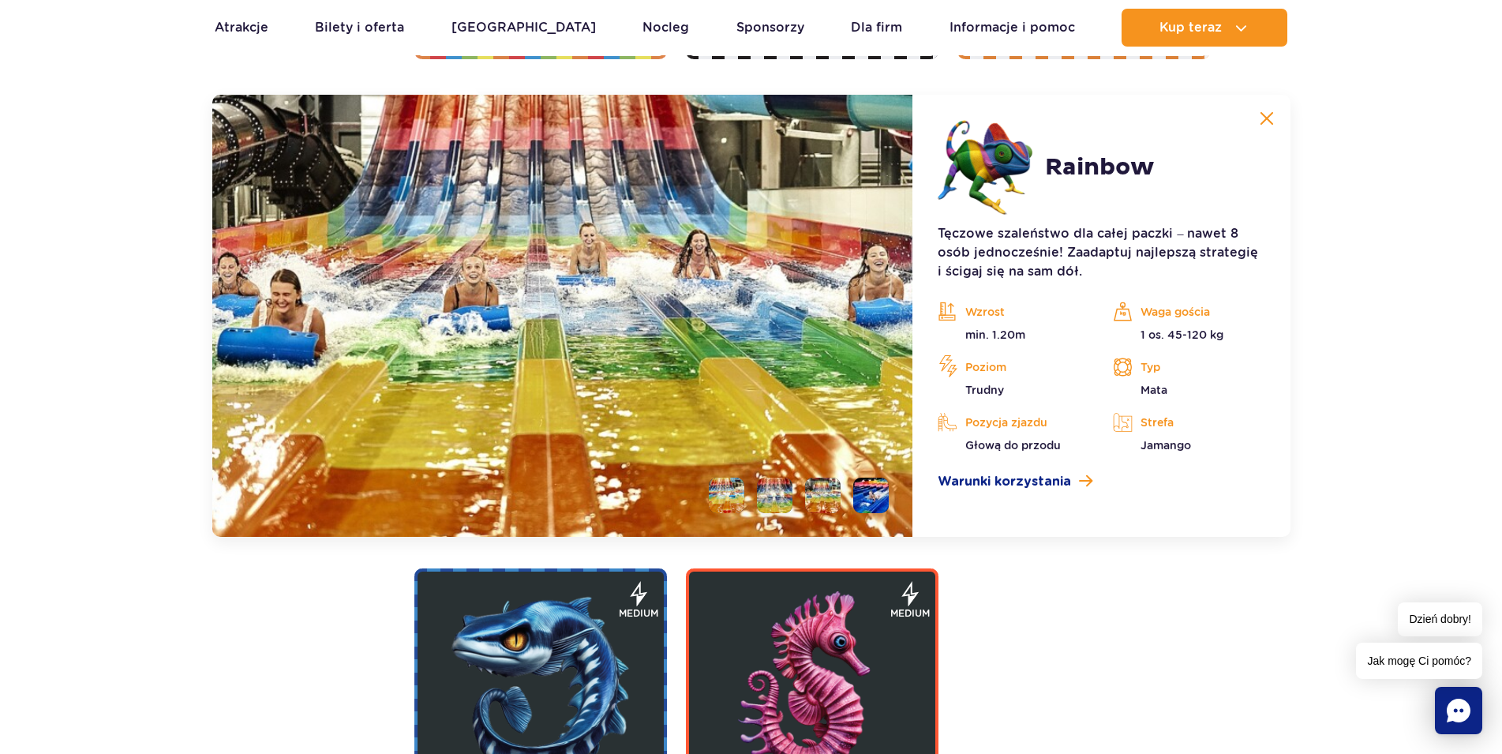
click at [867, 496] on li at bounding box center [871, 495] width 36 height 36
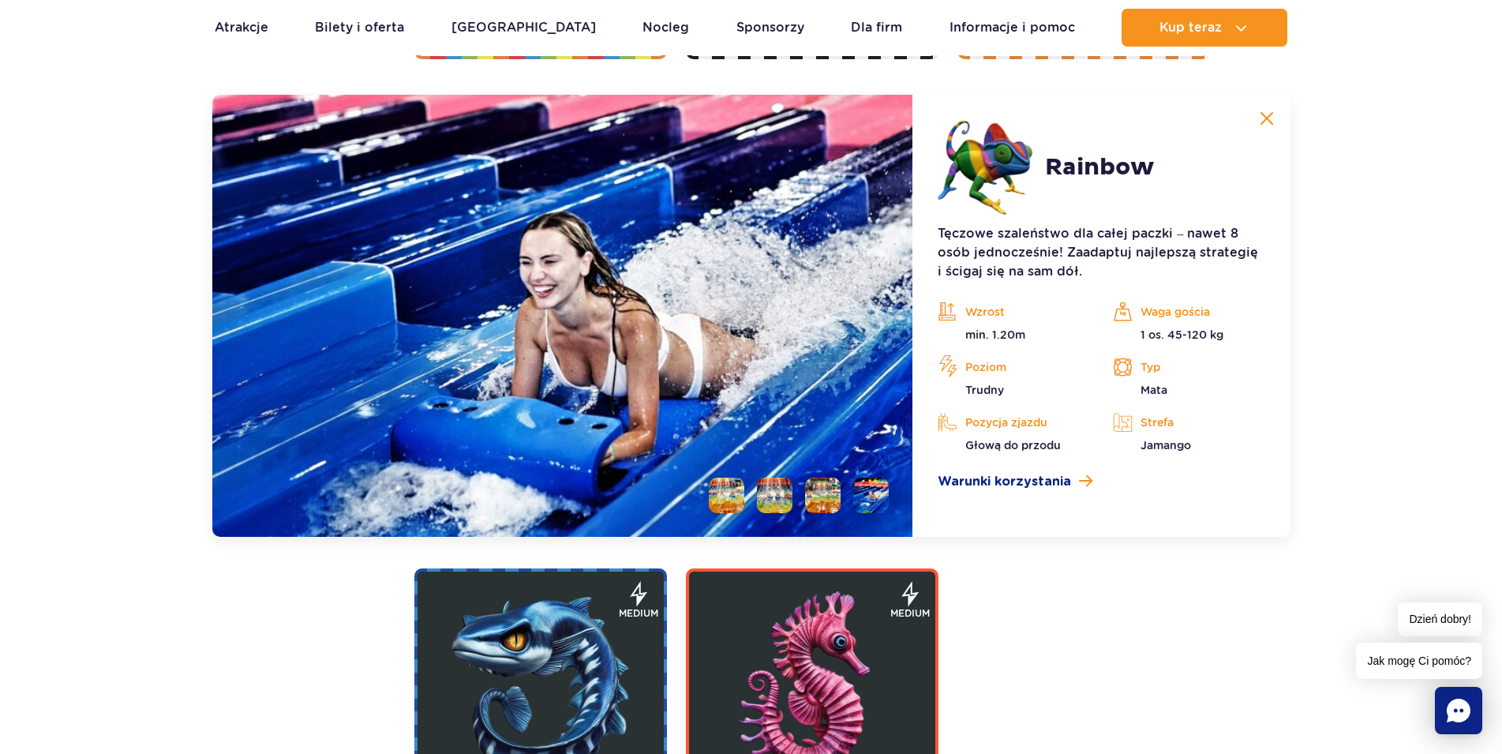
click at [728, 503] on li at bounding box center [727, 495] width 36 height 36
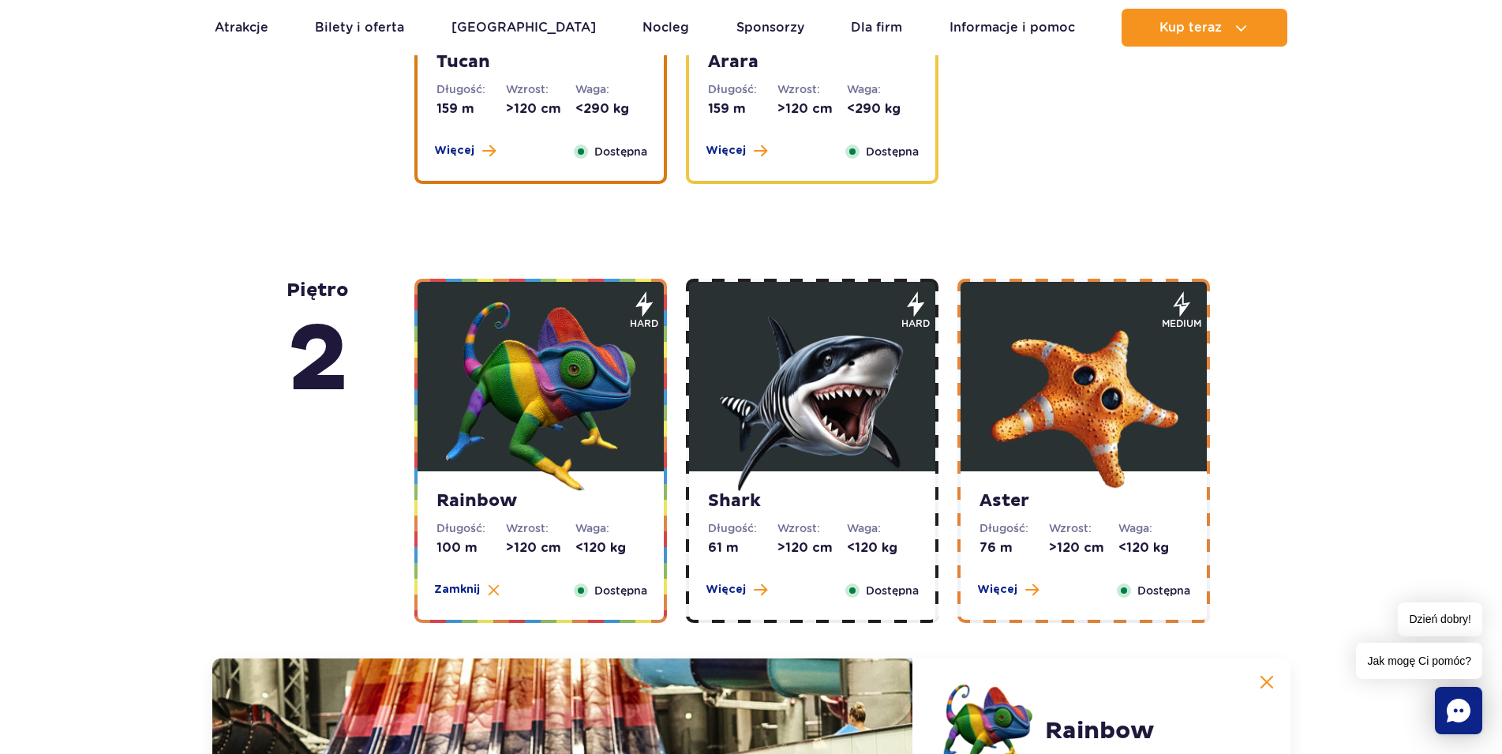
click at [779, 396] on img at bounding box center [811, 395] width 189 height 189
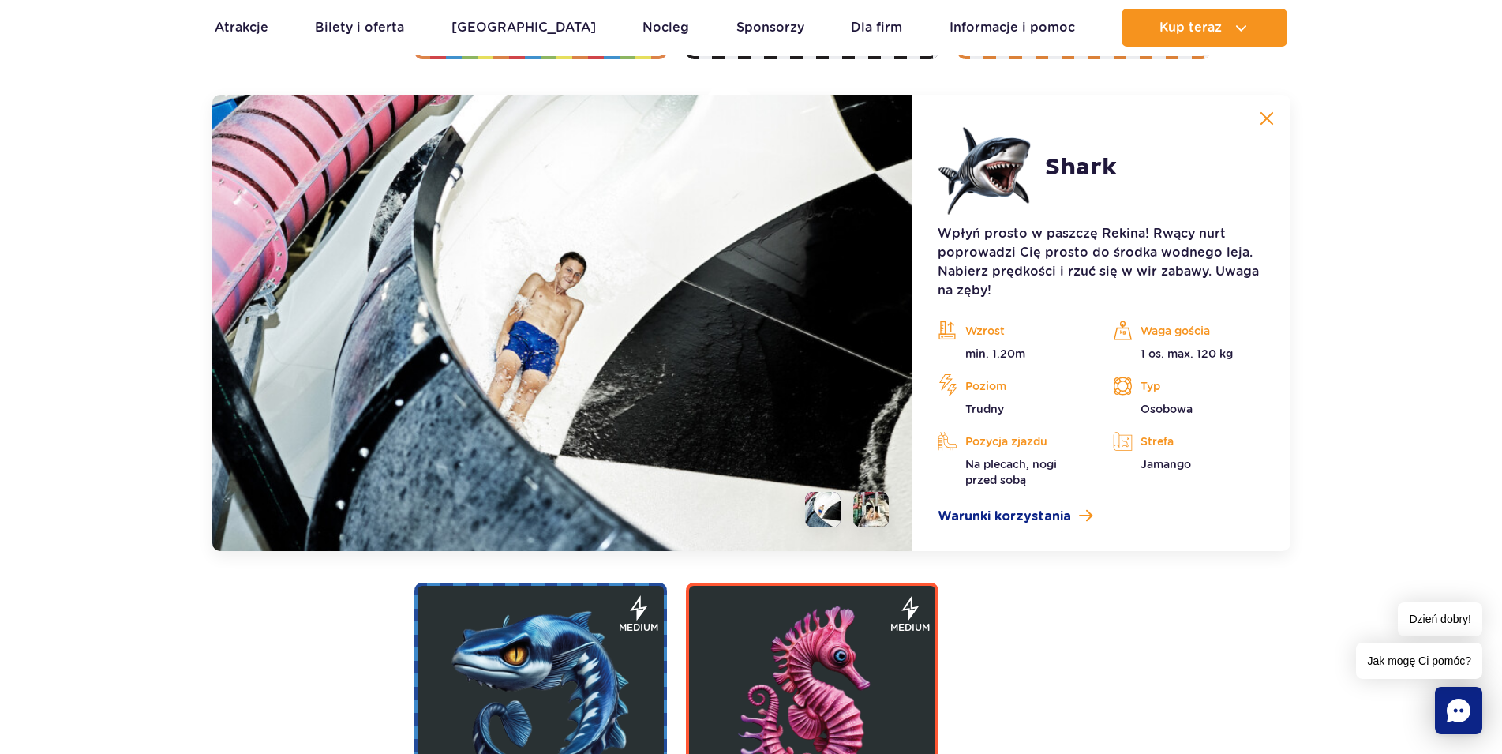
click at [877, 507] on li at bounding box center [871, 510] width 36 height 36
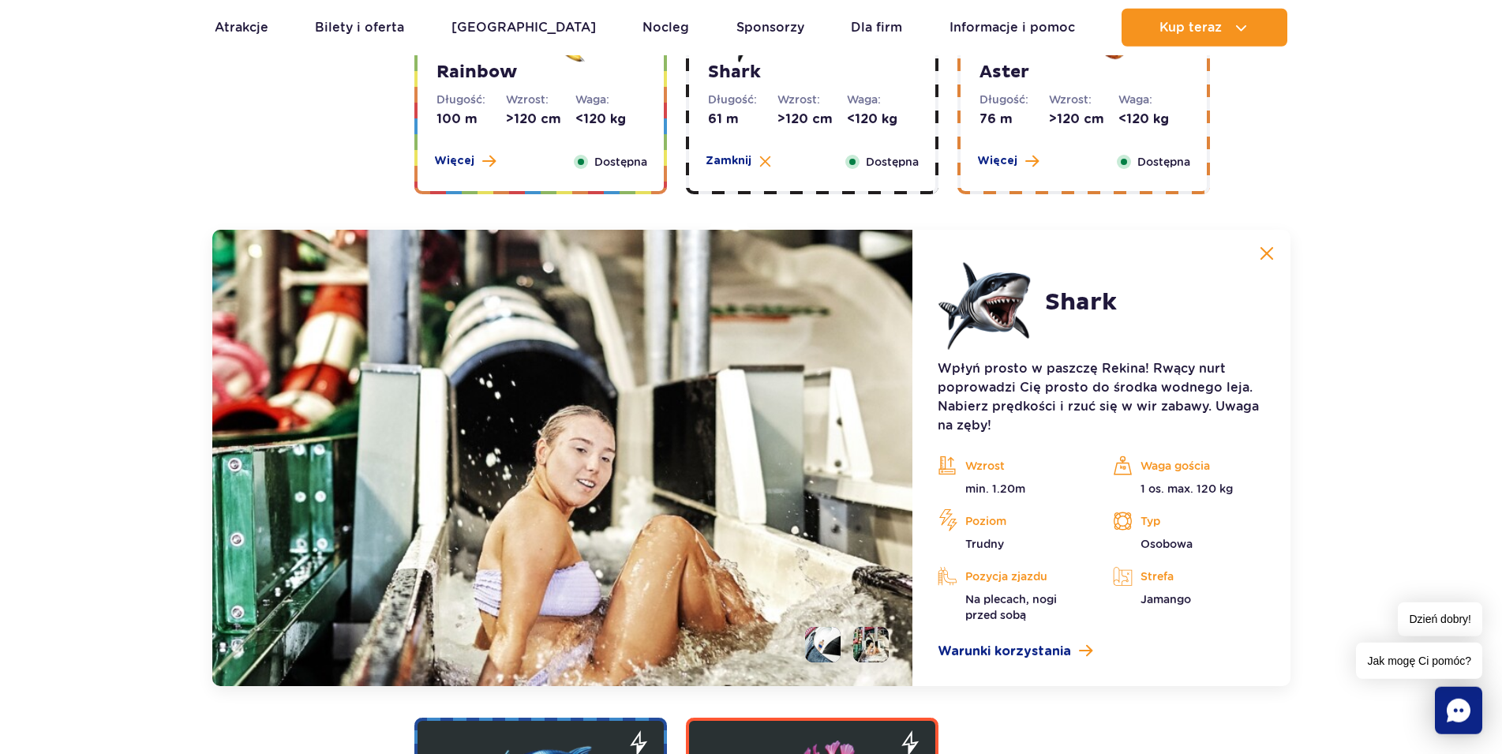
scroll to position [2697, 0]
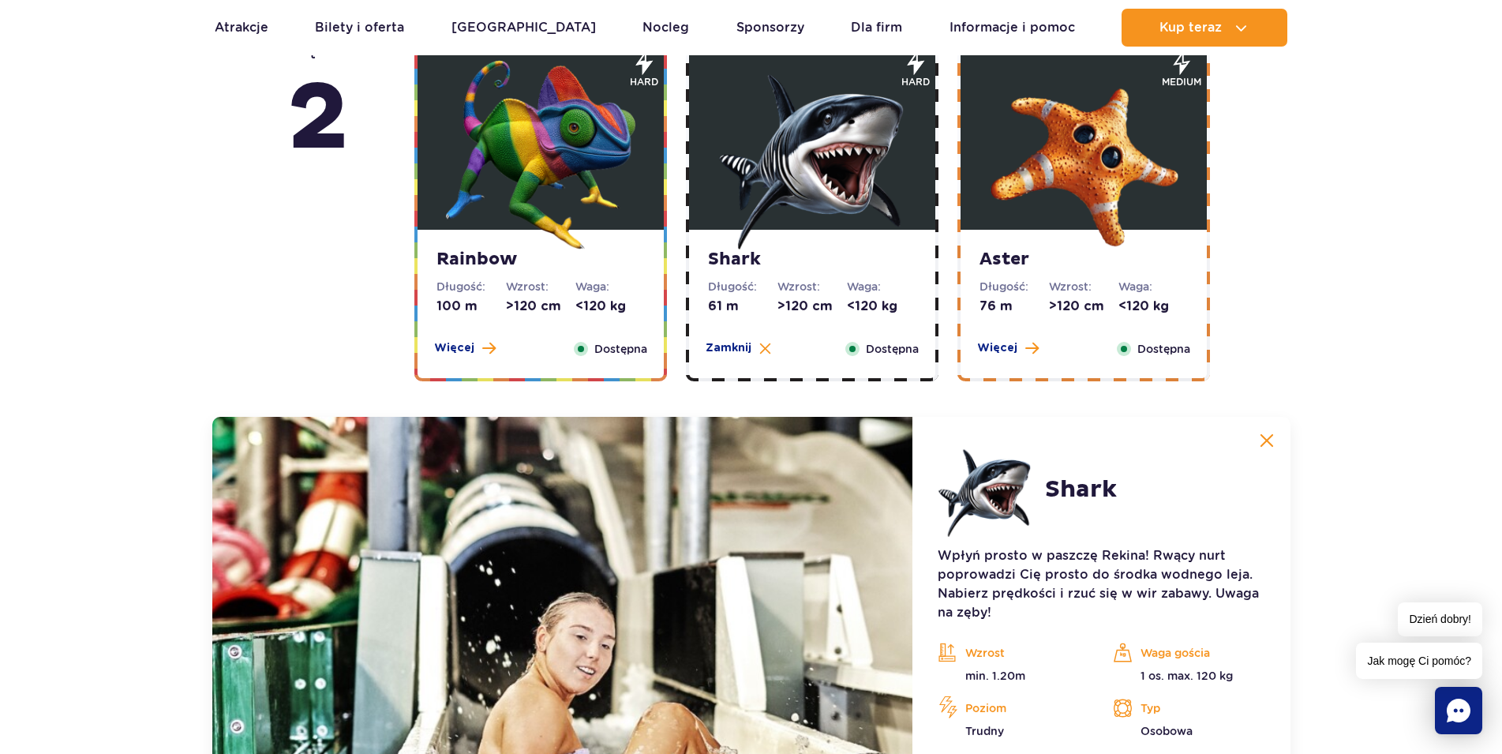
click at [1069, 230] on img at bounding box center [1083, 154] width 189 height 189
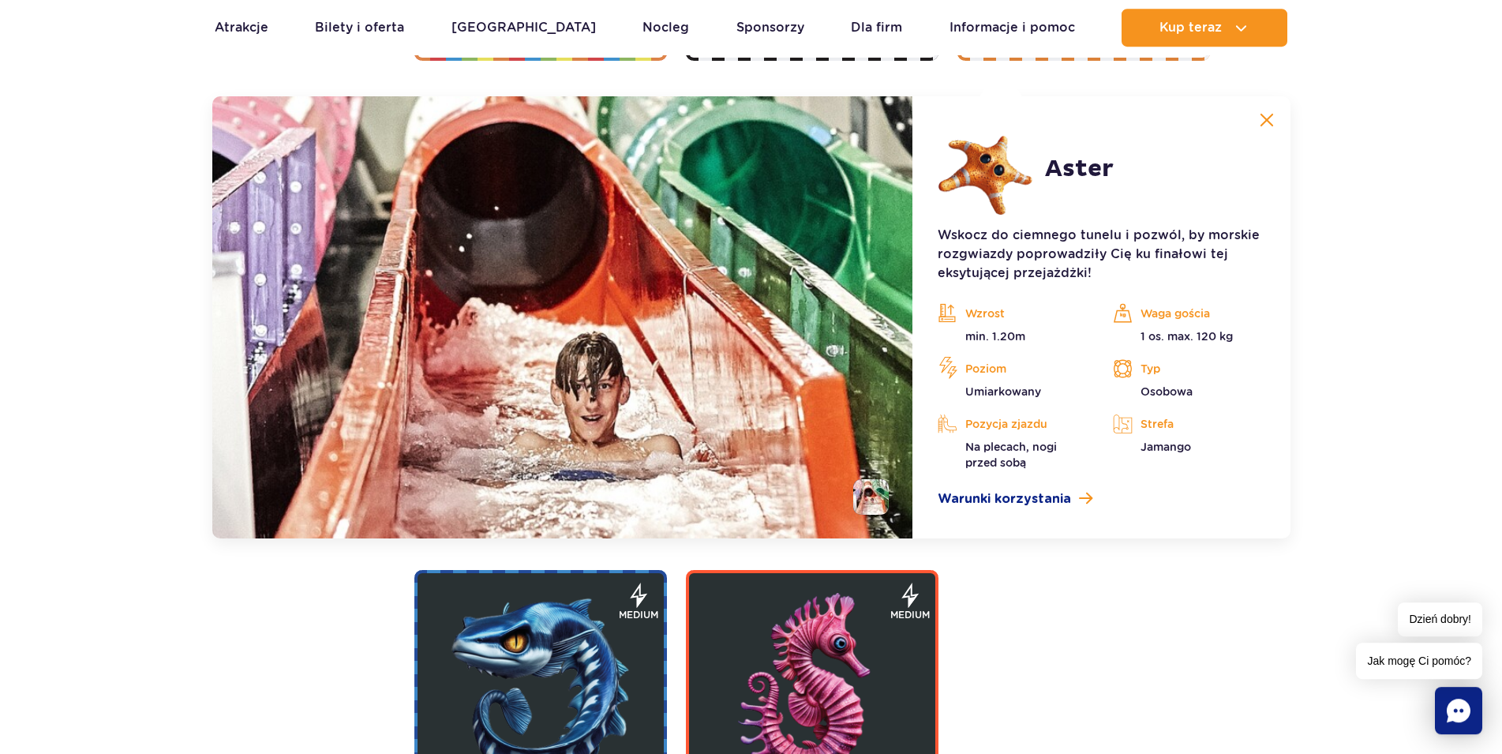
scroll to position [3019, 0]
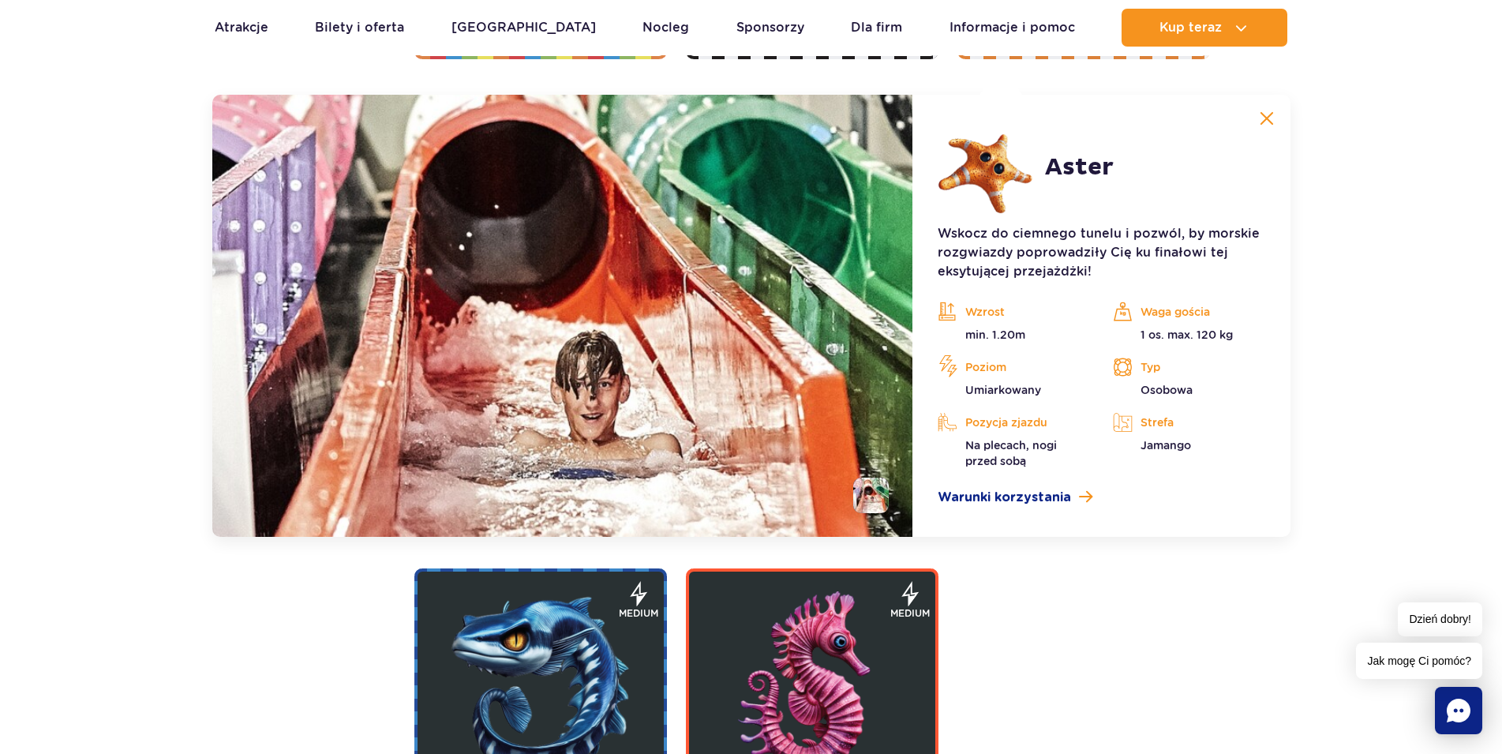
click at [881, 498] on li at bounding box center [871, 495] width 36 height 36
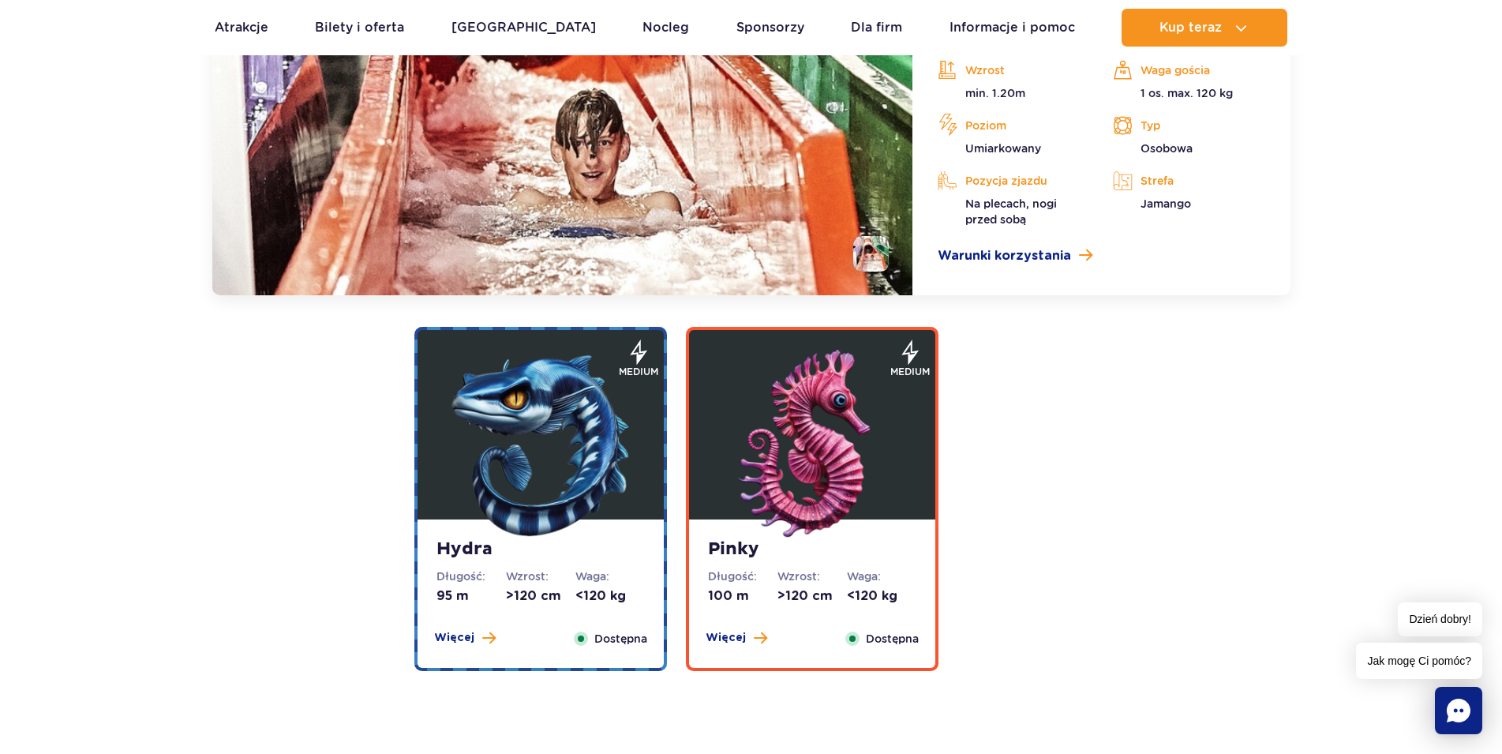
click at [517, 507] on img at bounding box center [540, 444] width 189 height 189
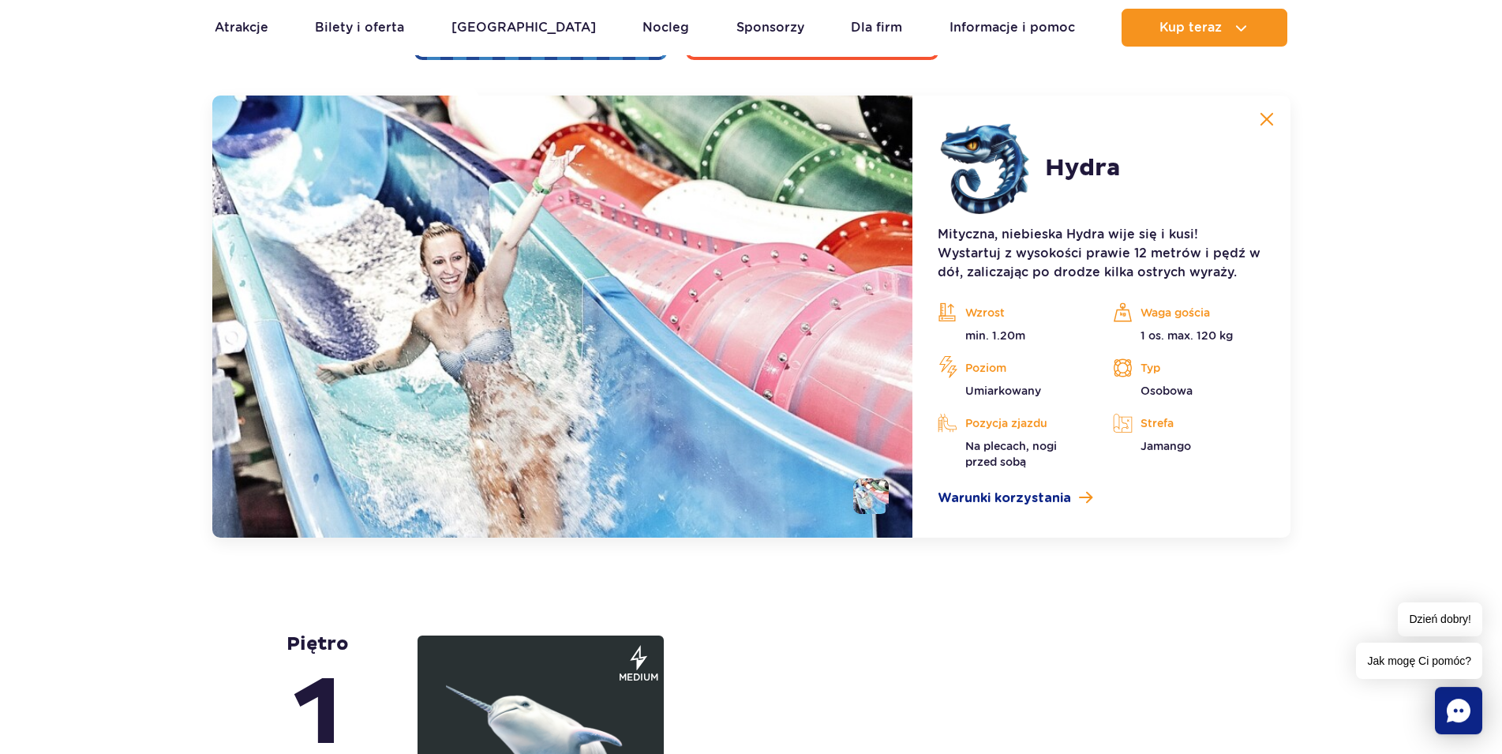
scroll to position [3394, 0]
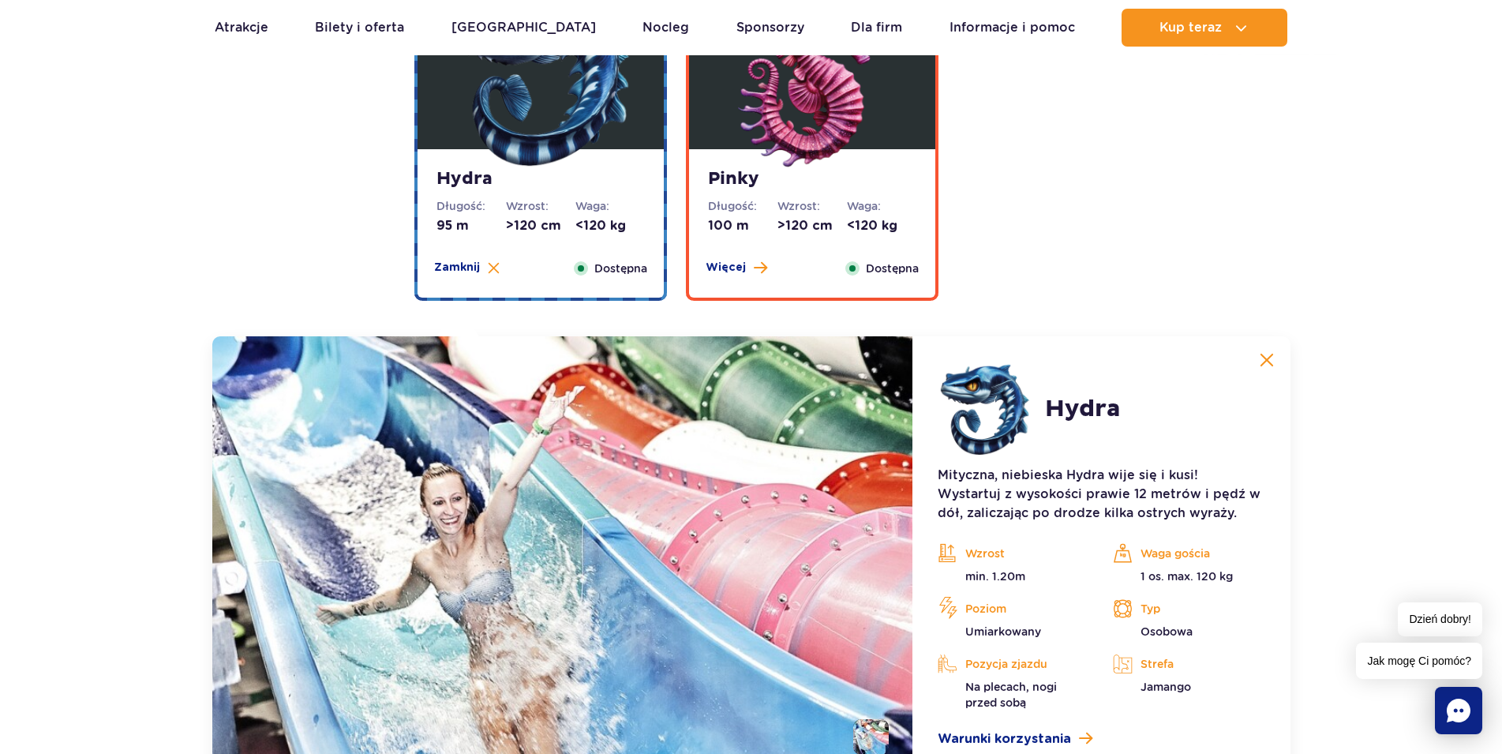
click at [788, 206] on dt "Wzrost:" at bounding box center [811, 206] width 69 height 16
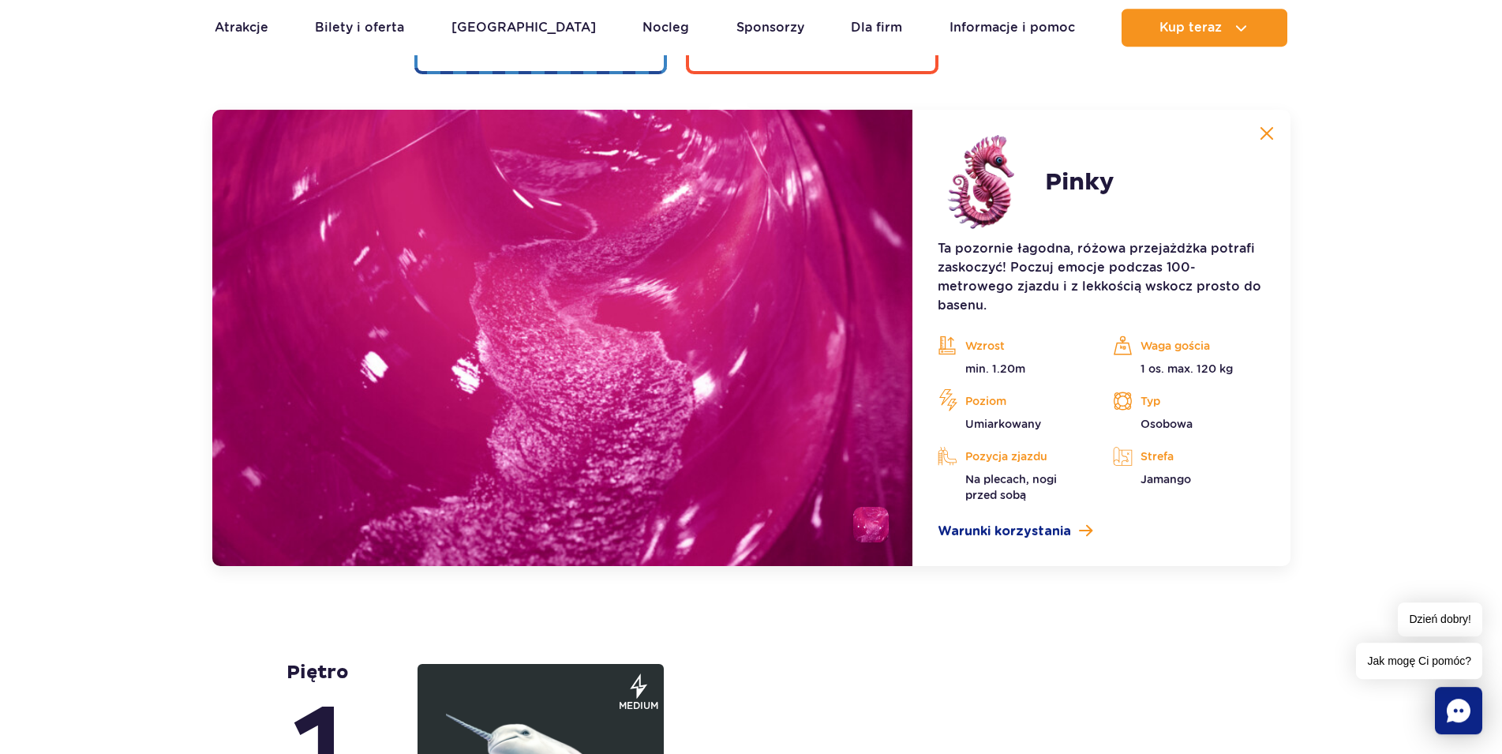
scroll to position [3555, 0]
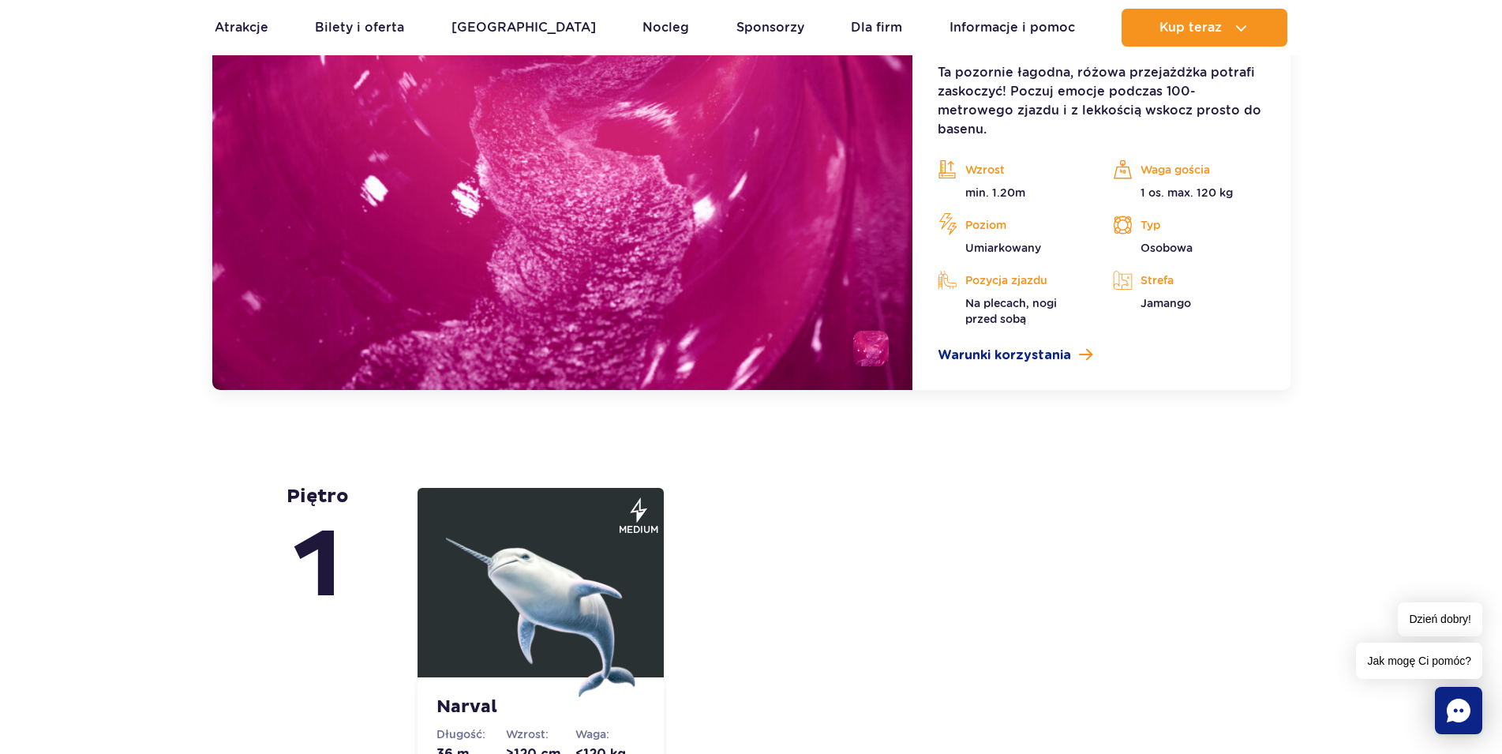
click at [560, 594] on img at bounding box center [540, 601] width 189 height 189
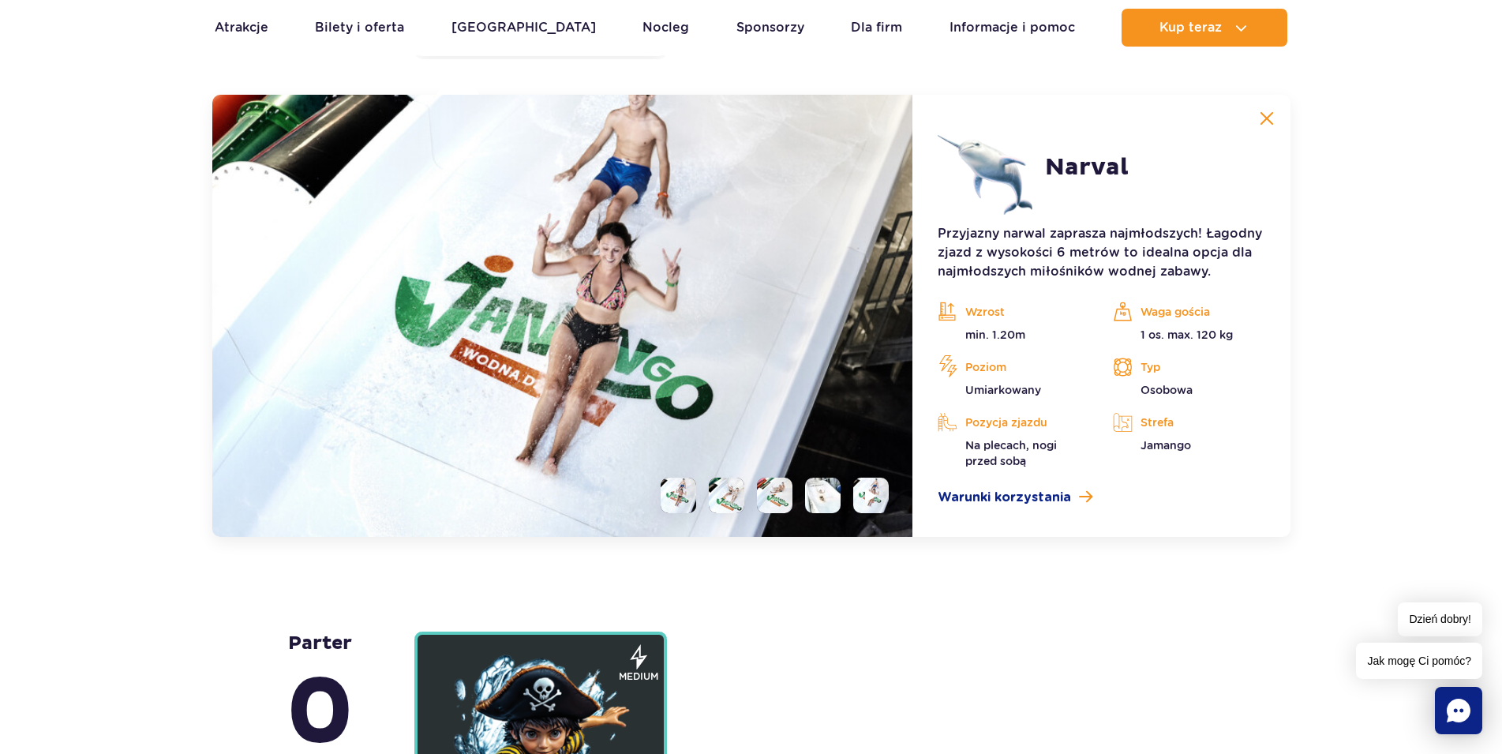
scroll to position [4155, 0]
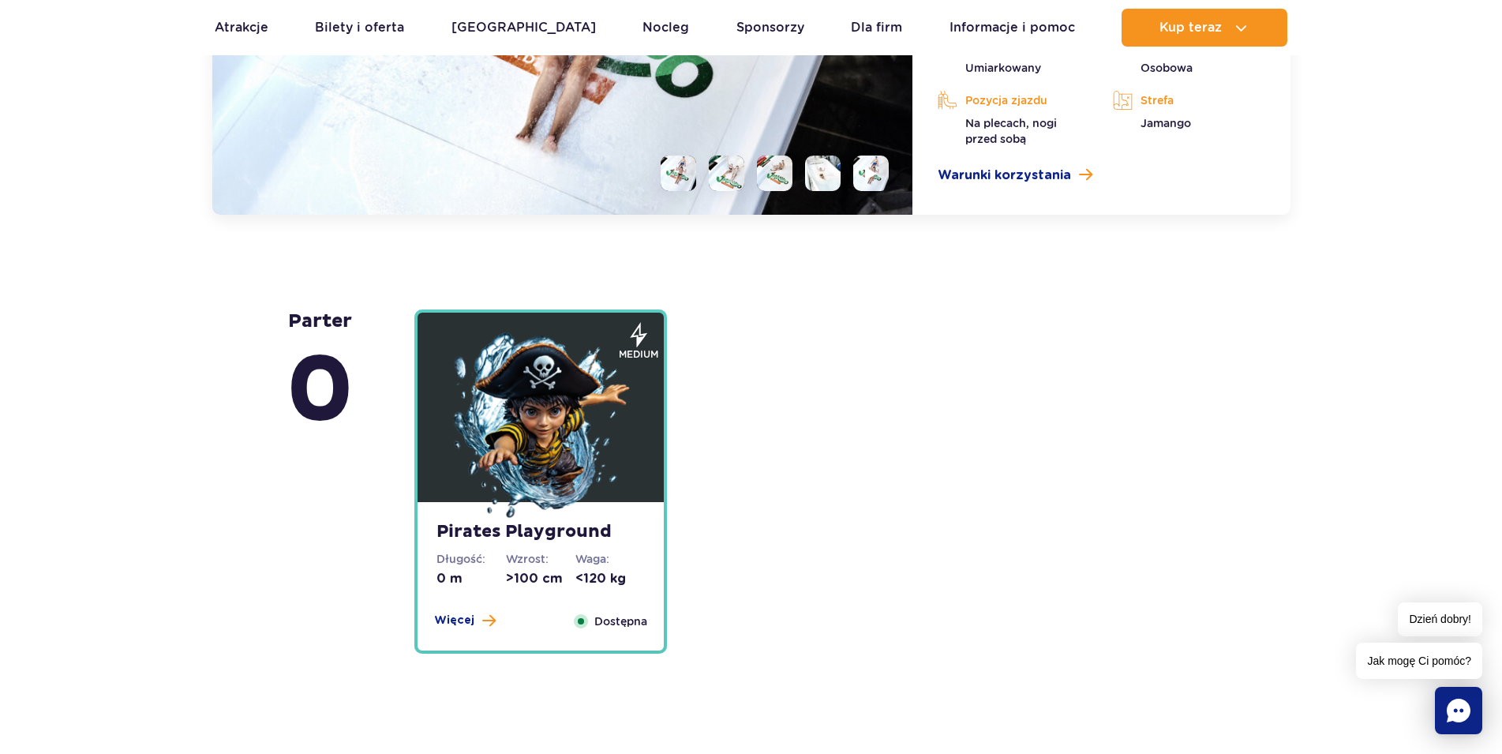
click at [525, 414] on img at bounding box center [540, 426] width 189 height 189
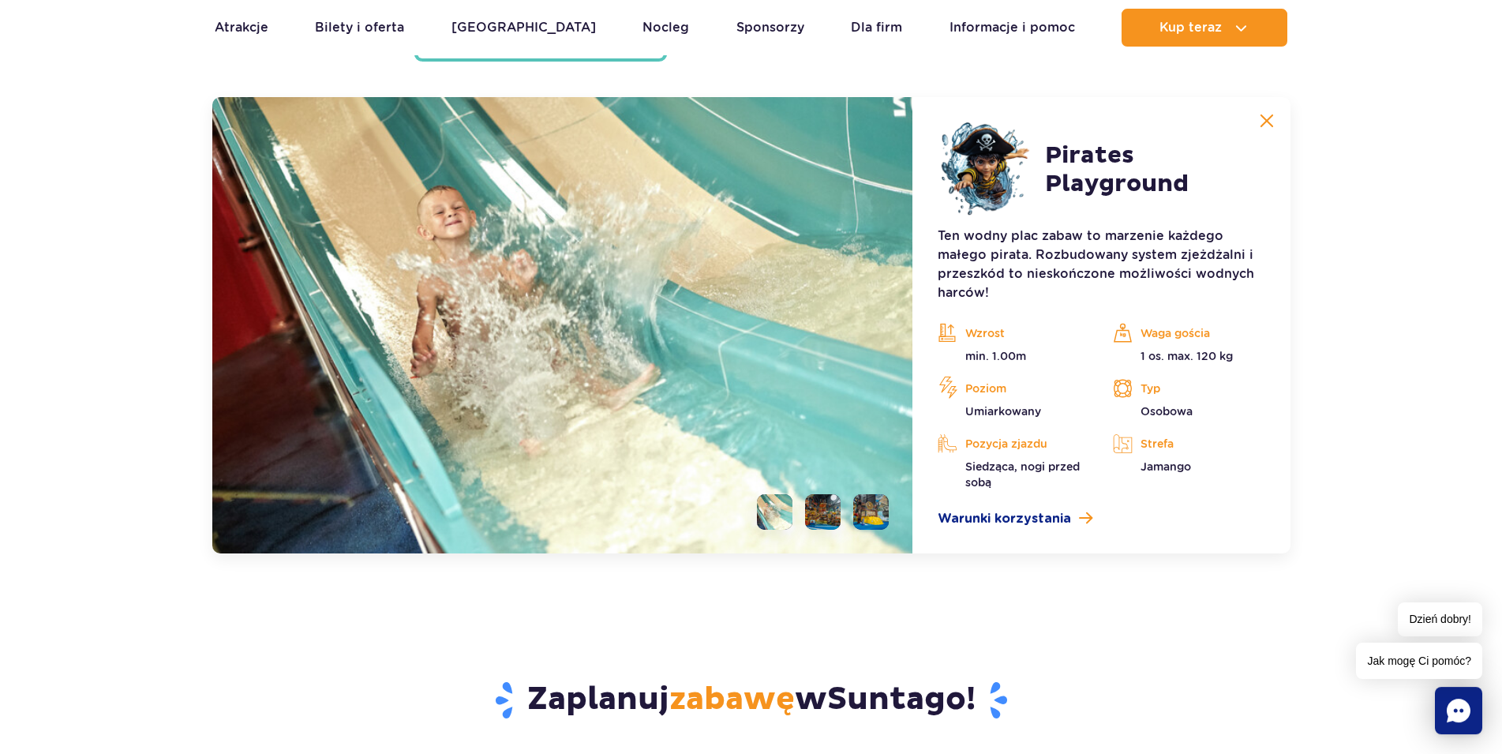
scroll to position [4272, 0]
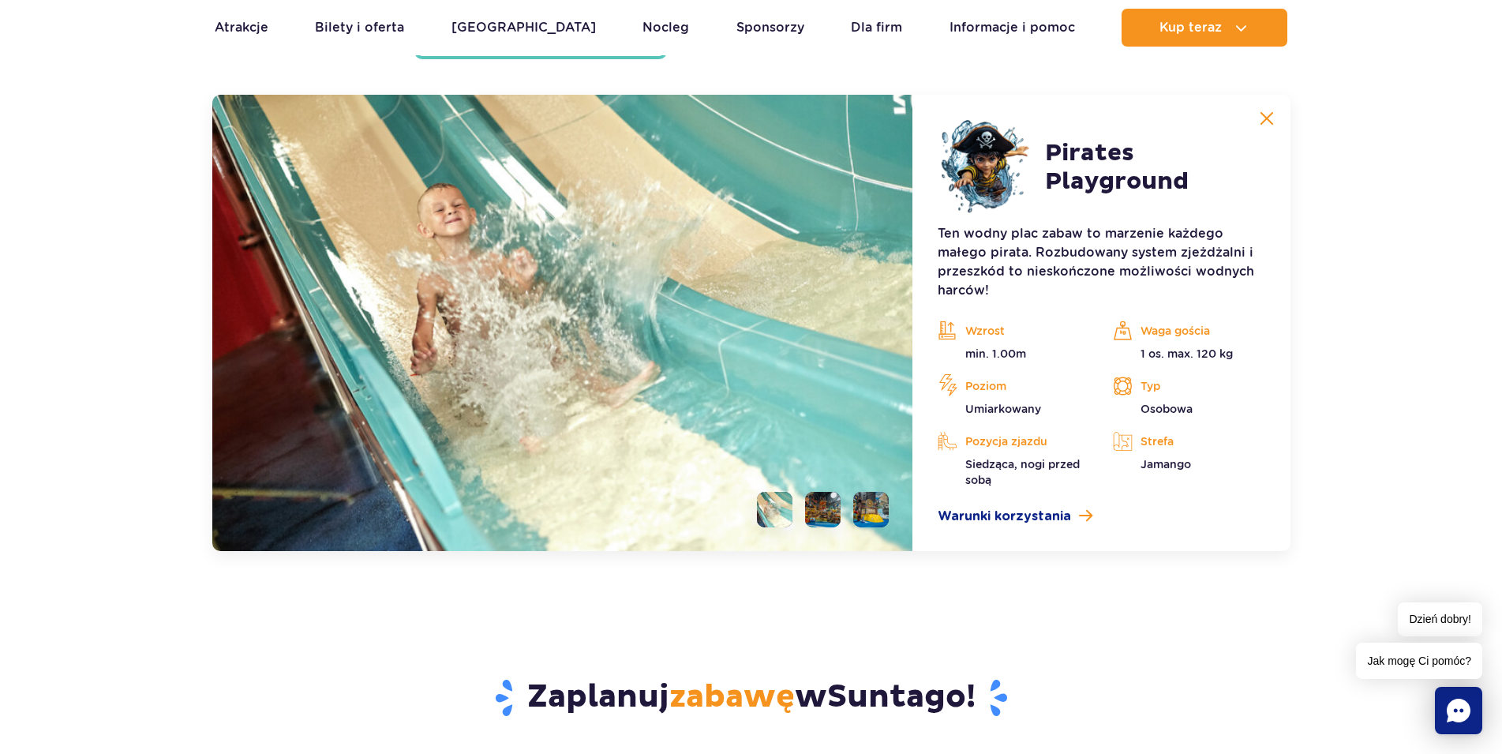
click at [823, 513] on li at bounding box center [823, 510] width 36 height 36
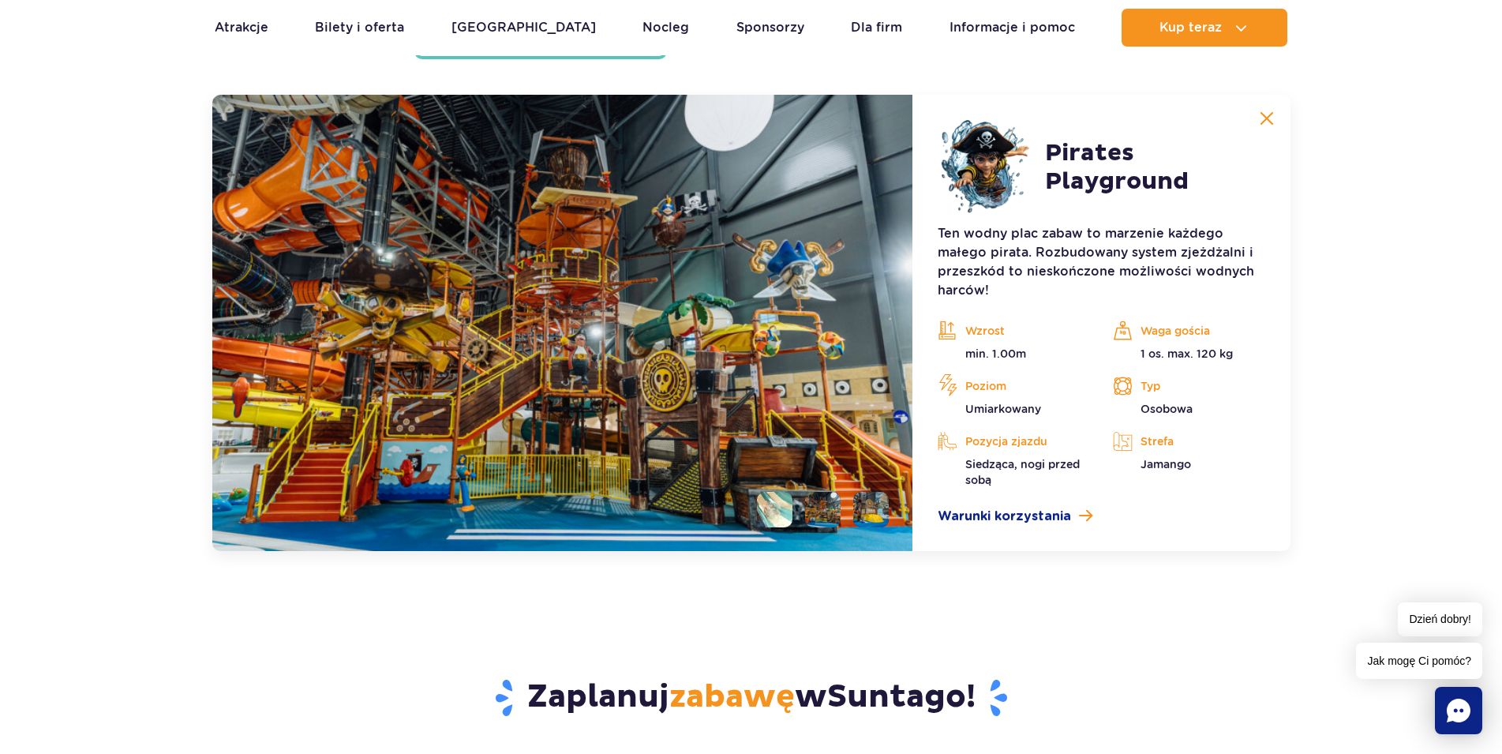
click at [868, 515] on li at bounding box center [871, 510] width 36 height 36
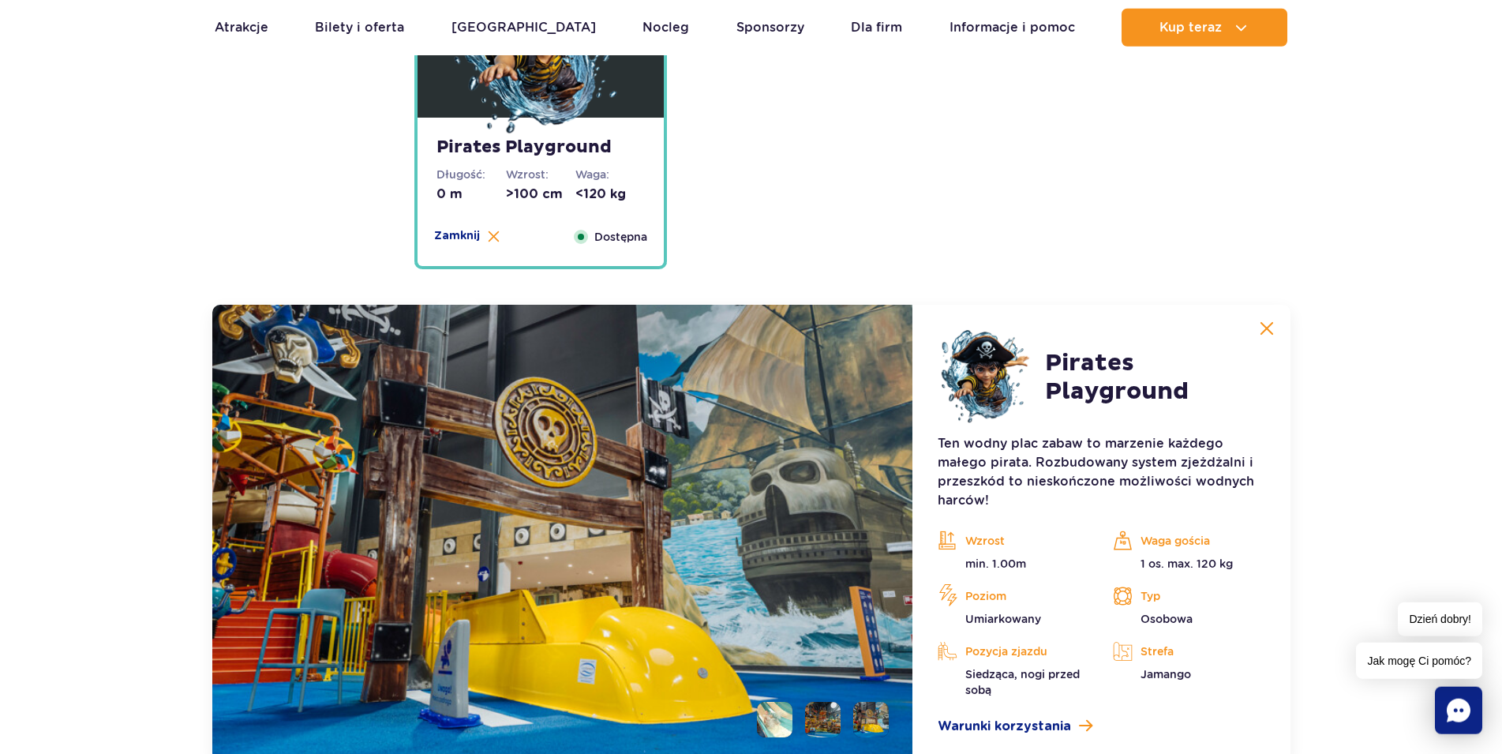
scroll to position [4192, 0]
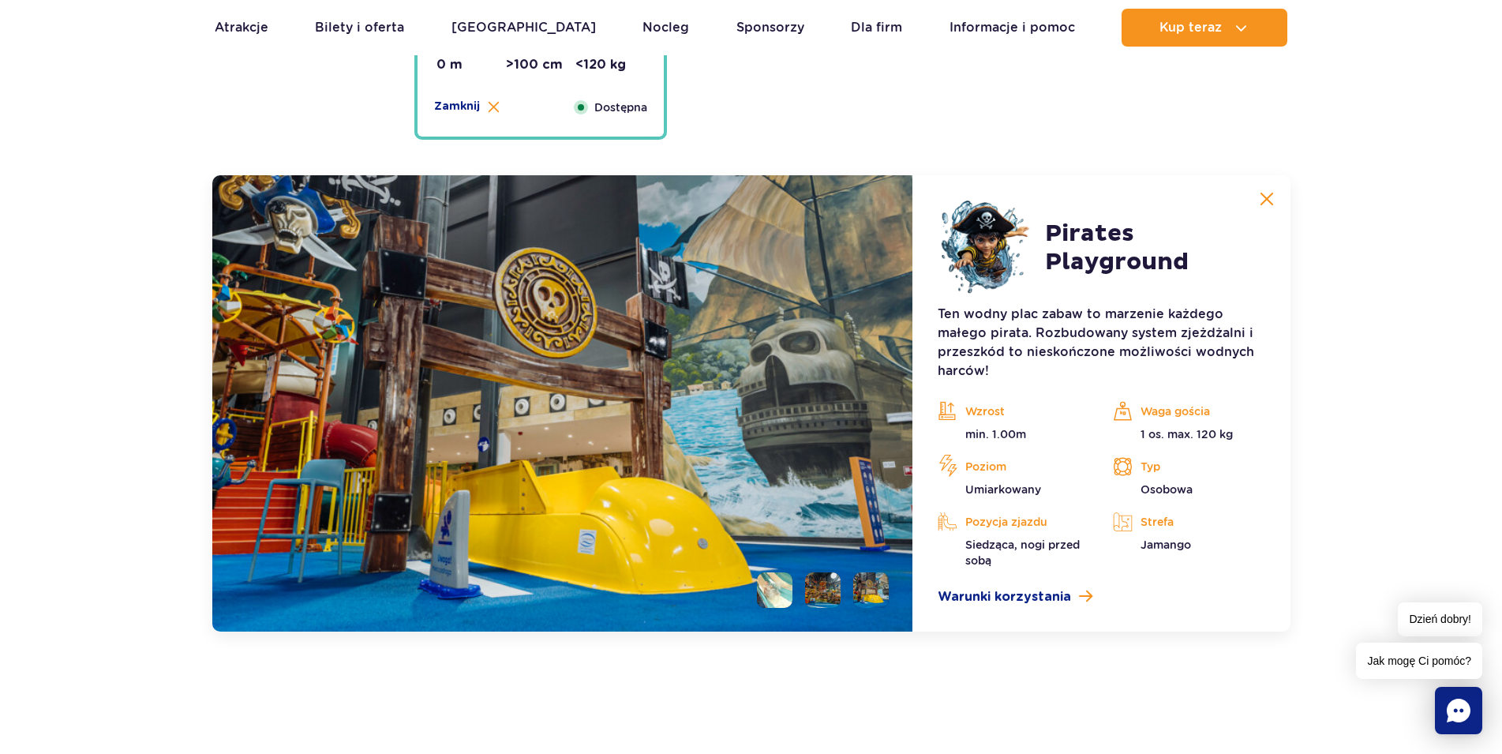
click at [831, 601] on li at bounding box center [823, 590] width 36 height 36
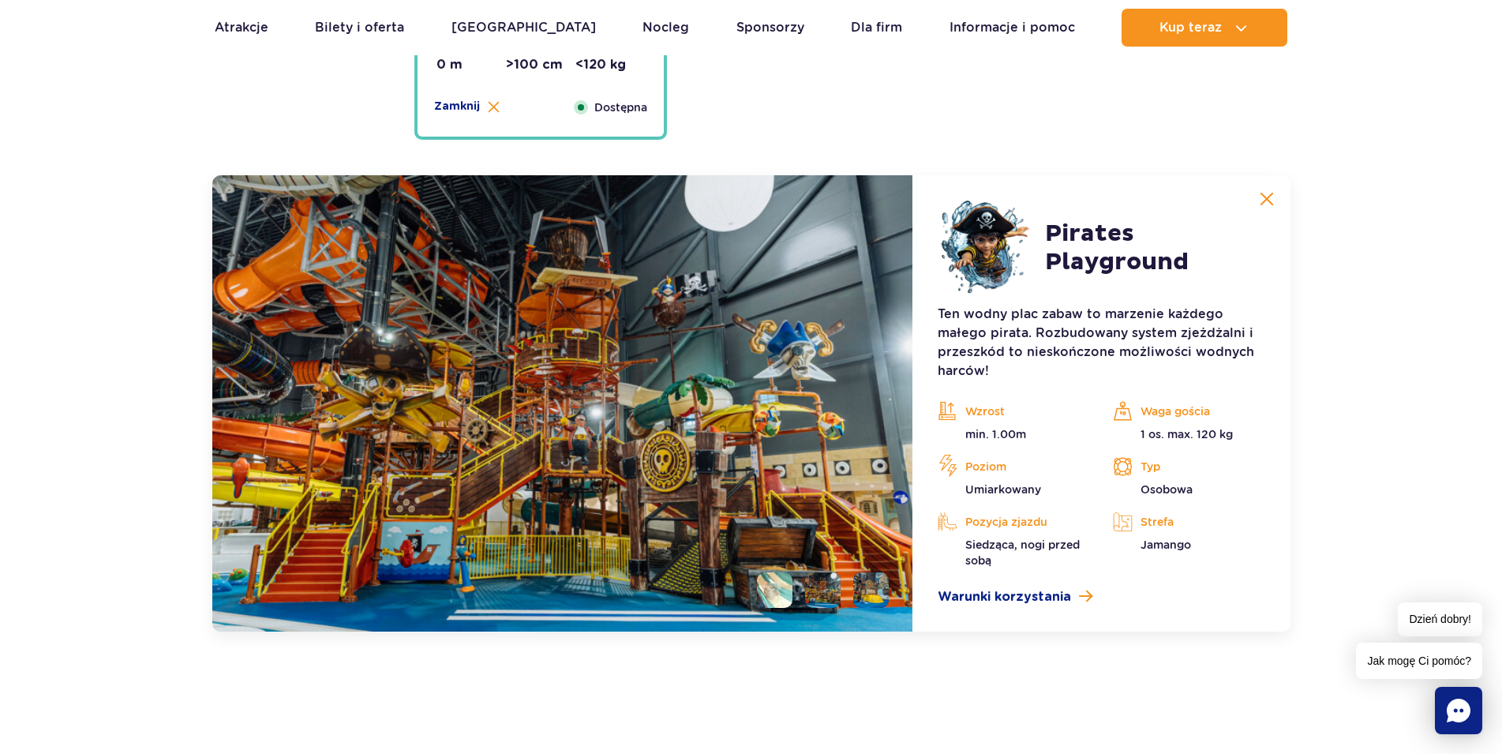
click at [880, 599] on li at bounding box center [871, 590] width 36 height 36
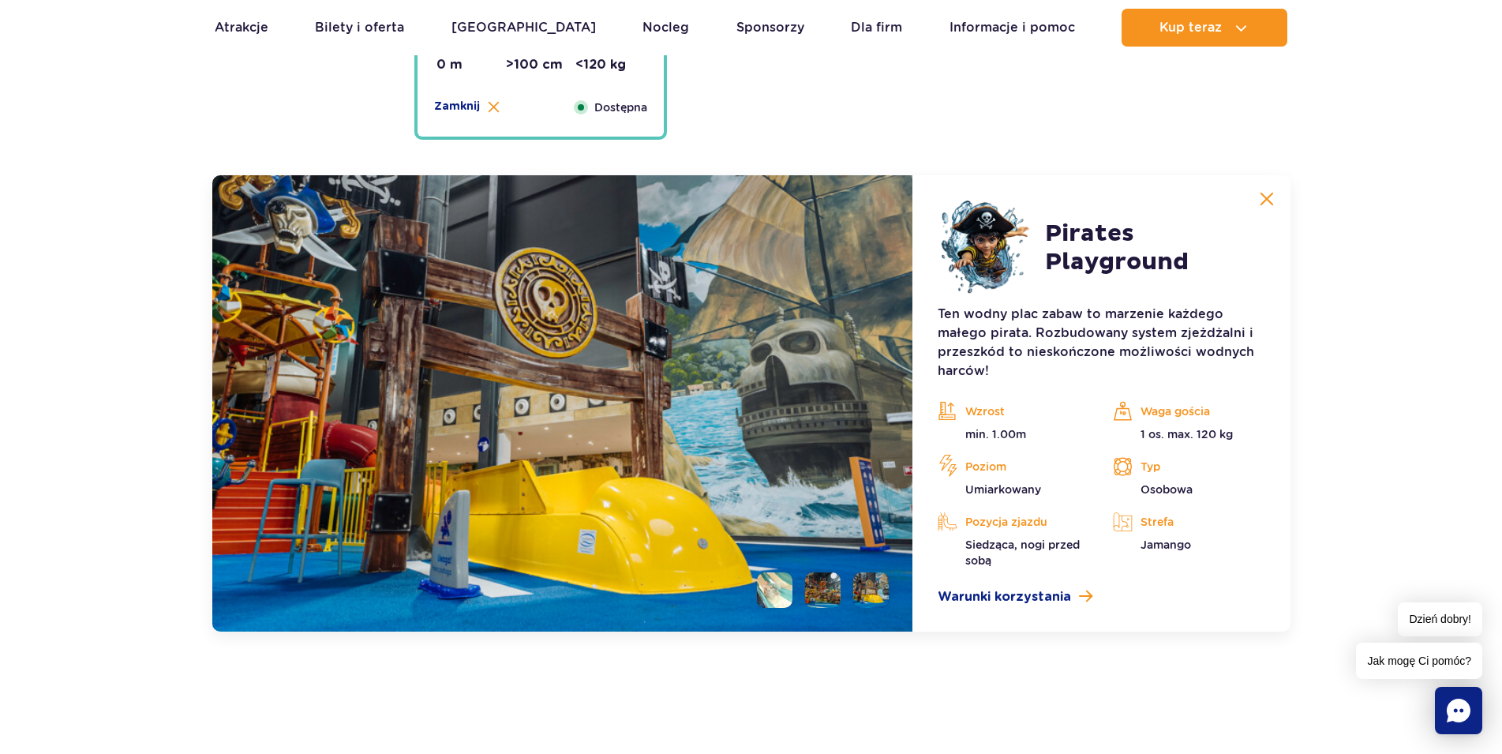
click at [773, 592] on li at bounding box center [775, 590] width 36 height 36
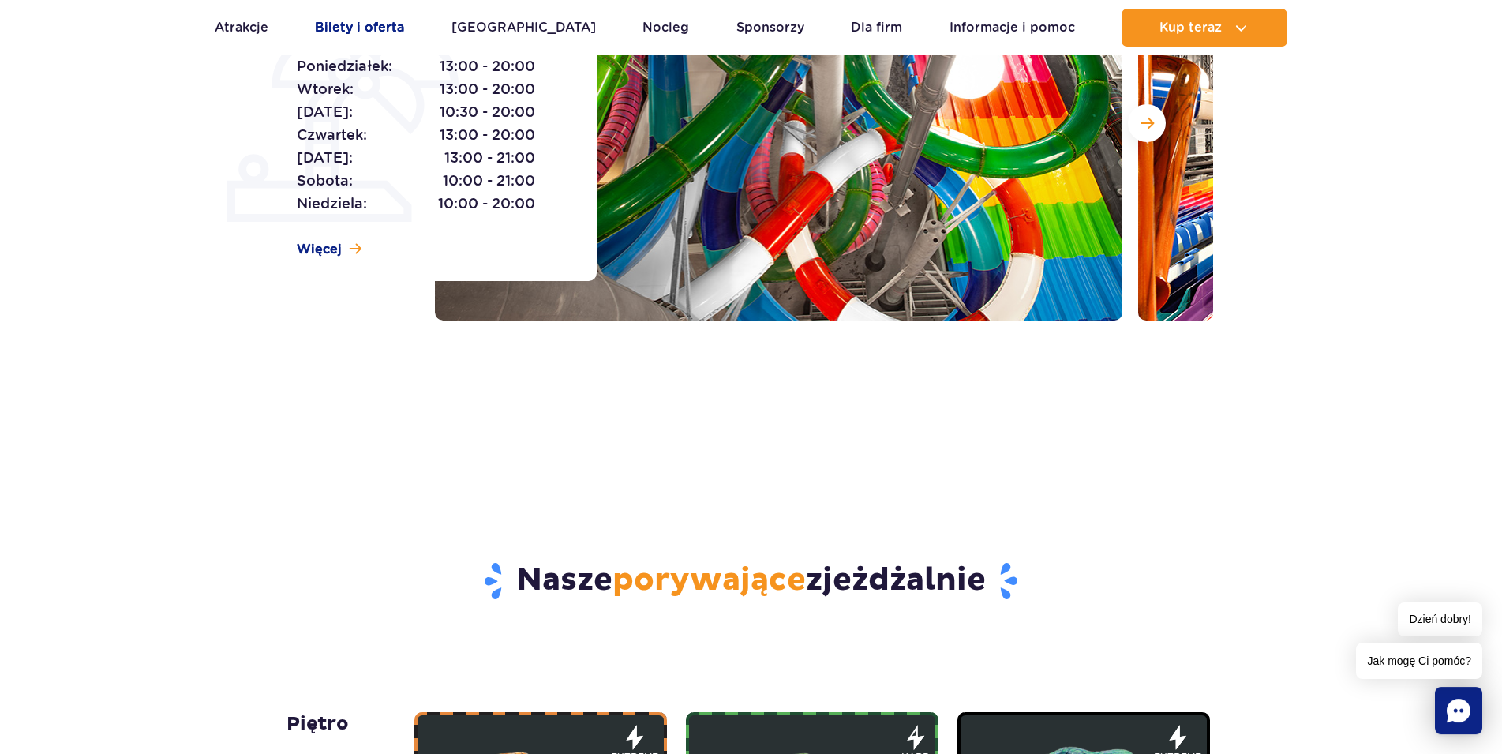
scroll to position [328, 0]
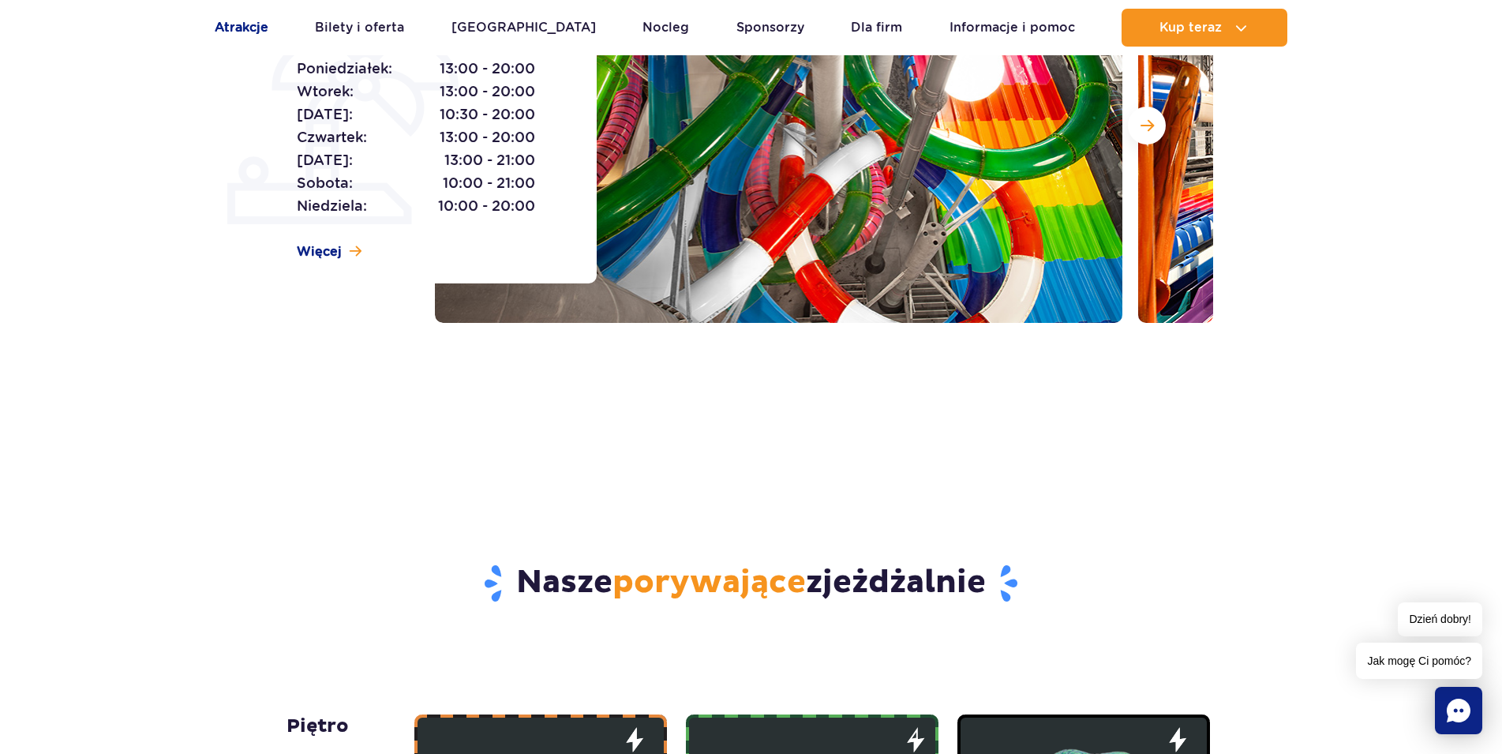
click at [241, 28] on link "Atrakcje" at bounding box center [242, 28] width 54 height 38
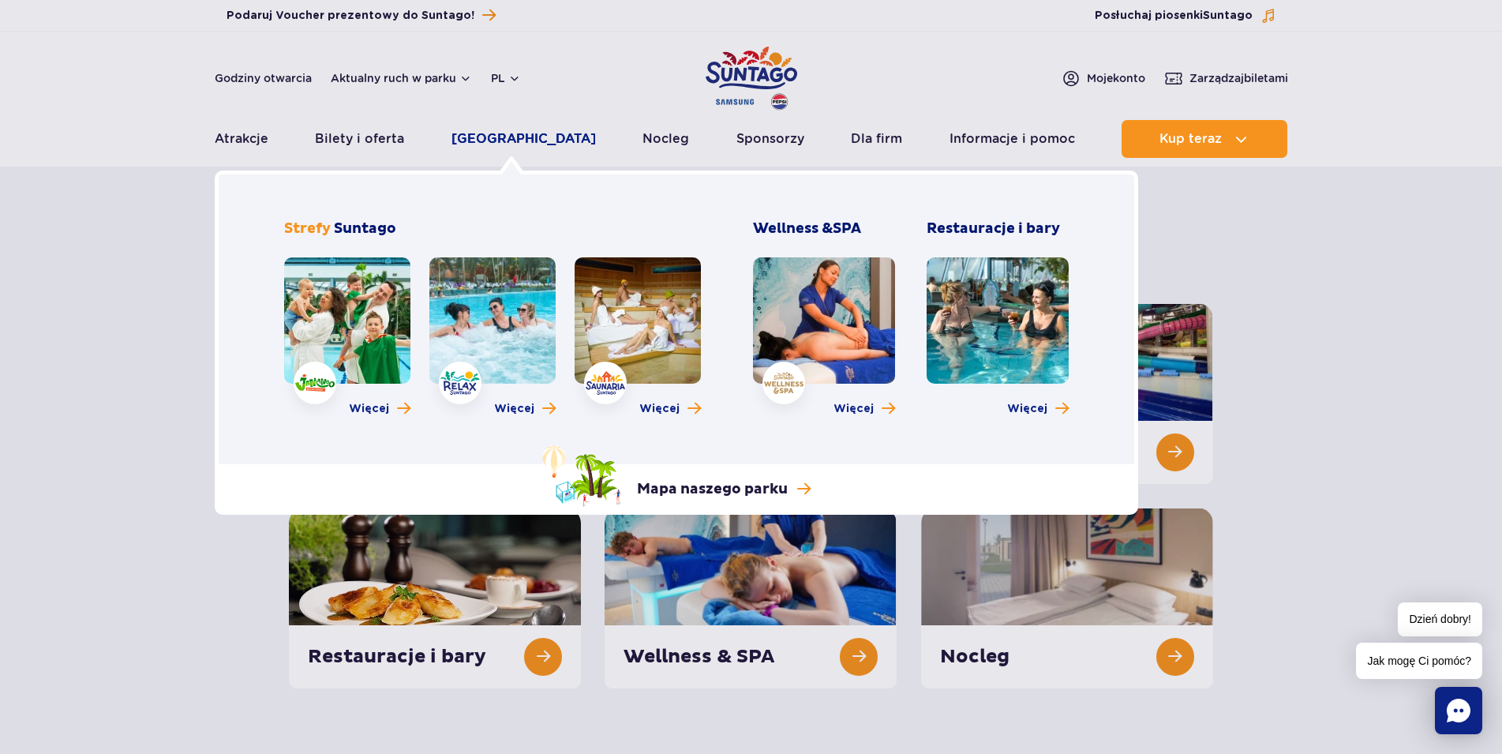
click at [499, 138] on link "[GEOGRAPHIC_DATA]" at bounding box center [523, 139] width 144 height 38
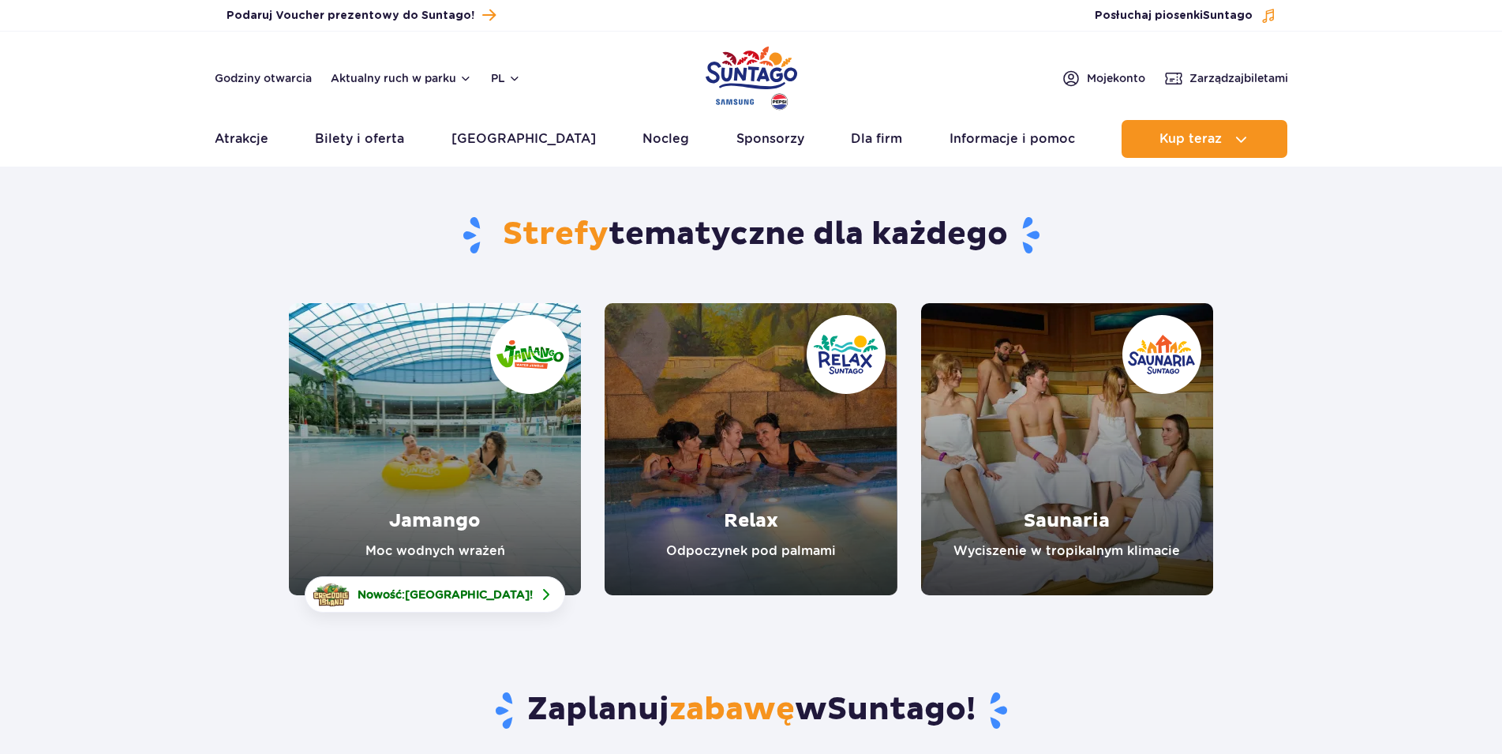
click at [416, 510] on link "Jamango" at bounding box center [435, 449] width 292 height 292
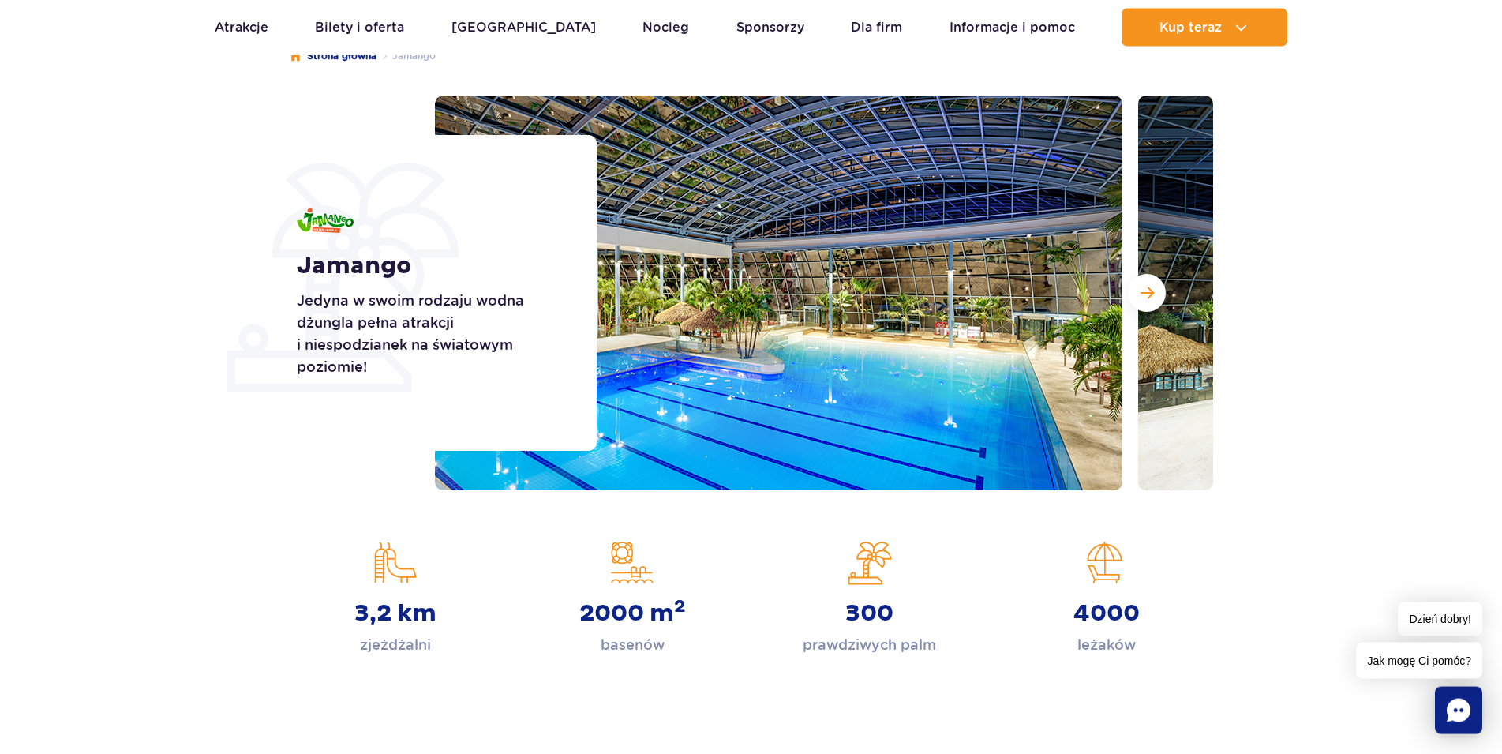
scroll to position [81, 0]
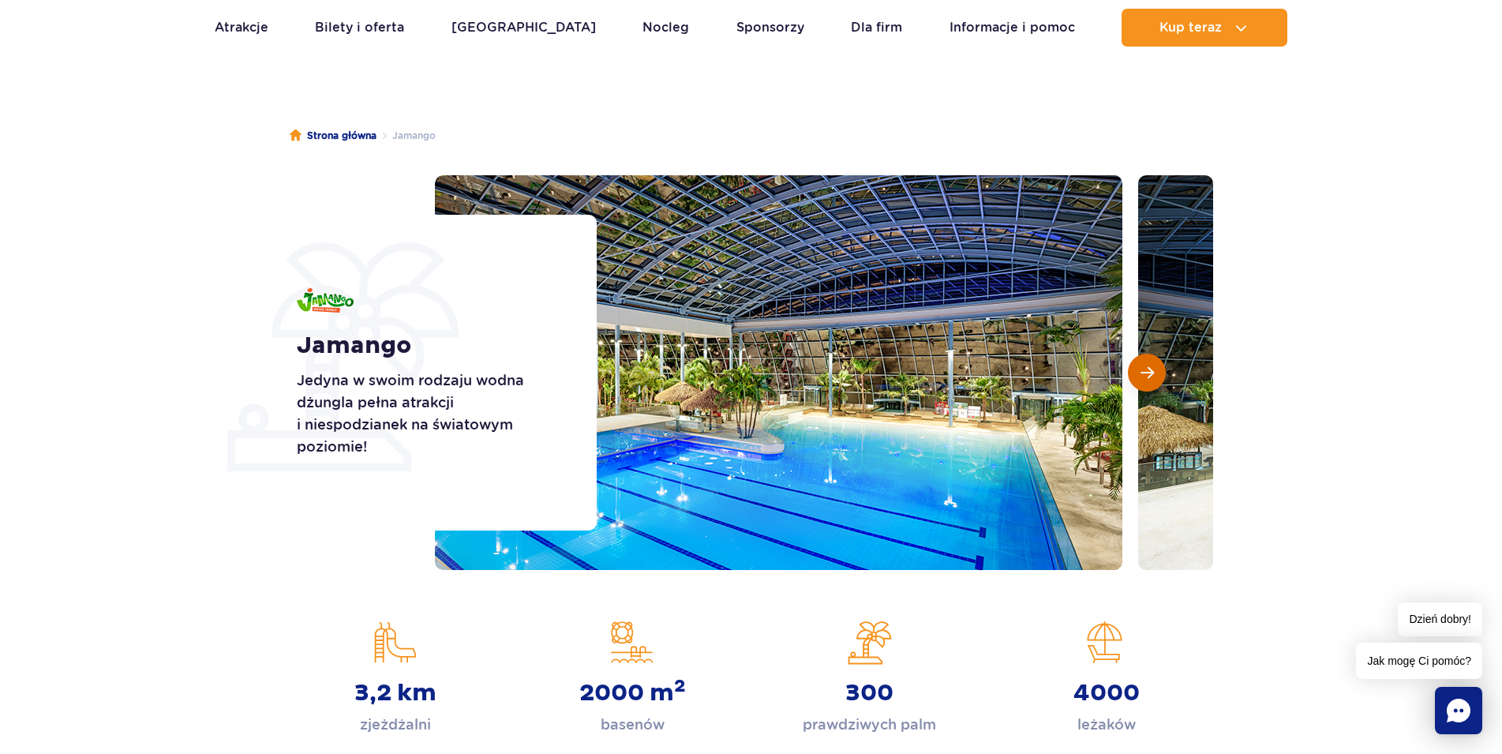
click at [1149, 366] on span "Następny slajd" at bounding box center [1146, 372] width 13 height 14
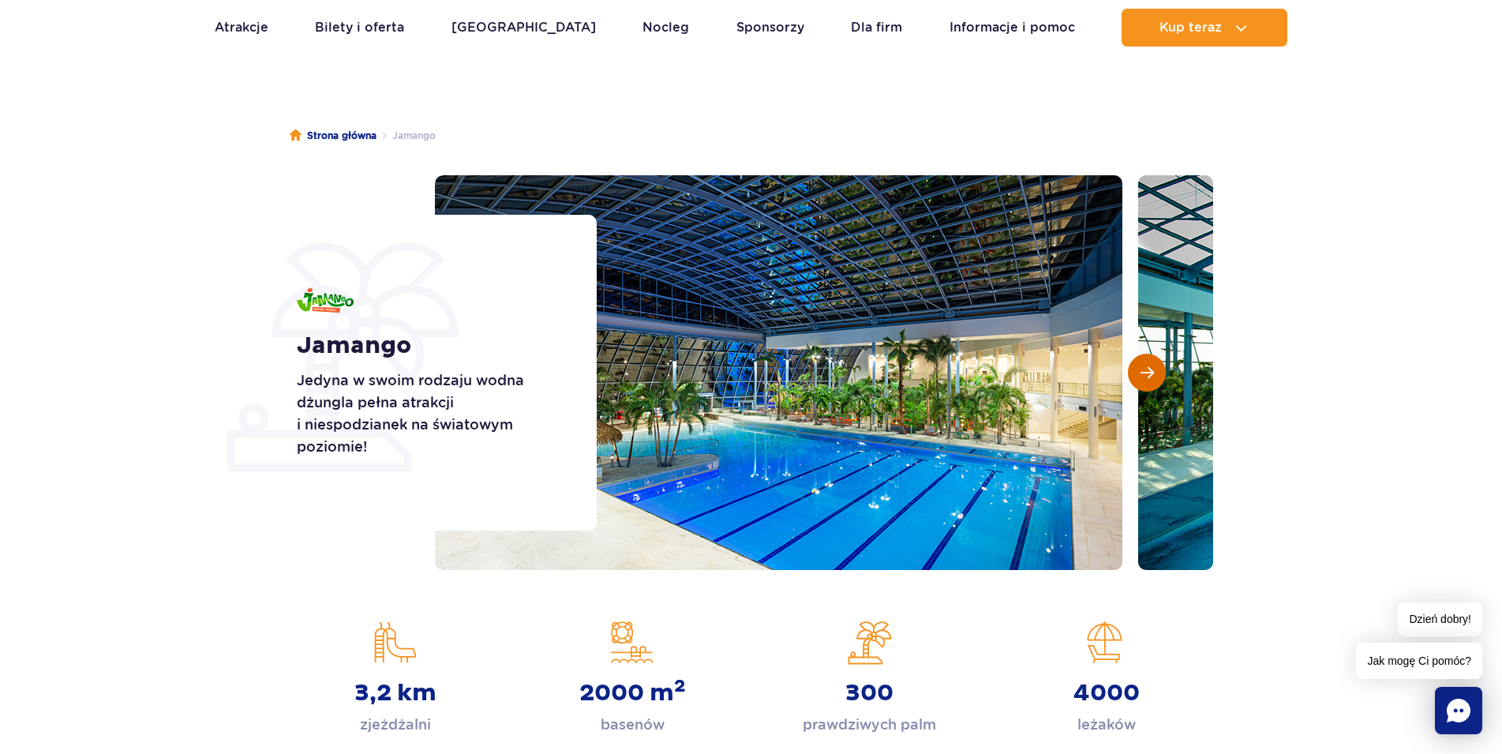
click at [1149, 366] on span "Następny slajd" at bounding box center [1146, 372] width 13 height 14
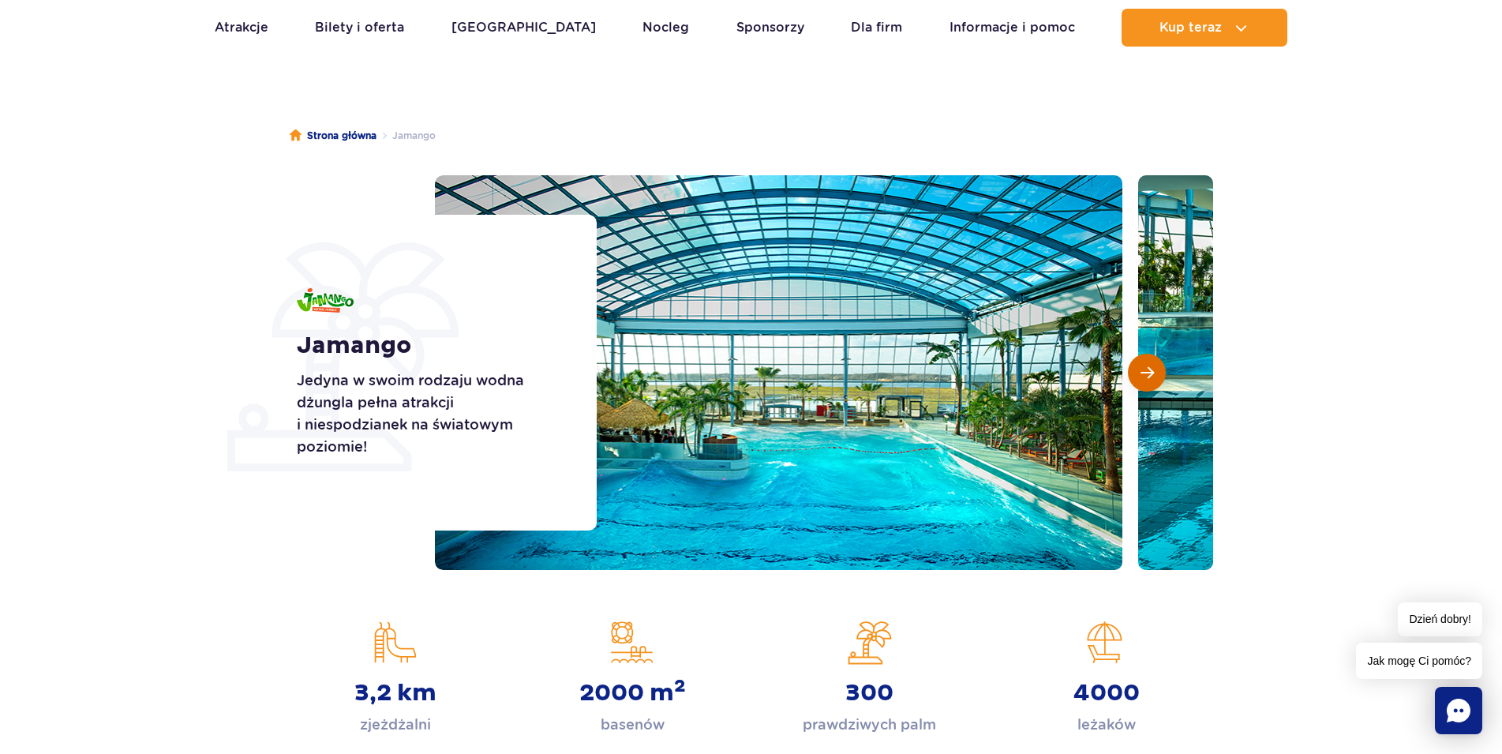
click at [1149, 366] on span "Następny slajd" at bounding box center [1146, 372] width 13 height 14
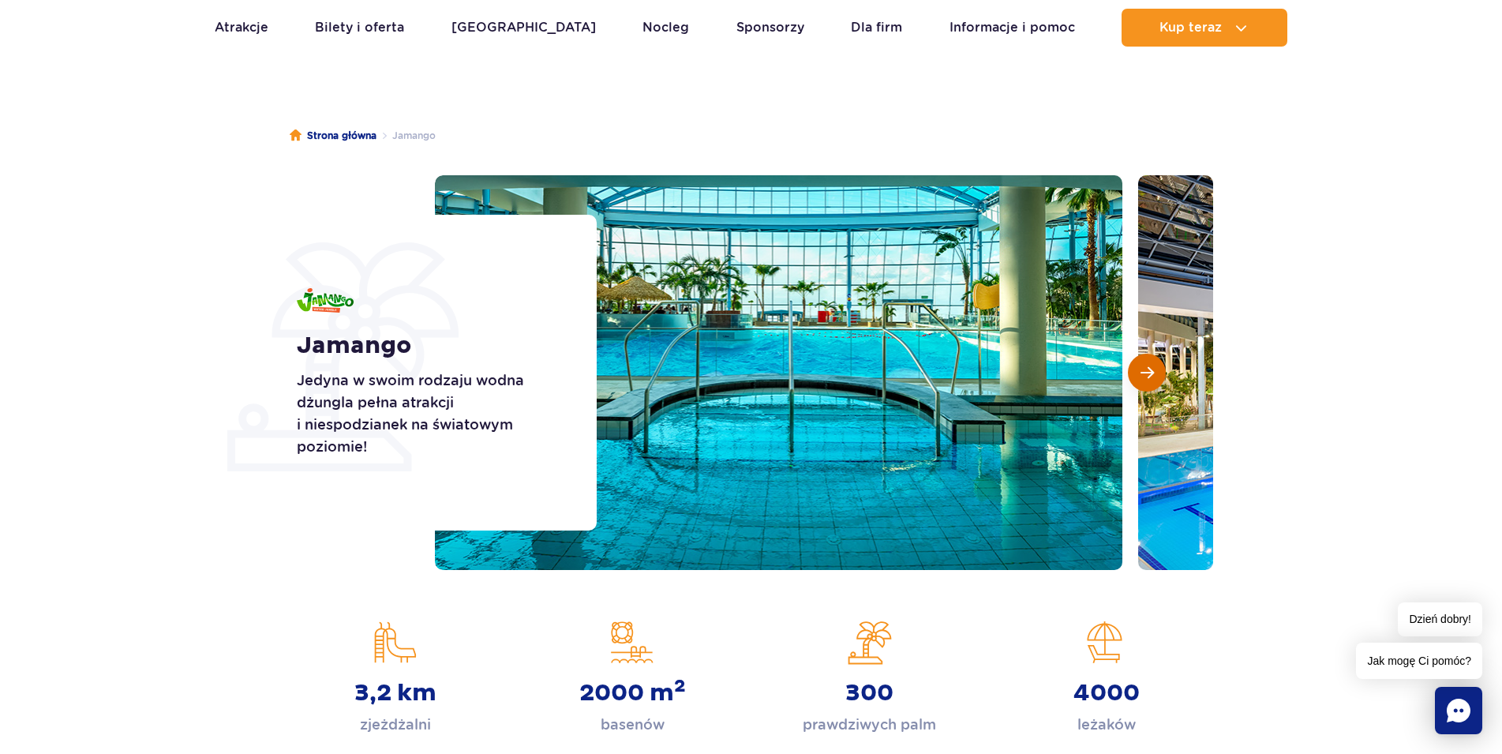
click at [1149, 366] on span "Następny slajd" at bounding box center [1146, 372] width 13 height 14
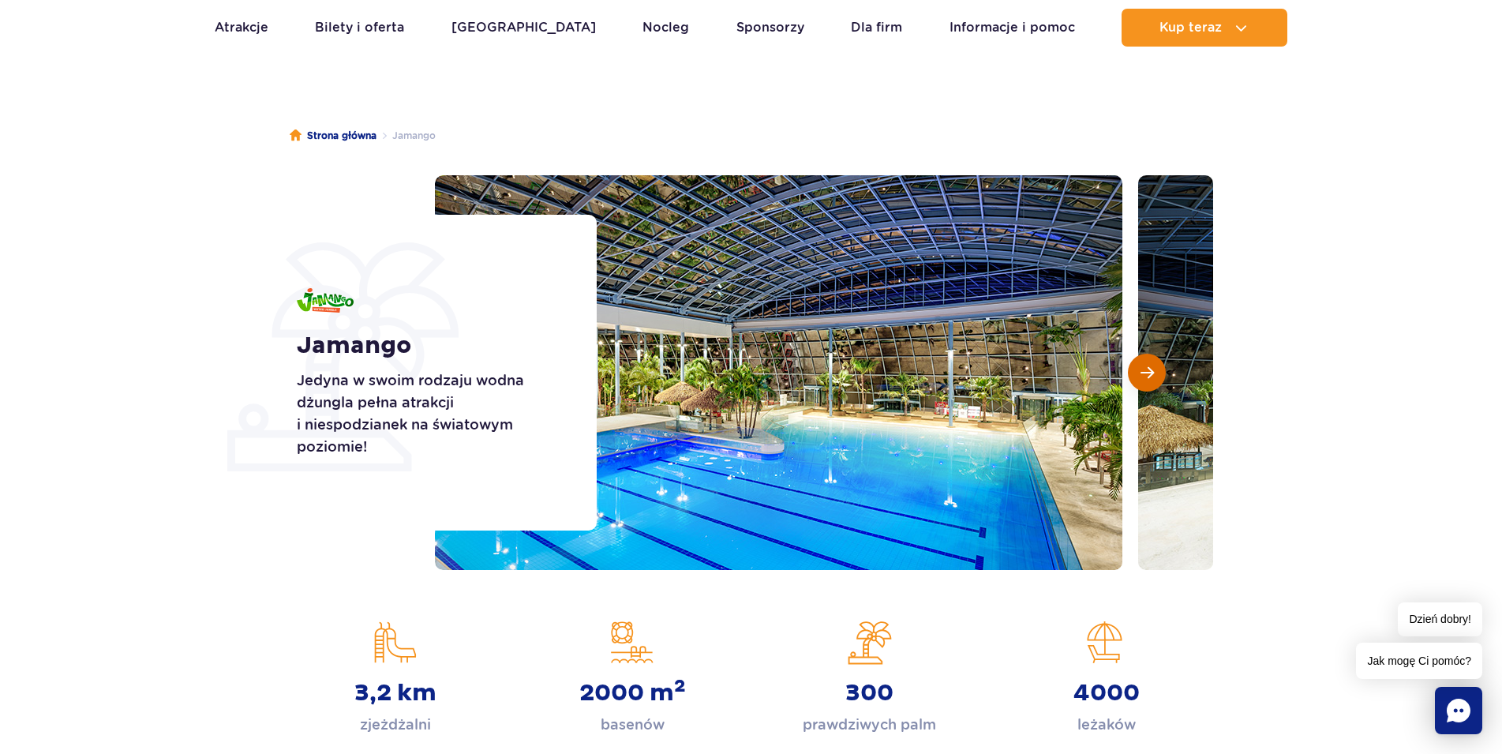
click at [1149, 366] on span "Następny slajd" at bounding box center [1146, 372] width 13 height 14
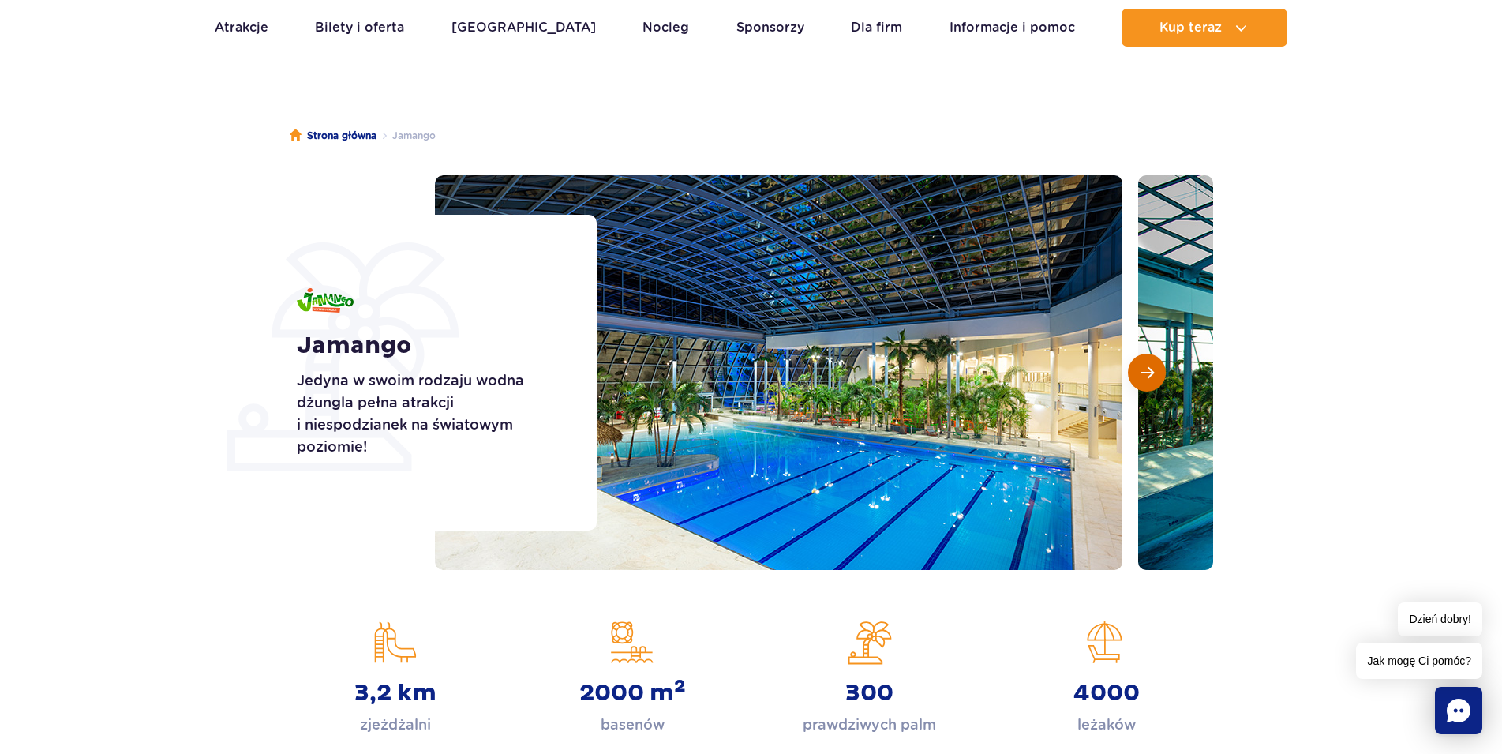
click at [1149, 366] on span "Następny slajd" at bounding box center [1146, 372] width 13 height 14
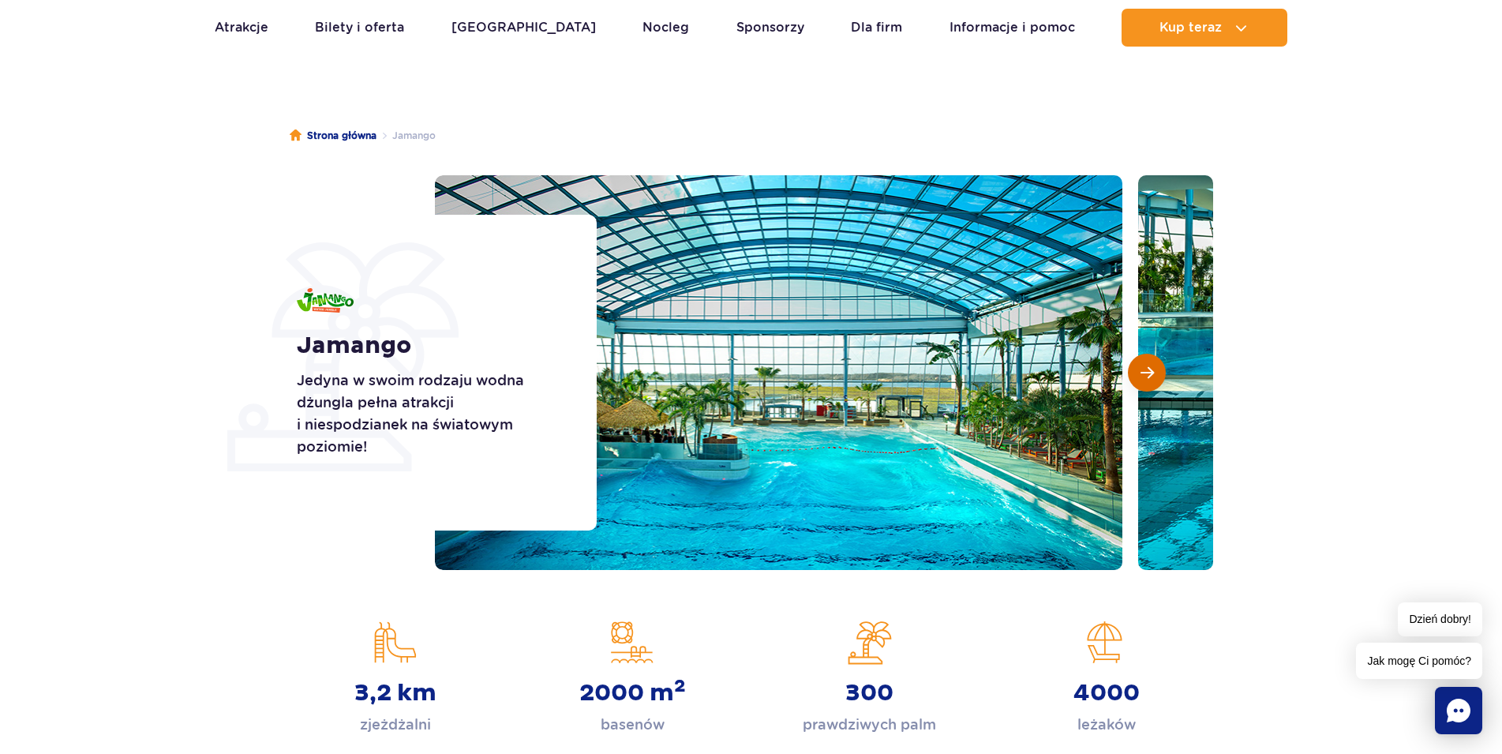
click at [1149, 366] on span "Następny slajd" at bounding box center [1146, 372] width 13 height 14
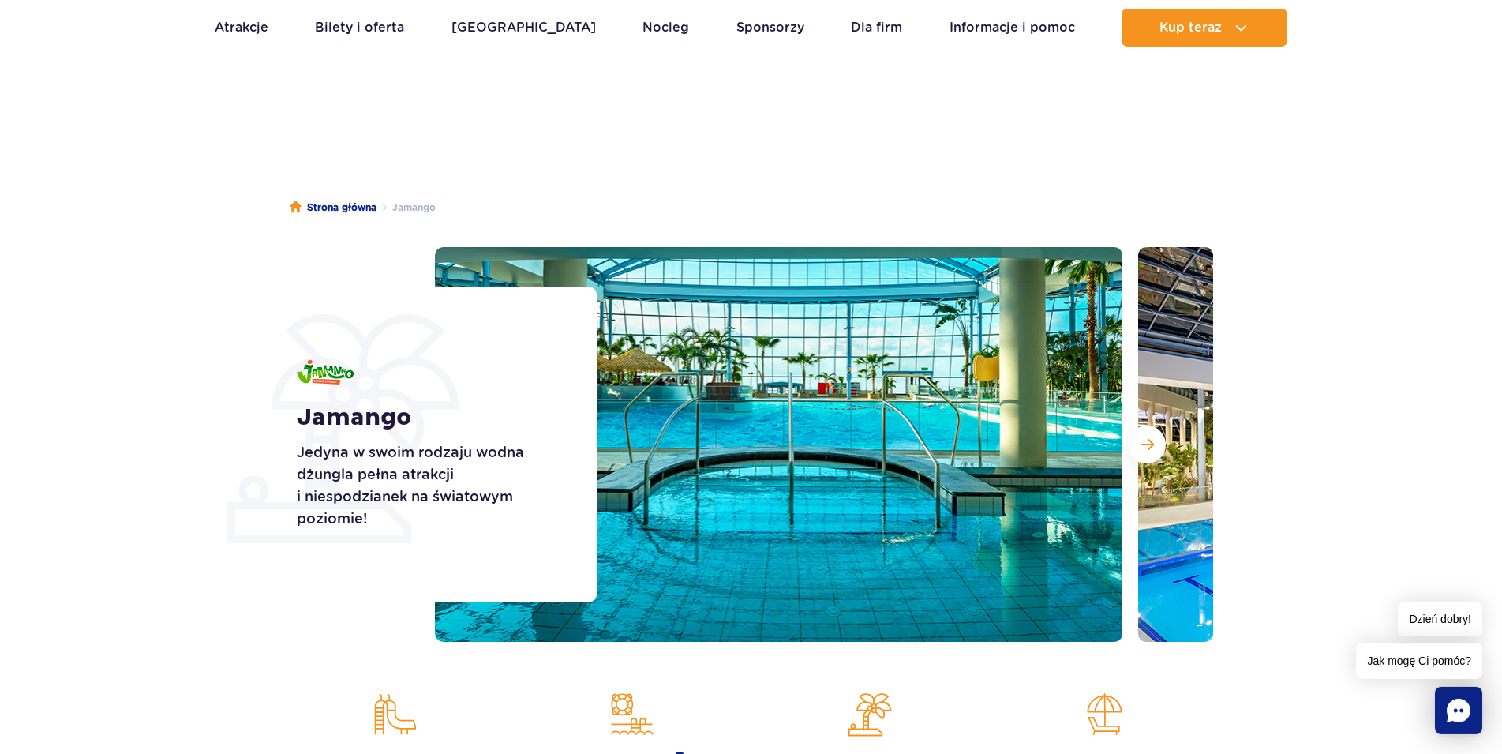
scroll to position [0, 0]
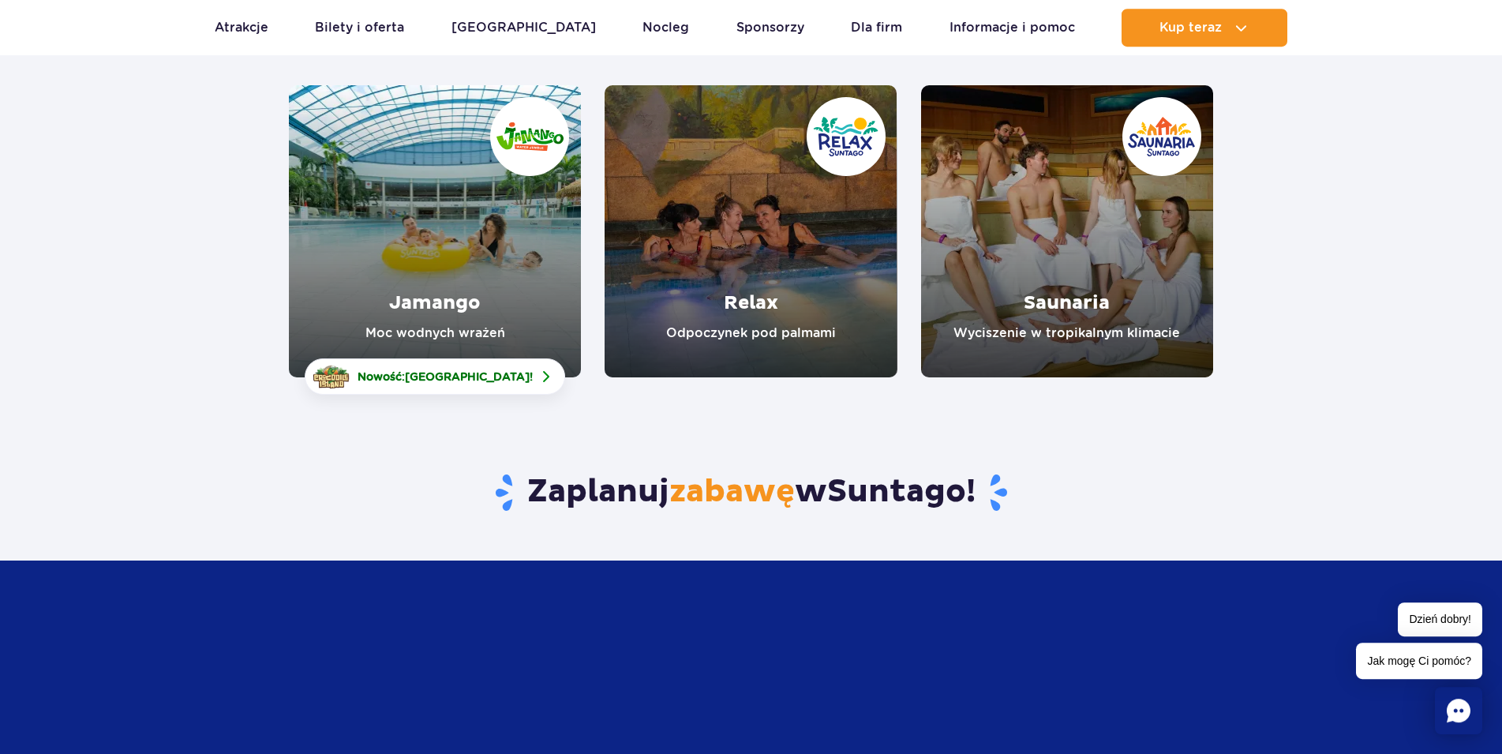
scroll to position [242, 0]
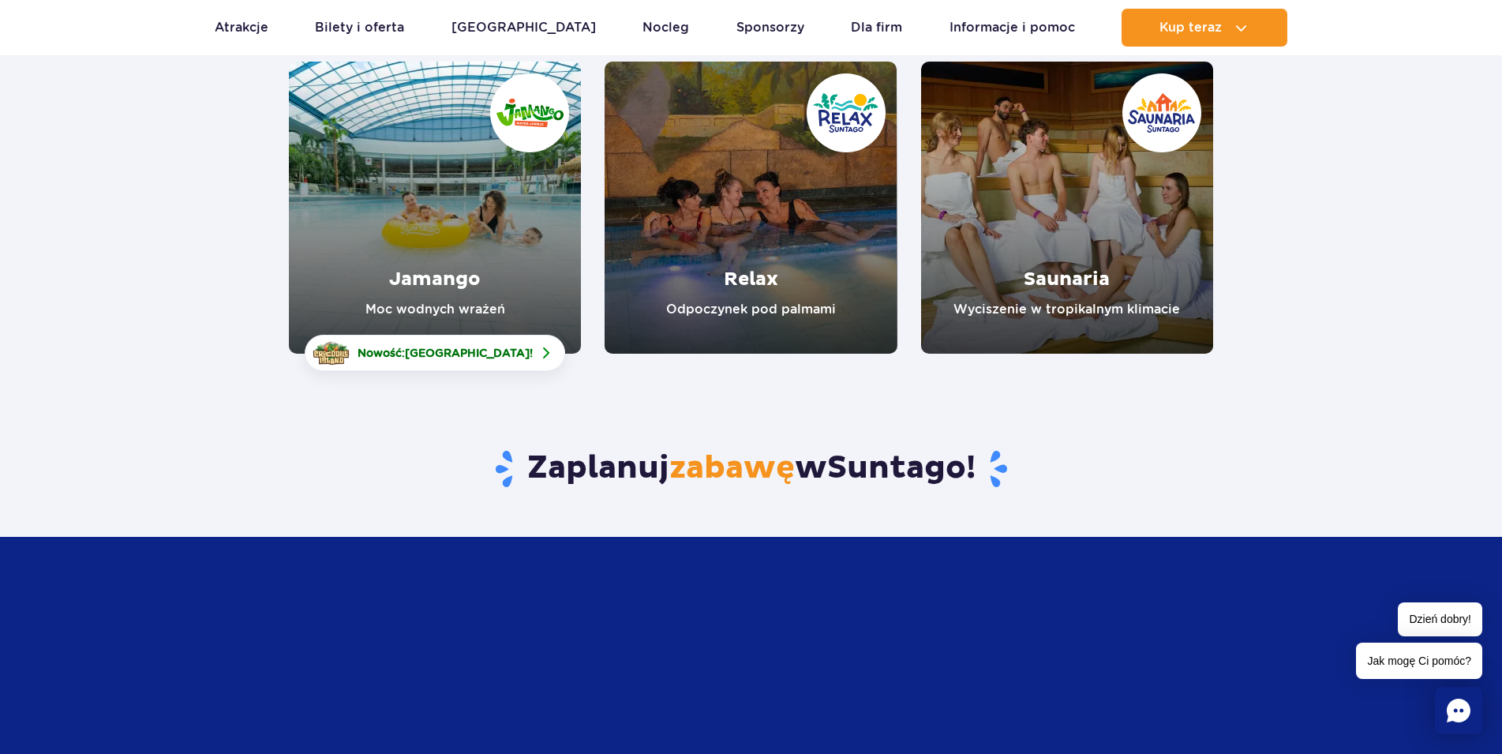
click at [795, 247] on link "Relax" at bounding box center [751, 208] width 292 height 292
click at [1115, 256] on link "Saunaria" at bounding box center [1067, 208] width 292 height 292
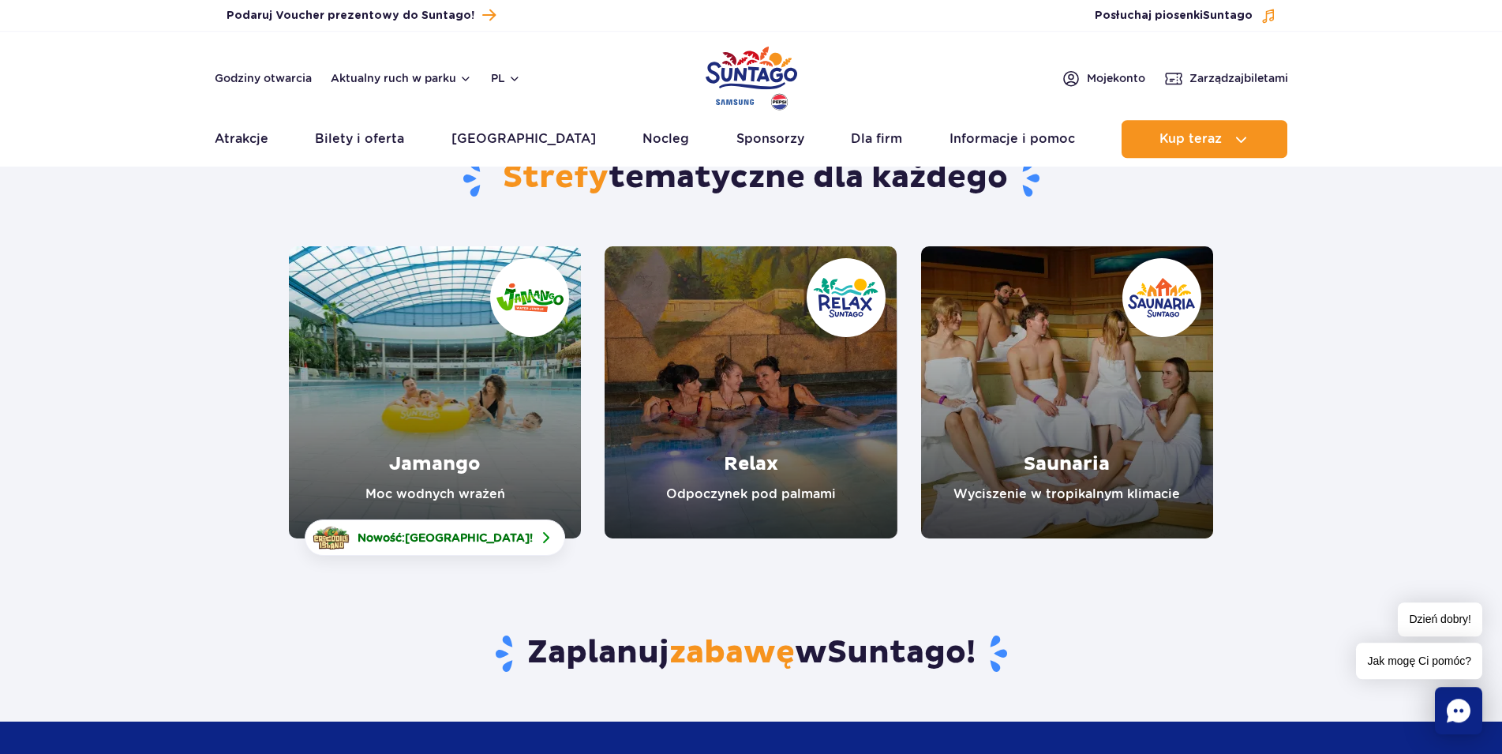
scroll to position [0, 0]
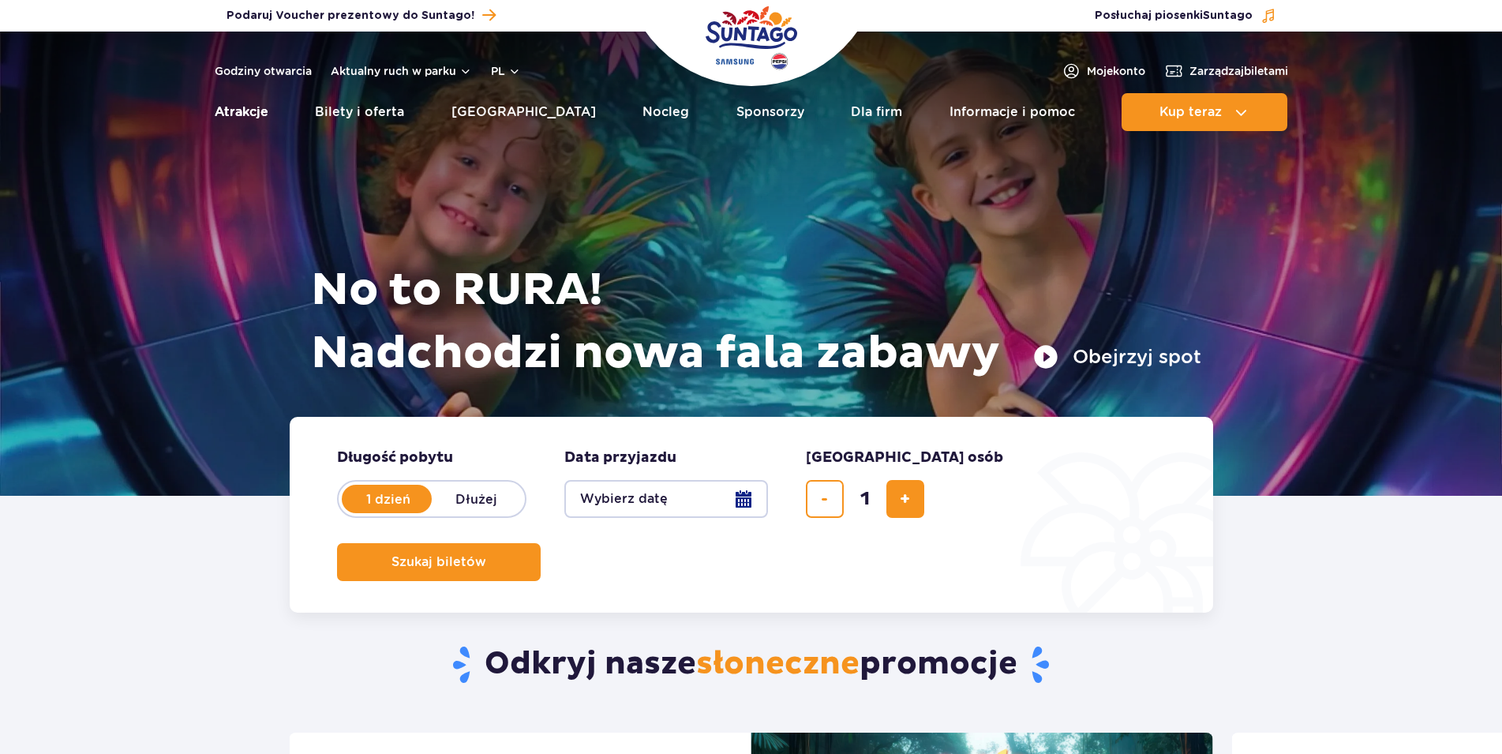
click at [249, 110] on link "Atrakcje" at bounding box center [242, 112] width 54 height 38
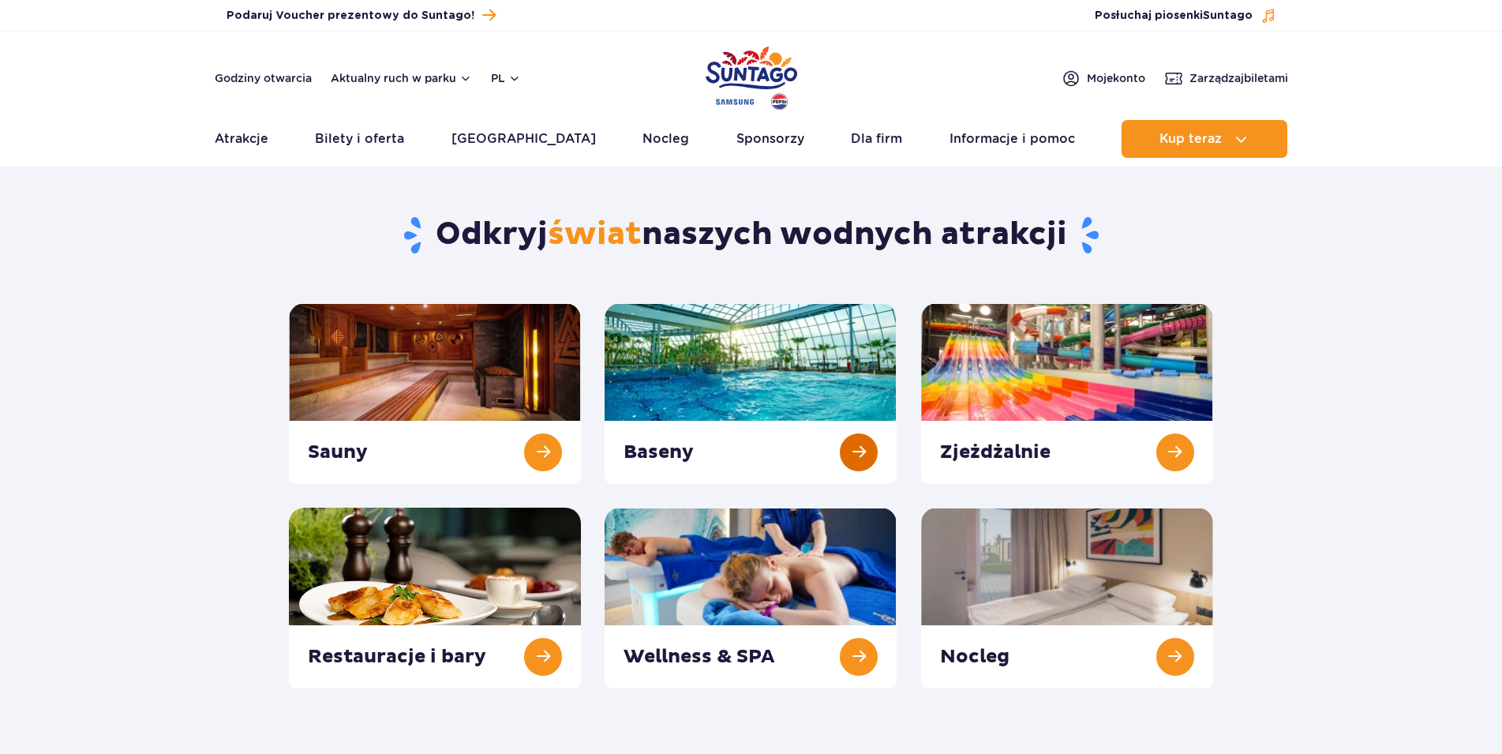
click at [717, 377] on link at bounding box center [751, 393] width 292 height 181
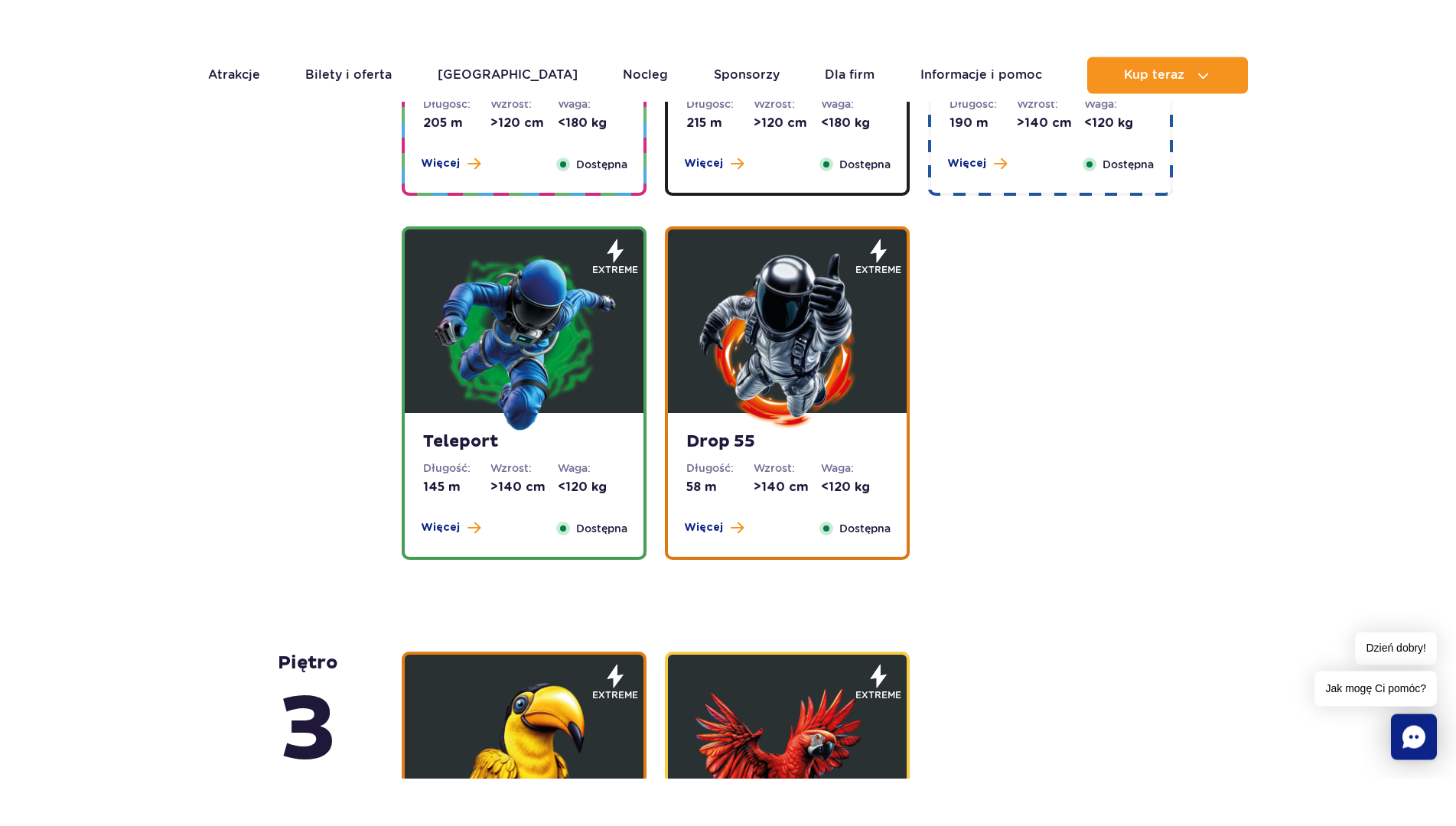
scroll to position [1561, 0]
